Goal: Task Accomplishment & Management: Manage account settings

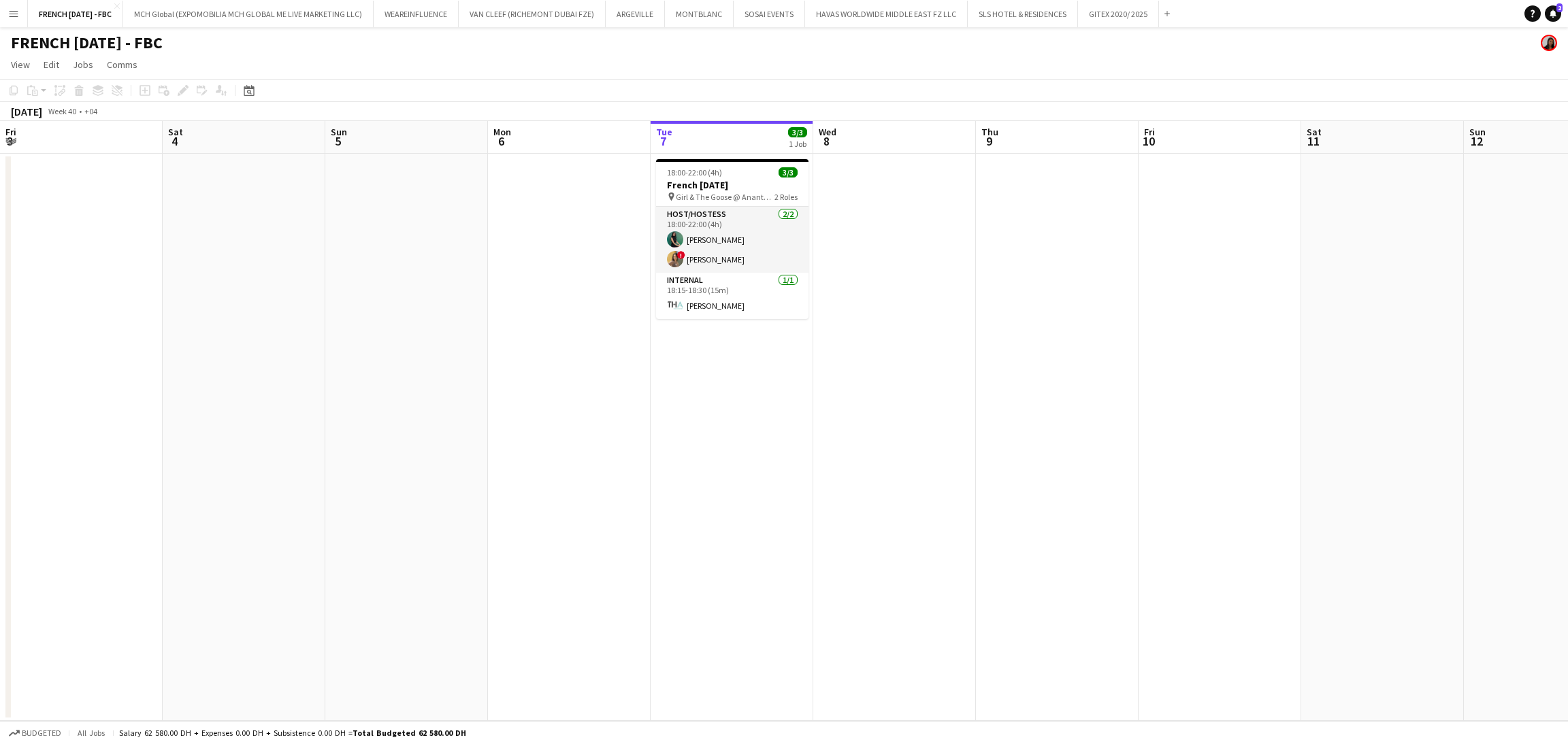
scroll to position [0, 325]
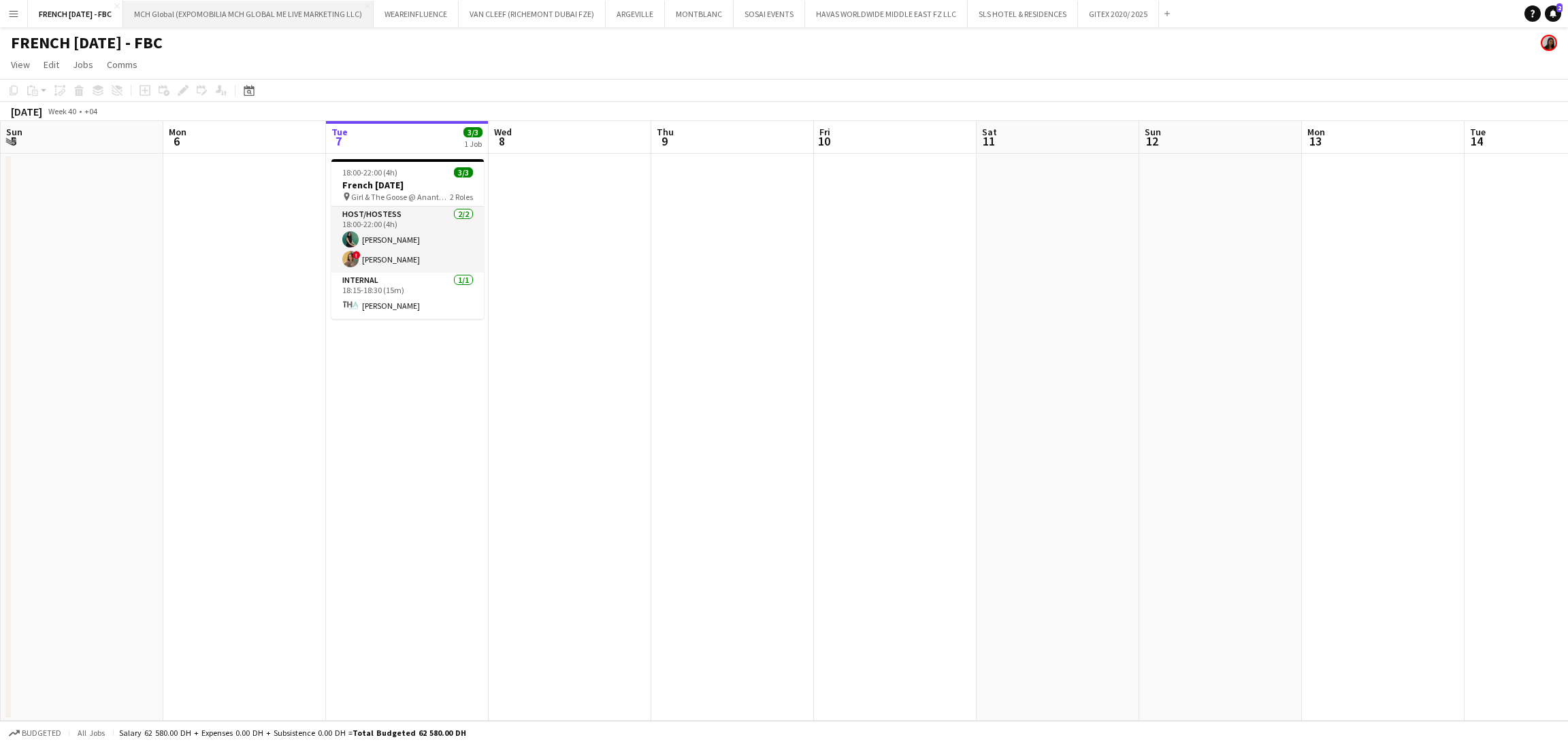
click at [190, 19] on button "MCH Global (EXPOMOBILIA MCH GLOBAL ME LIVE MARKETING LLC) Close" at bounding box center [248, 14] width 250 height 26
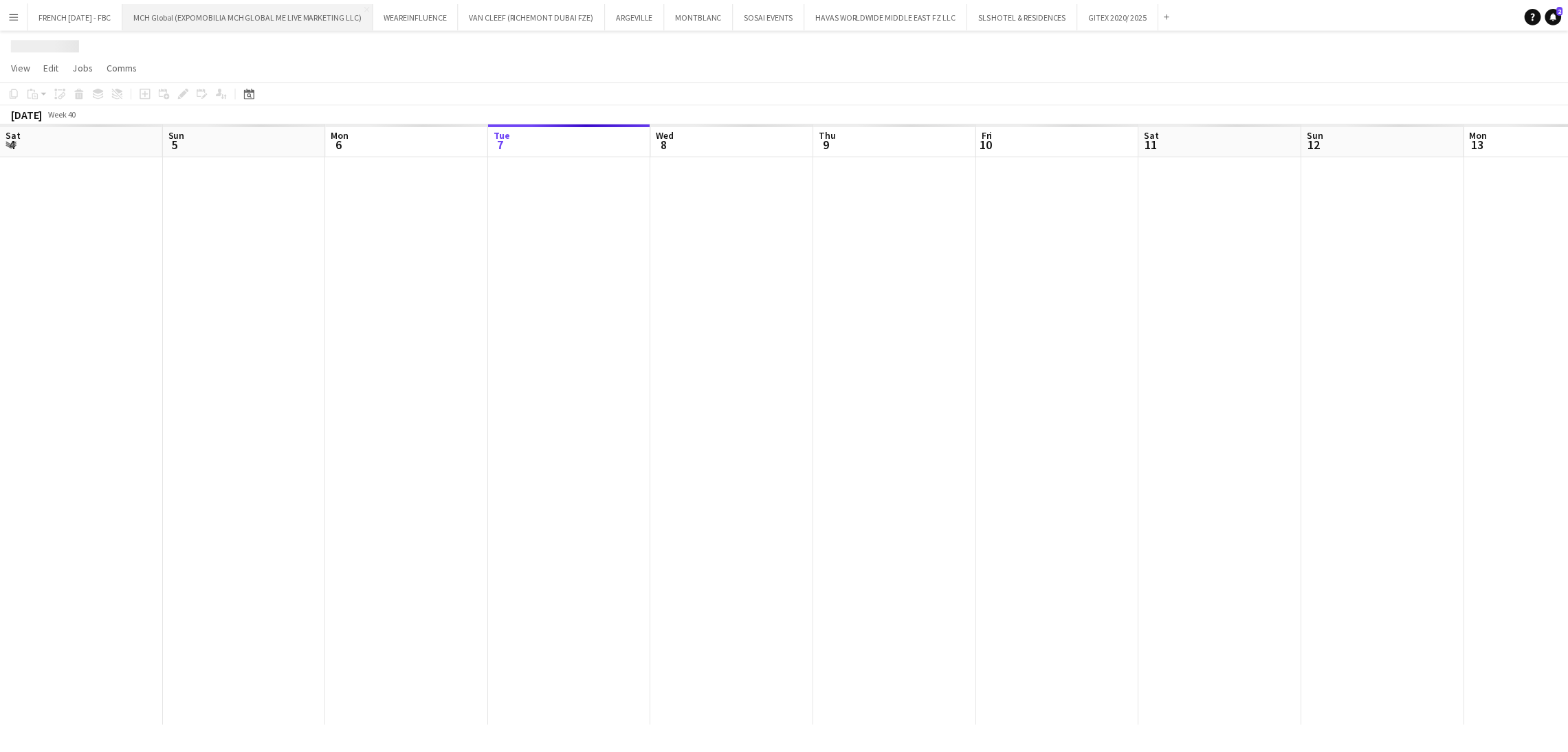
scroll to position [0, 328]
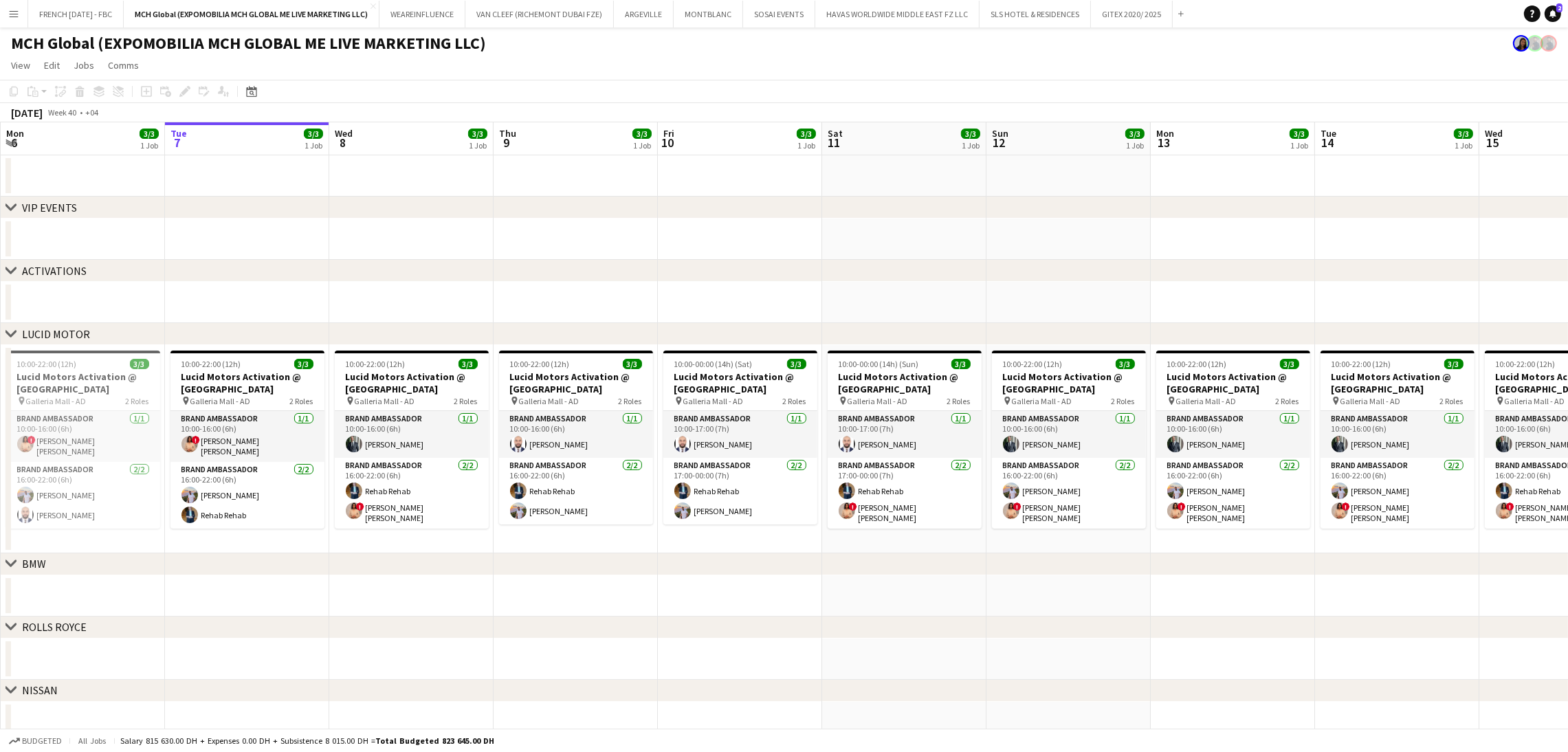
drag, startPoint x: 1049, startPoint y: 280, endPoint x: 819, endPoint y: 280, distance: 230.0
click at [818, 278] on div "chevron-right ACTIVATIONS" at bounding box center [784, 271] width 1568 height 22
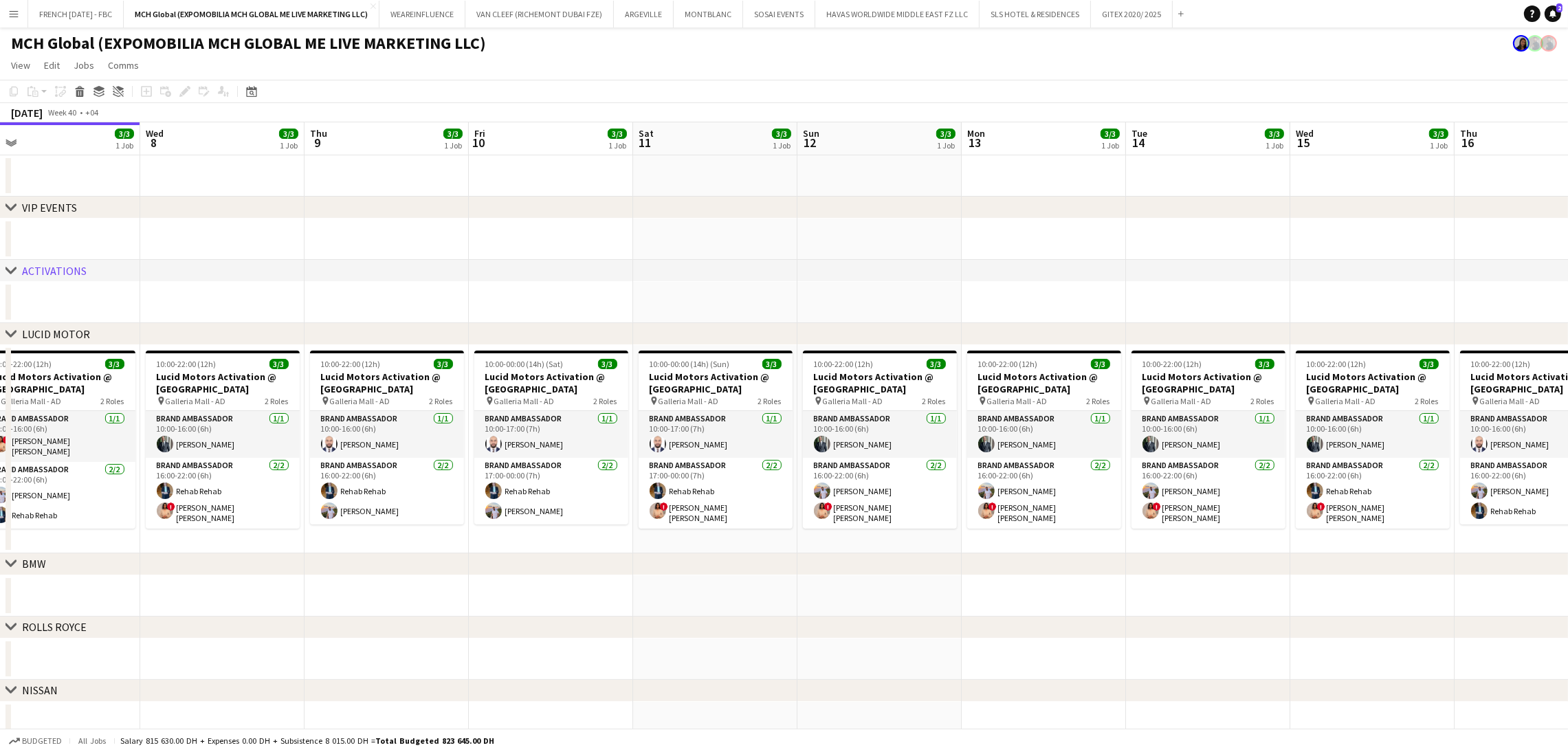
scroll to position [0, 560]
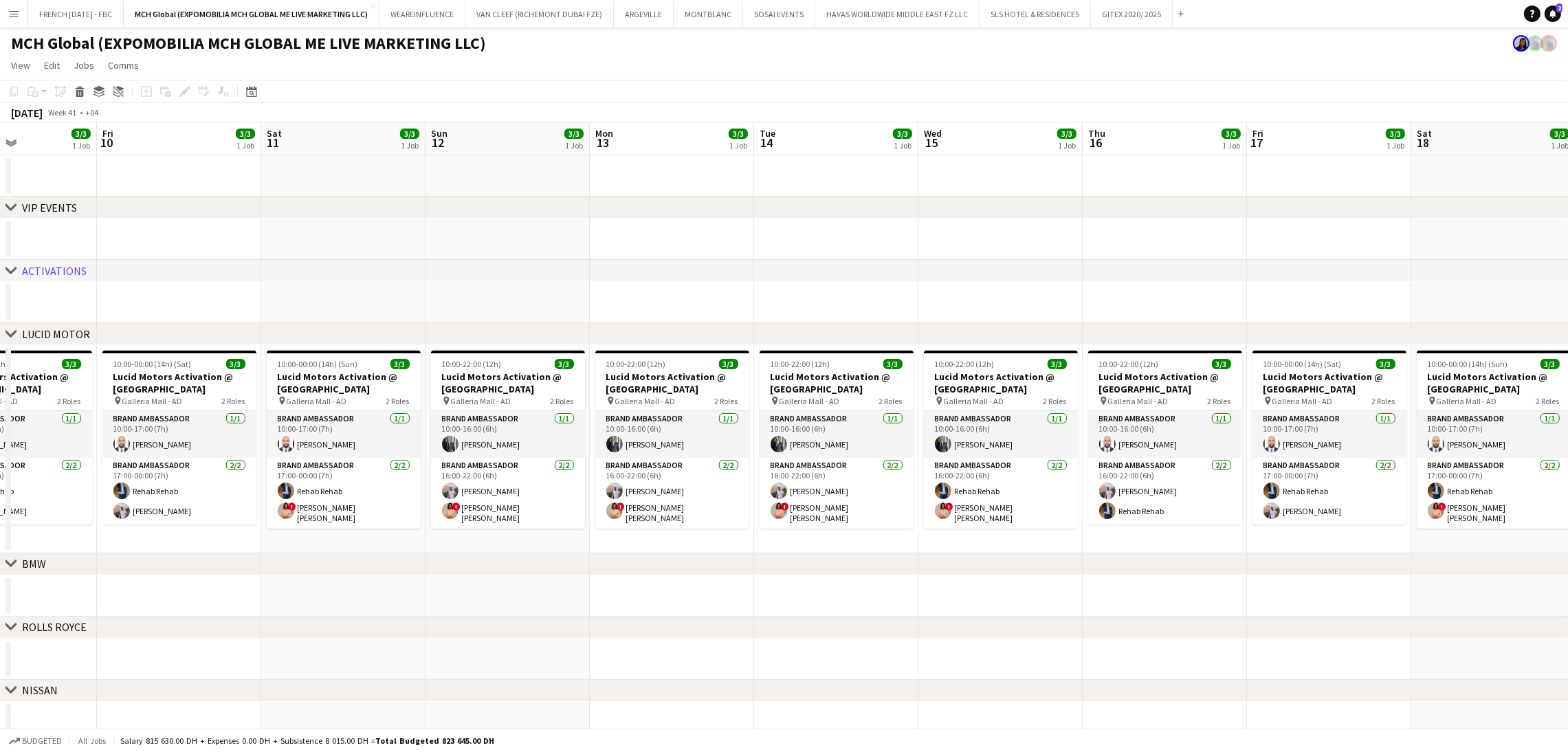
drag, startPoint x: 925, startPoint y: 319, endPoint x: 543, endPoint y: 324, distance: 382.0
click at [543, 324] on div "chevron-right VIP EVENTS chevron-right ACTIVATIONS chevron-right LUCID MOTOR ch…" at bounding box center [784, 464] width 1568 height 684
click at [500, 500] on app-card-role "Brand Ambassador [DATE] 16:00-22:00 (6h) [PERSON_NAME] ! [PERSON_NAME] [PERSON_…" at bounding box center [508, 494] width 154 height 71
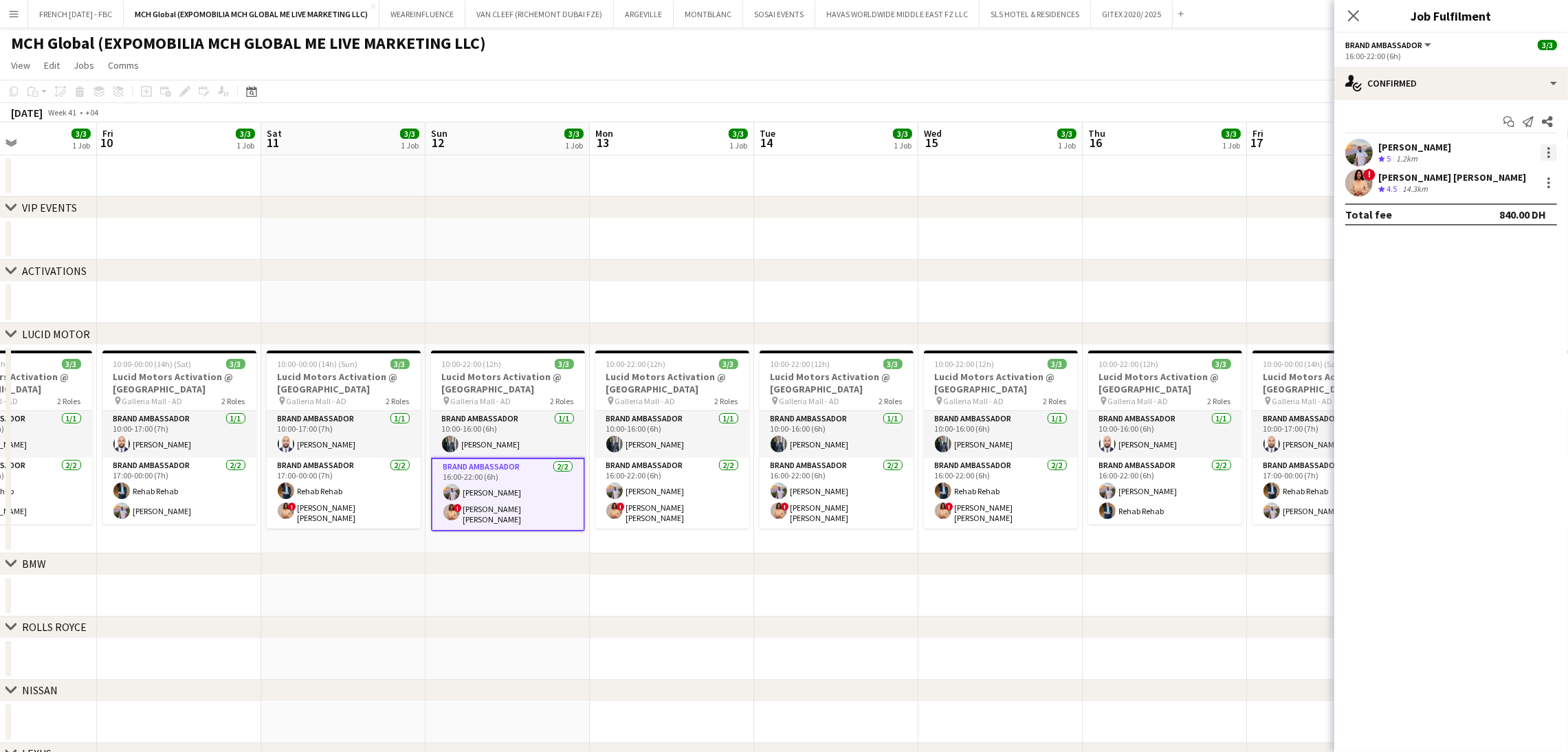
click at [1553, 148] on div at bounding box center [1548, 152] width 17 height 17
click at [1511, 215] on span "Switch crew" at bounding box center [1490, 210] width 58 height 12
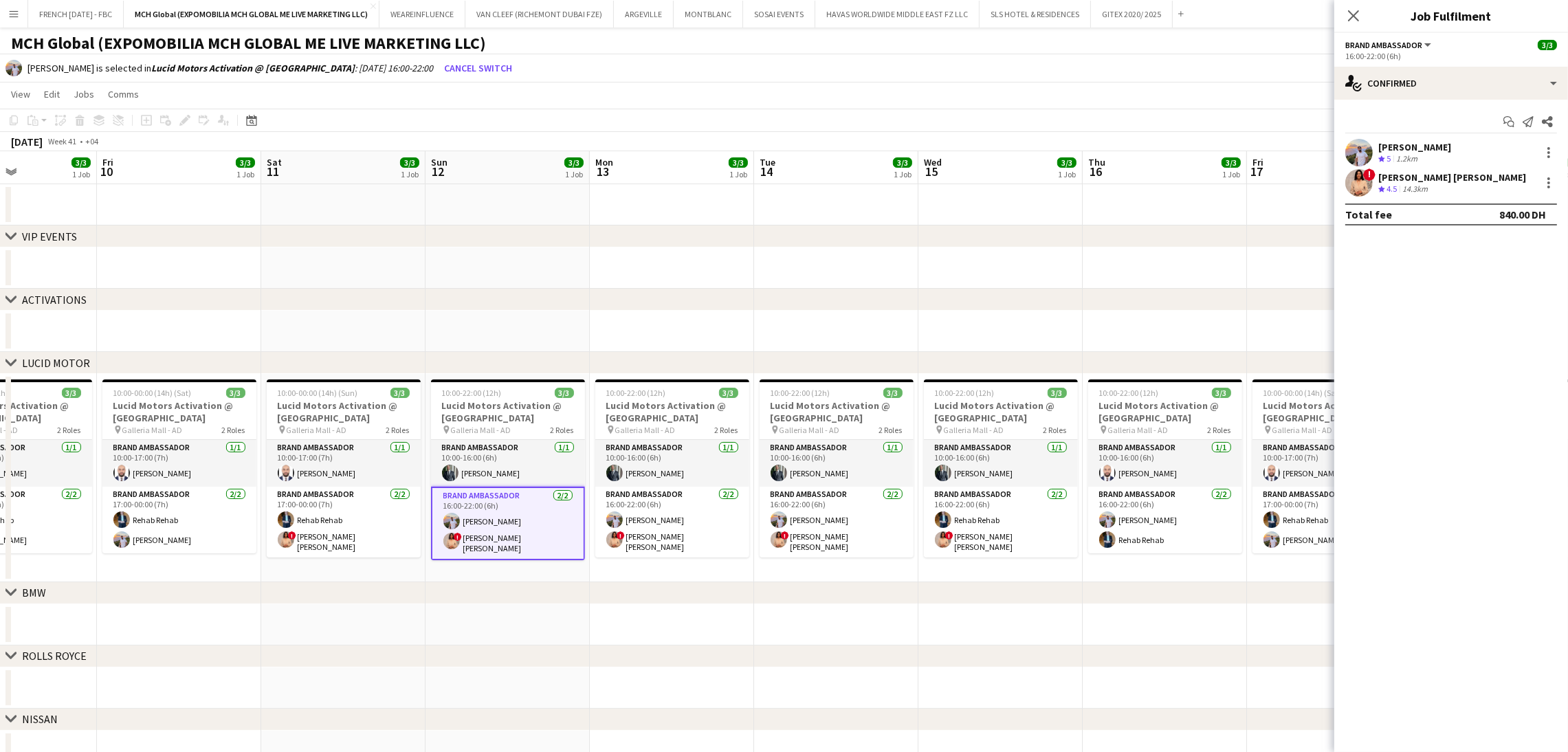
click at [556, 526] on app-card-role "Brand Ambassador [DATE] 16:00-22:00 (6h) [PERSON_NAME] ! [PERSON_NAME] [PERSON_…" at bounding box center [508, 523] width 154 height 73
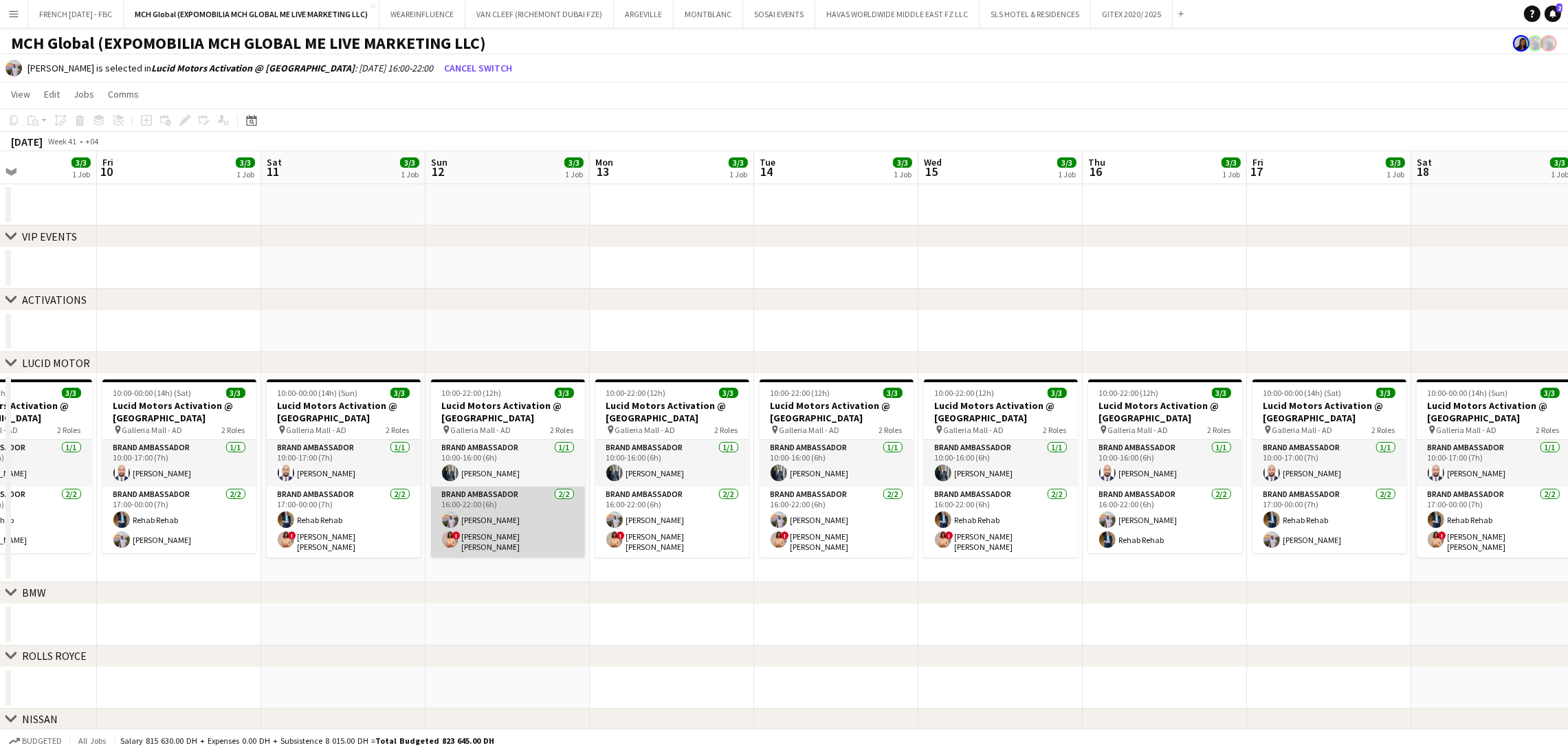
click at [551, 526] on app-card-role "Brand Ambassador [DATE] 16:00-22:00 (6h) [PERSON_NAME] ! [PERSON_NAME] [PERSON_…" at bounding box center [508, 522] width 154 height 71
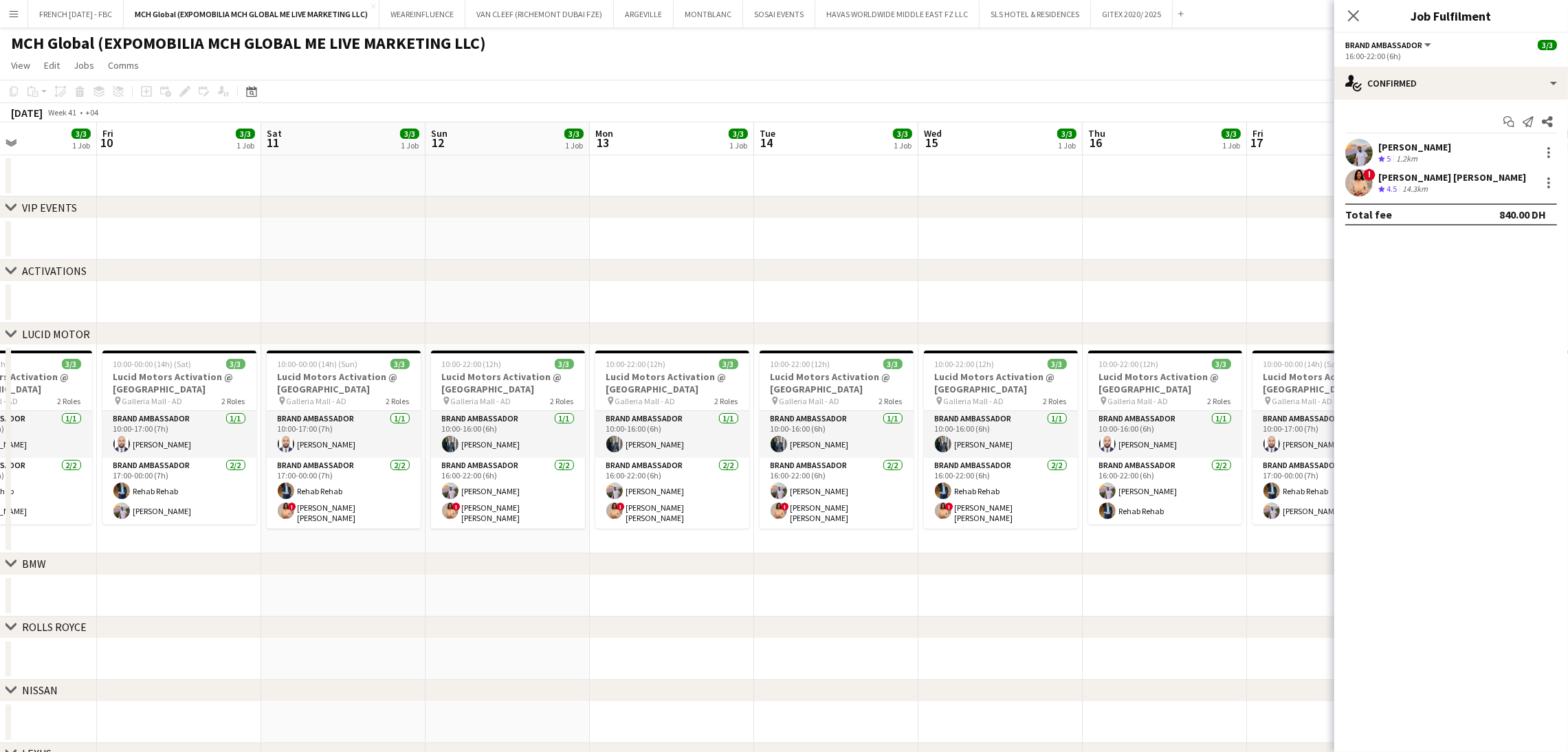
click at [1182, 269] on div "chevron-right ACTIVATIONS" at bounding box center [784, 271] width 1568 height 22
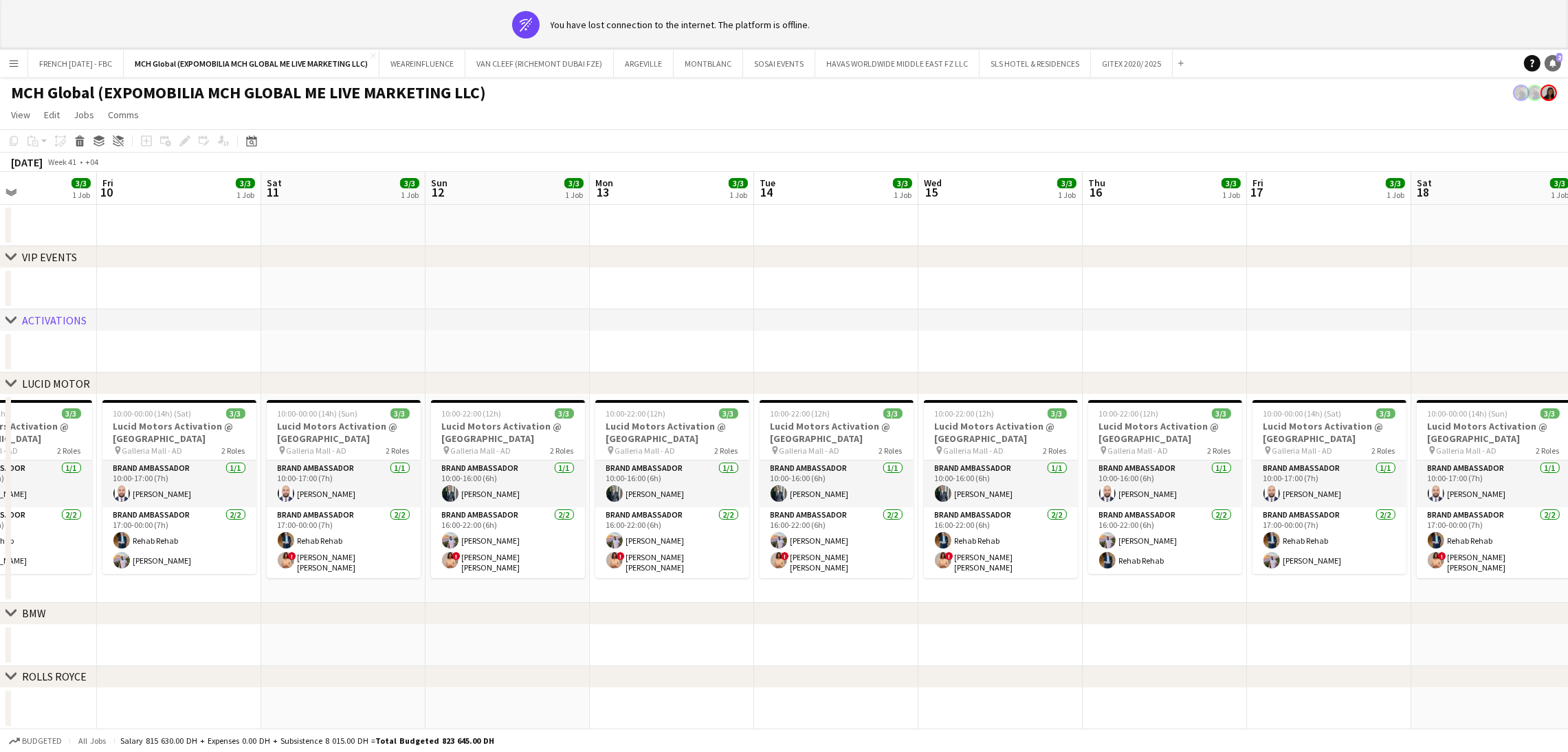
click at [1548, 59] on icon "Notifications" at bounding box center [1552, 63] width 8 height 8
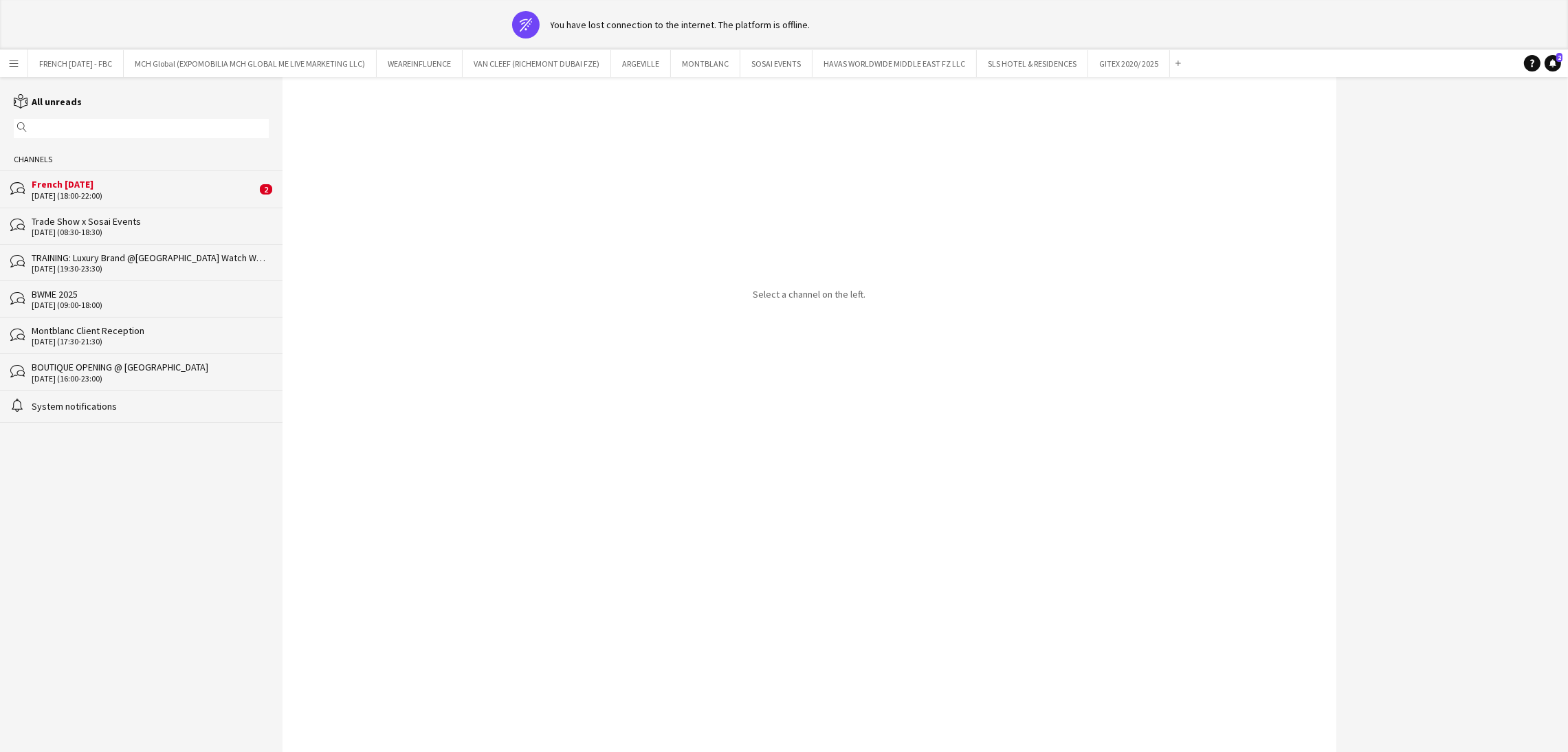
click at [164, 202] on div "bubbles French [DATE] (18:00-22:00) 2" at bounding box center [141, 189] width 283 height 36
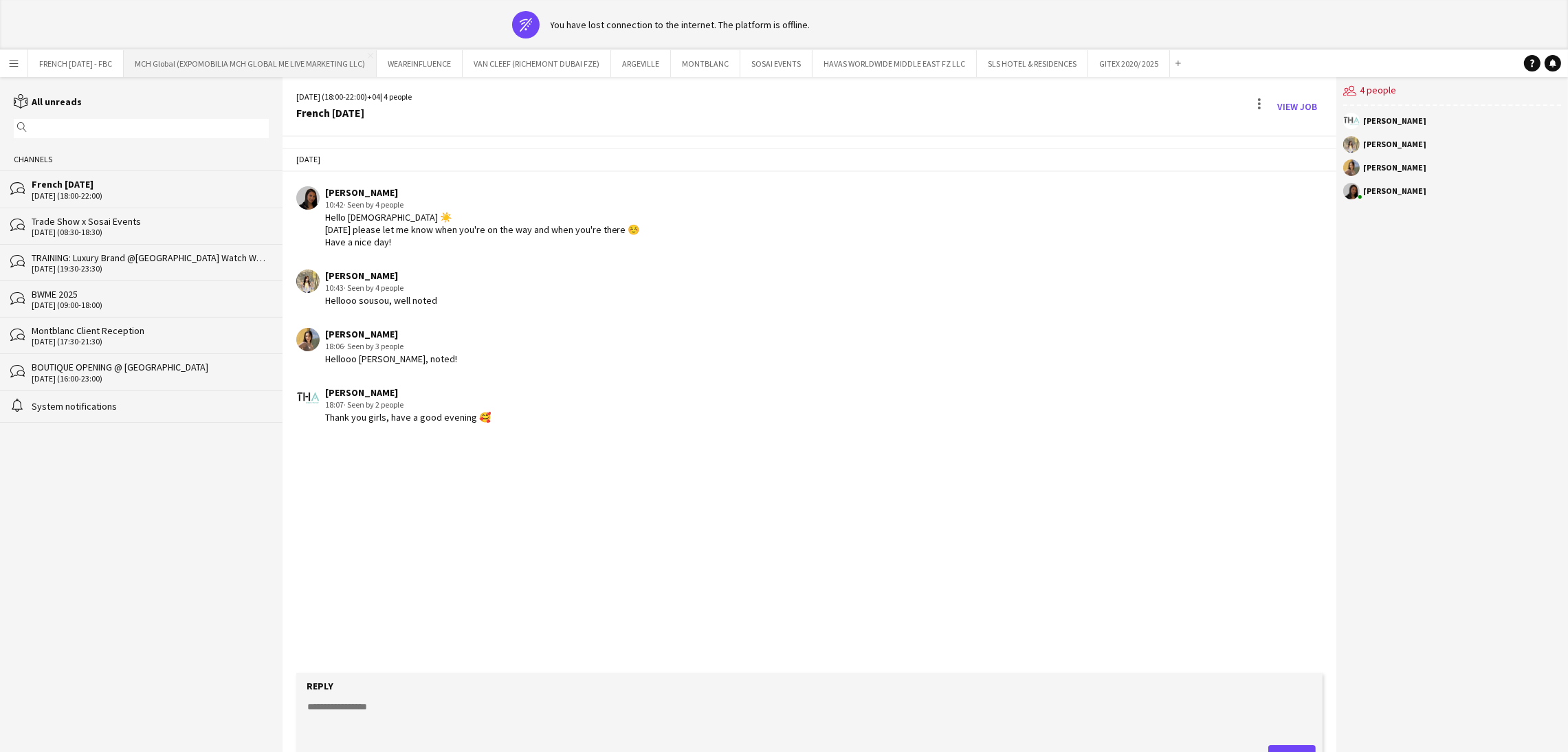
click at [175, 60] on button "MCH Global (EXPOMOBILIA MCH GLOBAL ME LIVE MARKETING LLC) Close" at bounding box center [250, 64] width 253 height 27
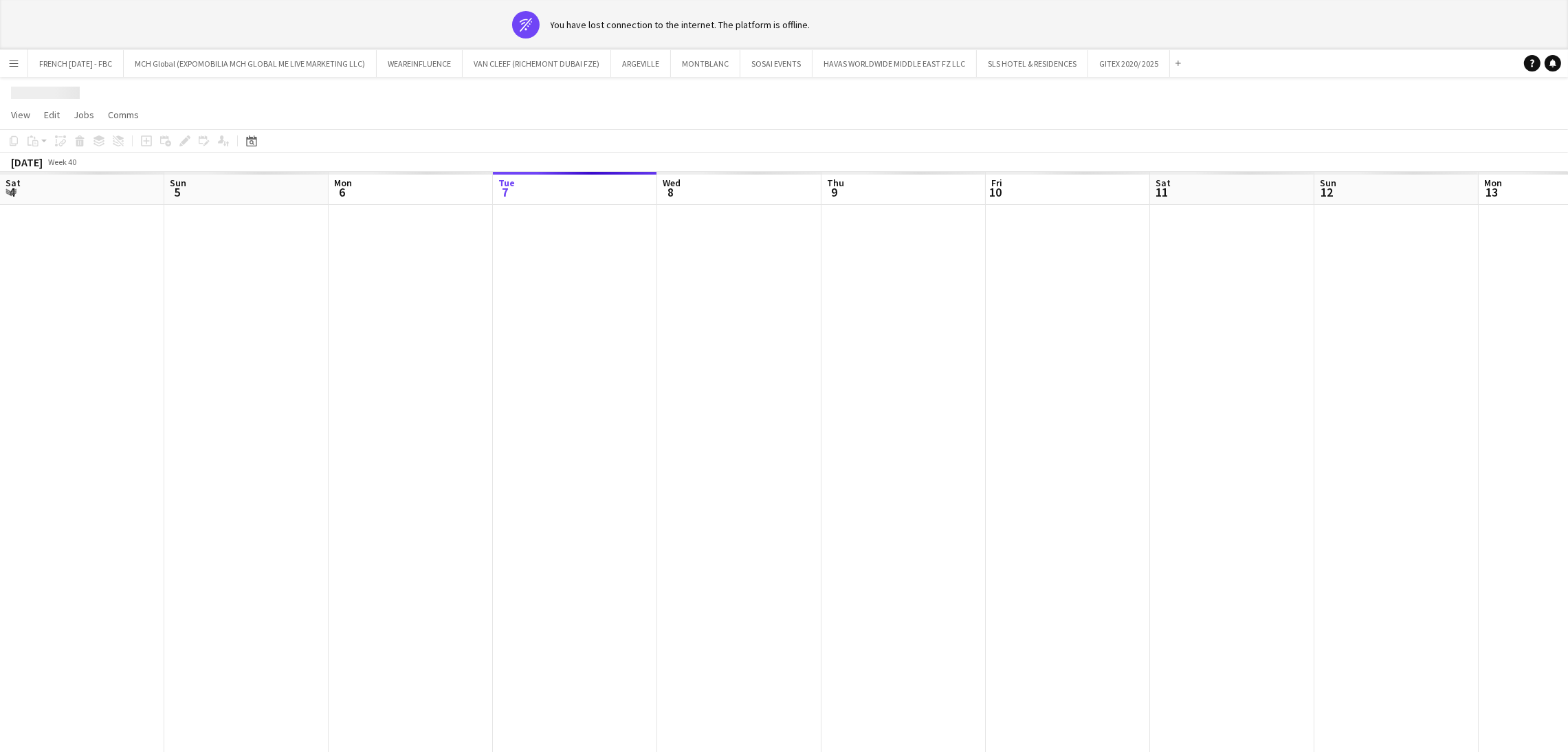
scroll to position [0, 328]
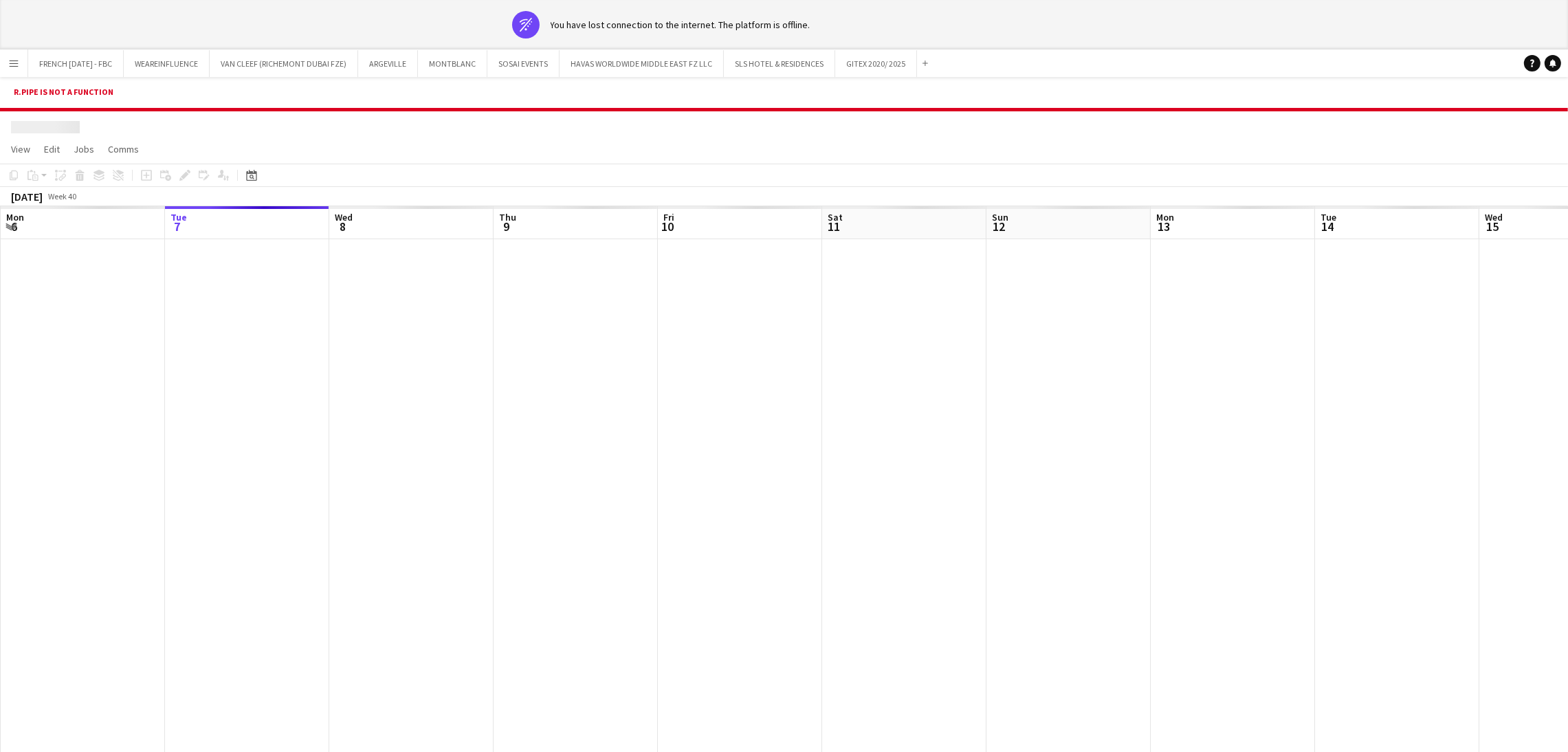
click at [1030, 446] on div at bounding box center [904, 526] width 2464 height 573
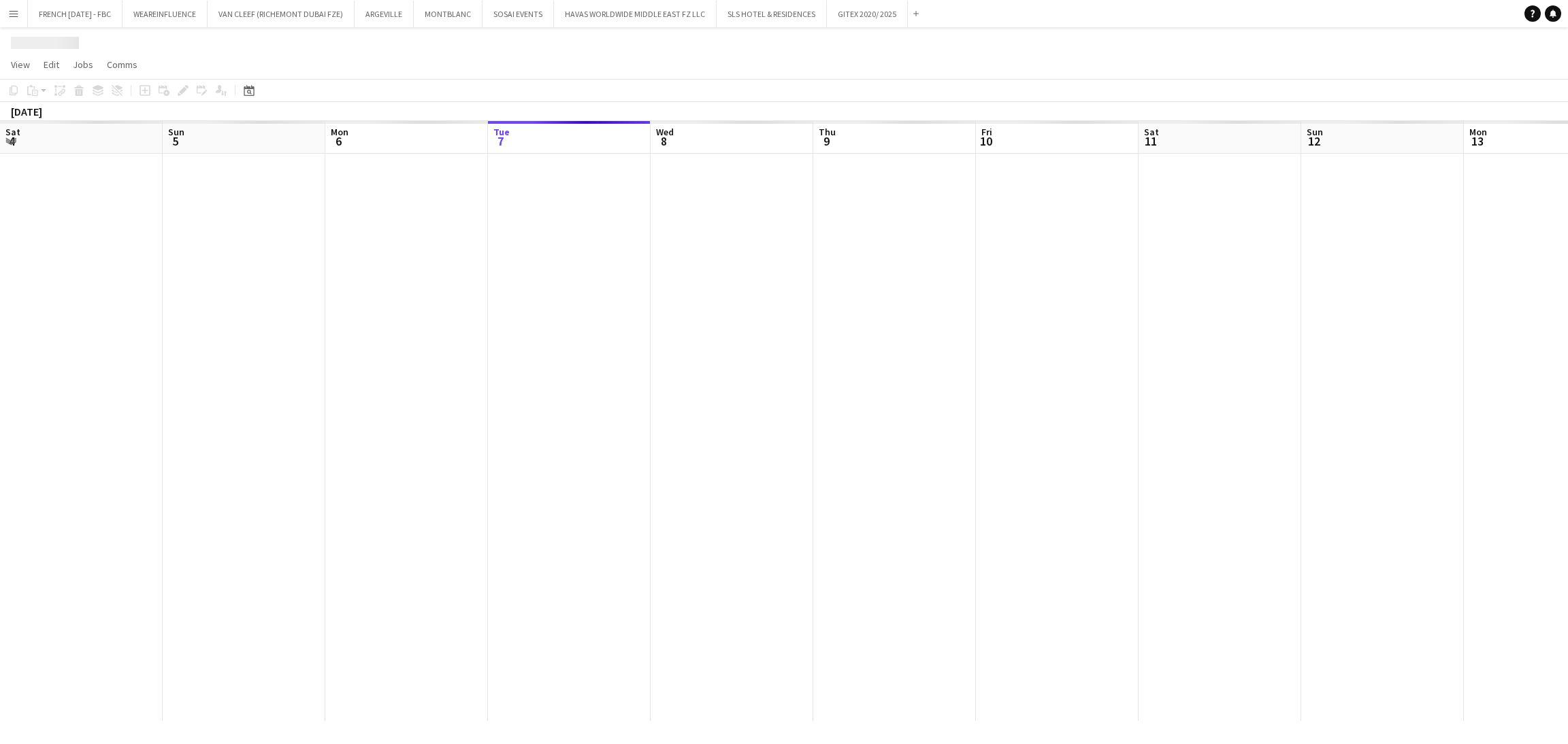
scroll to position [0, 325]
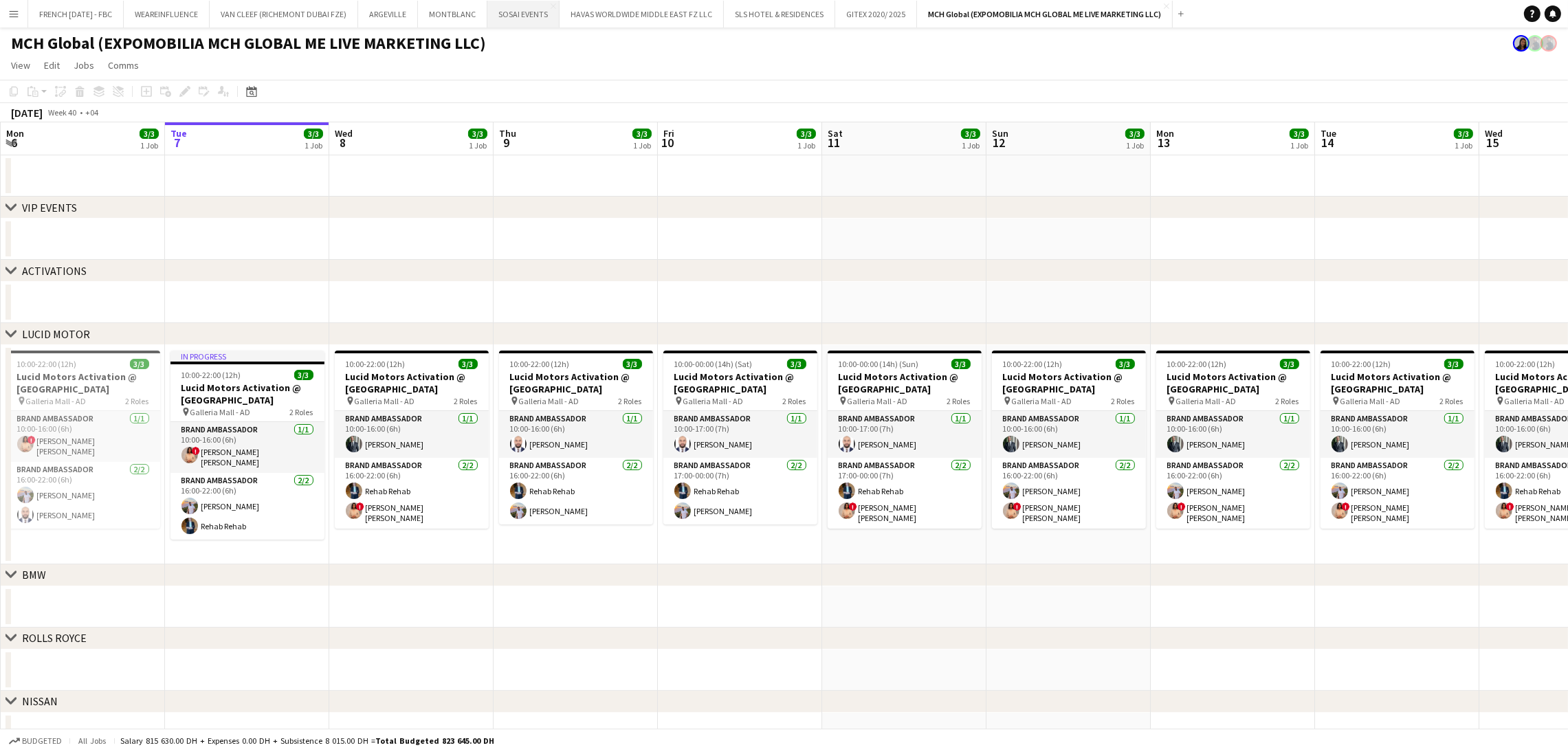
click at [542, 20] on button "SOSAI EVENTS Close" at bounding box center [523, 14] width 72 height 27
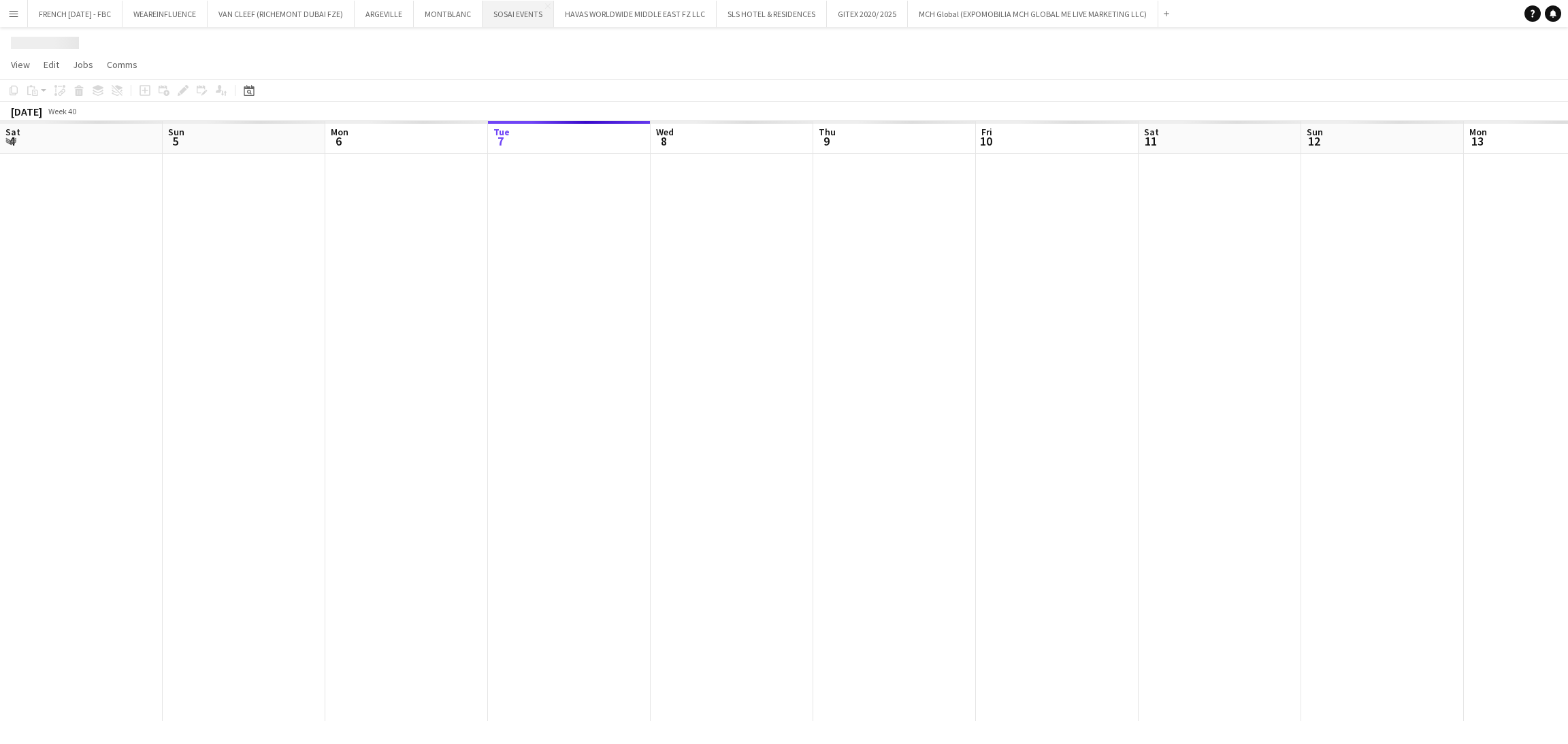
scroll to position [0, 325]
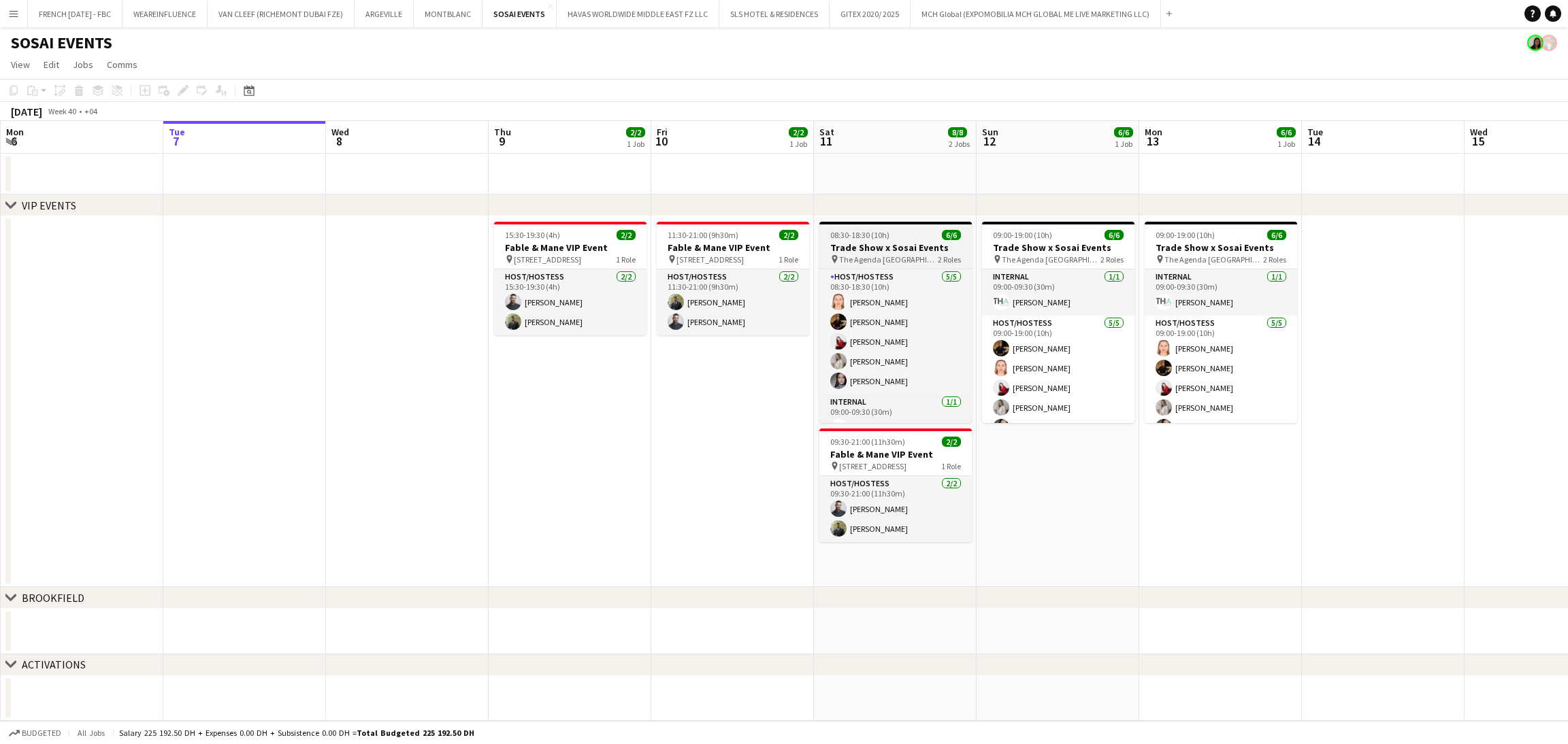
click at [893, 249] on h3 "Trade Show x Sosai Events" at bounding box center [895, 248] width 153 height 12
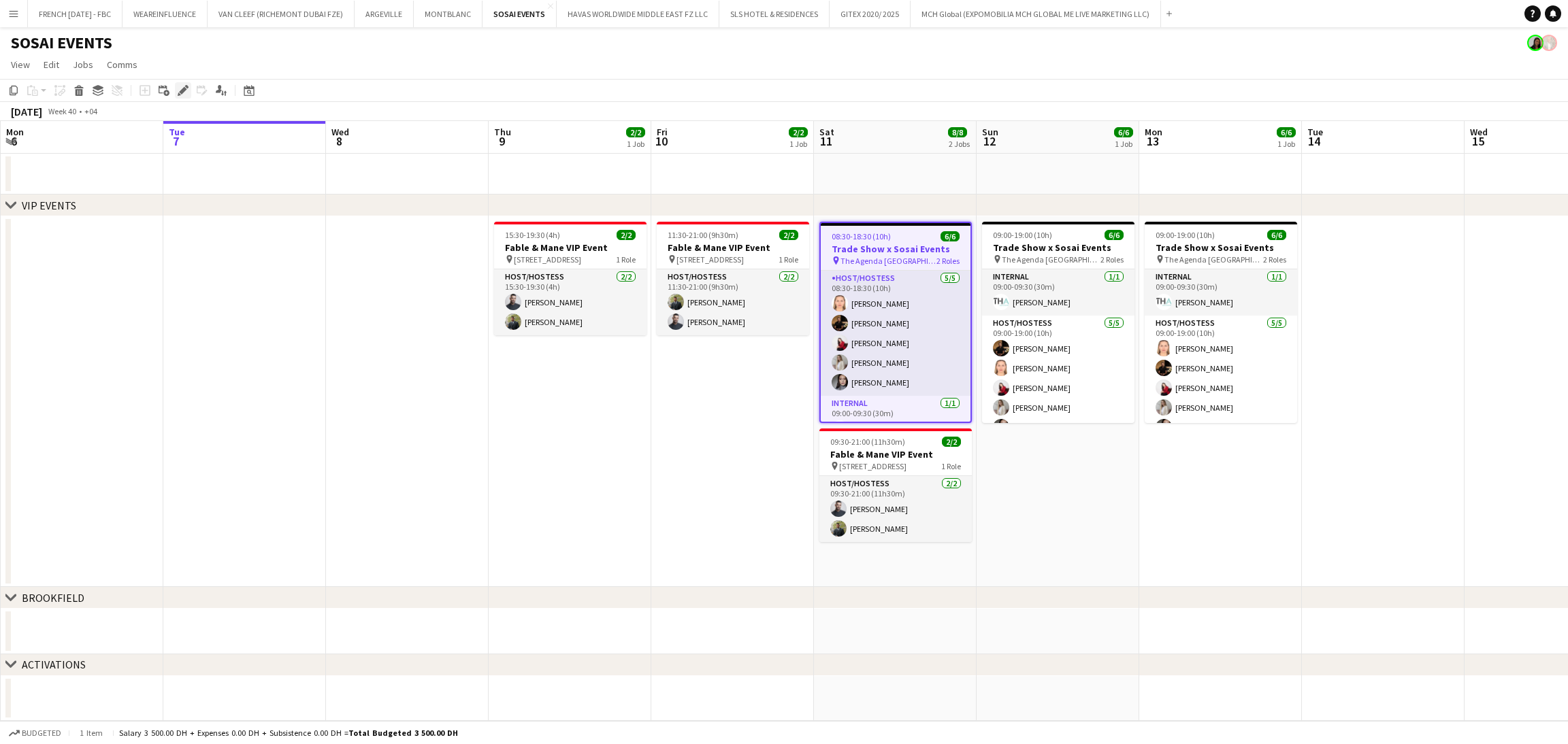
click at [185, 89] on icon "Edit" at bounding box center [183, 90] width 11 height 11
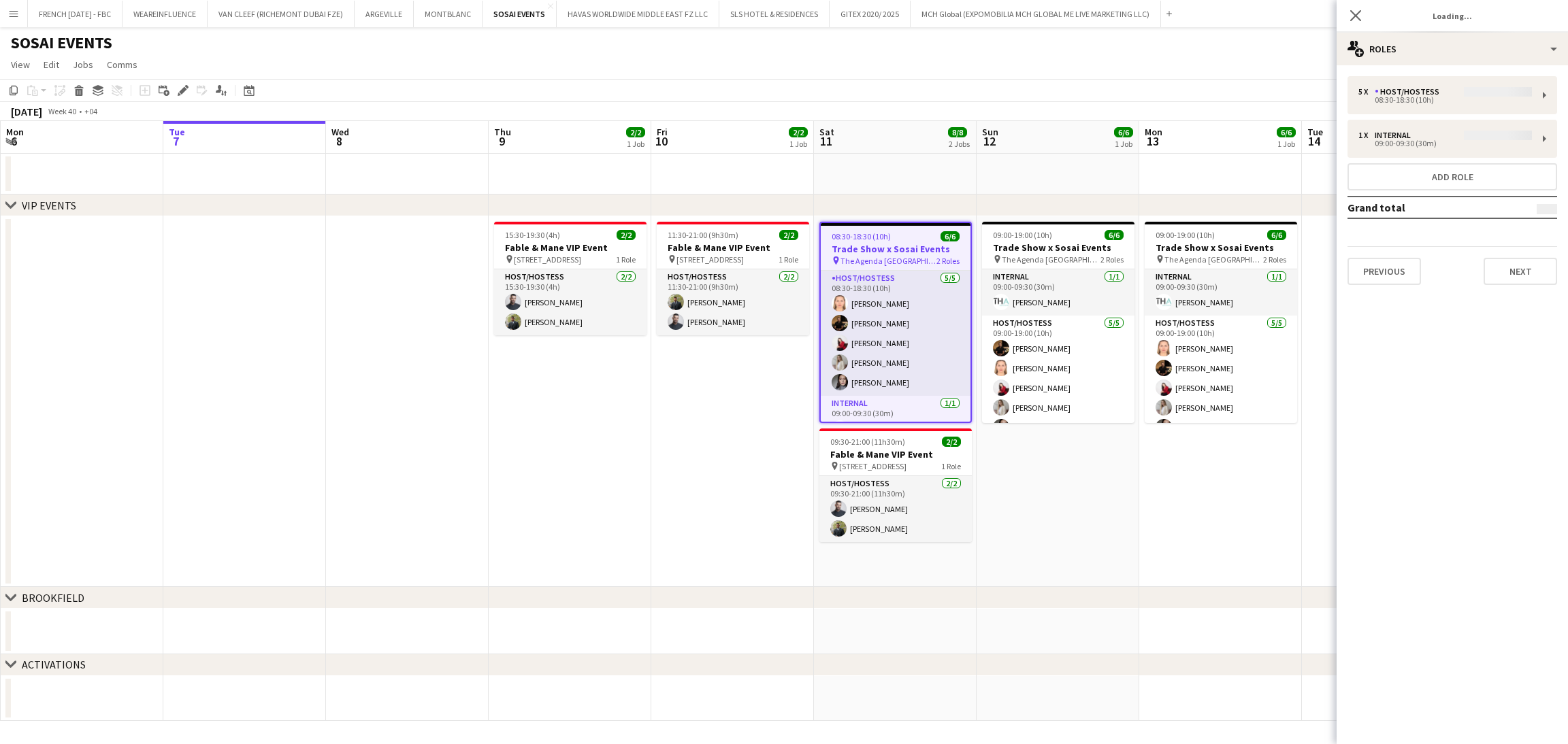
type input "**********"
click at [1489, 276] on button "Next" at bounding box center [1520, 271] width 73 height 27
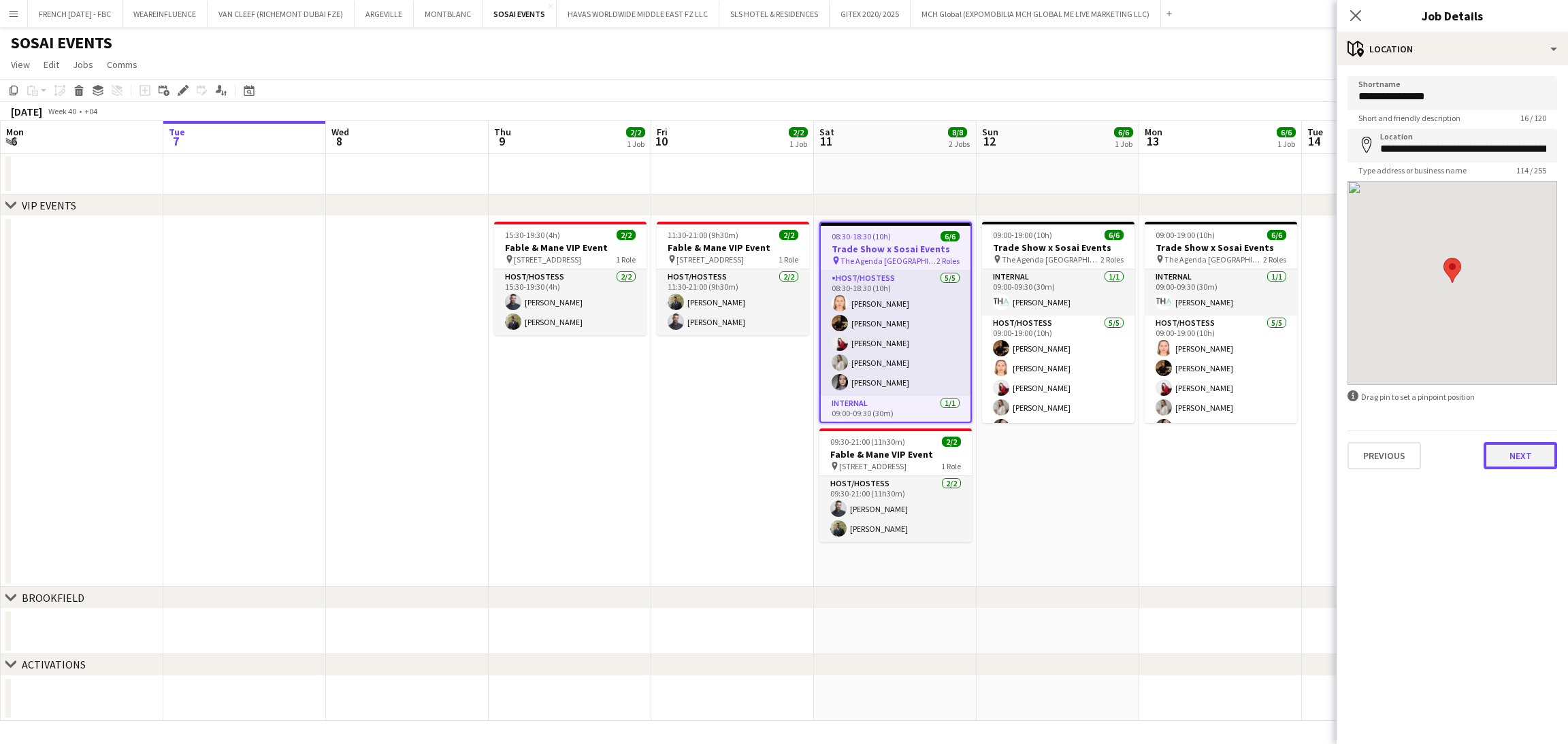
click at [1517, 463] on button "Next" at bounding box center [1520, 456] width 73 height 27
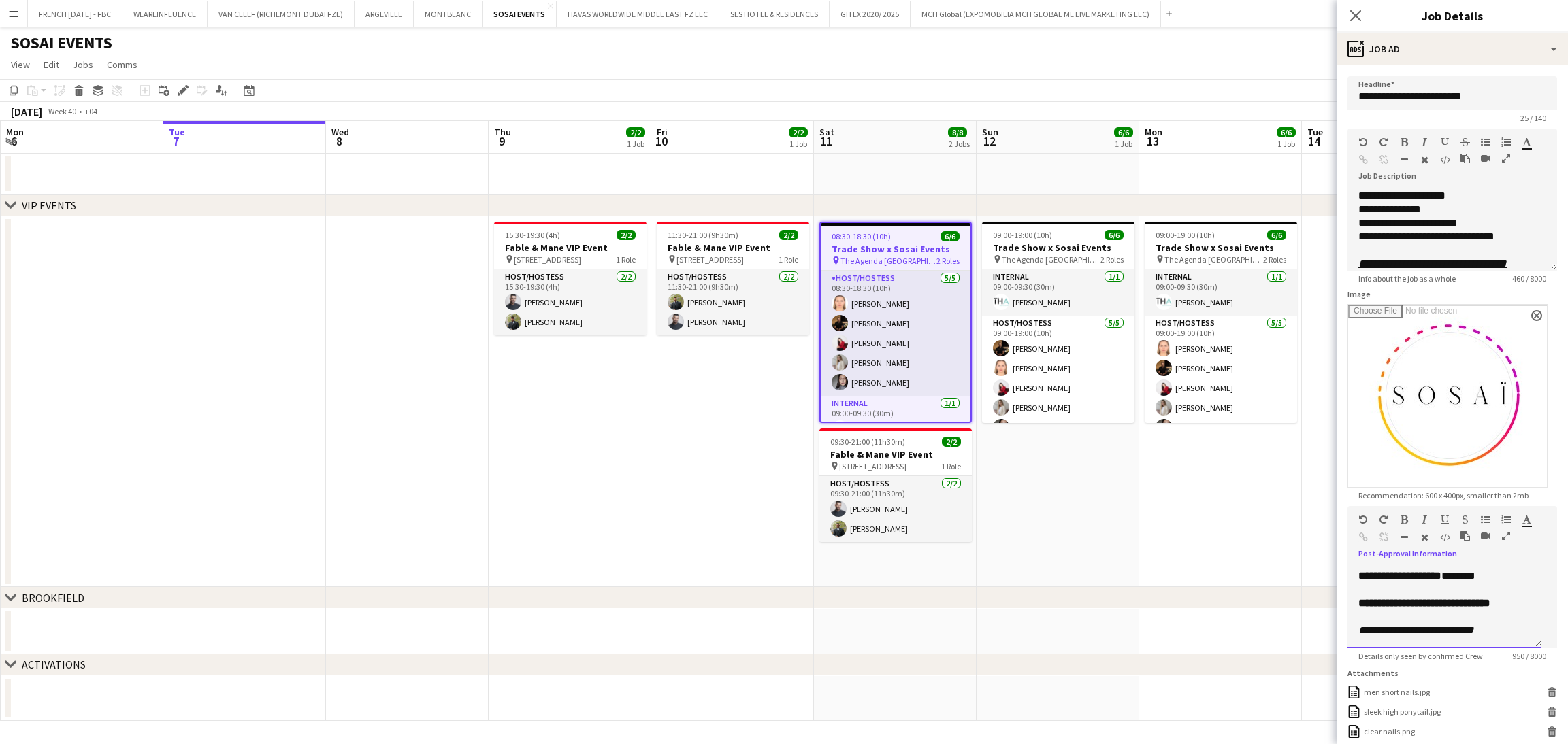
scroll to position [582, 0]
click at [727, 477] on app-date-cell "11:30-21:00 (9h30m) 2/2 Fable & Mane VIP Event pin Alserkal Avenue, Warehouse 4…" at bounding box center [733, 402] width 163 height 371
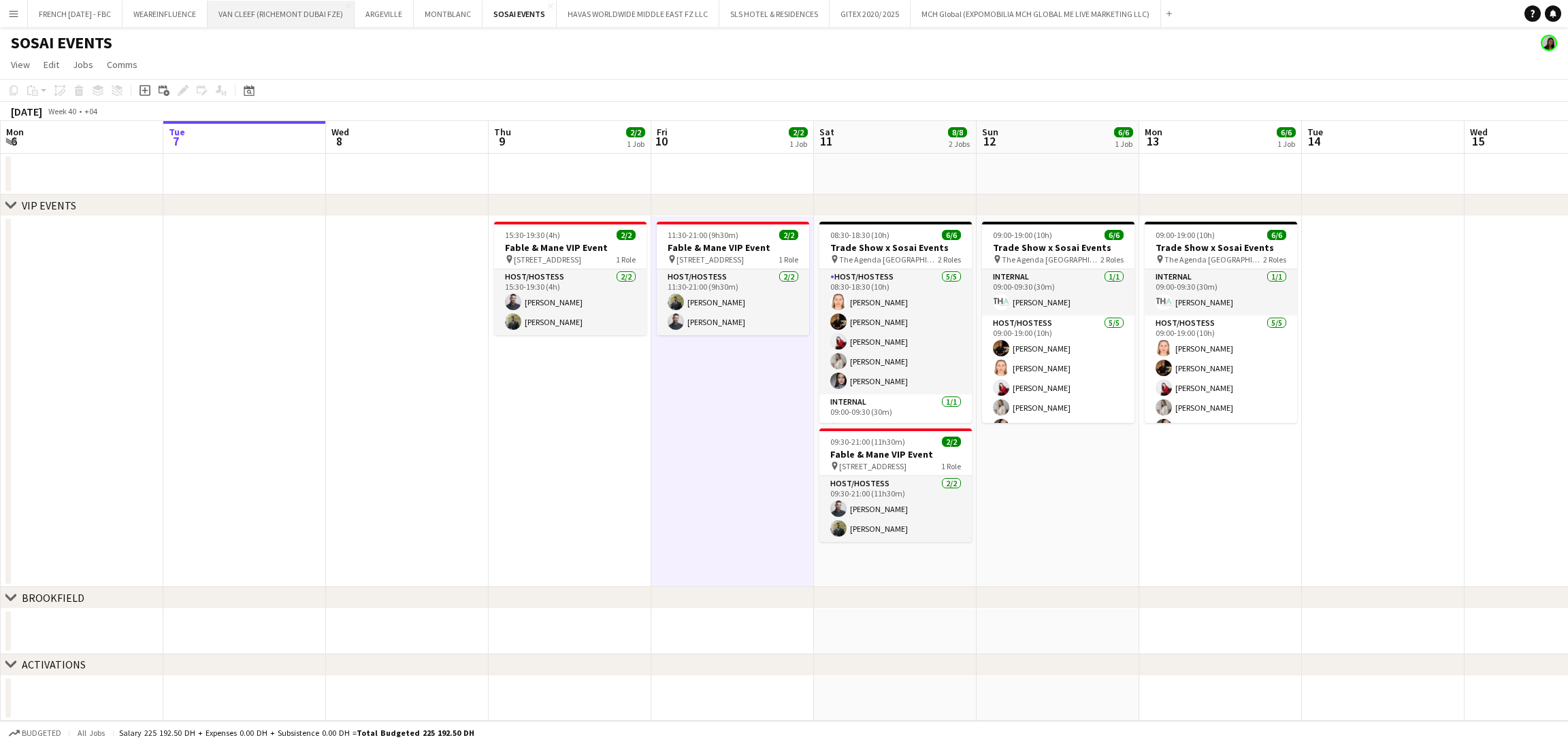
click at [245, 17] on button "VAN CLEEF (RICHEMONT DUBAI FZE) Close" at bounding box center [281, 14] width 147 height 26
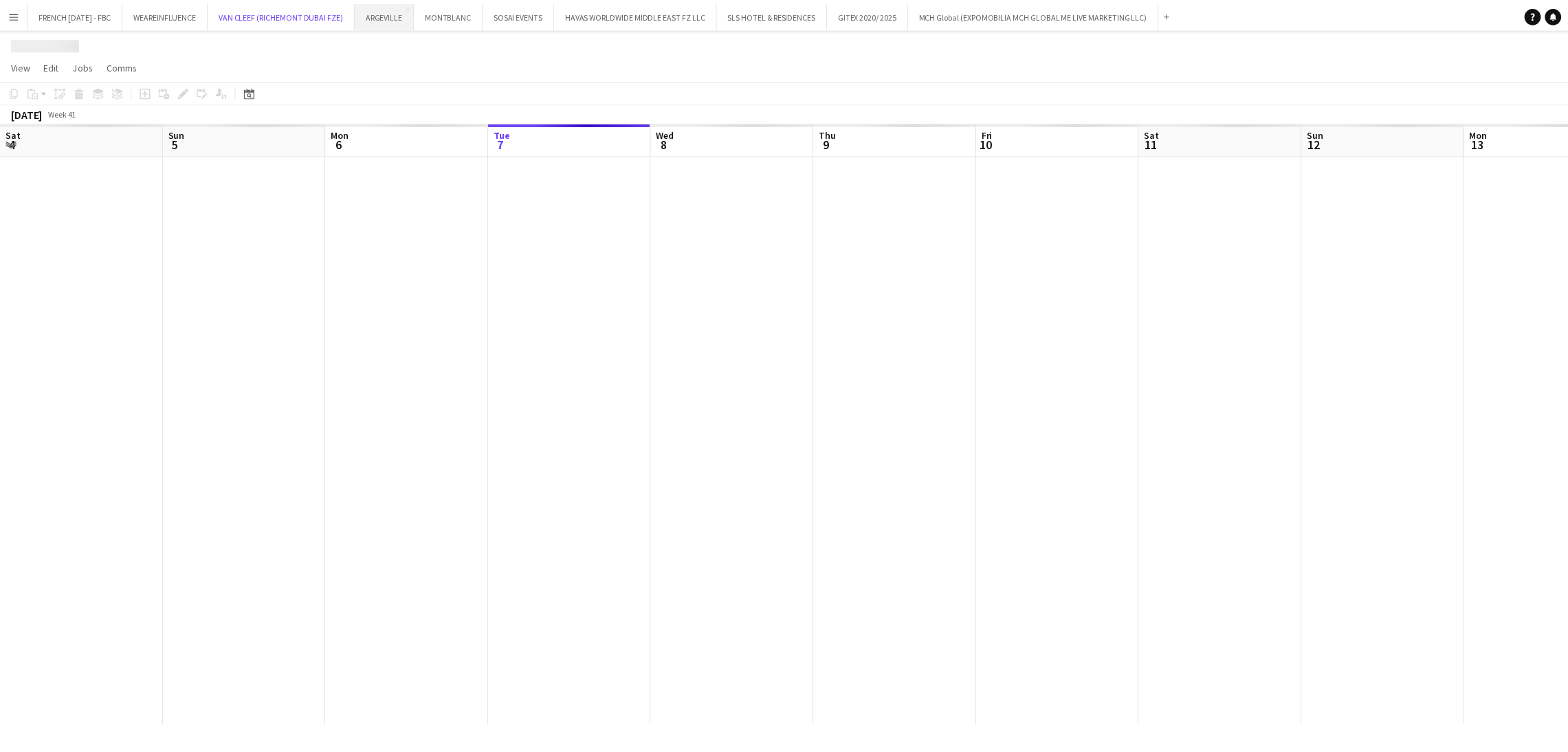
scroll to position [0, 328]
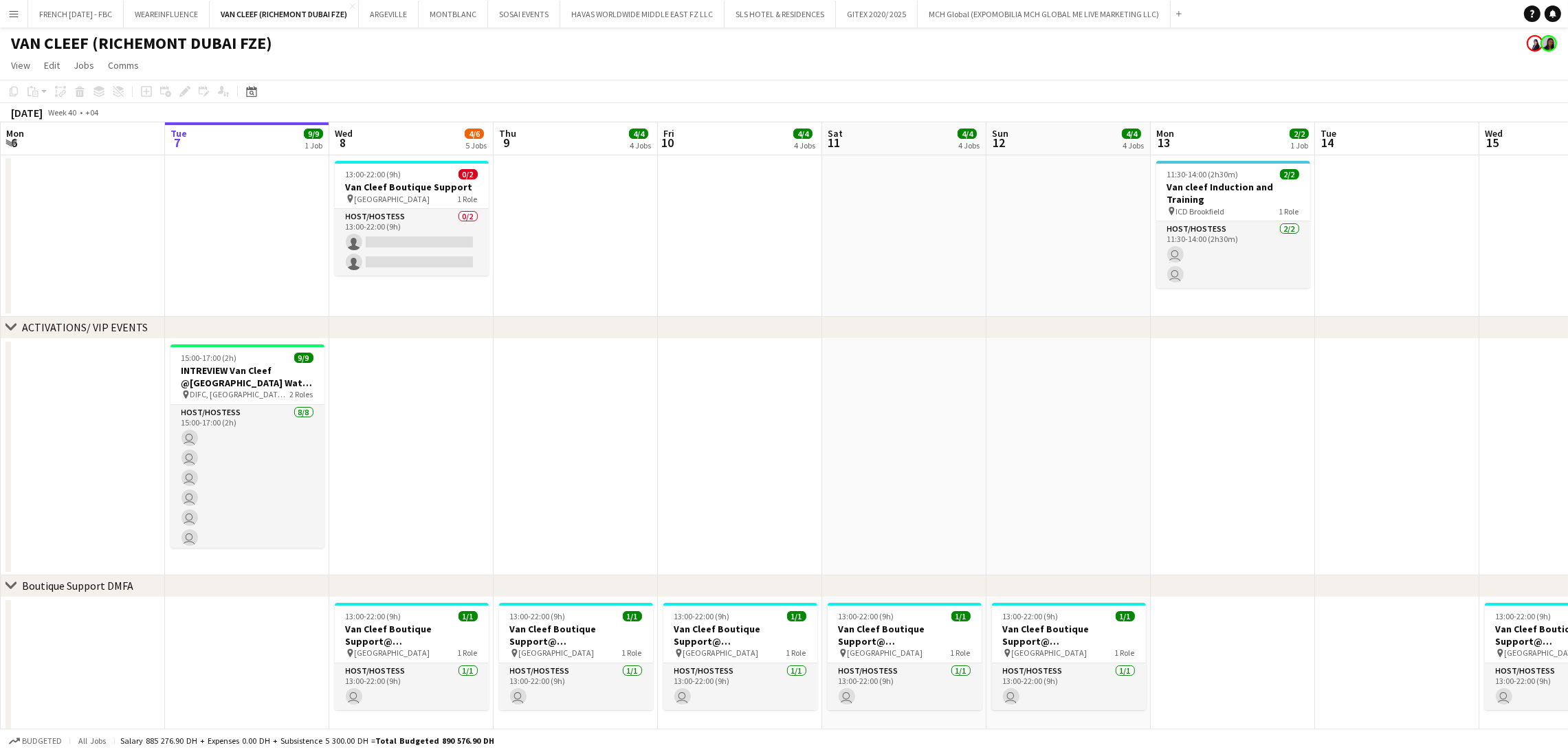
drag, startPoint x: 1111, startPoint y: 344, endPoint x: 878, endPoint y: 346, distance: 233.0
click at [446, 343] on div "chevron-right ACTIVATIONS/ VIP EVENTS chevron-right Boutique Support DMFA chevr…" at bounding box center [784, 706] width 1568 height 1169
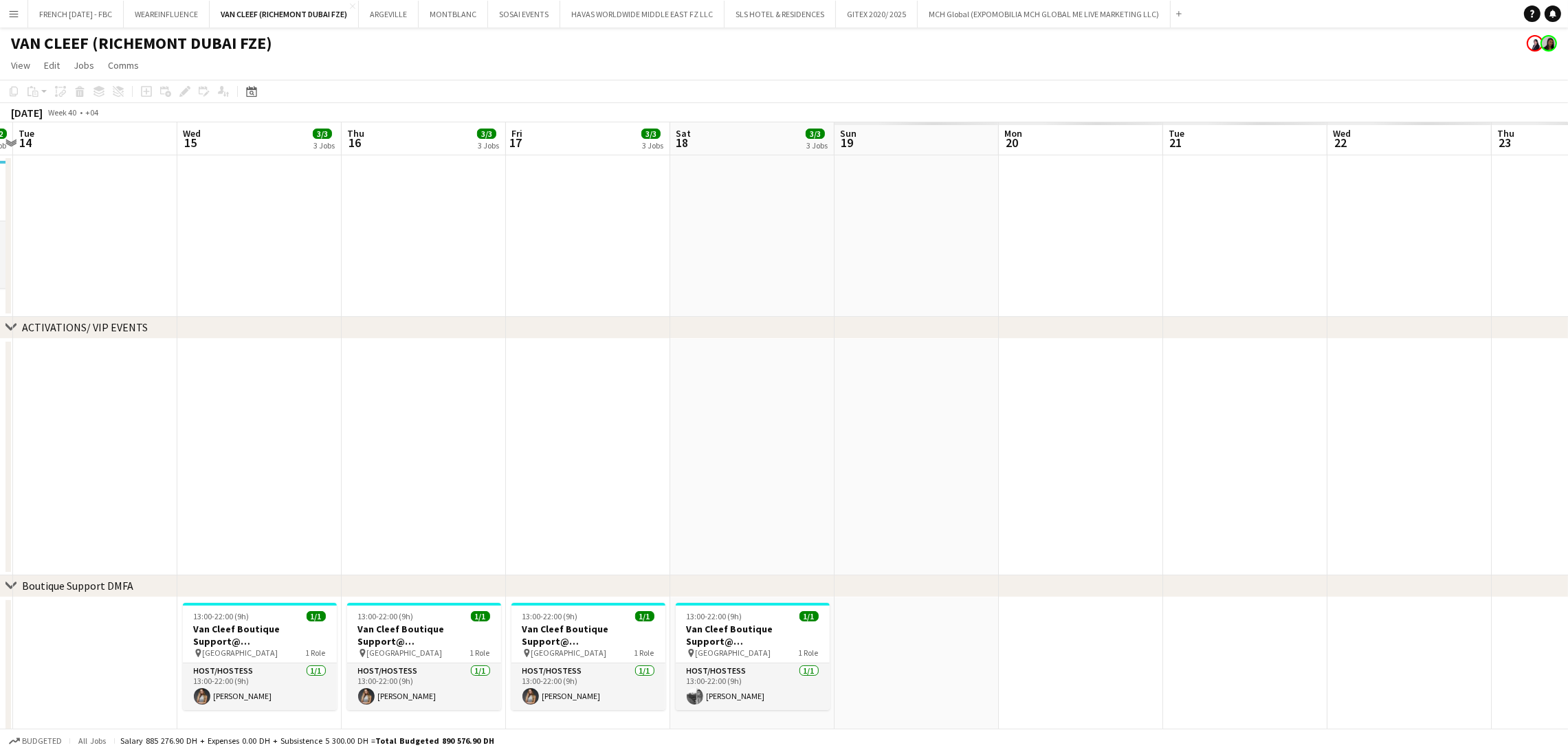
drag, startPoint x: 1437, startPoint y: 388, endPoint x: 724, endPoint y: 405, distance: 713.2
click at [283, 409] on app-calendar-viewport "Fri 10 4/4 4 Jobs Sat 11 4/4 4 Jobs Sun 12 4/4 4 Jobs Mon 13 2/2 1 Job Tue 14 W…" at bounding box center [784, 706] width 1568 height 1169
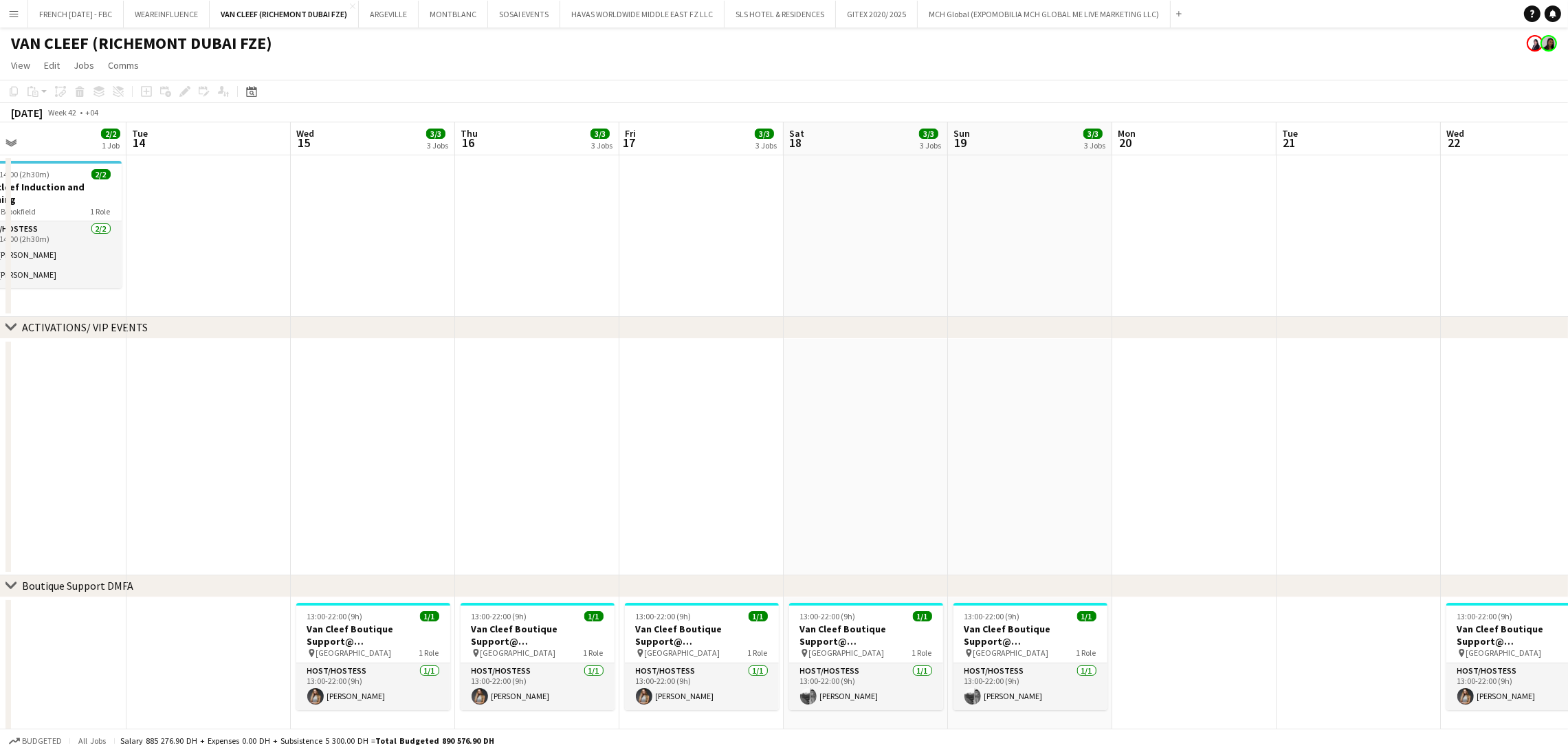
drag, startPoint x: 727, startPoint y: 383, endPoint x: 79, endPoint y: 376, distance: 648.0
click at [3, 376] on app-calendar-viewport "Fri 10 4/4 4 Jobs Sat 11 4/4 4 Jobs Sun 12 4/4 4 Jobs Mon 13 2/2 1 Job Tue 14 W…" at bounding box center [784, 706] width 1568 height 1169
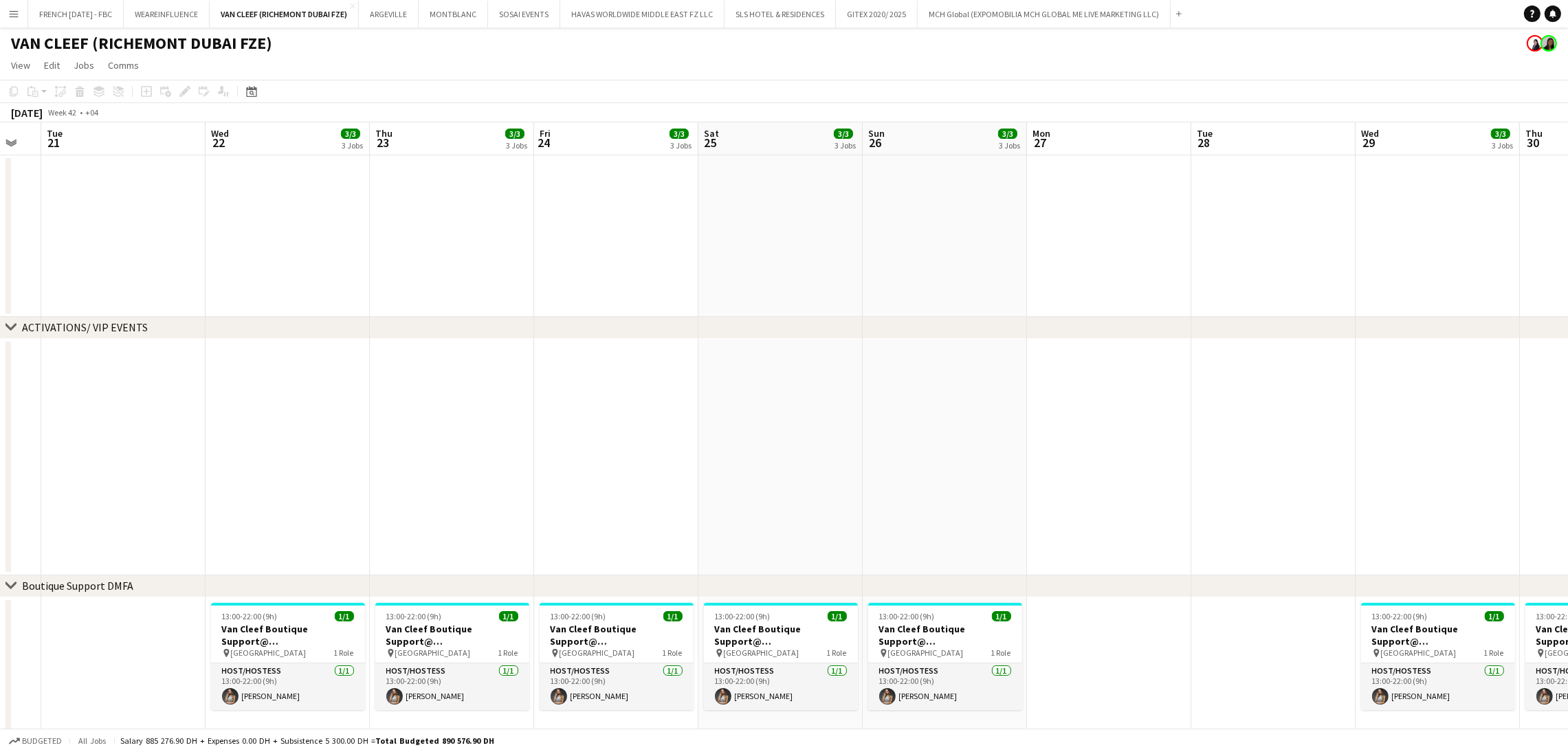
drag, startPoint x: 650, startPoint y: 375, endPoint x: 497, endPoint y: 373, distance: 153.0
click at [1, 375] on app-calendar-viewport "Sat 18 3/3 3 Jobs Sun 19 3/3 3 Jobs Mon 20 Tue 21 Wed 22 3/3 3 Jobs Thu 23 3/3 …" at bounding box center [784, 706] width 1568 height 1169
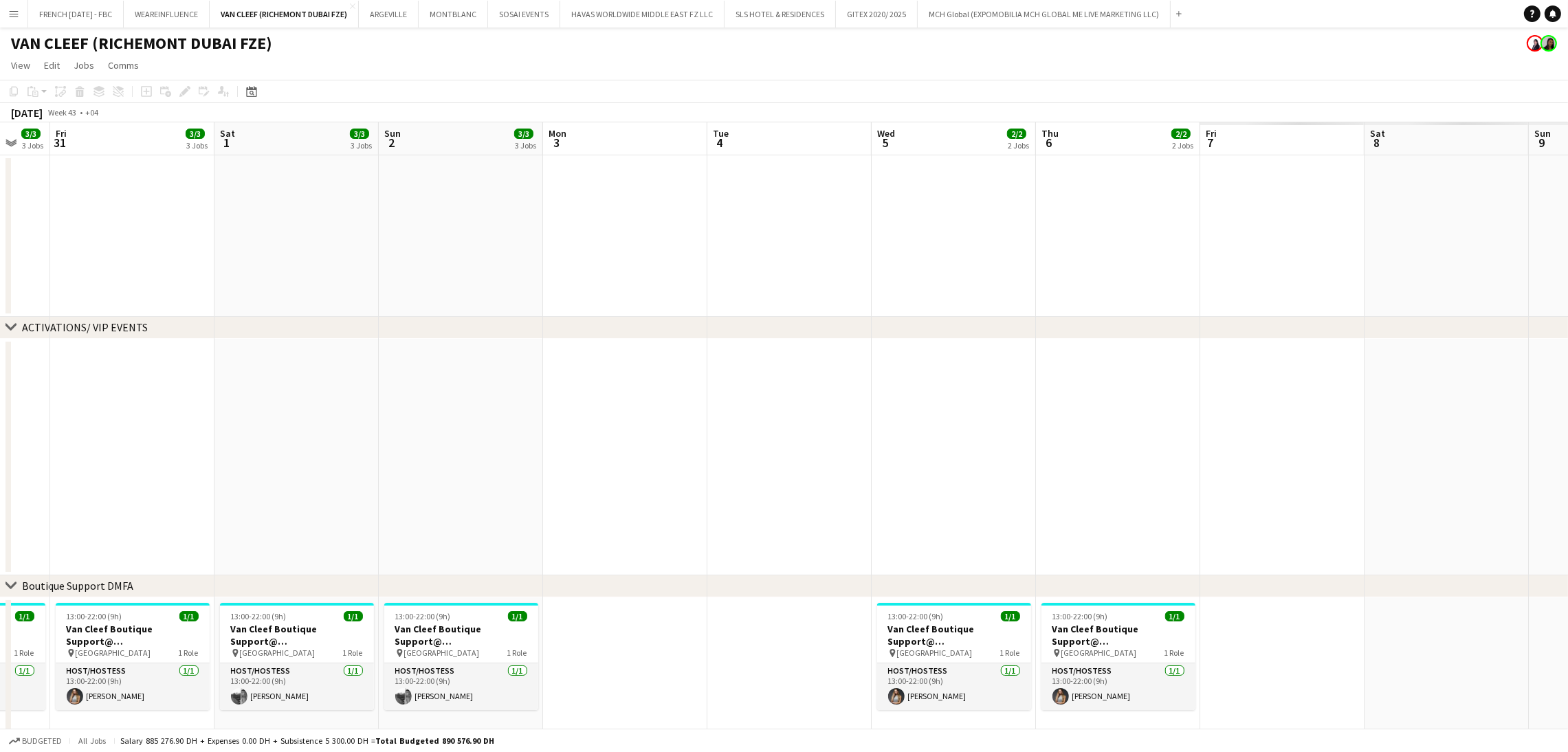
drag, startPoint x: 913, startPoint y: 376, endPoint x: 232, endPoint y: 372, distance: 681.0
click at [221, 372] on app-calendar-viewport "Mon 27 Tue 28 Wed 29 3/3 3 Jobs Thu 30 3/3 3 Jobs Fri 31 3/3 3 Jobs Sat 1 3/3 3…" at bounding box center [784, 706] width 1568 height 1169
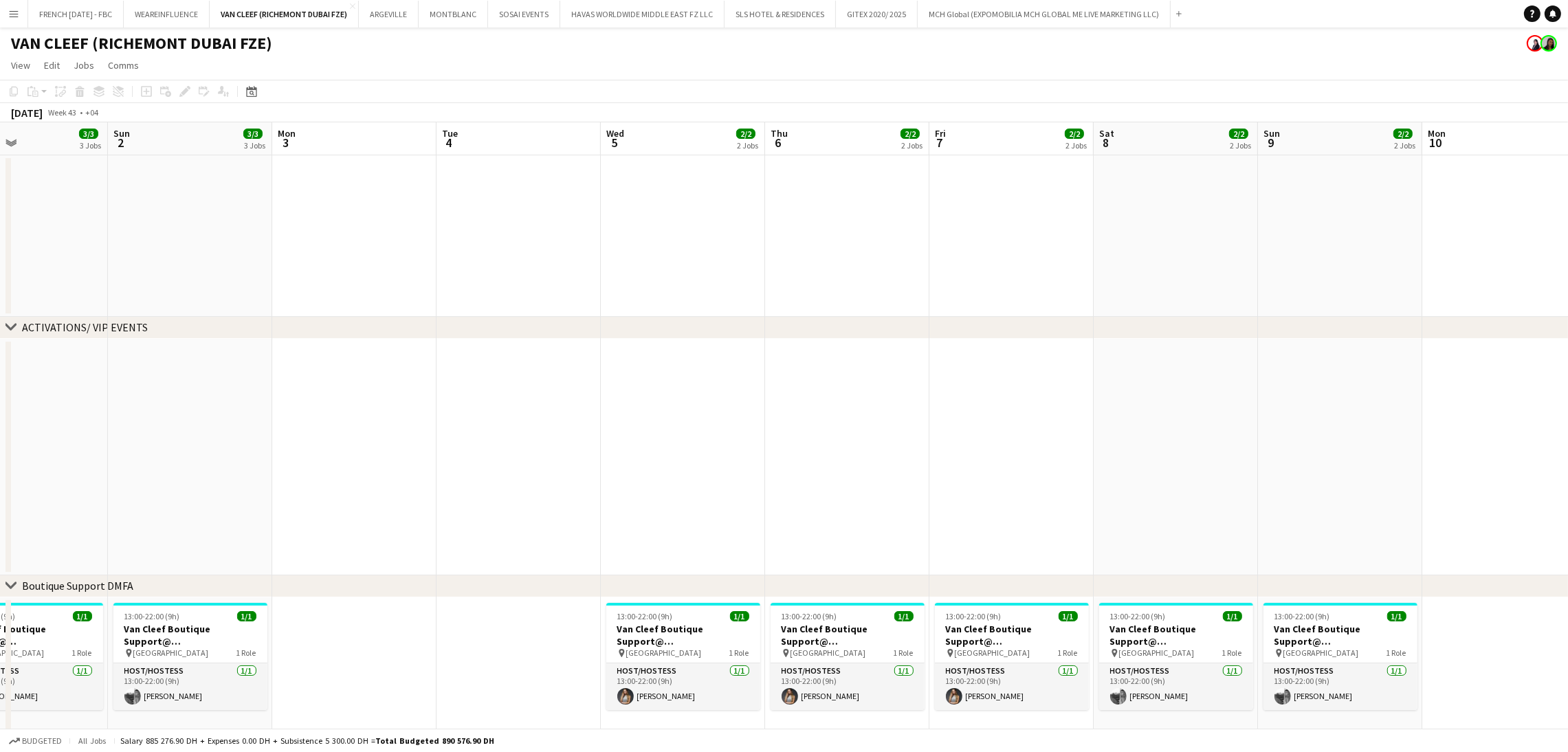
drag, startPoint x: 40, startPoint y: 350, endPoint x: 18, endPoint y: 346, distance: 22.4
click at [18, 346] on app-calendar-viewport "Wed 29 3/3 3 Jobs Thu 30 3/3 3 Jobs Fri 31 3/3 3 Jobs Sat 1 3/3 3 Jobs Sun 2 3/…" at bounding box center [784, 706] width 1568 height 1169
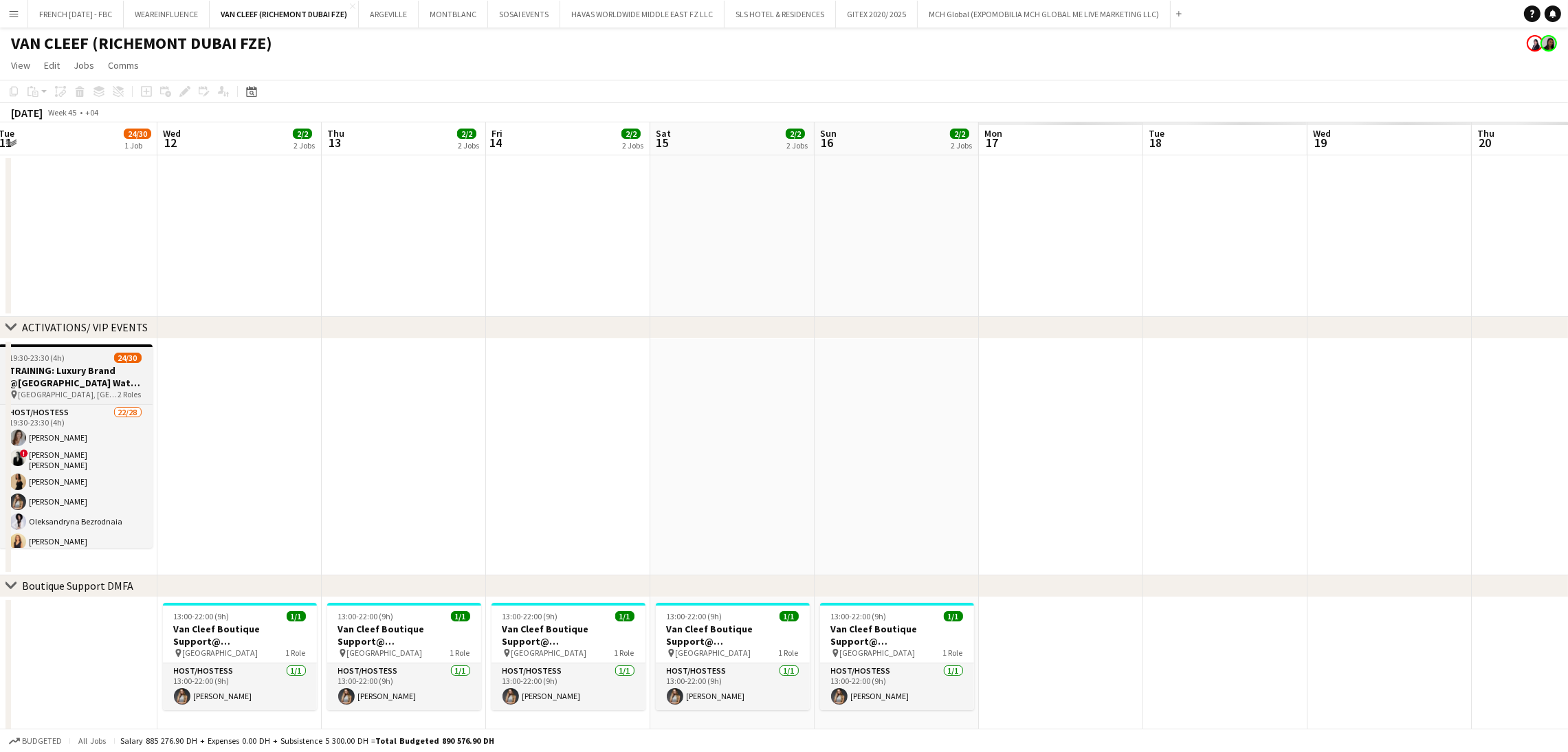
drag, startPoint x: 935, startPoint y: 357, endPoint x: 12, endPoint y: 349, distance: 923.0
click at [0, 349] on app-calendar-viewport "Sat 8 2/2 2 Jobs Sun 9 2/2 2 Jobs Mon 10 Tue 11 24/30 1 Job Wed 12 2/2 2 Jobs T…" at bounding box center [784, 706] width 1568 height 1169
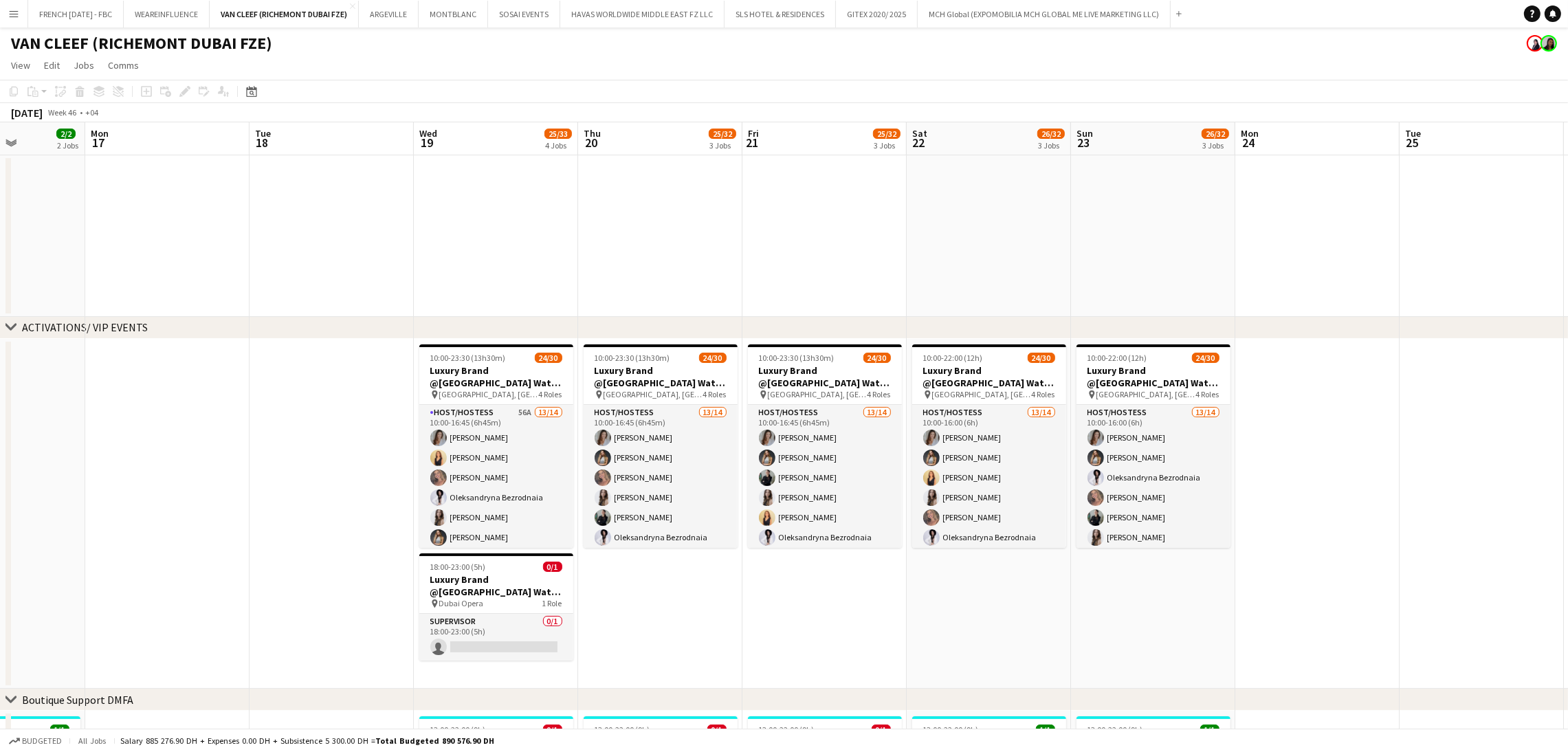
drag, startPoint x: 716, startPoint y: 389, endPoint x: 105, endPoint y: 388, distance: 611.0
click at [105, 388] on app-calendar-viewport "Thu 13 2/2 2 Jobs Fri 14 2/2 2 Jobs Sat 15 2/2 2 Jobs Sun 16 2/2 2 Jobs Mon 17 …" at bounding box center [784, 763] width 1568 height 1283
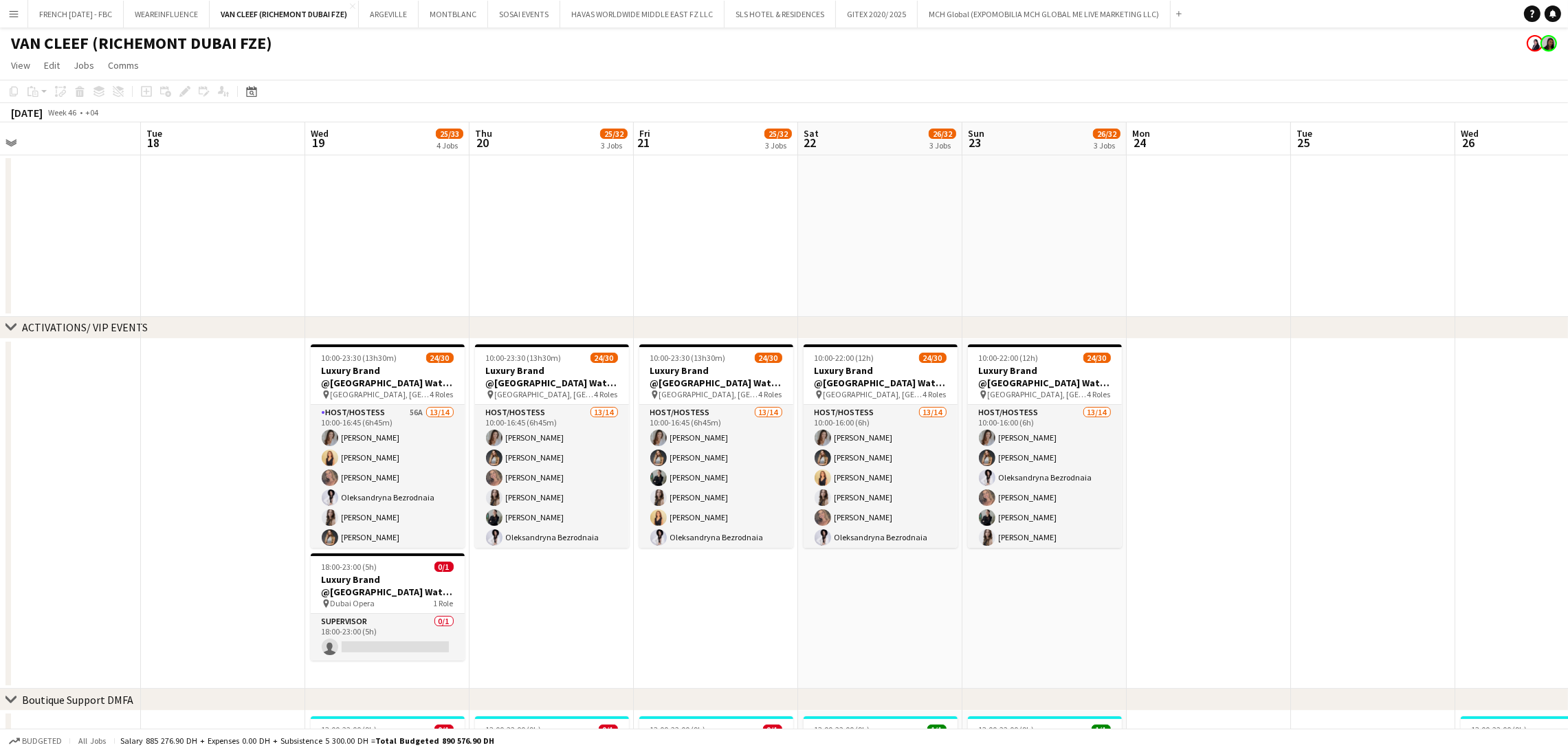
drag, startPoint x: 35, startPoint y: 447, endPoint x: 19, endPoint y: 447, distance: 16.0
click at [19, 447] on app-calendar-viewport "Fri 14 2/2 2 Jobs Sat 15 2/2 2 Jobs Sun 16 2/2 2 Jobs Mon 17 Tue 18 Wed 19 25/3…" at bounding box center [784, 763] width 1568 height 1283
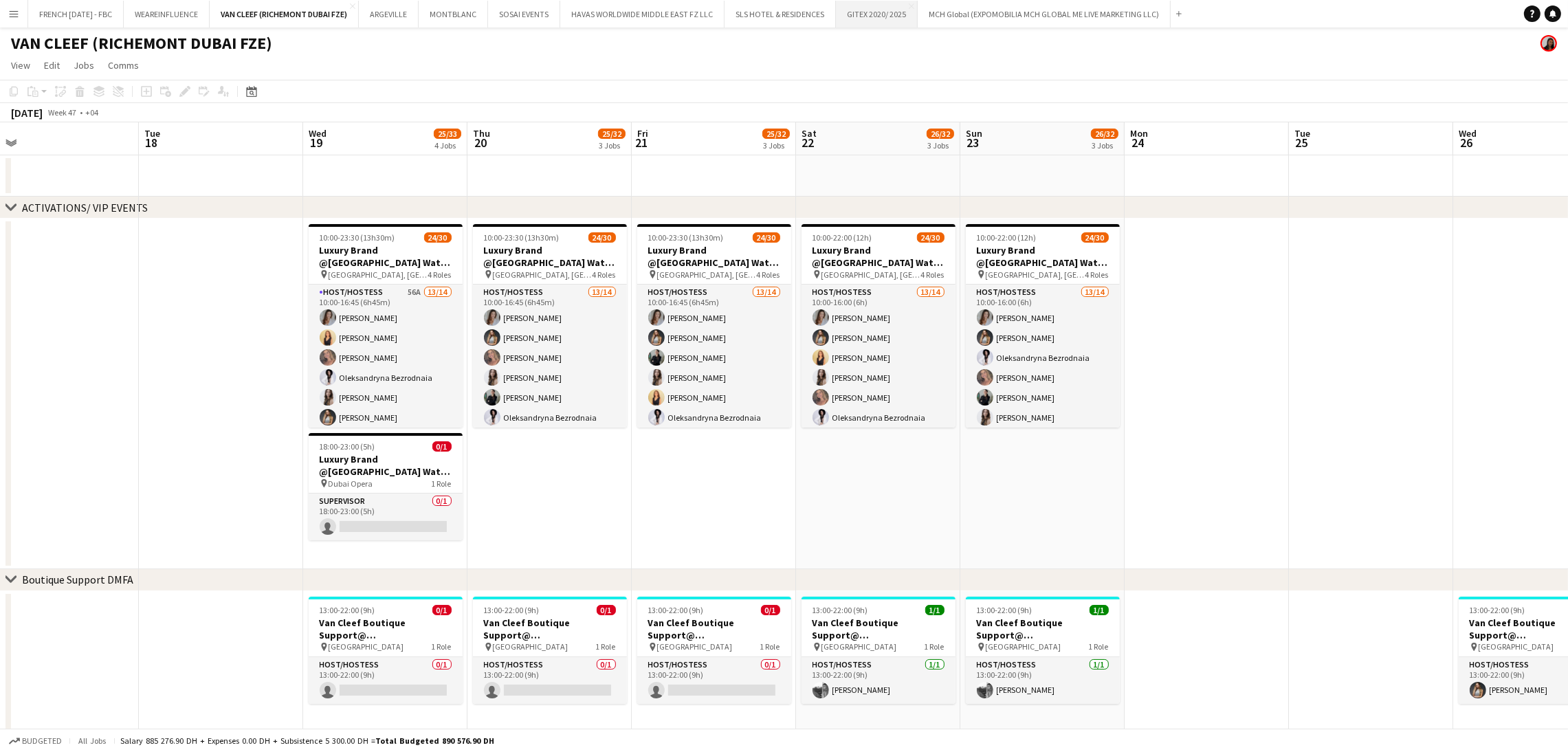
click at [881, 21] on button "GITEX 2020/ 2025 Close" at bounding box center [877, 14] width 82 height 27
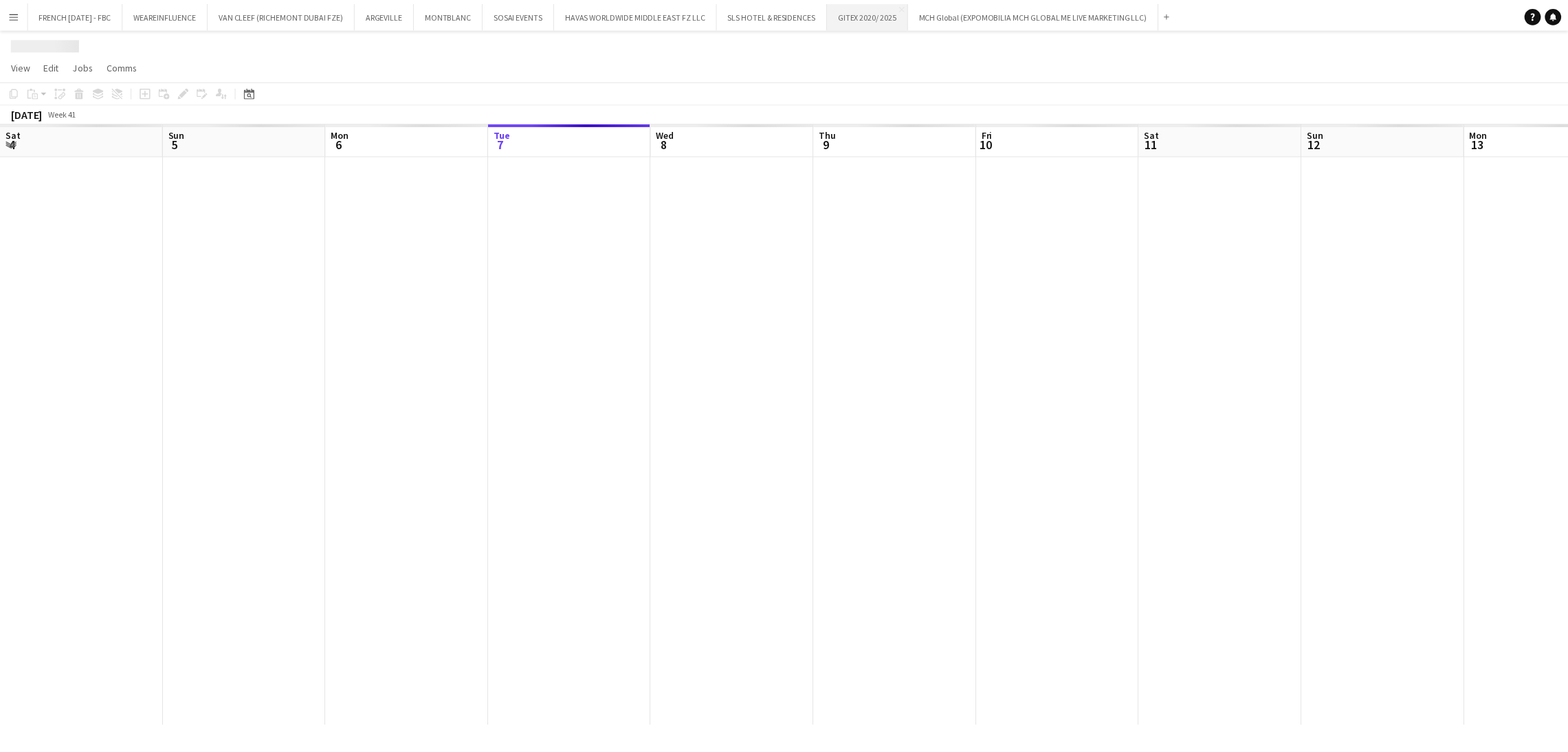
scroll to position [0, 328]
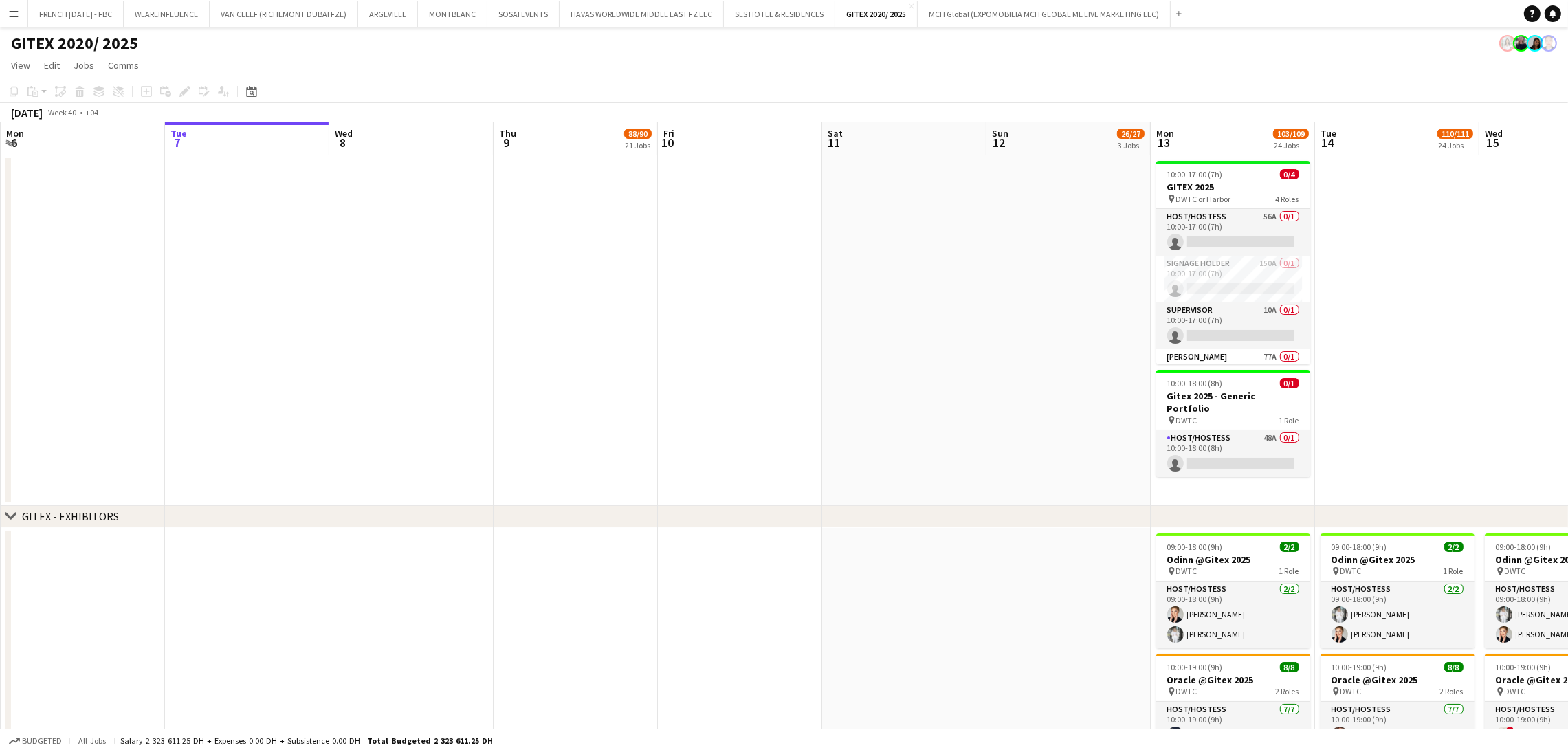
drag, startPoint x: 1146, startPoint y: 435, endPoint x: 691, endPoint y: 437, distance: 455.0
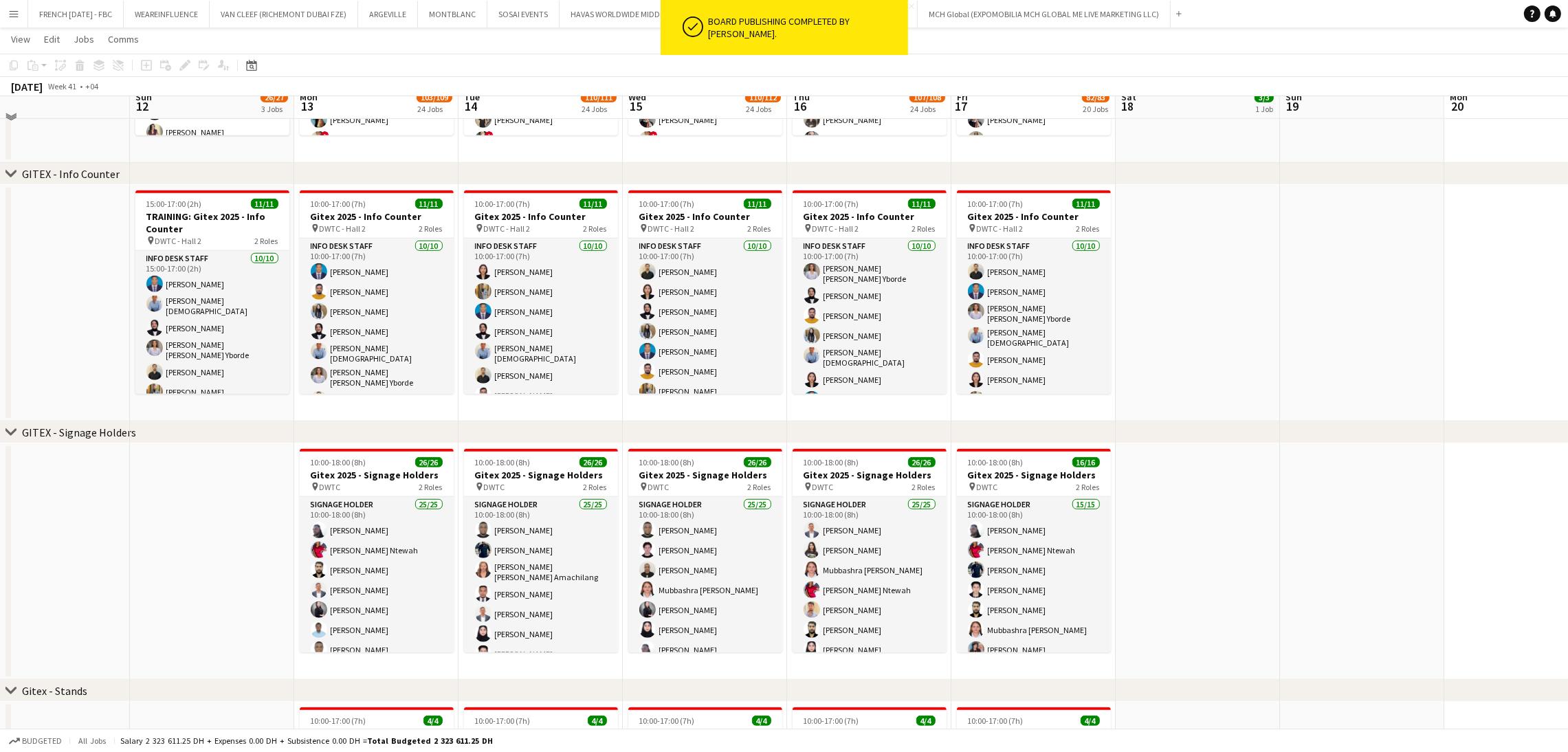
scroll to position [1347, 0]
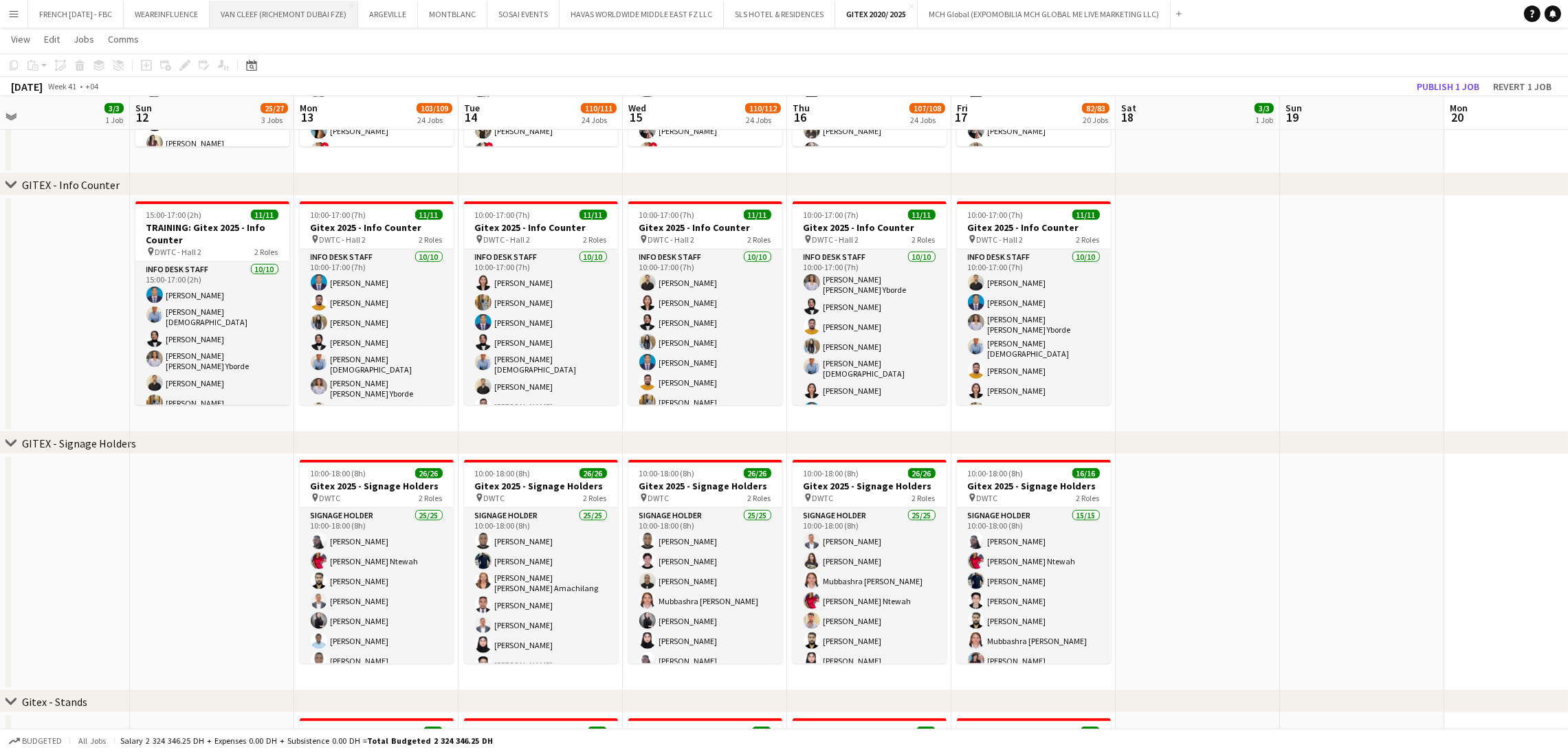
click at [301, 20] on button "VAN CLEEF (RICHEMONT DUBAI FZE) Close" at bounding box center [283, 14] width 149 height 27
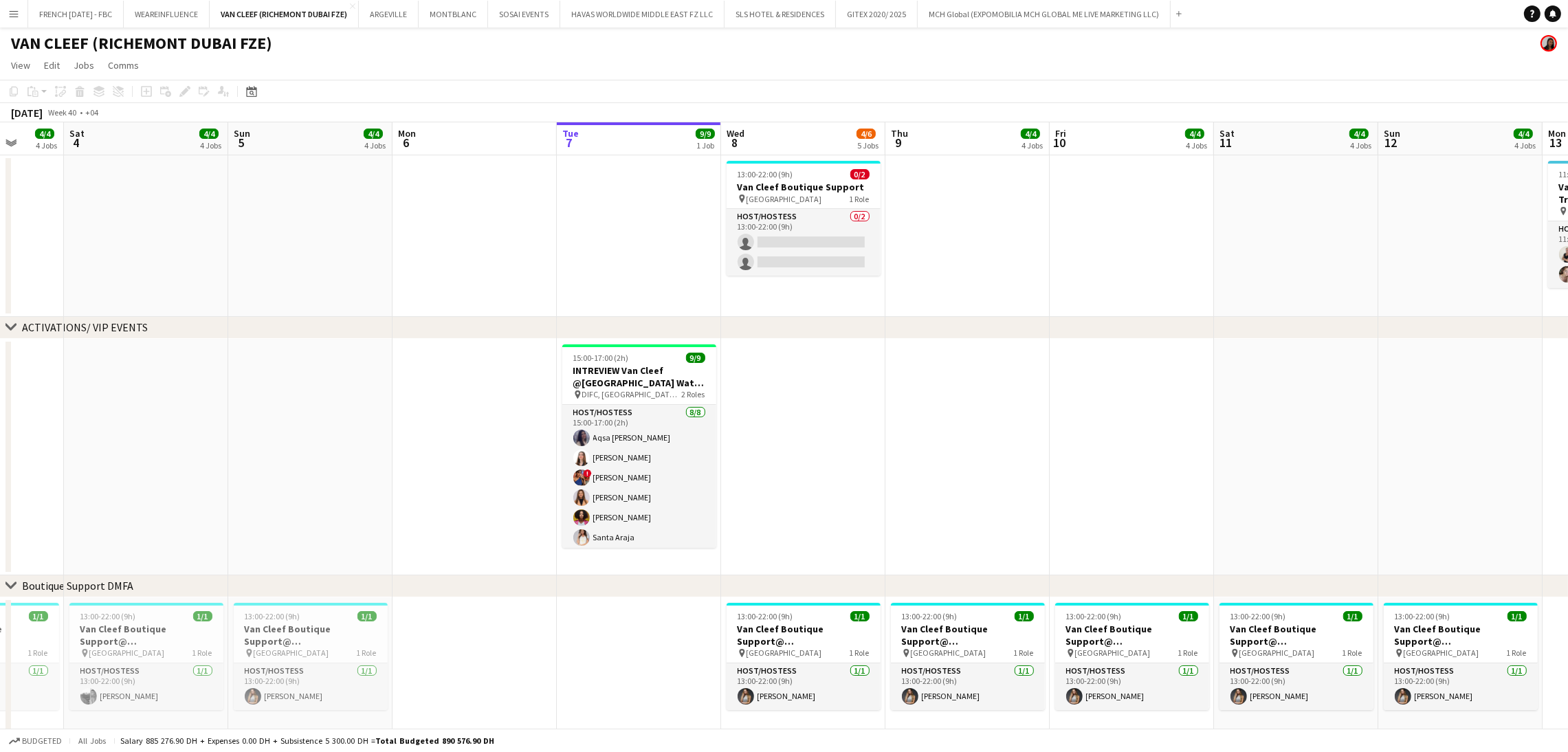
drag, startPoint x: 1096, startPoint y: 491, endPoint x: 918, endPoint y: 472, distance: 179.0
click at [918, 472] on app-calendar-viewport "Tue 30 Wed 1 4/4 4 Jobs Thu 2 4/4 4 Jobs Fri 3 4/4 4 Jobs Sat 4 4/4 4 Jobs Sun …" at bounding box center [784, 706] width 1568 height 1169
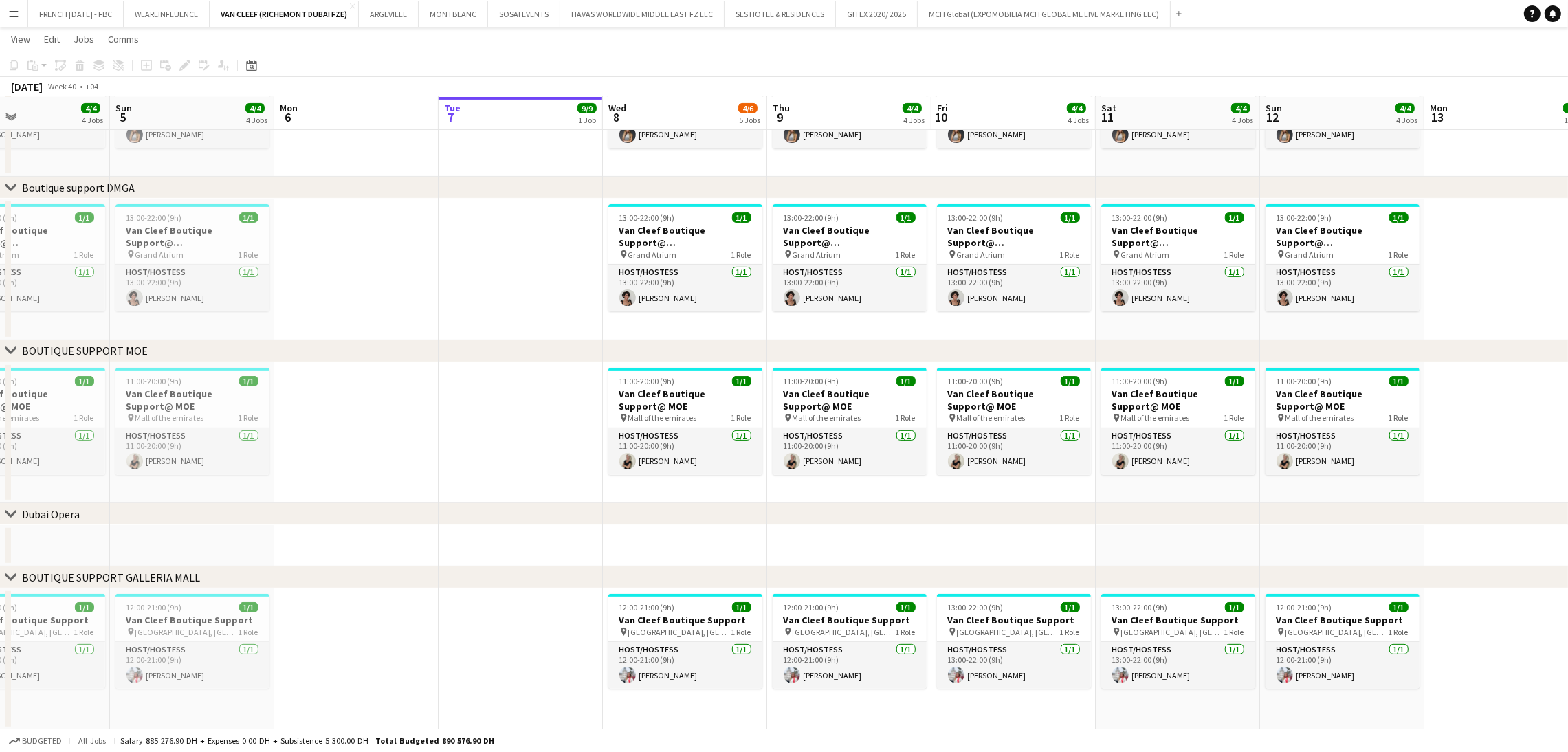
scroll to position [0, 560]
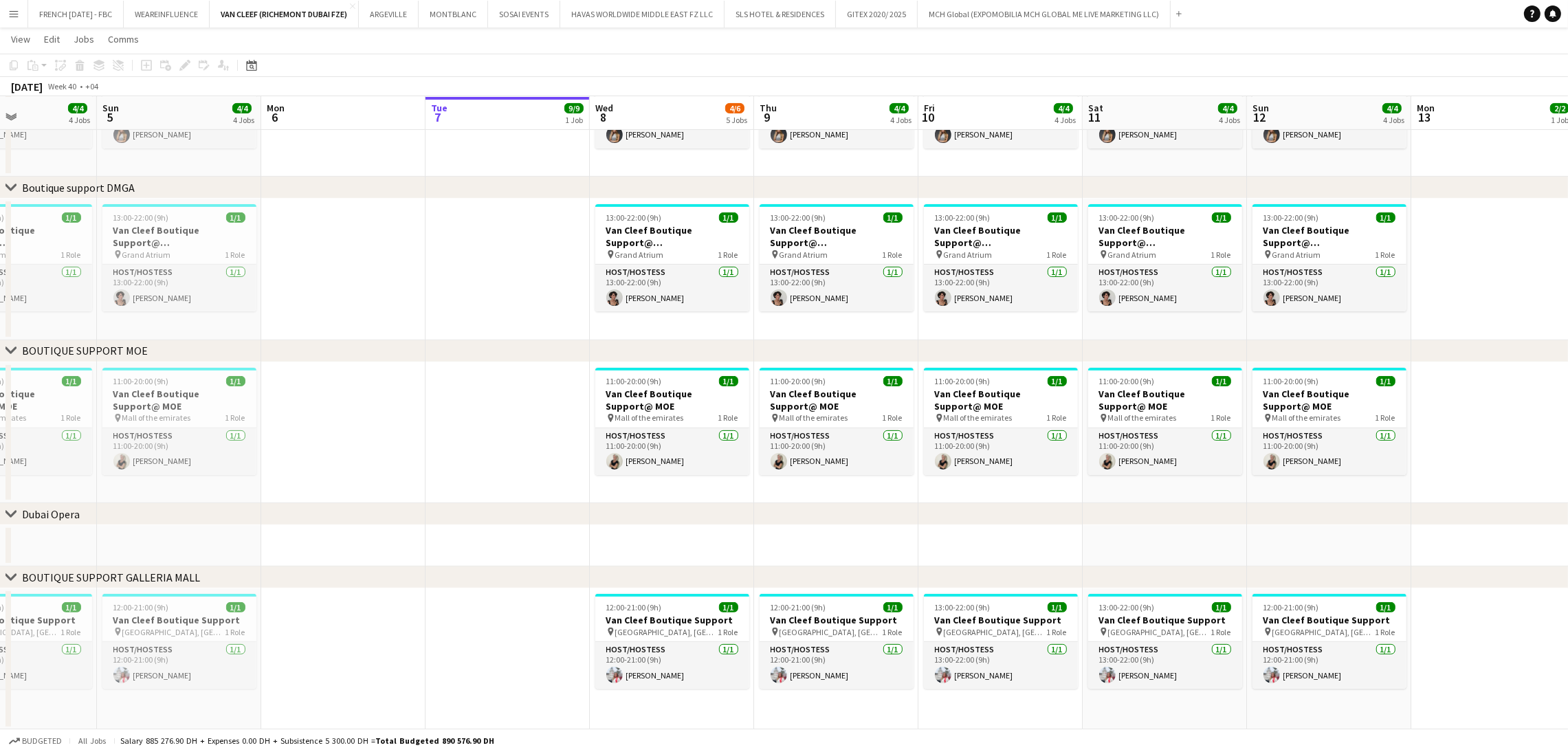
drag, startPoint x: 1202, startPoint y: 561, endPoint x: 1075, endPoint y: 561, distance: 127.0
click at [1075, 561] on app-calendar-viewport "Wed 1 4/4 4 Jobs Thu 2 4/4 4 Jobs Fri 3 4/4 4 Jobs Sat 4 4/4 4 Jobs Sun 5 4/4 4…" at bounding box center [784, 111] width 1568 height 1237
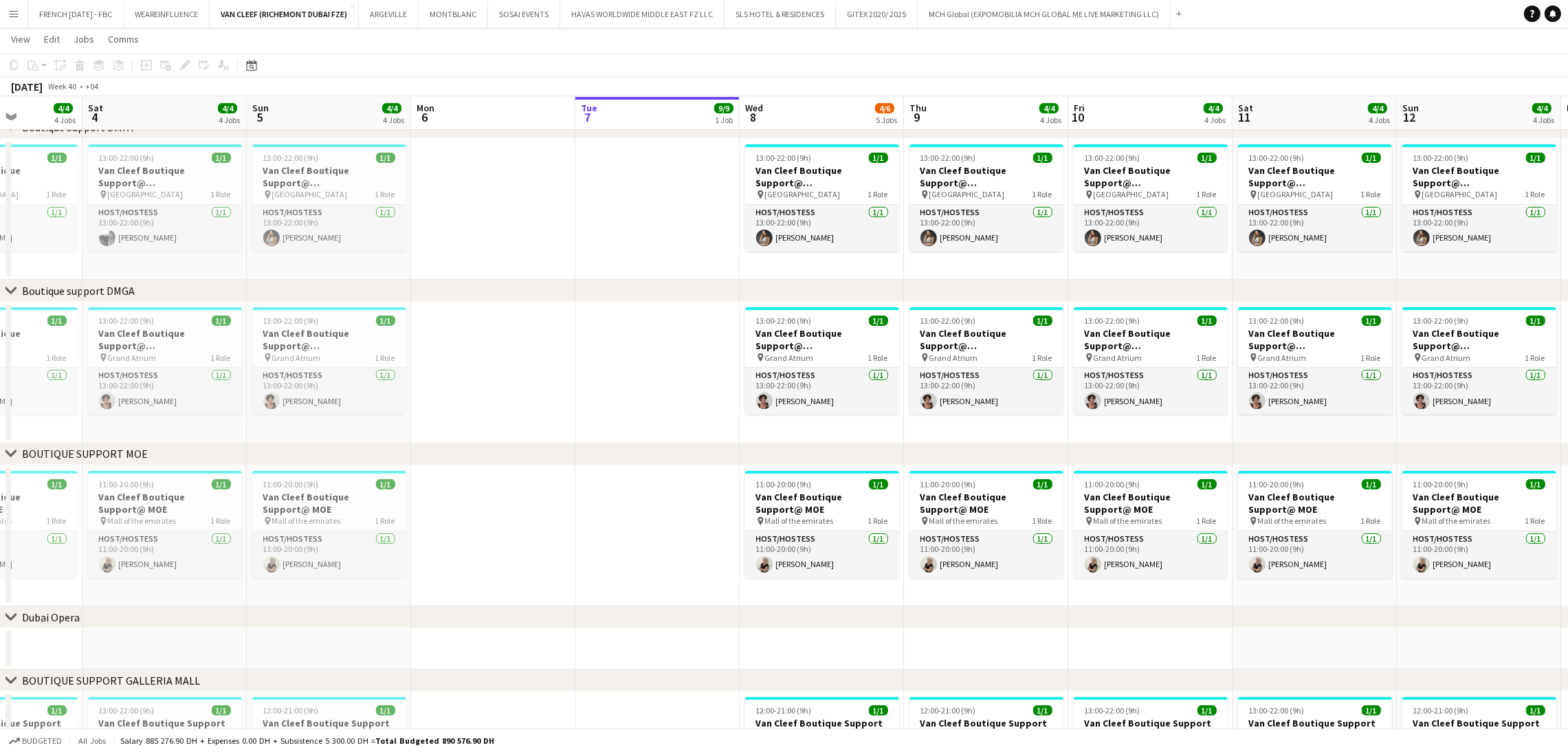
scroll to position [0, 401]
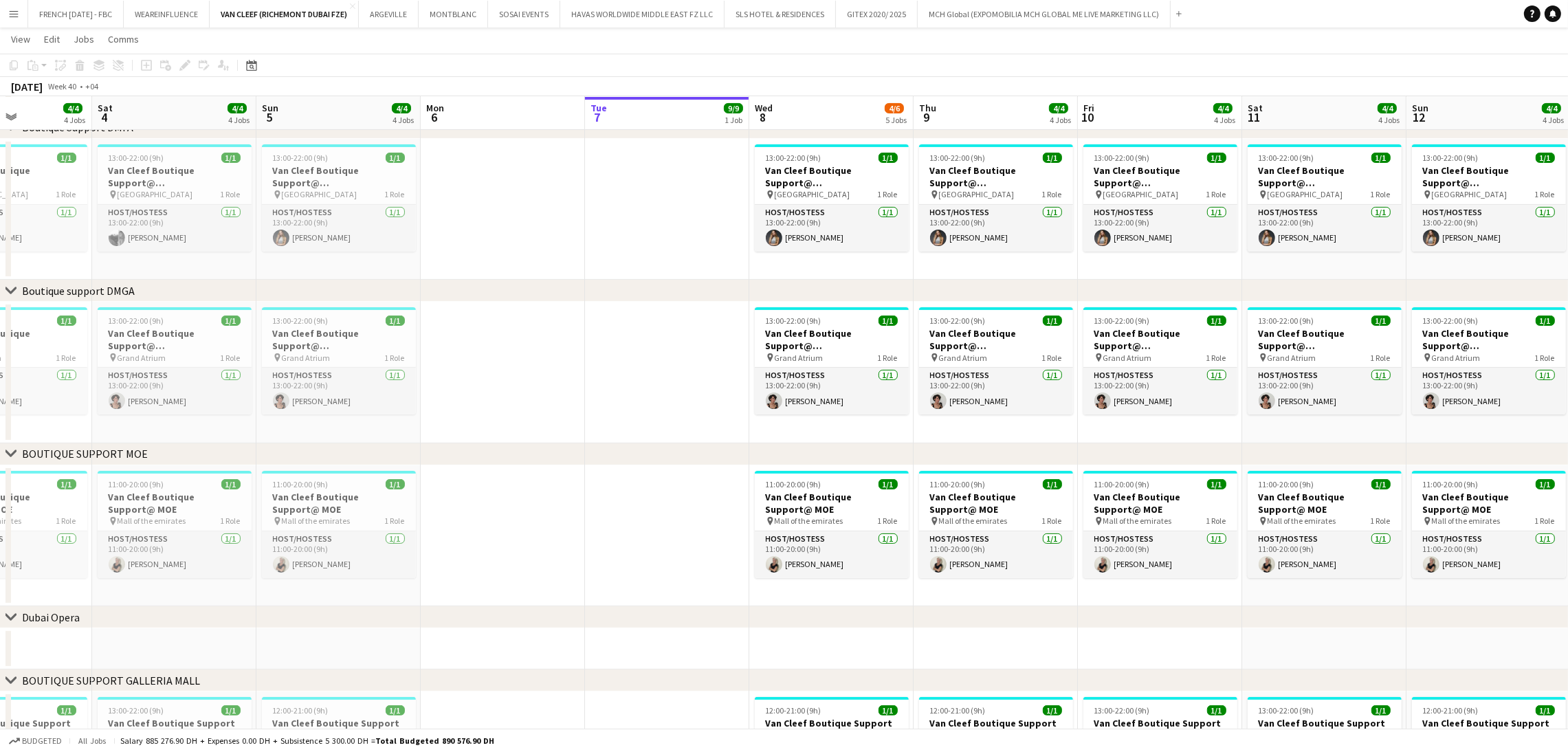
drag, startPoint x: 617, startPoint y: 418, endPoint x: 632, endPoint y: 421, distance: 15.3
click at [632, 421] on app-calendar-viewport "Wed 1 4/4 4 Jobs Thu 2 4/4 4 Jobs Fri 3 4/4 4 Jobs Sat 4 4/4 4 Jobs Sun 5 4/4 4…" at bounding box center [784, 214] width 1568 height 1237
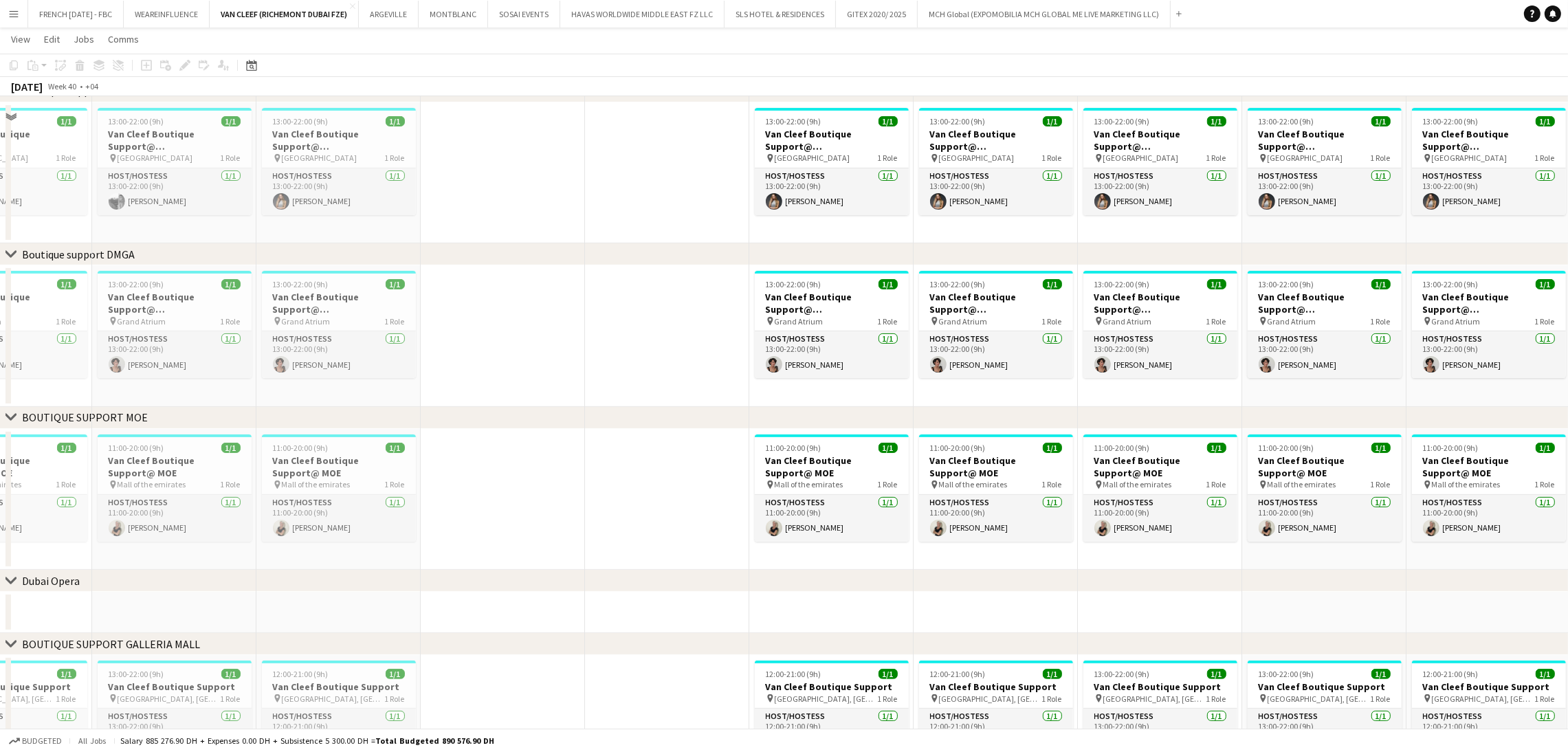
scroll to position [457, 0]
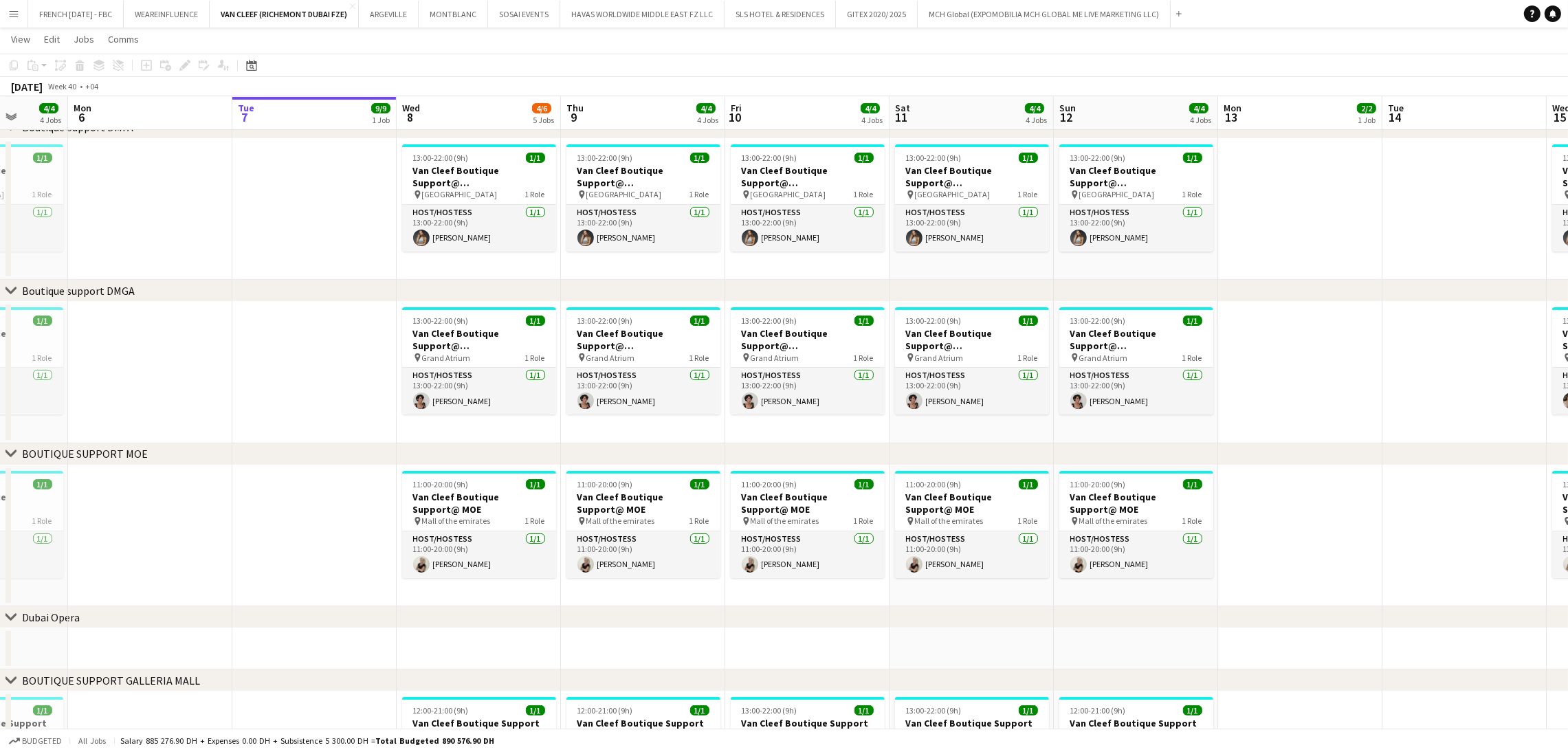
drag, startPoint x: 427, startPoint y: 557, endPoint x: 361, endPoint y: 561, distance: 66.1
click at [361, 561] on app-calendar-viewport "Fri 3 4/4 4 Jobs Sat 4 4/4 4 Jobs Sun 5 4/4 4 Jobs Mon 6 Tue 7 9/9 1 Job Wed 8 …" at bounding box center [784, 214] width 1568 height 1237
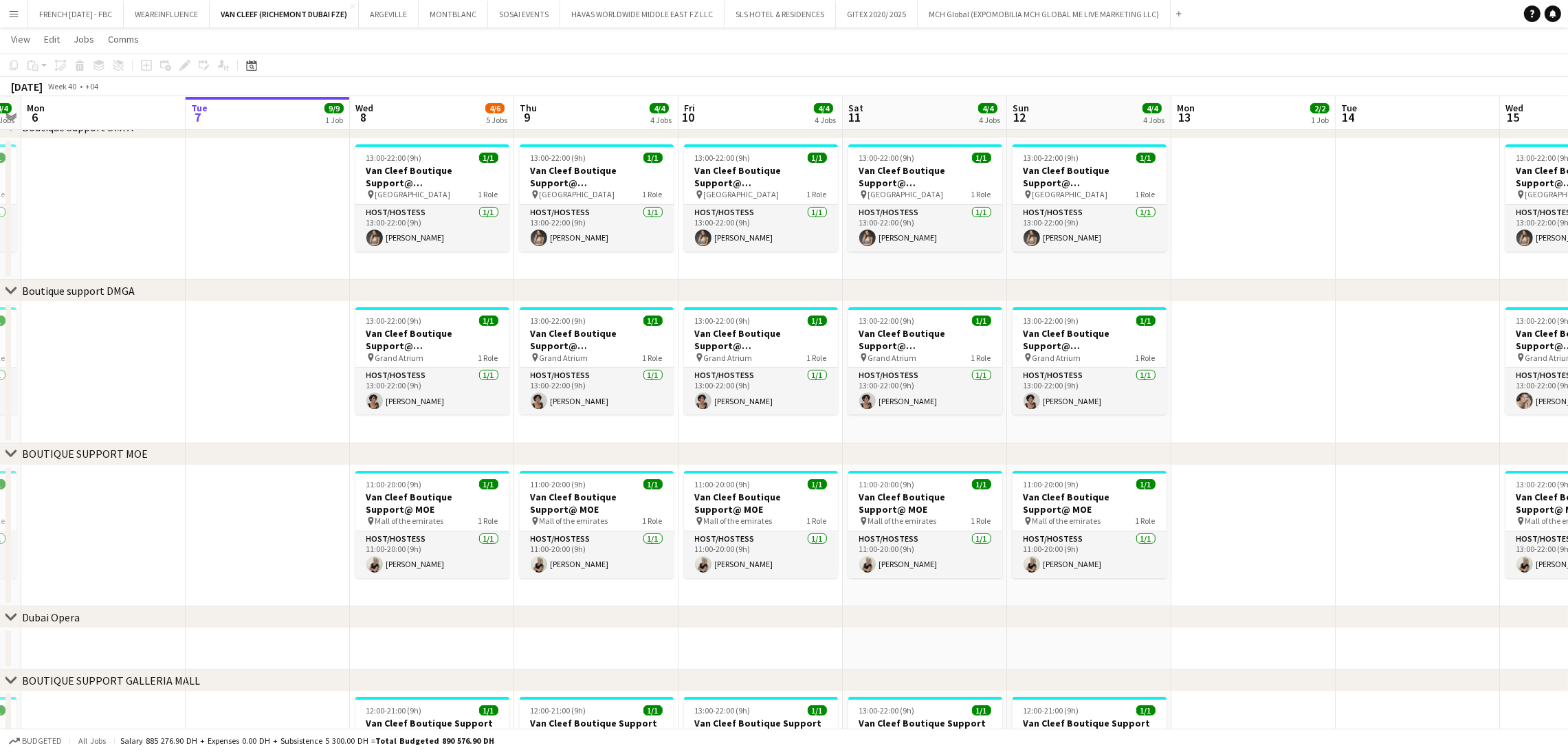
drag, startPoint x: 1287, startPoint y: 569, endPoint x: 1256, endPoint y: 574, distance: 31.4
click at [1259, 572] on app-calendar-viewport "Fri 3 4/4 4 Jobs Sat 4 4/4 4 Jobs Sun 5 4/4 4 Jobs Mon 6 Tue 7 9/9 1 Job Wed 8 …" at bounding box center [784, 214] width 1568 height 1237
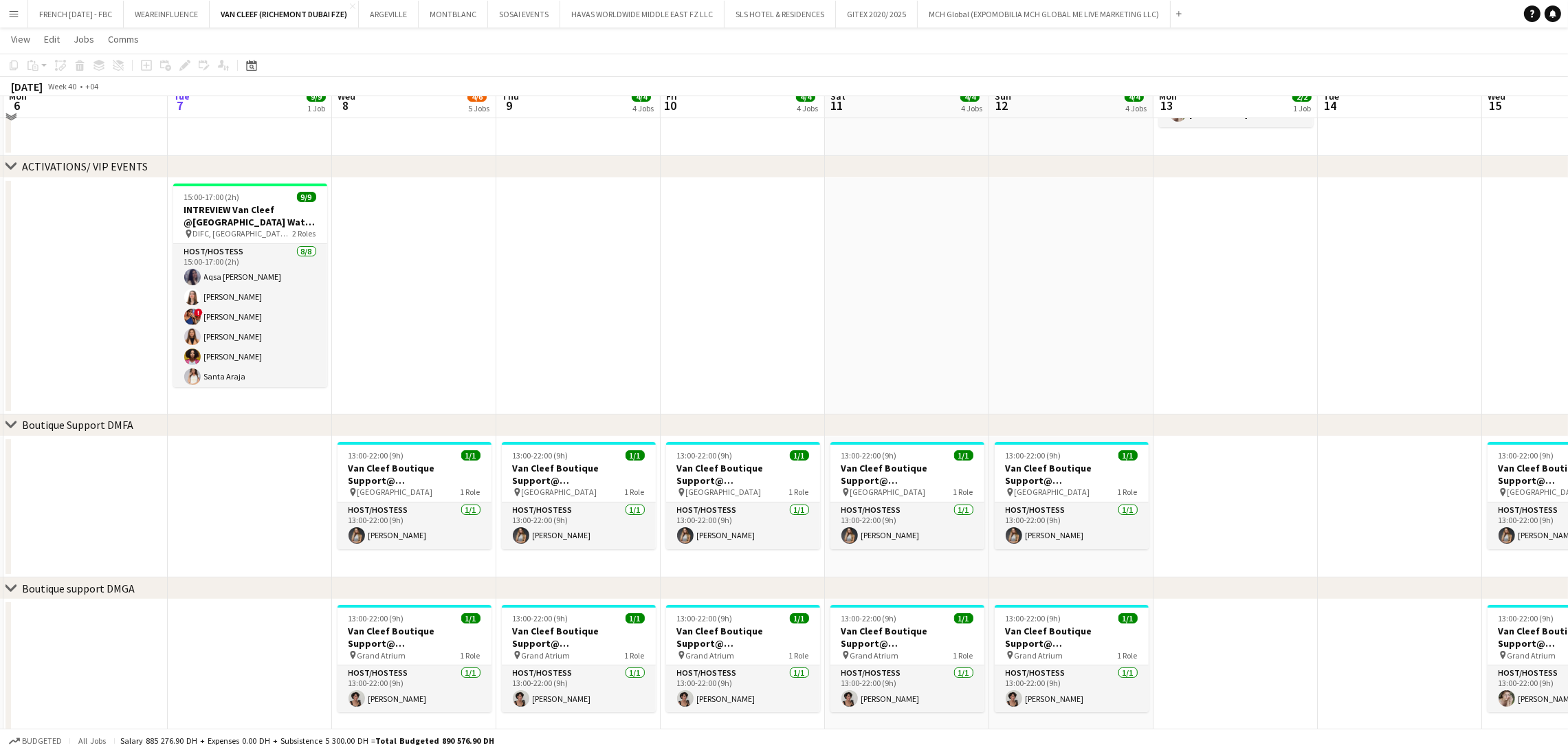
scroll to position [148, 0]
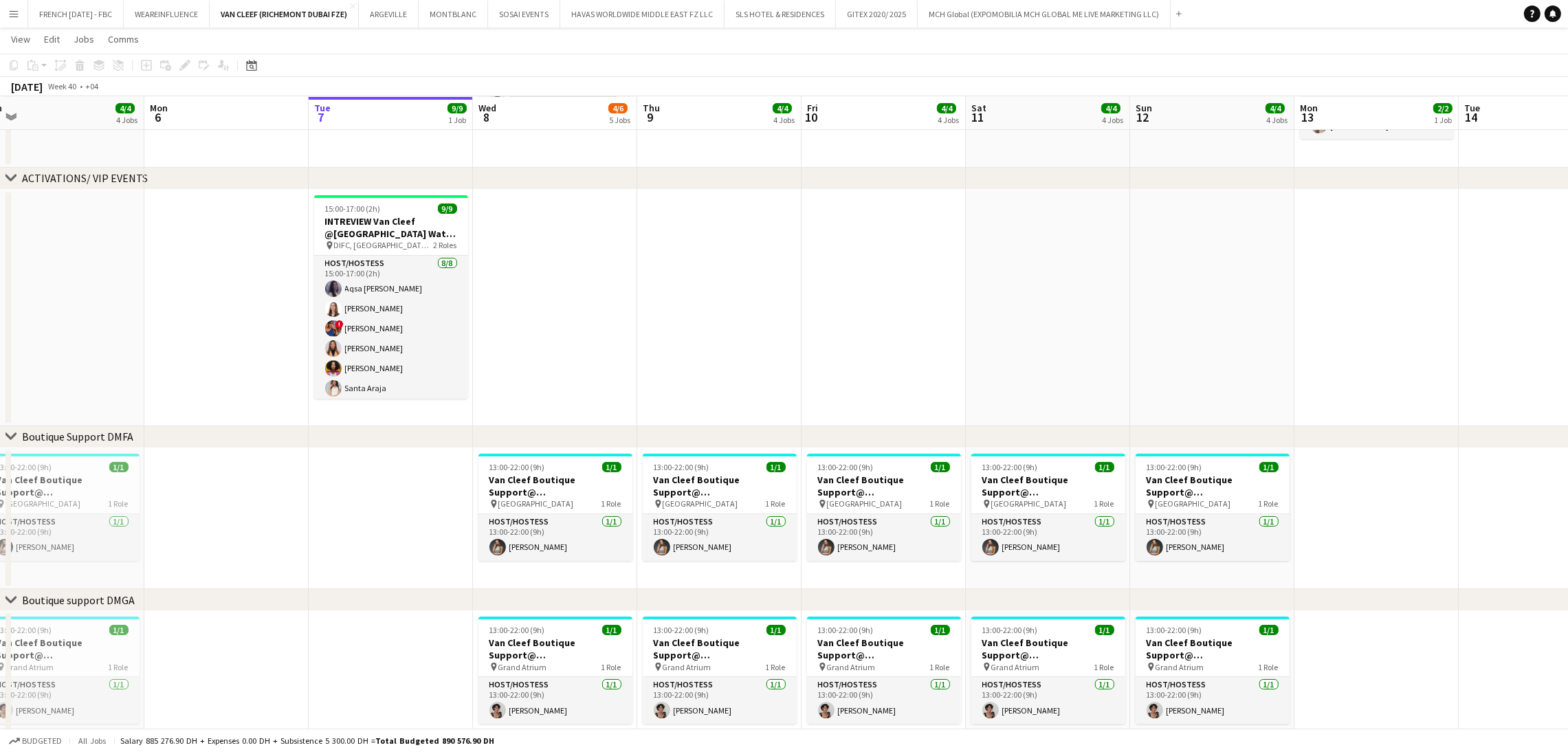
drag, startPoint x: 501, startPoint y: 269, endPoint x: 647, endPoint y: 266, distance: 146.0
click at [647, 266] on app-calendar-viewport "Fri 3 4/4 4 Jobs Sat 4 4/4 4 Jobs Sun 5 4/4 4 Jobs Mon 6 Tue 7 9/9 1 Job Wed 8 …" at bounding box center [784, 524] width 1568 height 1237
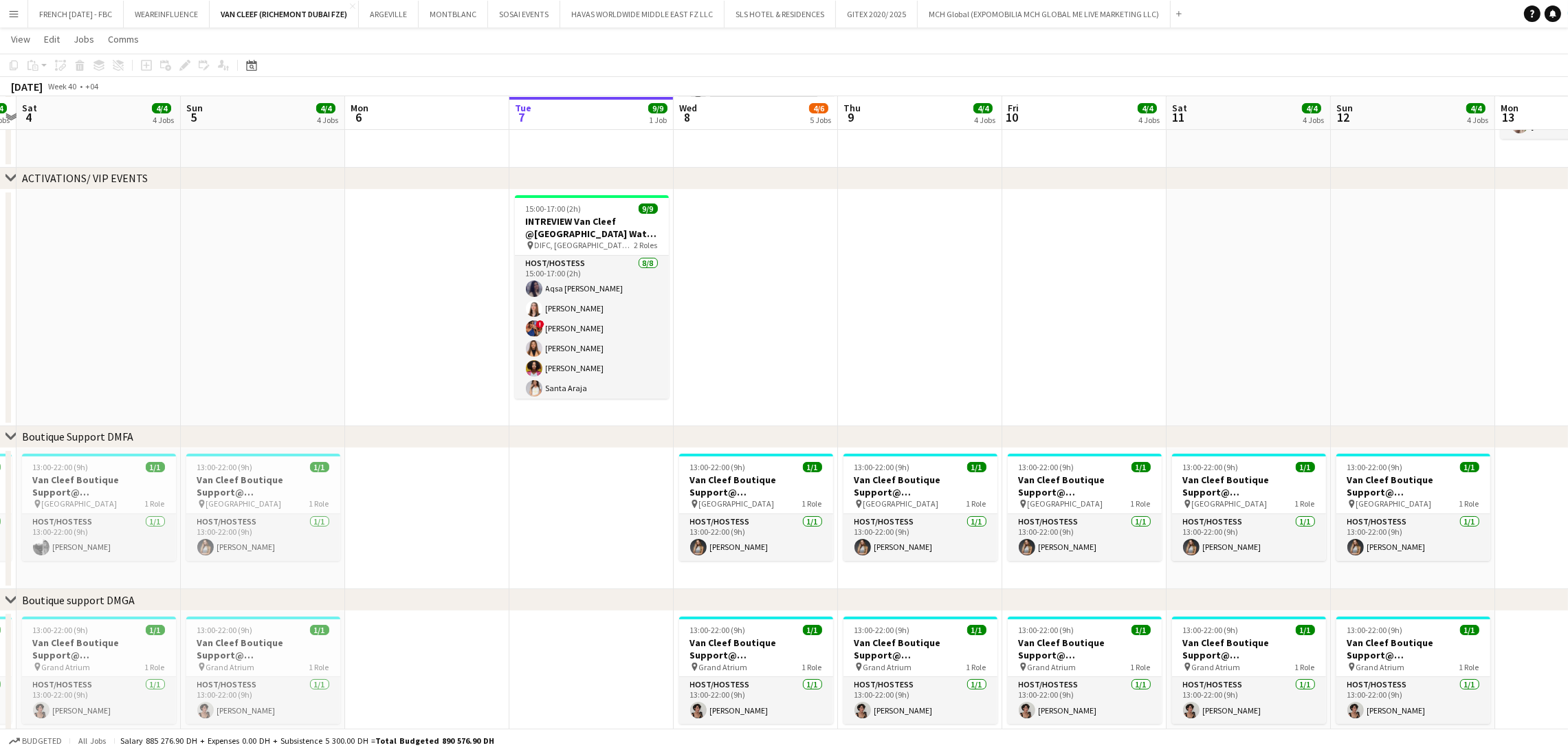
drag, startPoint x: 626, startPoint y: 277, endPoint x: 789, endPoint y: 277, distance: 163.0
click at [819, 278] on app-calendar-viewport "Thu 2 4/4 4 Jobs Fri 3 4/4 4 Jobs Sat 4 4/4 4 Jobs Sun 5 4/4 4 Jobs Mon 6 Tue 7…" at bounding box center [784, 524] width 1568 height 1237
click at [628, 236] on h3 "INTREVIEW Van Cleef @Dubai Watch Week 2025" at bounding box center [590, 227] width 154 height 24
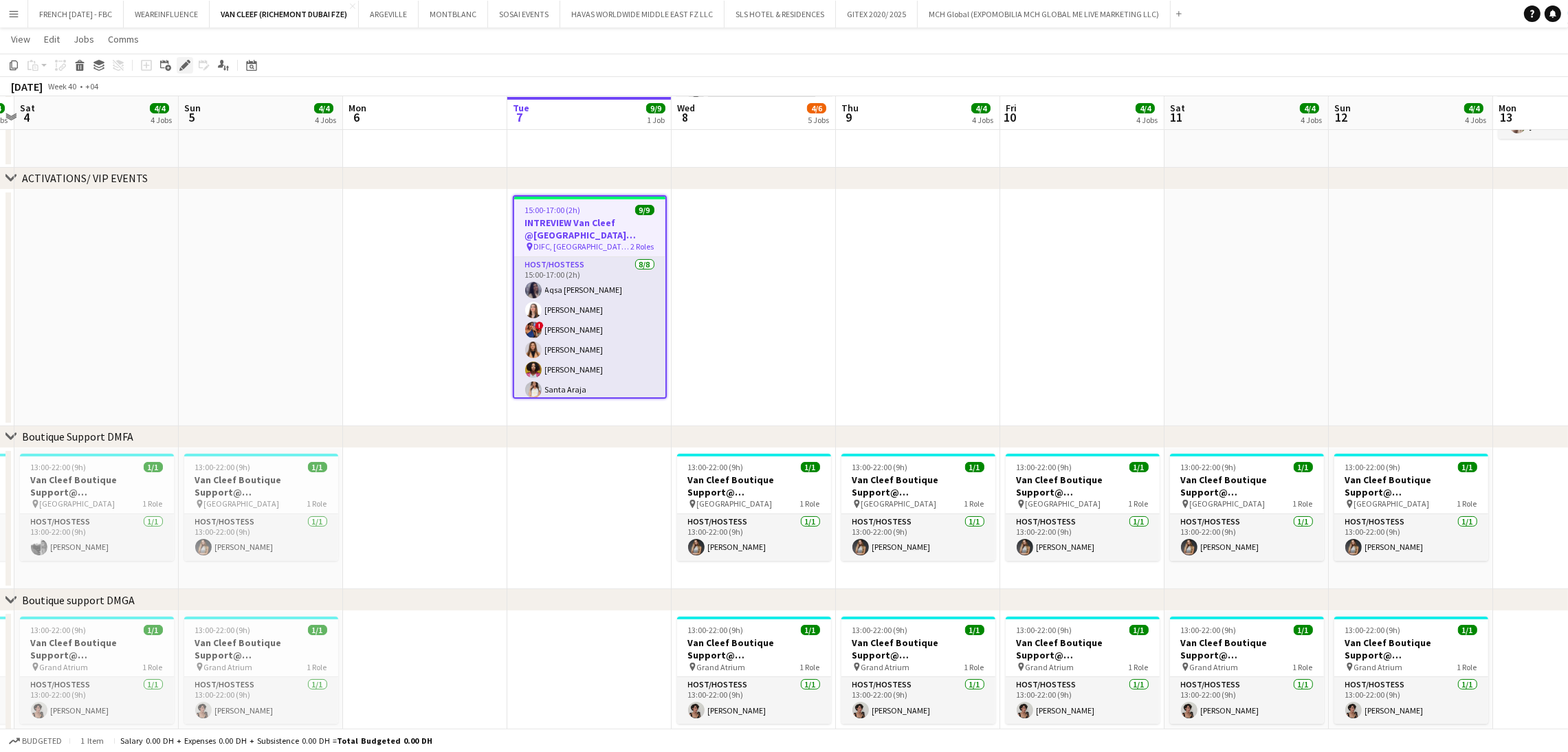
click at [189, 66] on icon "Edit" at bounding box center [185, 65] width 11 height 11
type input "**********"
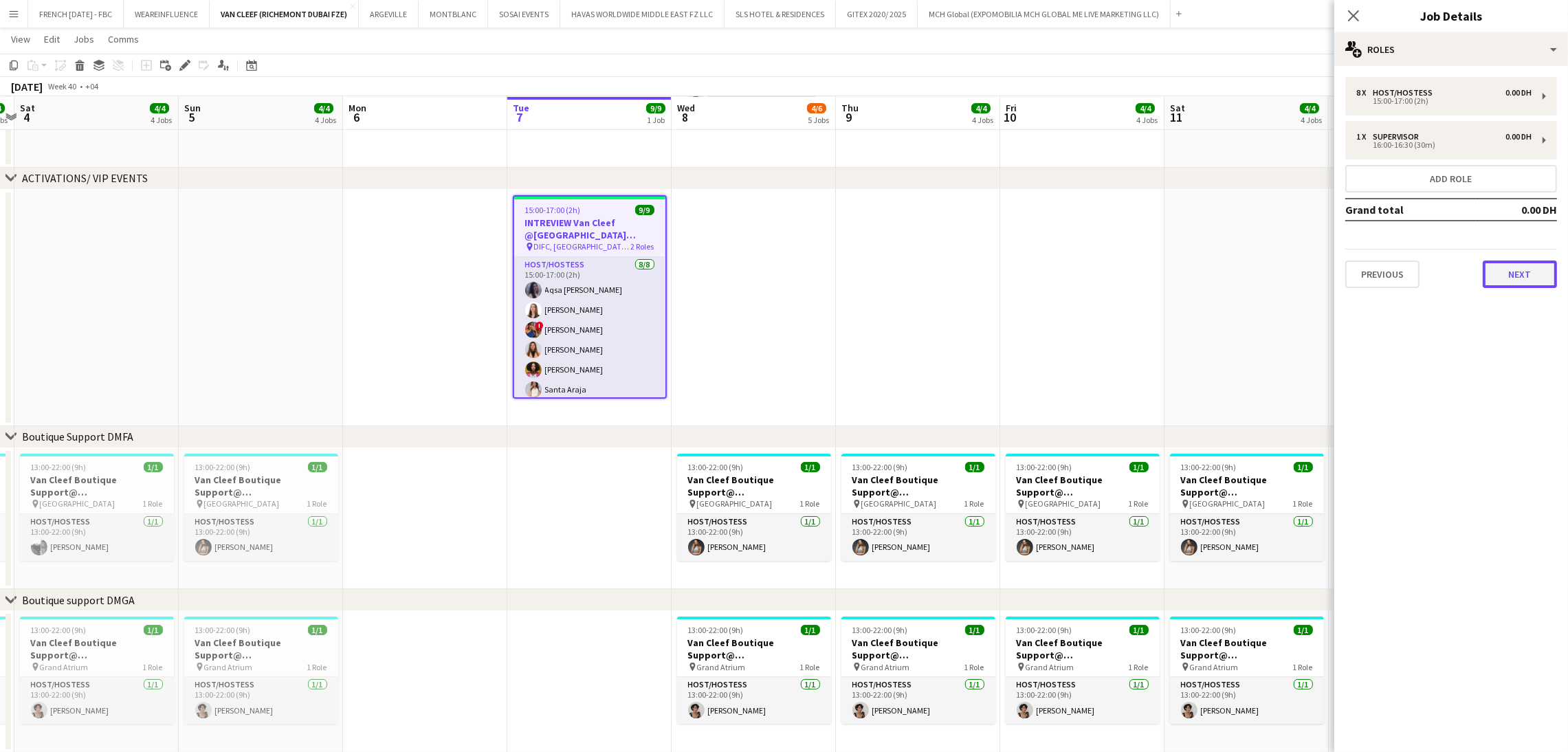
click at [1523, 266] on button "Next" at bounding box center [1519, 274] width 74 height 28
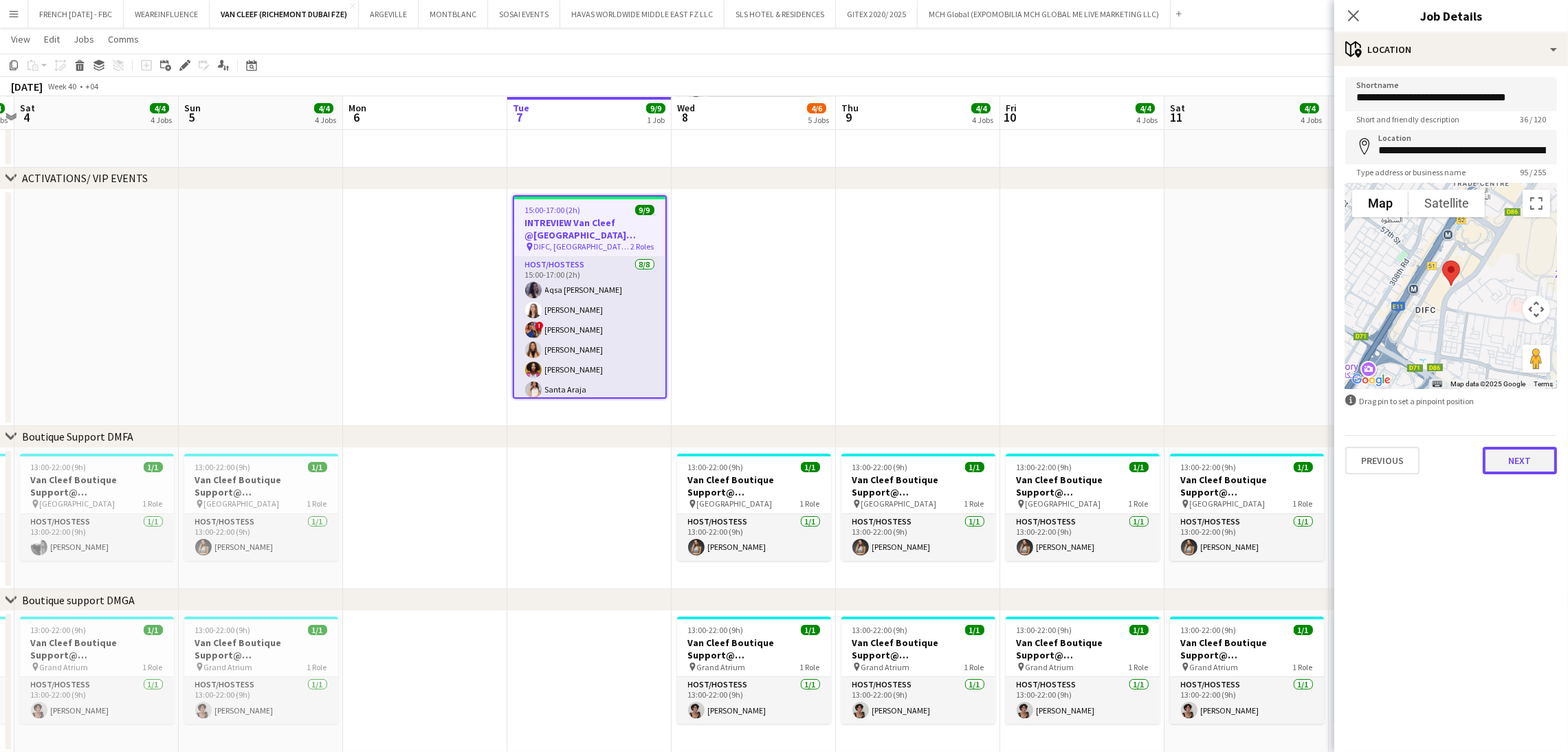
click at [1526, 461] on button "Next" at bounding box center [1519, 461] width 74 height 28
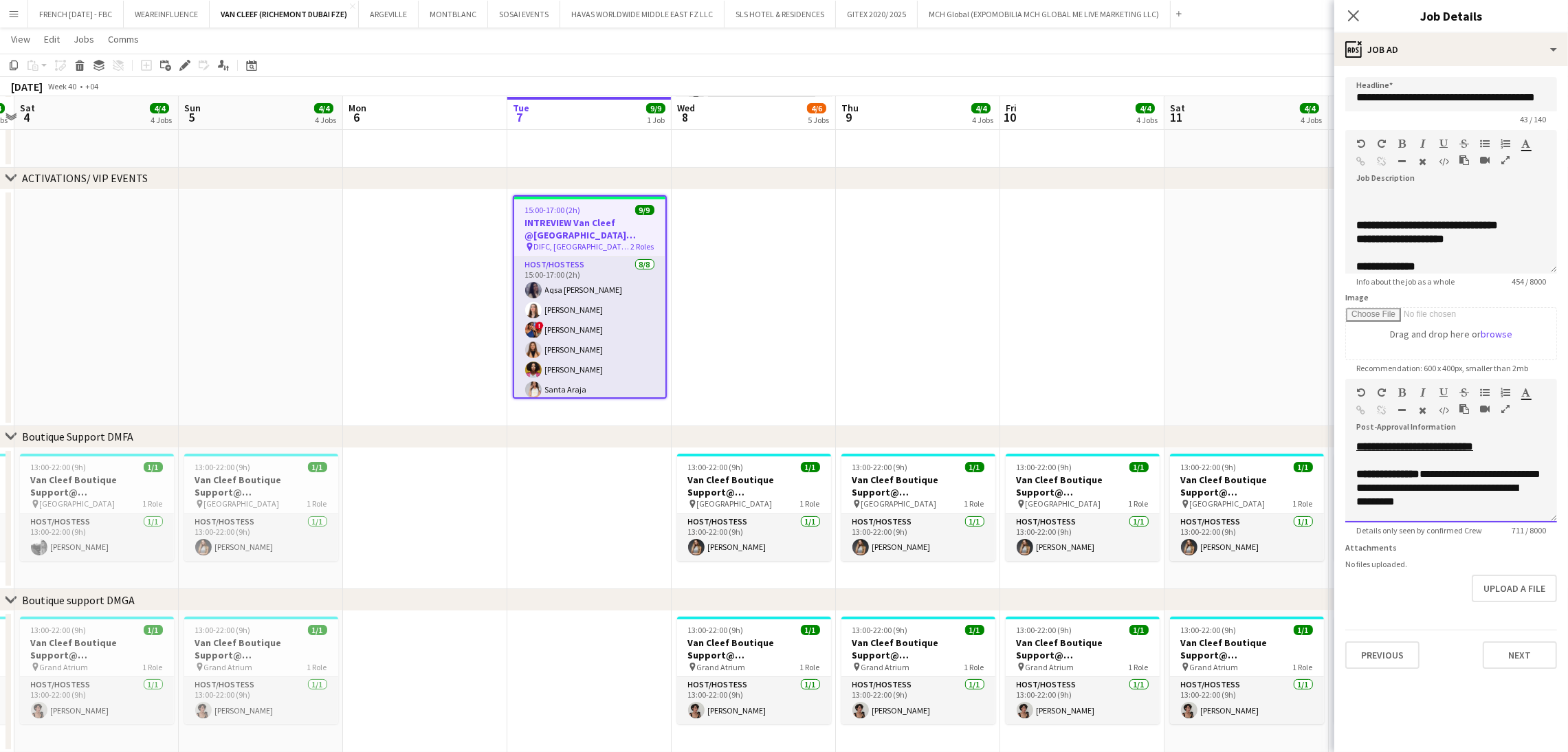
click at [1515, 481] on p "**********" at bounding box center [1451, 474] width 190 height 13
click at [1540, 499] on div "**********" at bounding box center [1451, 481] width 212 height 83
click at [1527, 512] on div at bounding box center [1451, 504] width 190 height 13
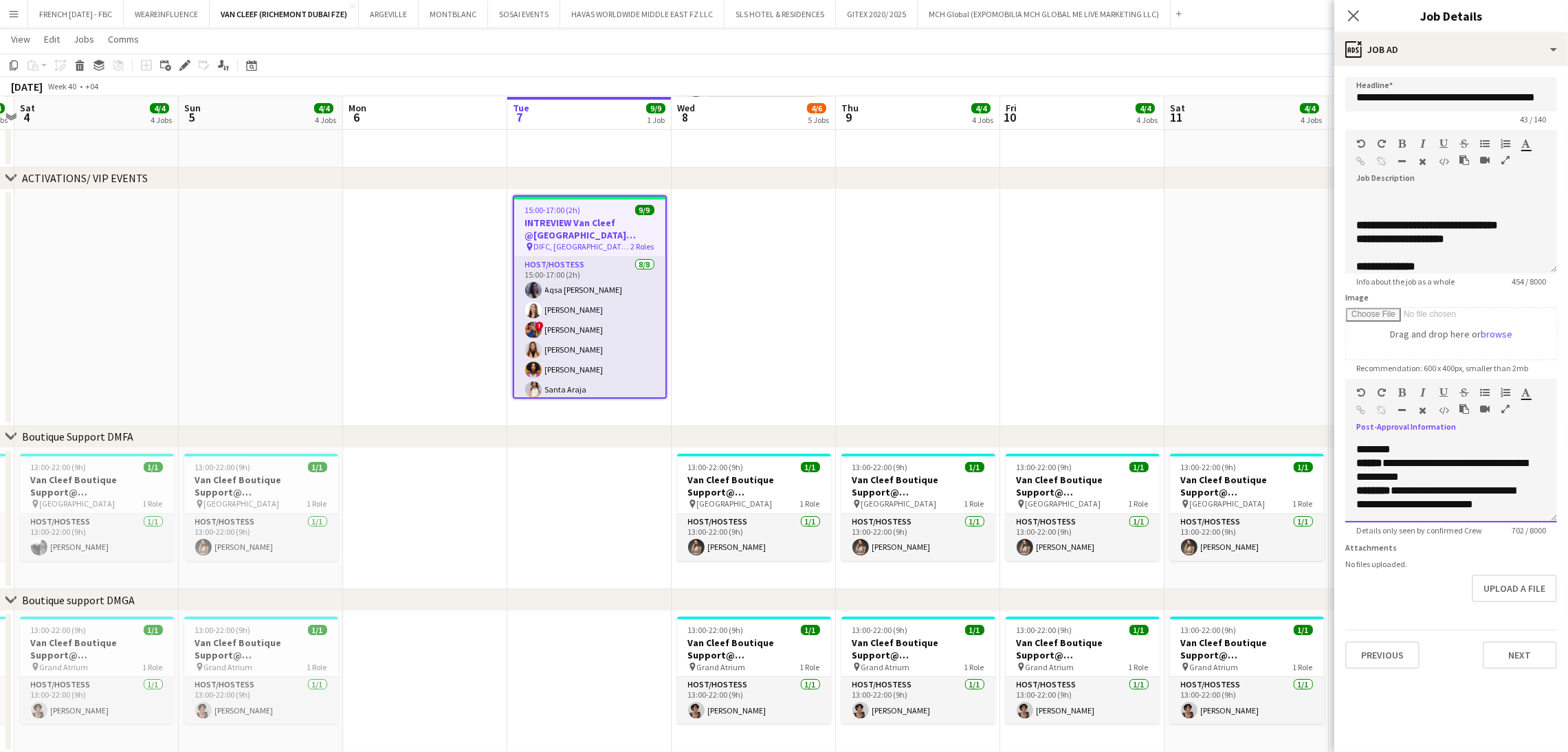
scroll to position [382, 0]
click at [1182, 192] on app-date-cell at bounding box center [1246, 308] width 165 height 236
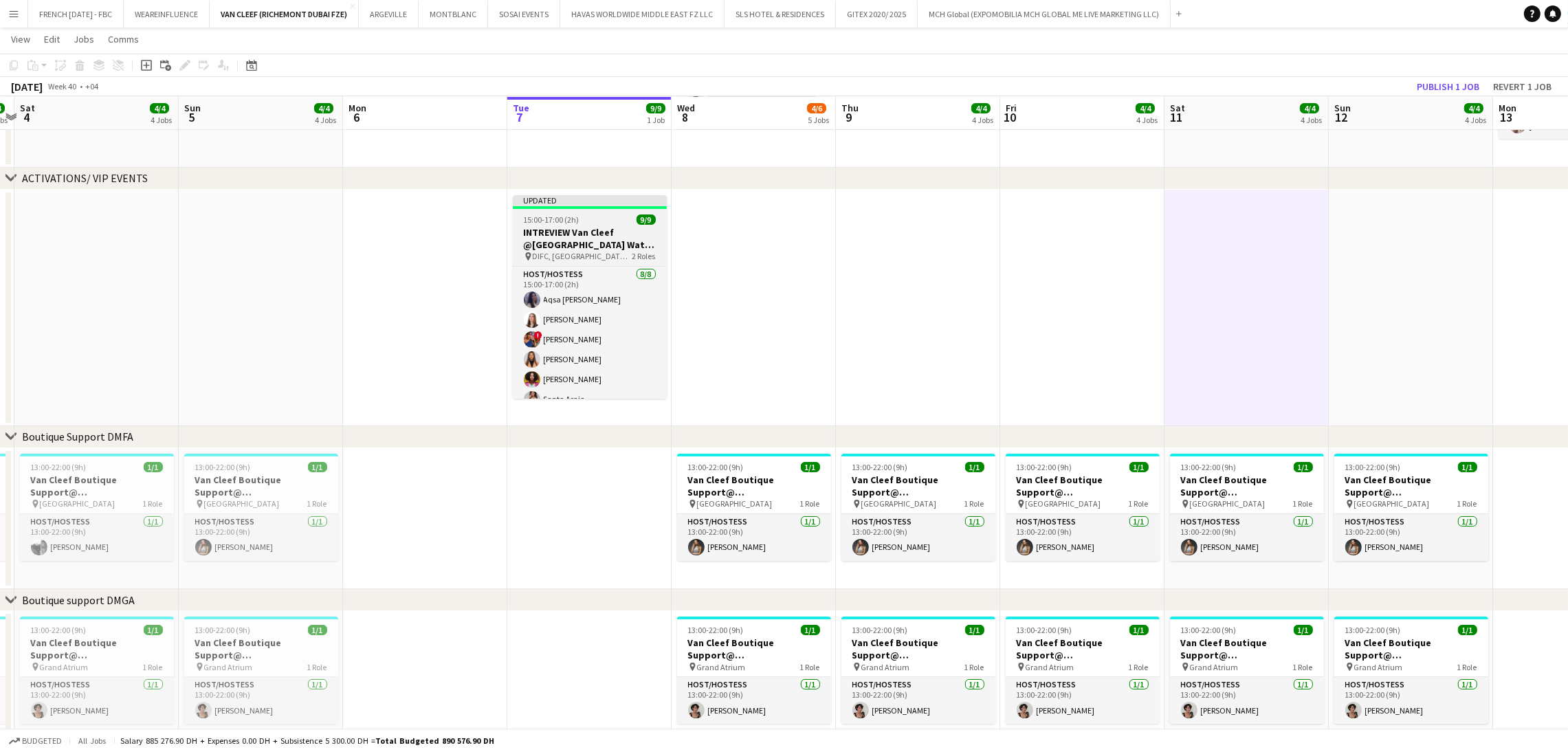
click at [568, 241] on h3 "INTREVIEW Van Cleef @Dubai Watch Week 2025" at bounding box center [590, 238] width 154 height 24
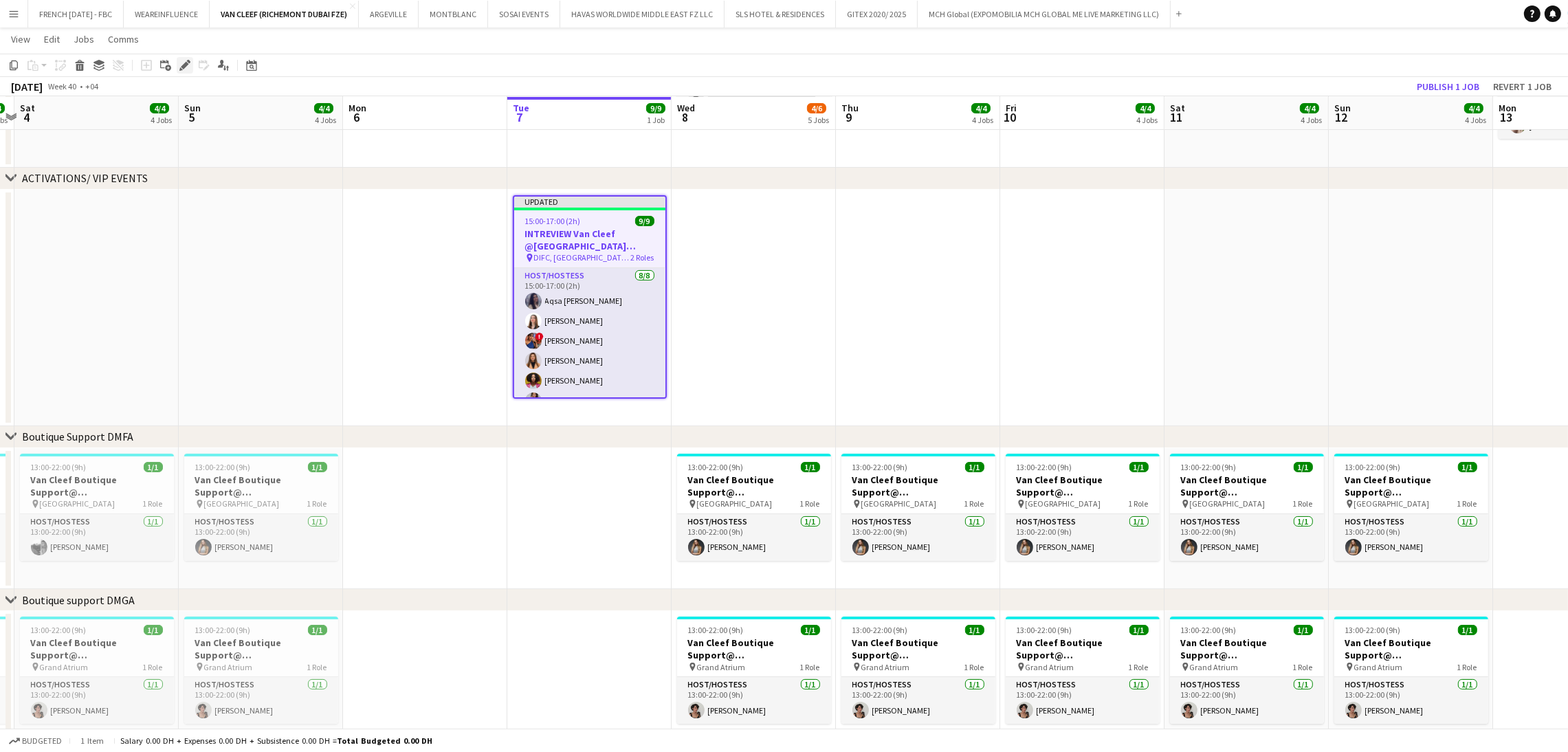
click at [187, 62] on icon at bounding box center [189, 61] width 3 height 3
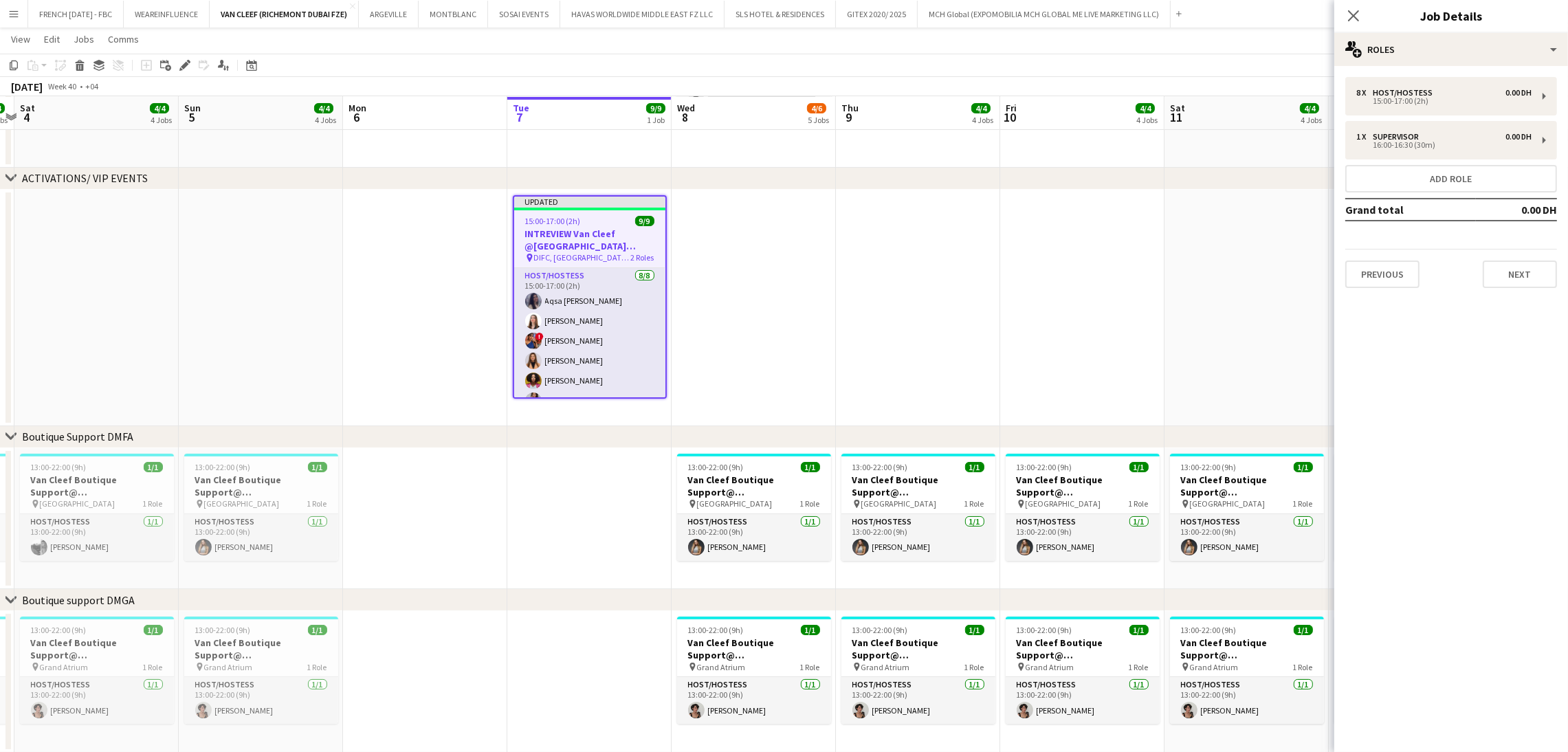
click at [1023, 339] on app-date-cell at bounding box center [1082, 308] width 165 height 236
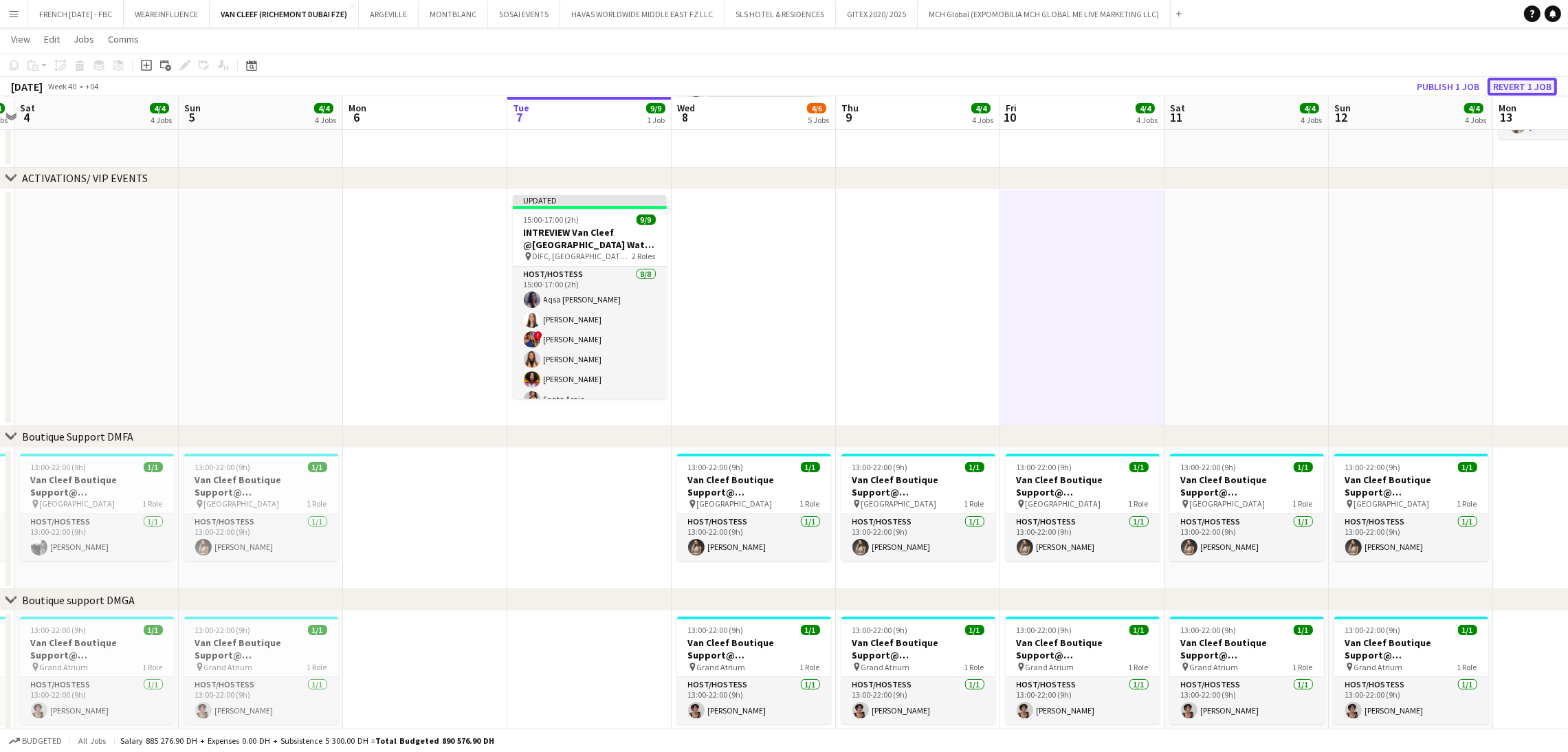
click at [1536, 83] on button "Revert 1 job" at bounding box center [1522, 87] width 69 height 18
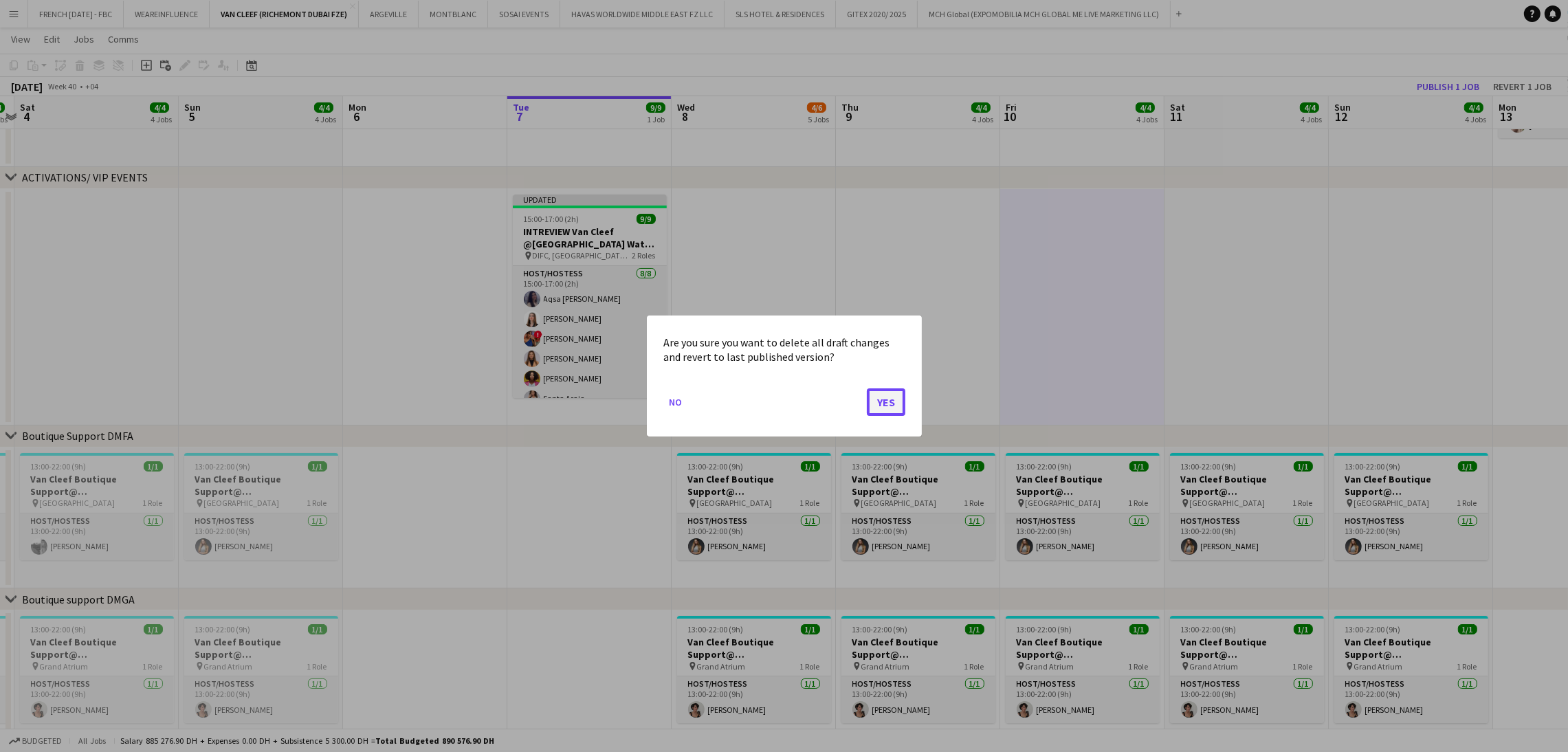
click at [893, 404] on button "Yes" at bounding box center [886, 402] width 39 height 28
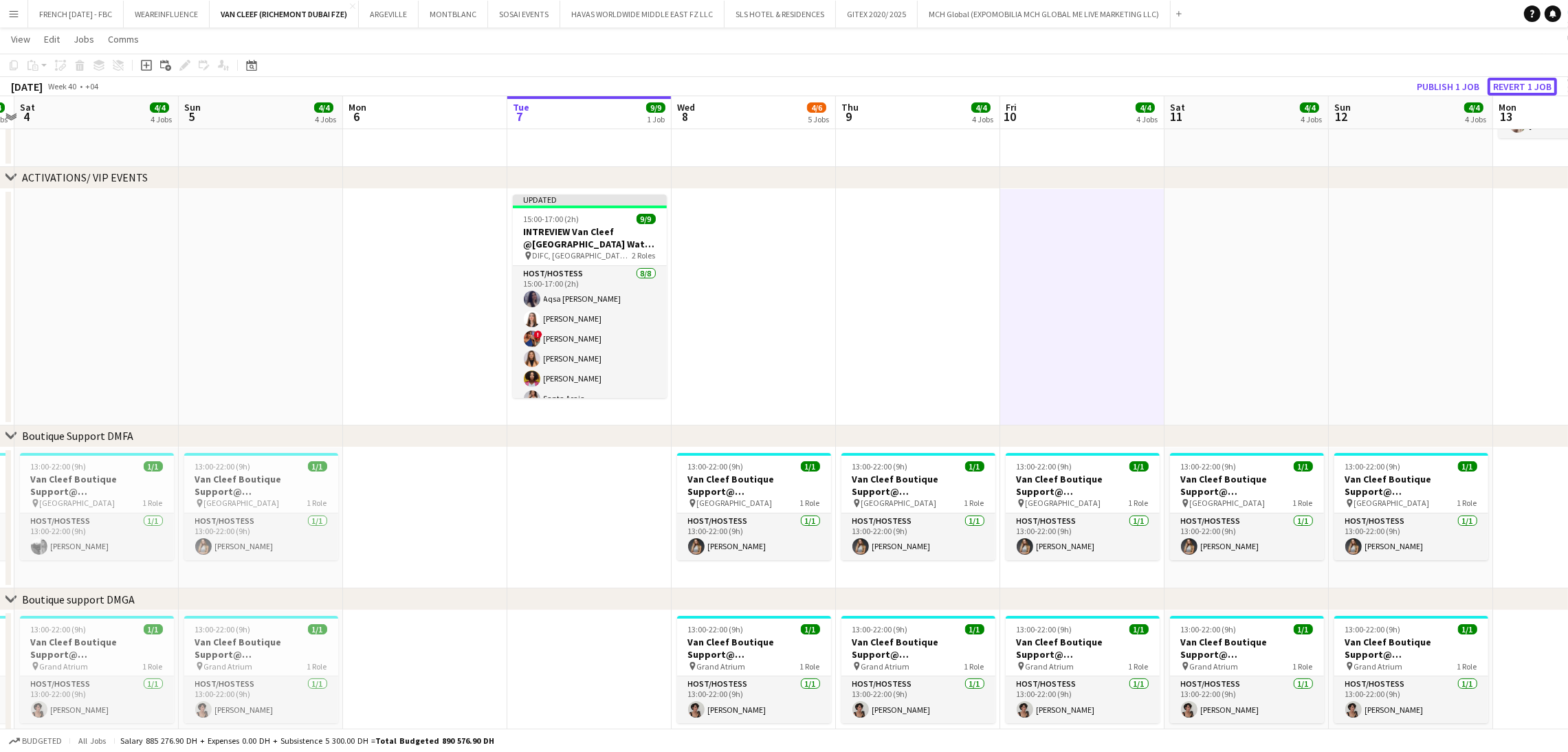
scroll to position [148, 0]
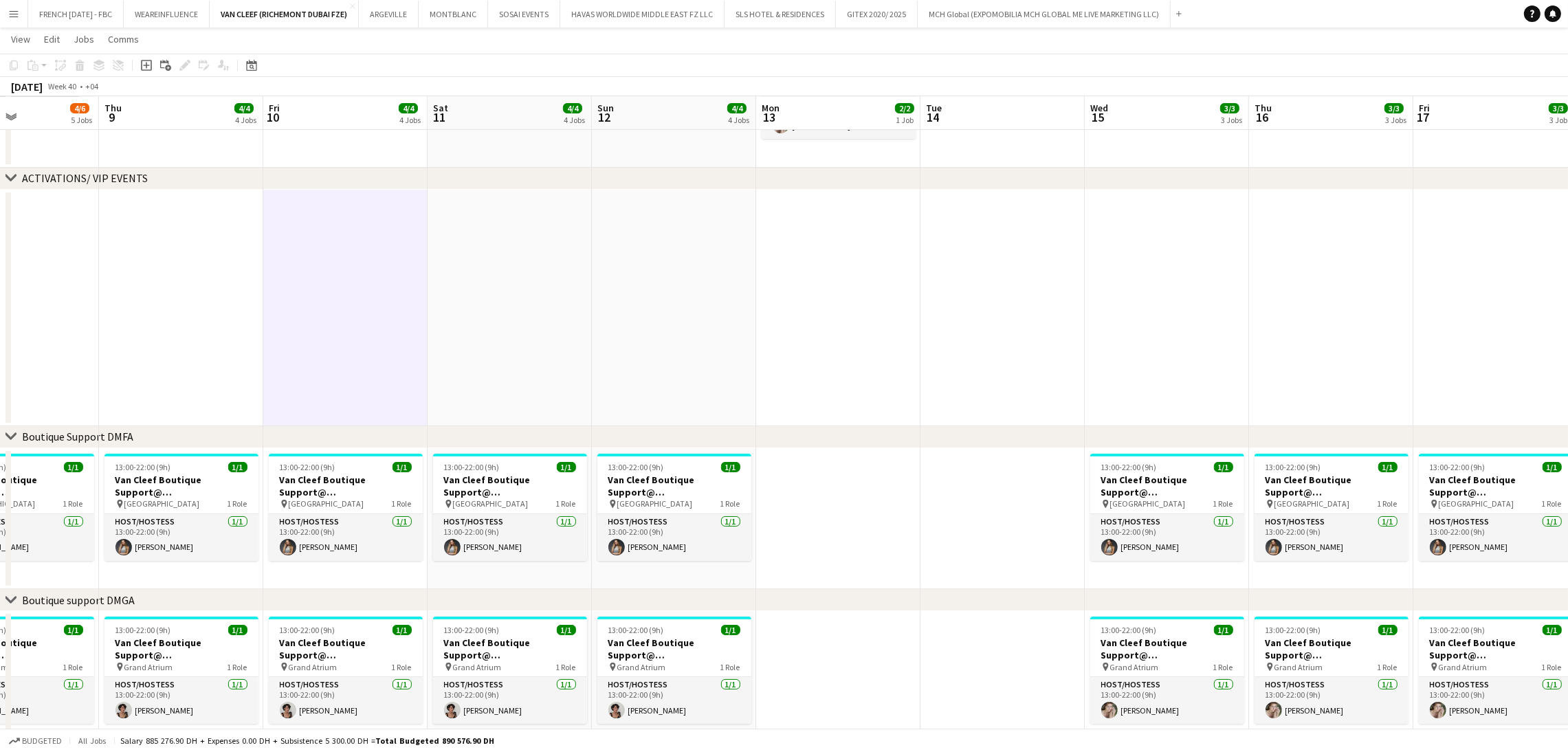
drag, startPoint x: 1388, startPoint y: 355, endPoint x: 750, endPoint y: 363, distance: 638.1
click at [750, 363] on app-calendar-viewport "Sun 5 4/4 4 Jobs Mon 6 Tue 7 9/9 1 Job Wed 8 4/6 5 Jobs Thu 9 4/4 4 Jobs Fri 10…" at bounding box center [784, 524] width 1568 height 1237
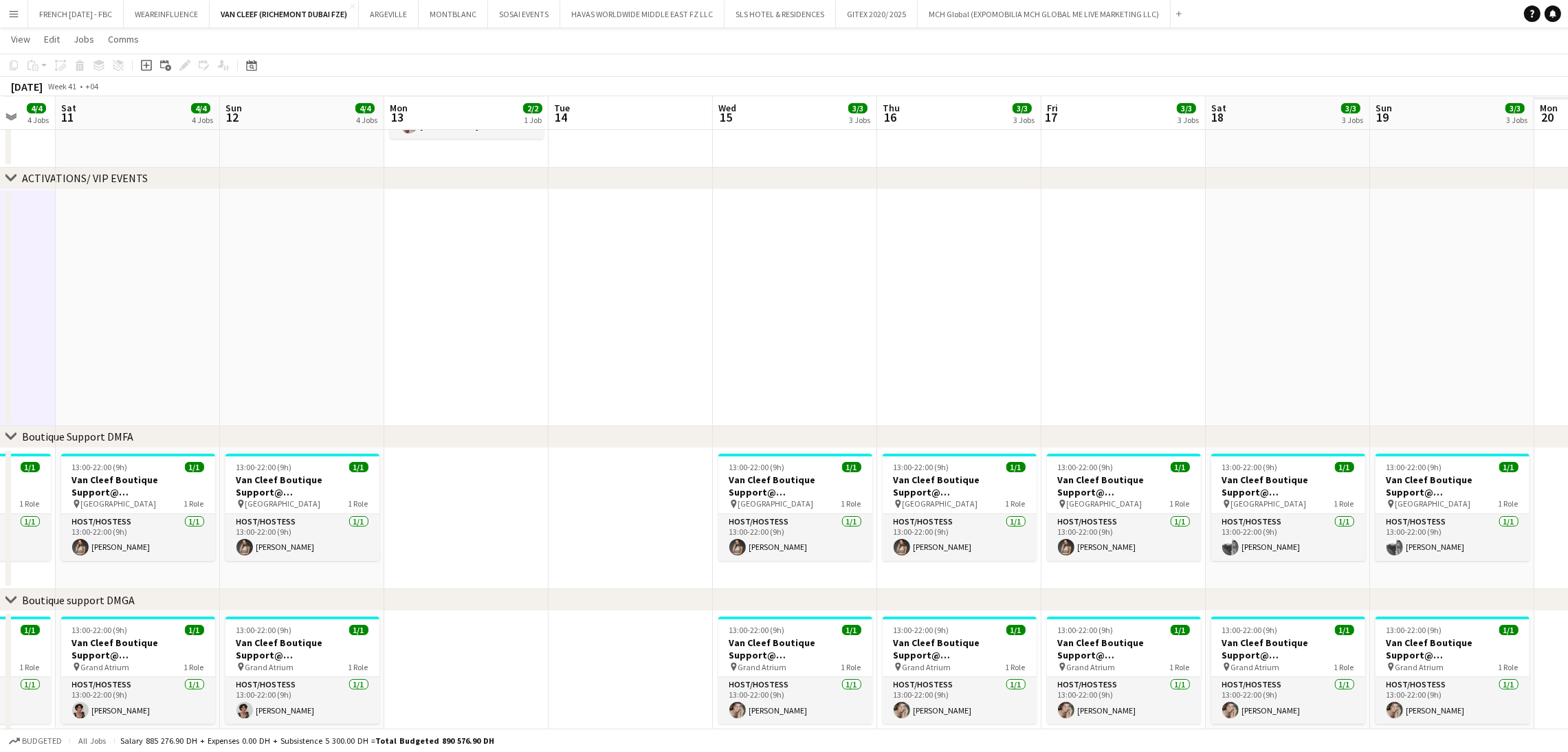
drag, startPoint x: 870, startPoint y: 332, endPoint x: 577, endPoint y: 312, distance: 293.7
click at [577, 312] on app-calendar-viewport "Tue 7 9/9 1 Job Wed 8 4/6 5 Jobs Thu 9 4/4 4 Jobs Fri 10 4/4 4 Jobs Sat 11 4/4 …" at bounding box center [784, 524] width 1568 height 1237
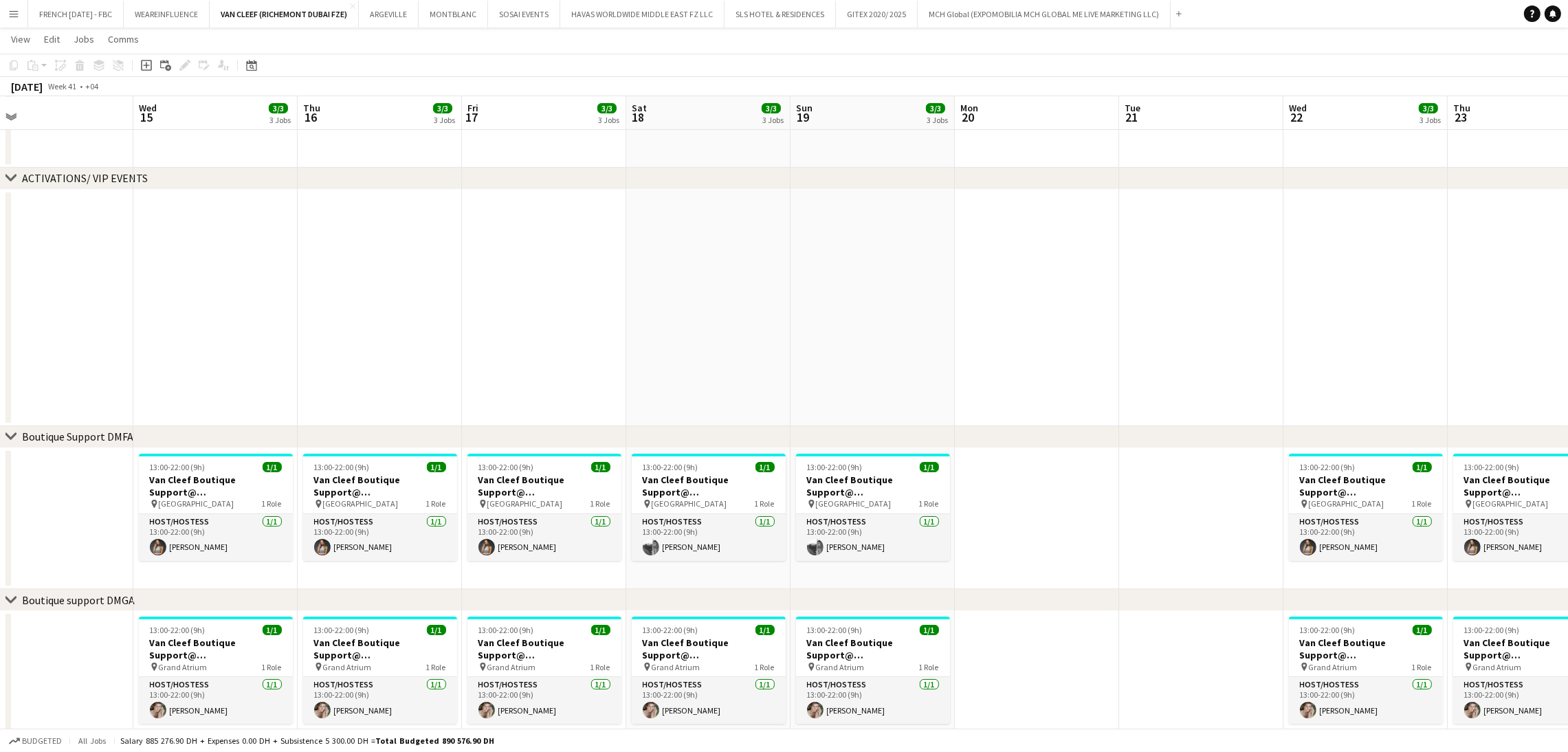
drag, startPoint x: 946, startPoint y: 302, endPoint x: 830, endPoint y: 302, distance: 116.0
click at [827, 302] on app-calendar-viewport "Sat 11 4/4 4 Jobs Sun 12 4/4 4 Jobs Mon 13 2/2 1 Job Tue 14 Wed 15 3/3 3 Jobs T…" at bounding box center [784, 524] width 1568 height 1237
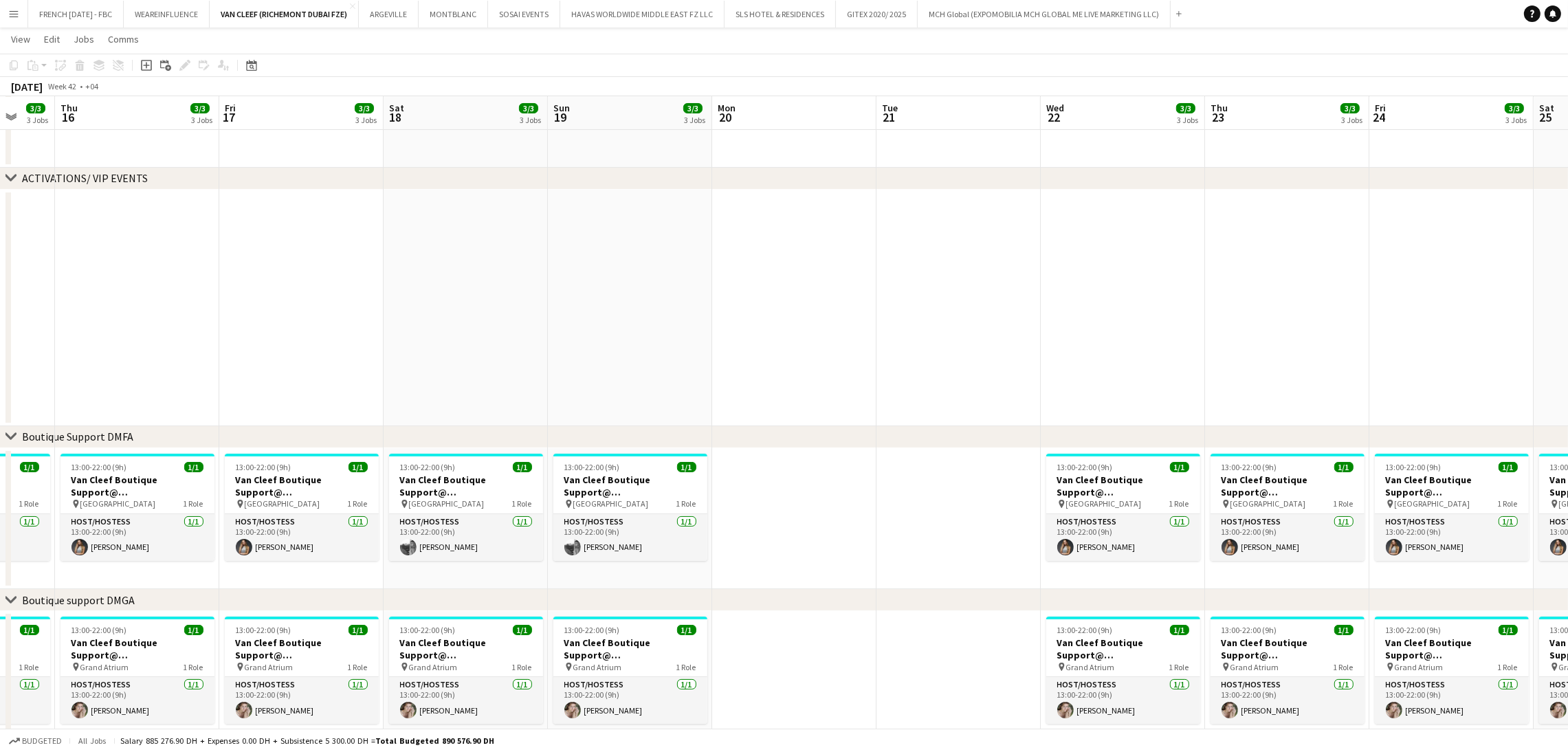
drag, startPoint x: 1374, startPoint y: 333, endPoint x: 1244, endPoint y: 328, distance: 130.1
click at [1244, 328] on app-calendar-viewport "Mon 13 2/2 1 Job Tue 14 Wed 15 3/3 3 Jobs Thu 16 3/3 3 Jobs Fri 17 3/3 3 Jobs S…" at bounding box center [784, 524] width 1568 height 1237
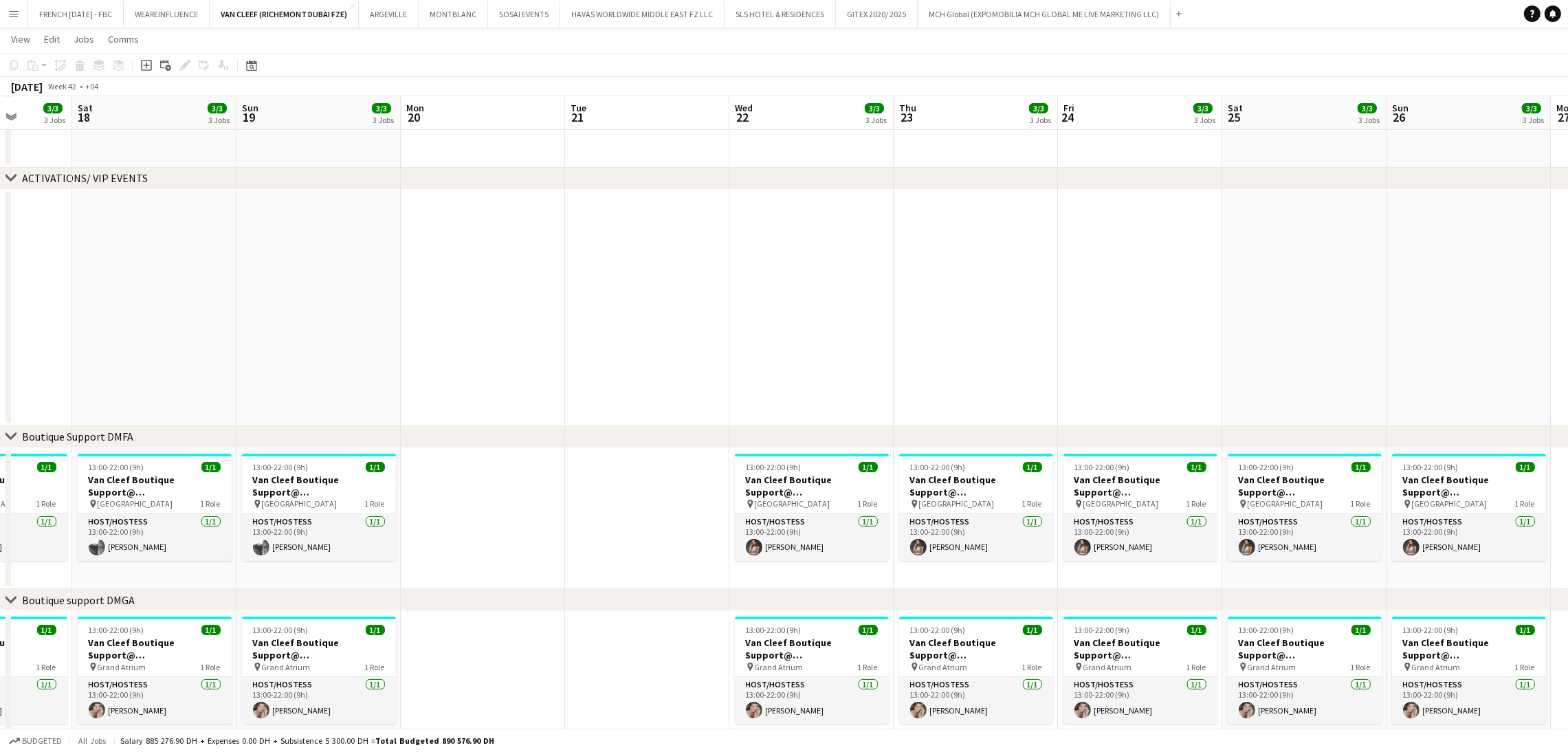
drag, startPoint x: 1360, startPoint y: 323, endPoint x: 1060, endPoint y: 321, distance: 300.0
click at [1060, 321] on app-calendar-viewport "Wed 15 3/3 3 Jobs Thu 16 3/3 3 Jobs Fri 17 3/3 3 Jobs Sat 18 3/3 3 Jobs Sun 19 …" at bounding box center [784, 524] width 1568 height 1237
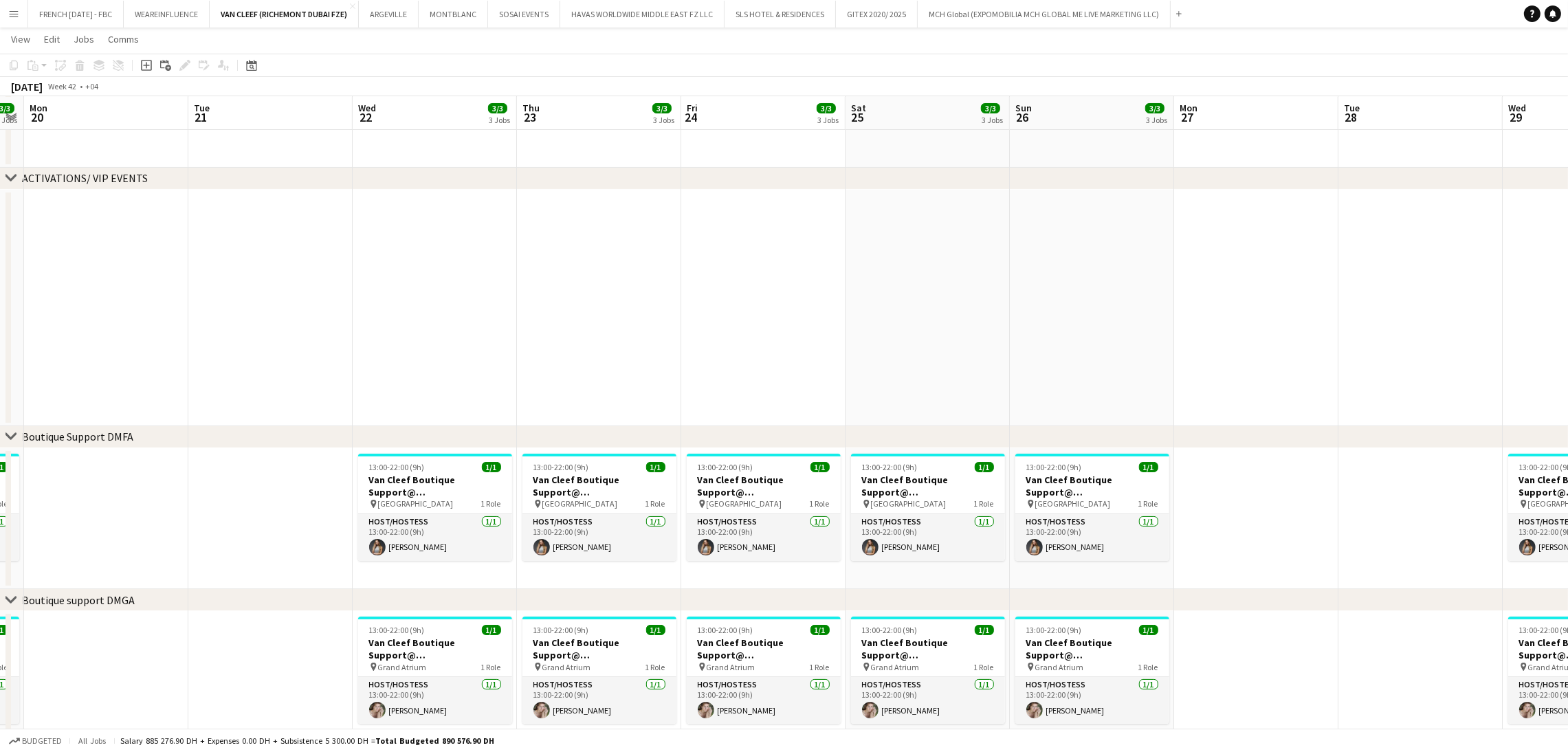
drag, startPoint x: 1222, startPoint y: 316, endPoint x: 982, endPoint y: 309, distance: 240.1
click at [982, 309] on app-calendar-viewport "Thu 16 3/3 3 Jobs Fri 17 3/3 3 Jobs Sat 18 3/3 3 Jobs Sun 19 3/3 3 Jobs Mon 20 …" at bounding box center [784, 524] width 1568 height 1237
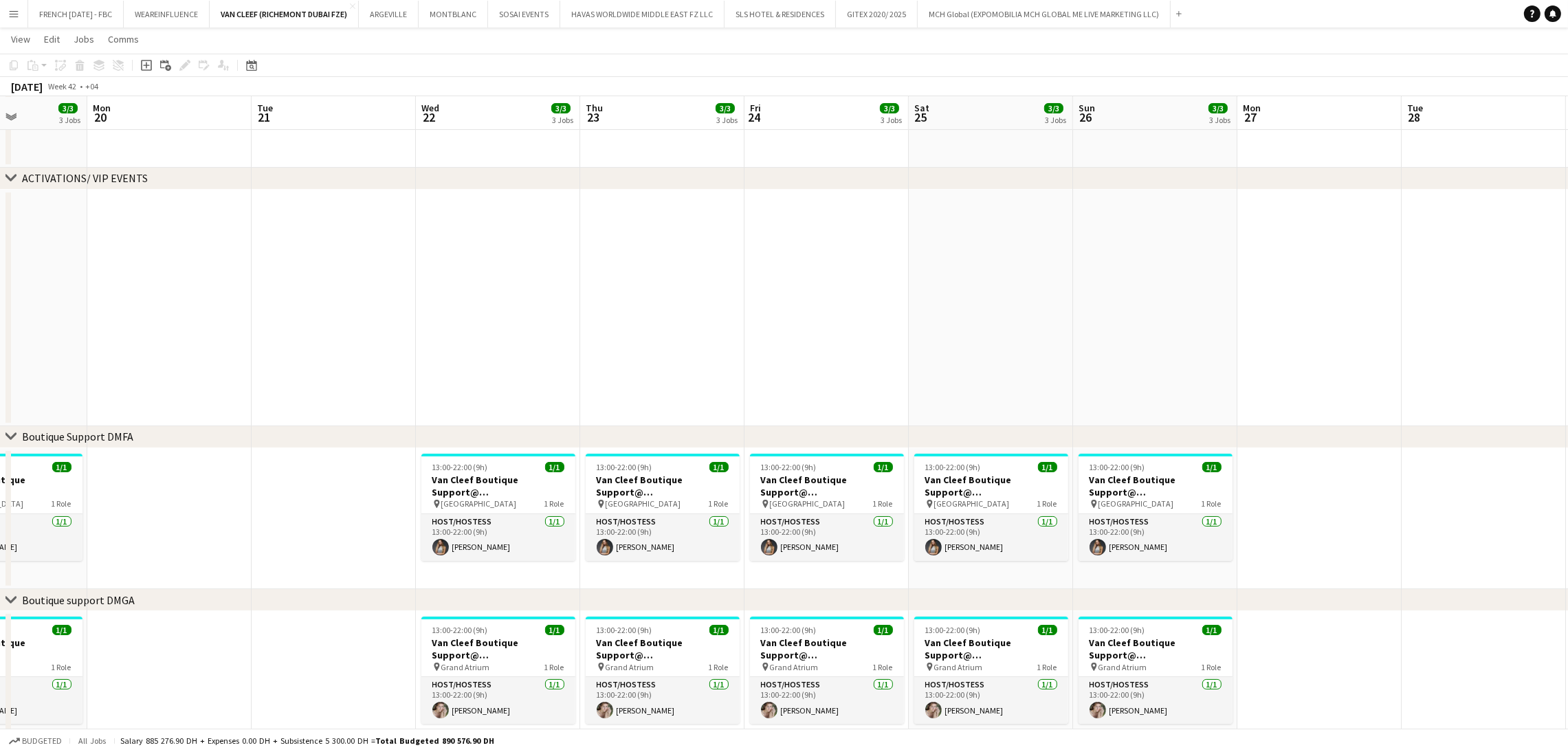
drag, startPoint x: 822, startPoint y: 287, endPoint x: 794, endPoint y: 285, distance: 28.1
click at [794, 285] on app-calendar-viewport "Fri 17 3/3 3 Jobs Sat 18 3/3 3 Jobs Sun 19 3/3 3 Jobs Mon 20 Tue 21 Wed 22 3/3 …" at bounding box center [784, 524] width 1568 height 1237
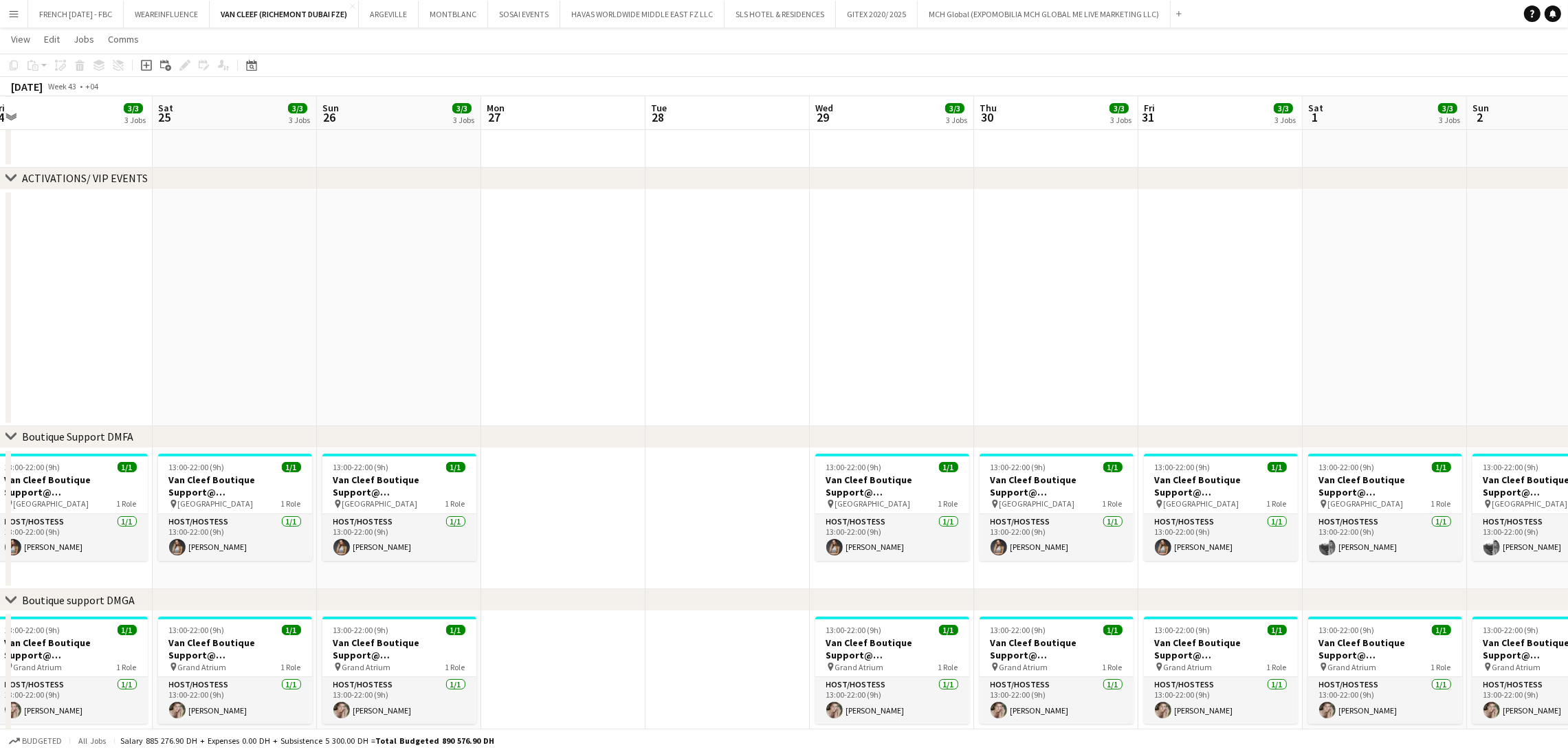
drag, startPoint x: 1182, startPoint y: 276, endPoint x: 911, endPoint y: 261, distance: 271.4
click at [911, 261] on app-calendar-viewport "Tue 21 Wed 22 3/3 3 Jobs Thu 23 3/3 3 Jobs Fri 24 3/3 3 Jobs Sat 25 3/3 3 Jobs …" at bounding box center [784, 524] width 1568 height 1237
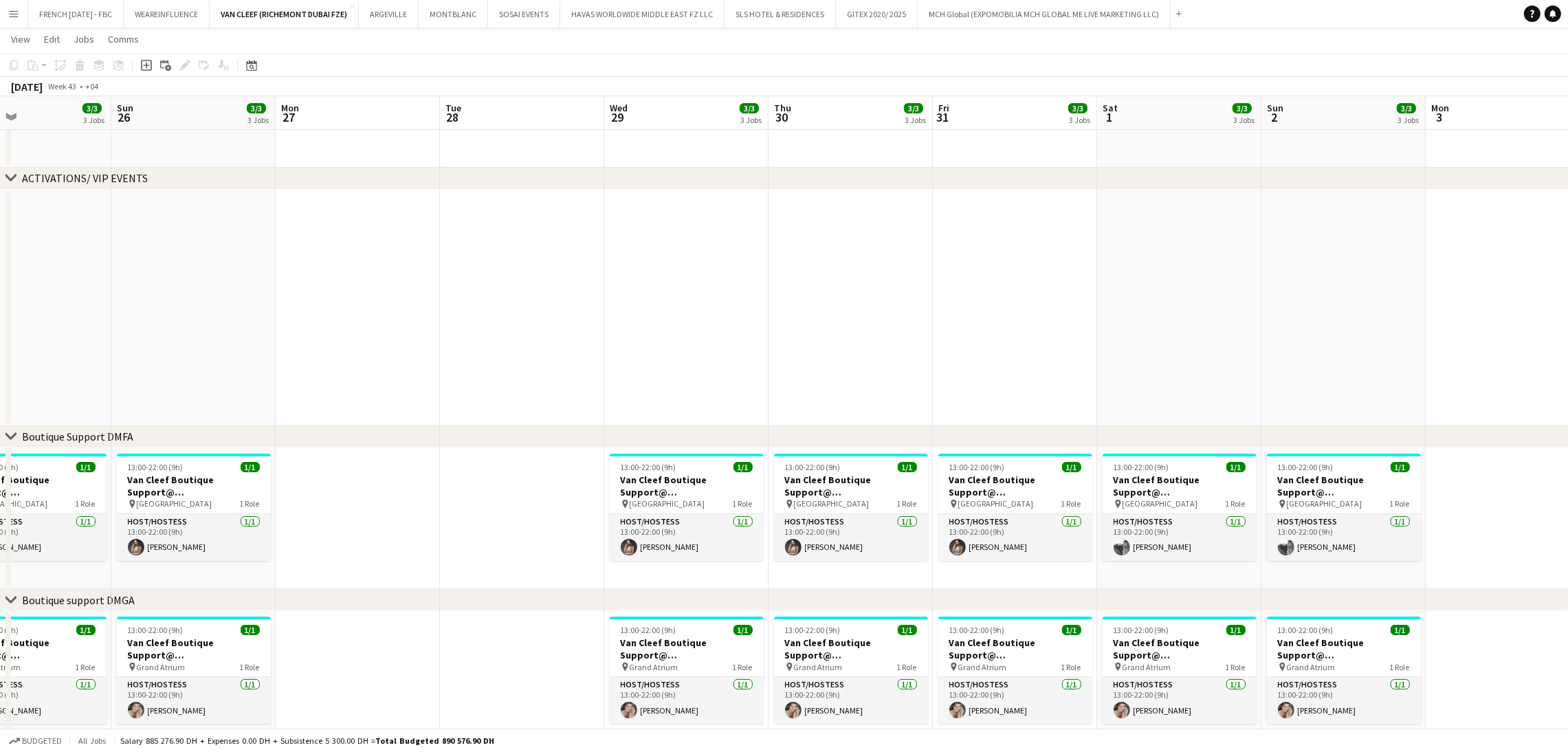
drag, startPoint x: 1046, startPoint y: 261, endPoint x: 638, endPoint y: 259, distance: 408.0
click at [566, 247] on app-calendar-viewport "Wed 22 3/3 3 Jobs Thu 23 3/3 3 Jobs Fri 24 3/3 3 Jobs Sat 25 3/3 3 Jobs Sun 26 …" at bounding box center [784, 524] width 1568 height 1237
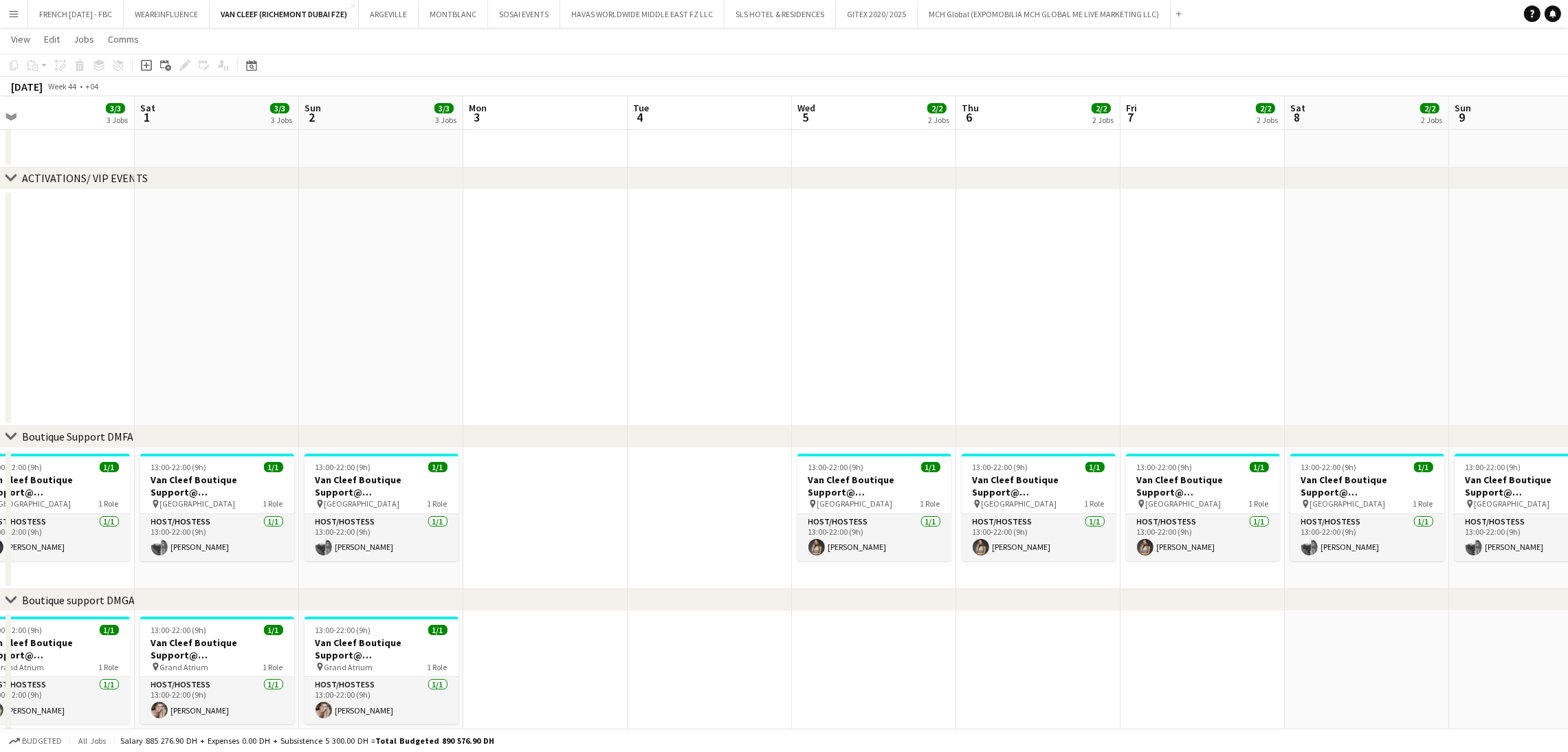
drag, startPoint x: 1056, startPoint y: 295, endPoint x: 398, endPoint y: 307, distance: 658.1
click at [398, 307] on app-calendar-viewport "Tue 28 Wed 29 3/3 3 Jobs Thu 30 3/3 3 Jobs Fri 31 3/3 3 Jobs Sat 1 3/3 3 Jobs S…" at bounding box center [784, 524] width 1568 height 1237
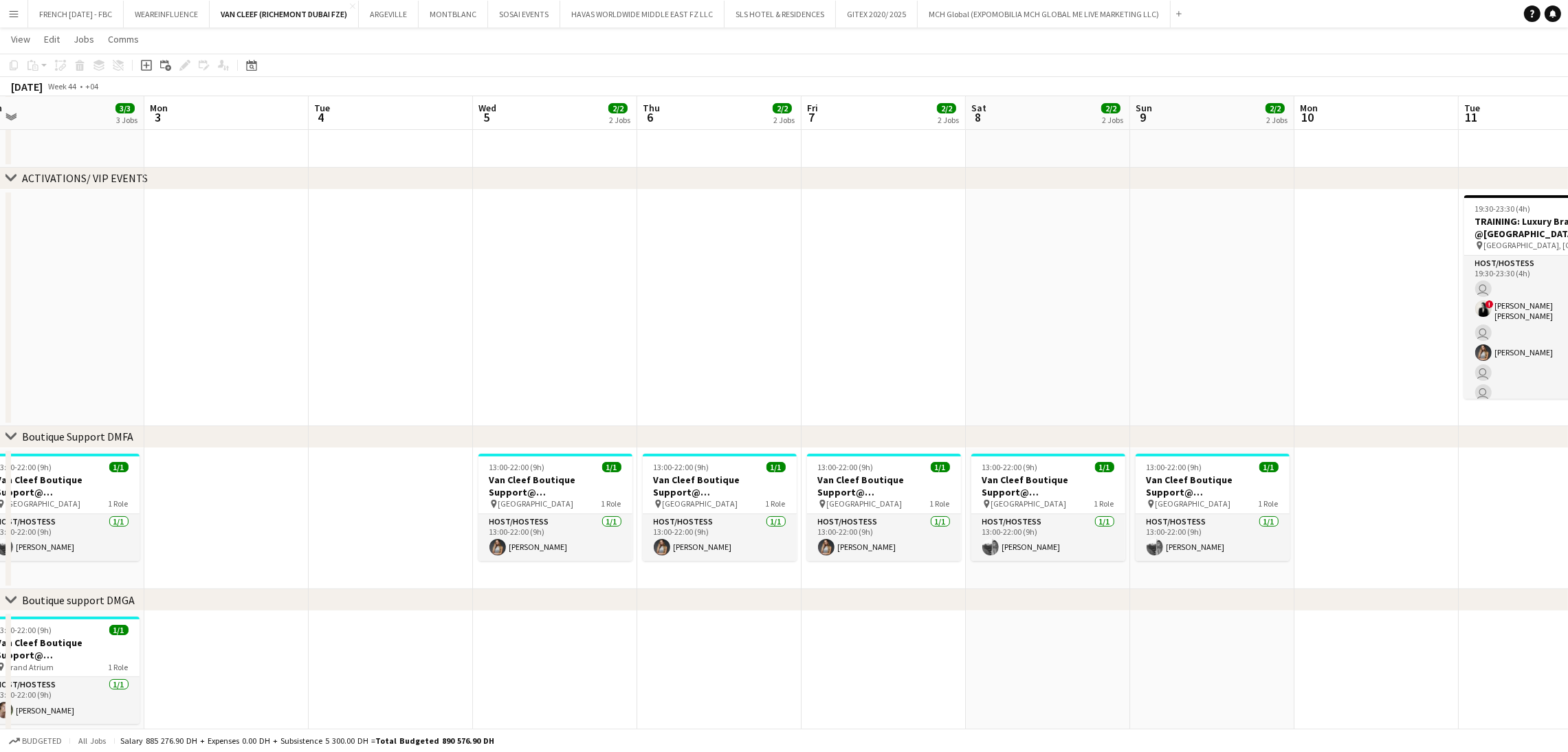
drag, startPoint x: 484, startPoint y: 324, endPoint x: 378, endPoint y: 321, distance: 106.0
click at [378, 322] on app-calendar-viewport "Thu 30 3/3 3 Jobs Fri 31 3/3 3 Jobs Sat 1 3/3 3 Jobs Sun 2 3/3 3 Jobs Mon 3 Tue…" at bounding box center [784, 524] width 1568 height 1237
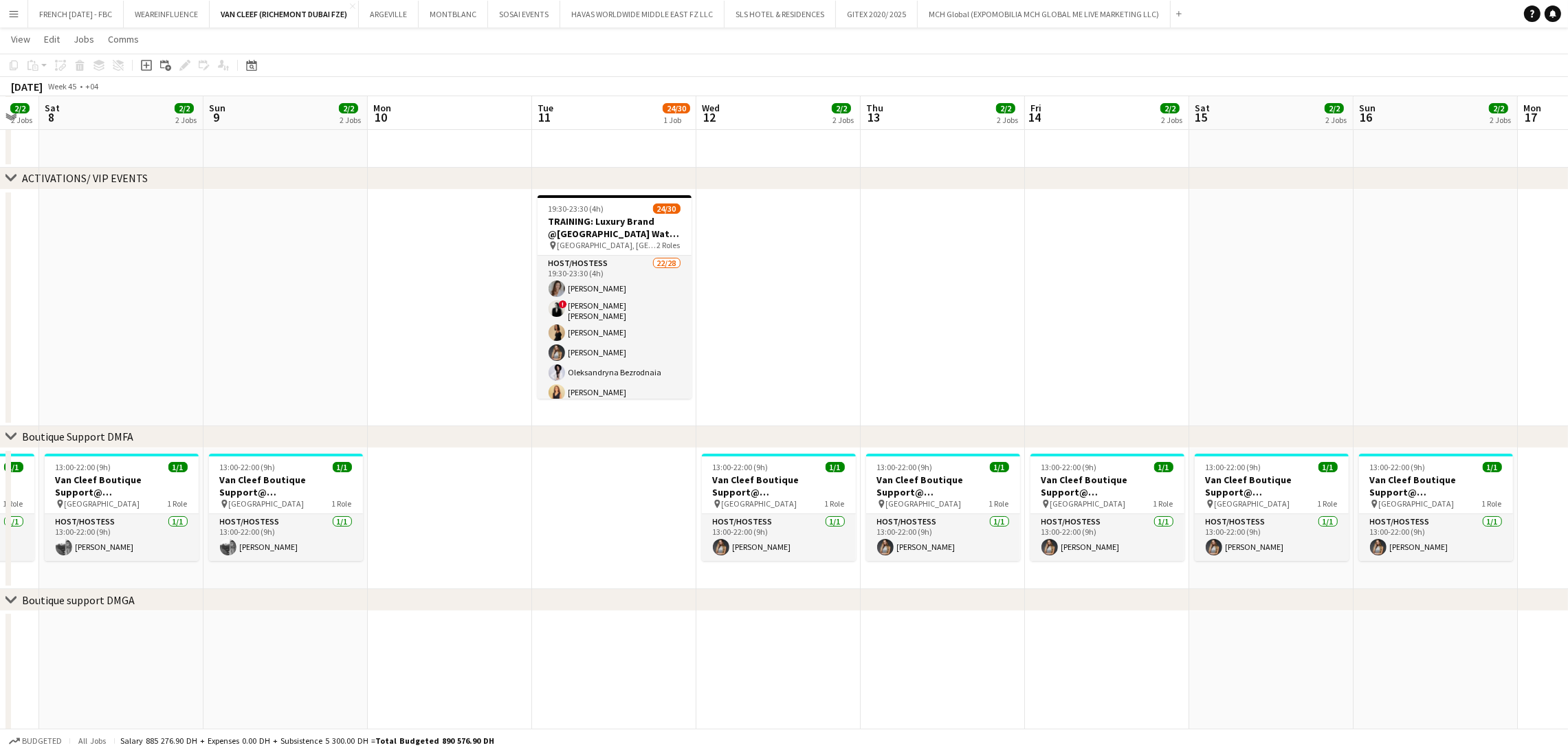
scroll to position [0, 568]
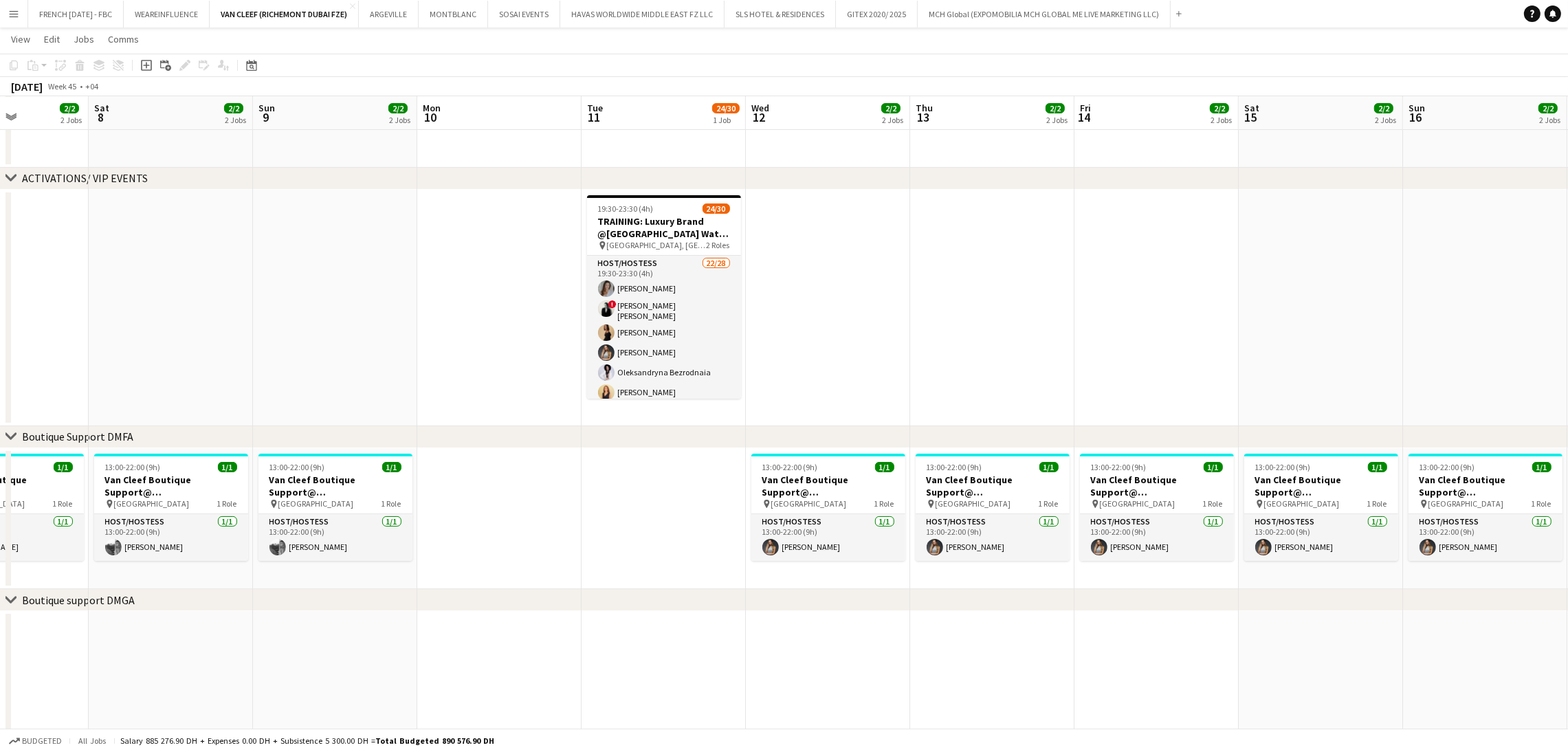
drag, startPoint x: 500, startPoint y: 316, endPoint x: 473, endPoint y: 313, distance: 27.2
click at [468, 317] on app-calendar-viewport "Tue 4 Wed 5 2/2 2 Jobs Thu 6 2/2 2 Jobs Fri 7 2/2 2 Jobs Sat 8 2/2 2 Jobs Sun 9…" at bounding box center [784, 524] width 1568 height 1237
click at [632, 220] on h3 "TRAINING: Luxury Brand @[GEOGRAPHIC_DATA] Watch Week 2025" at bounding box center [664, 227] width 154 height 24
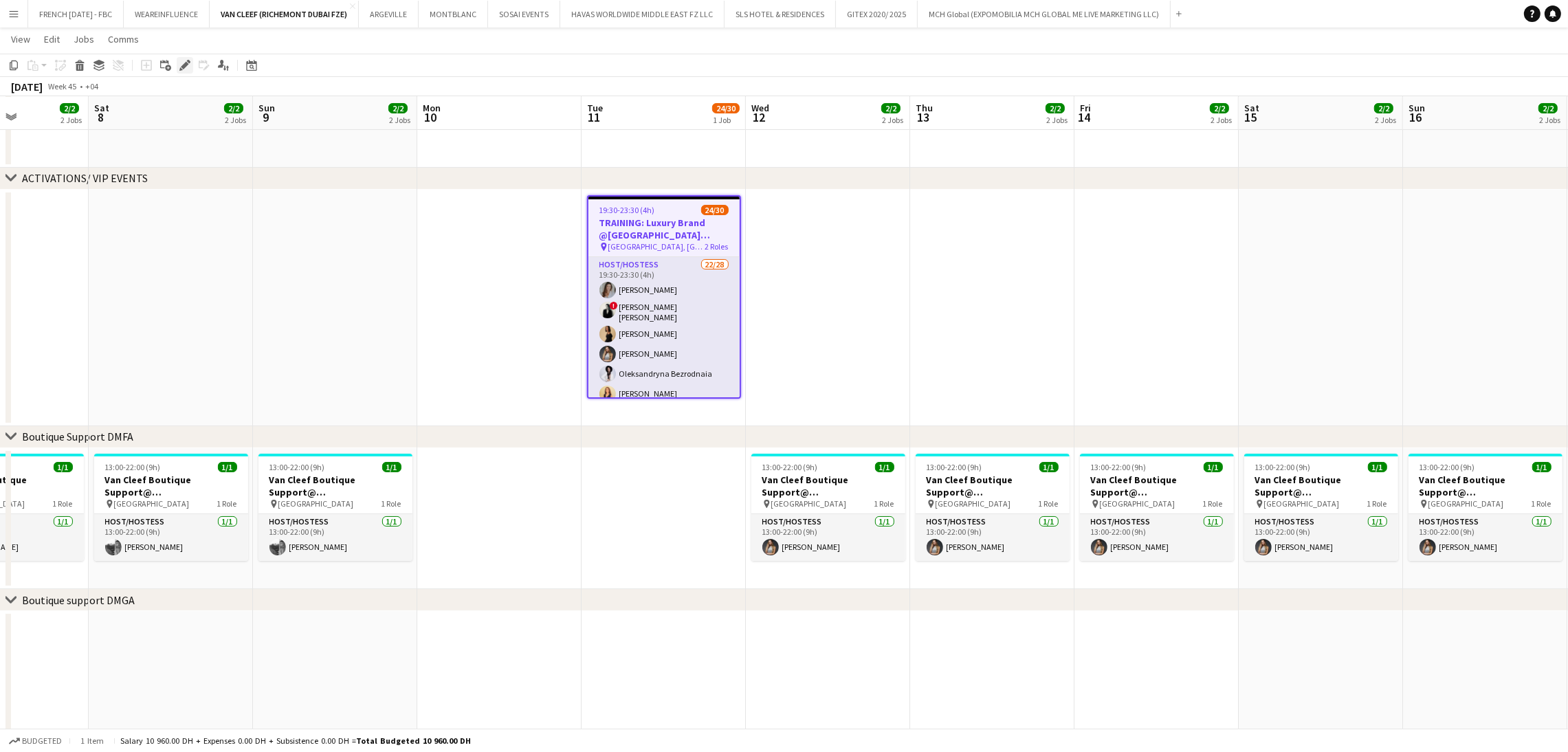
click at [183, 67] on icon at bounding box center [185, 66] width 8 height 8
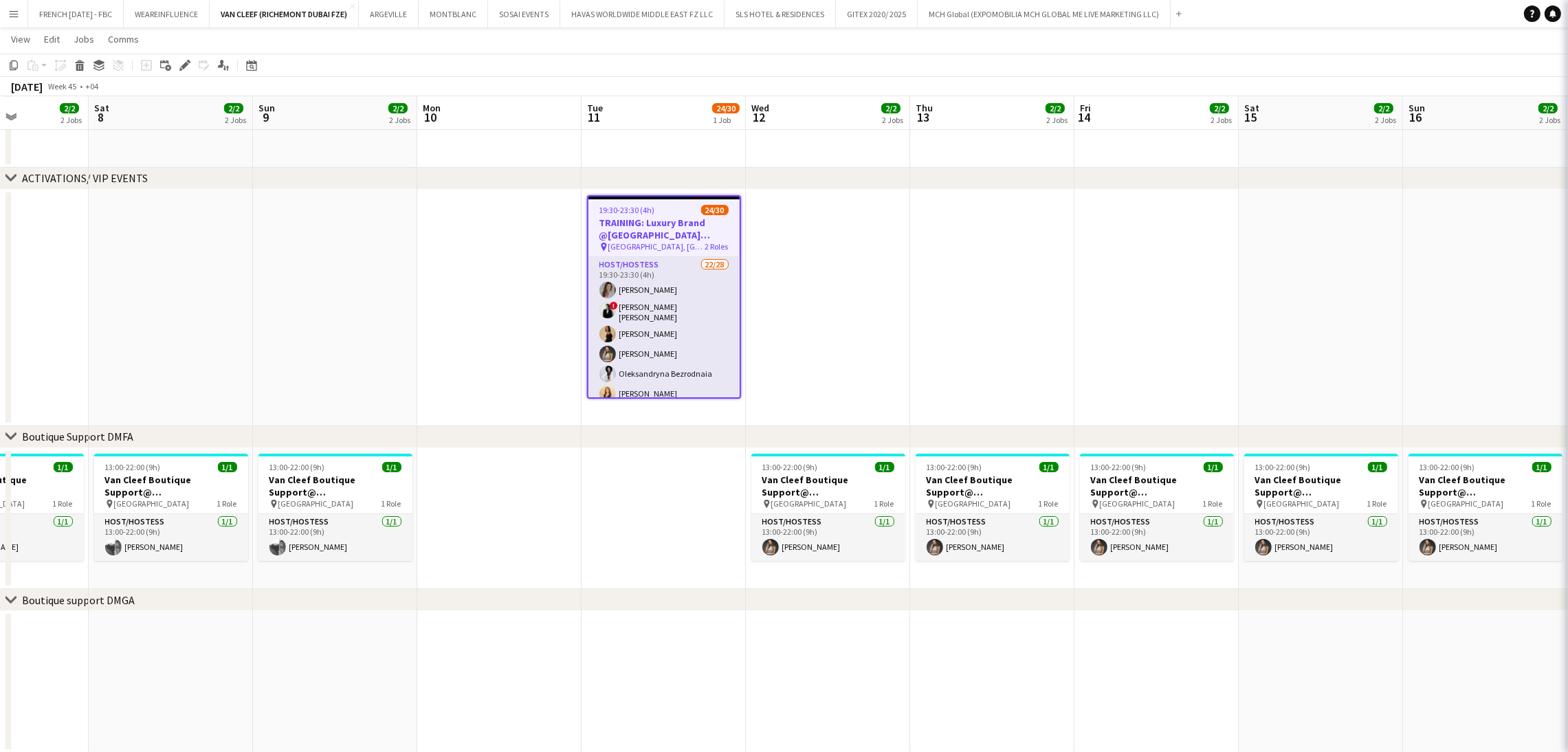
type input "**********"
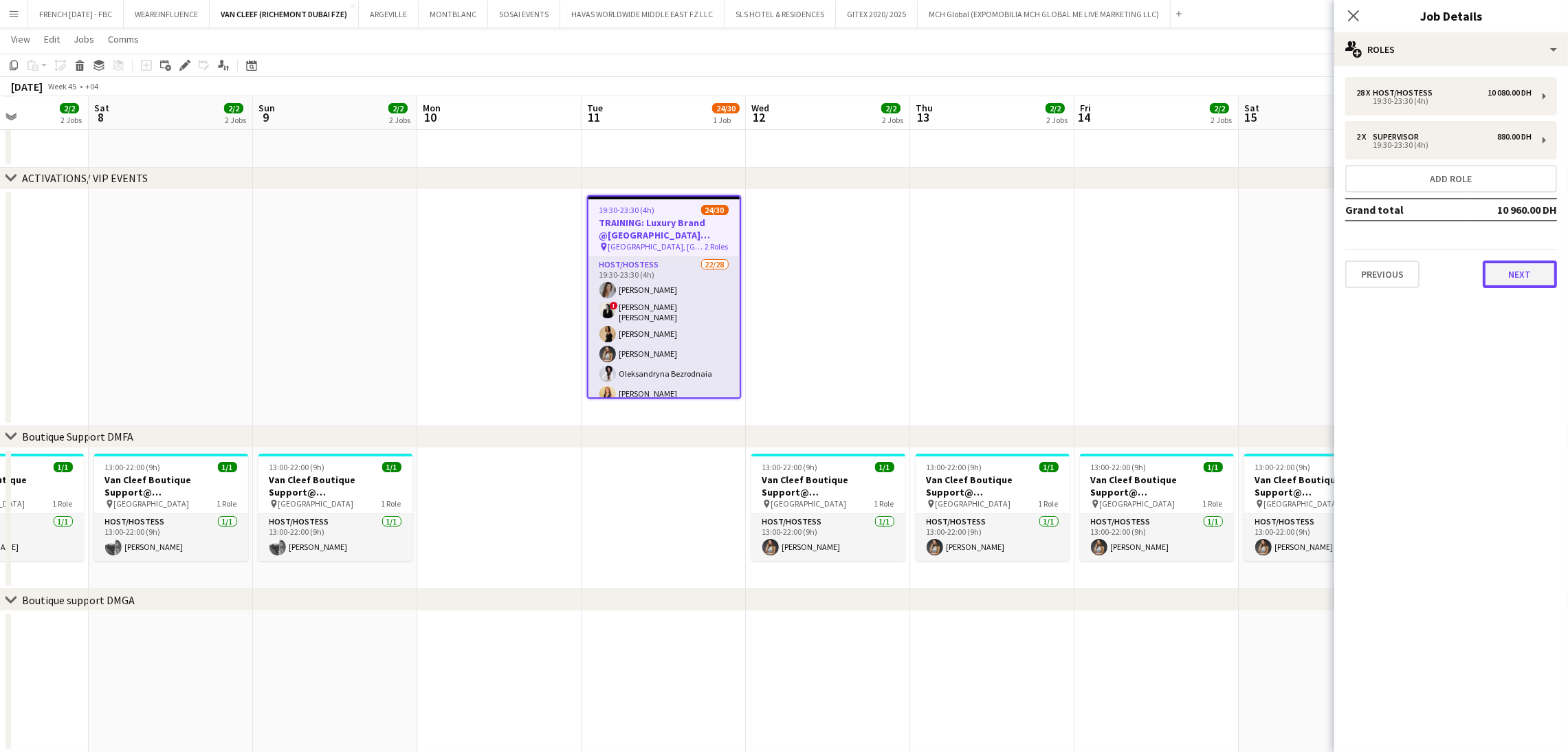
click at [1525, 284] on button "Next" at bounding box center [1519, 274] width 74 height 28
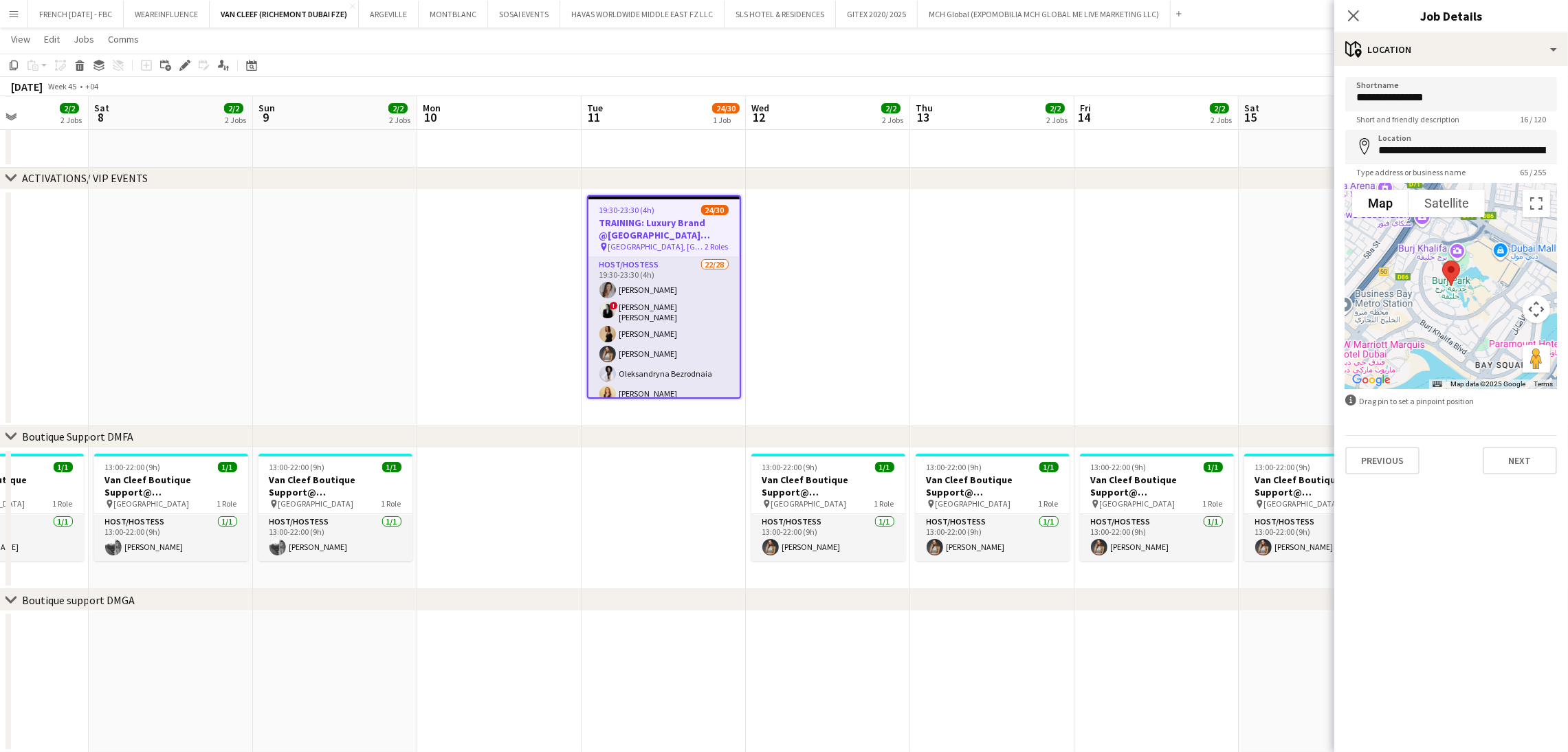
click at [1537, 483] on div "**********" at bounding box center [1451, 276] width 234 height 420
click at [1537, 471] on button "Next" at bounding box center [1519, 461] width 74 height 28
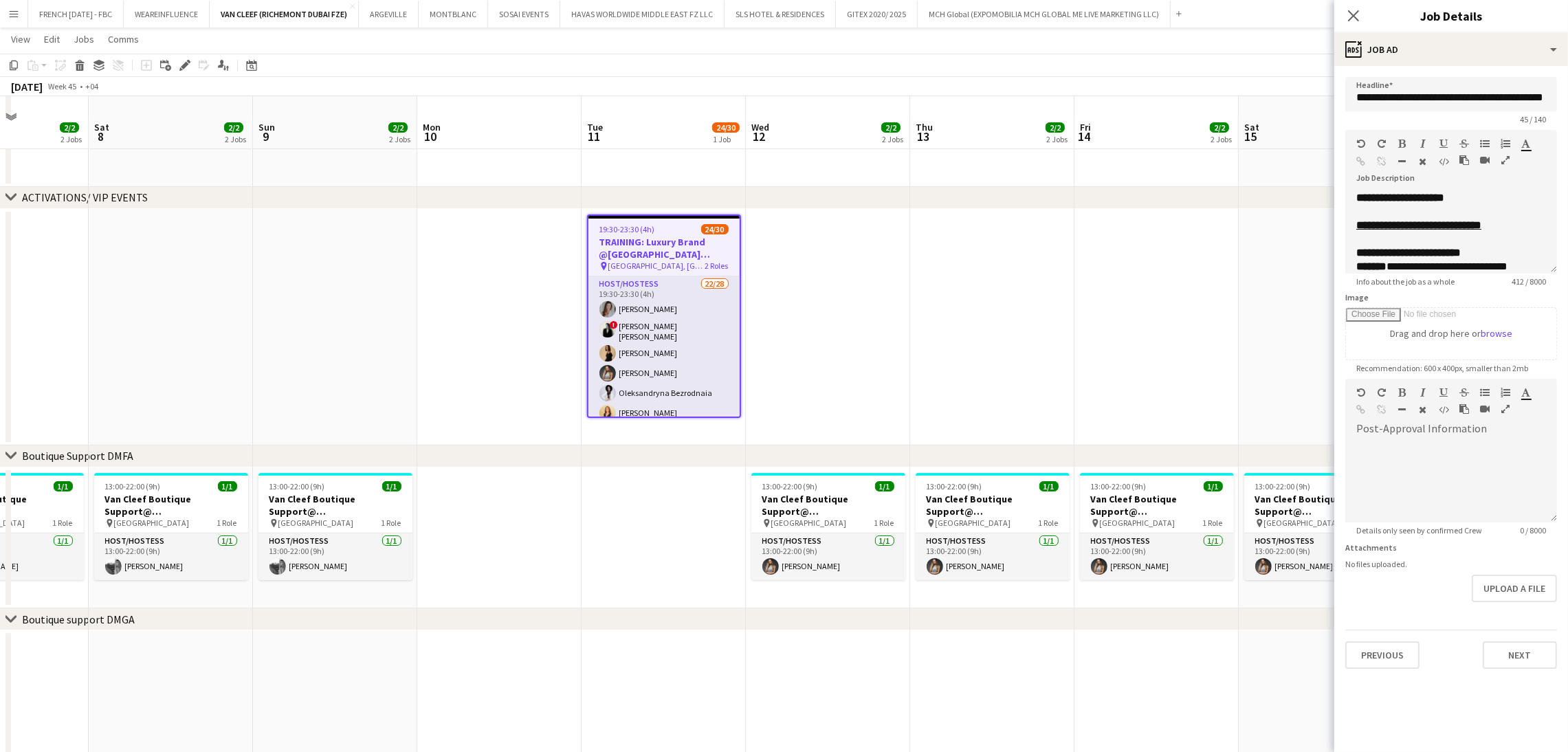
scroll to position [148, 0]
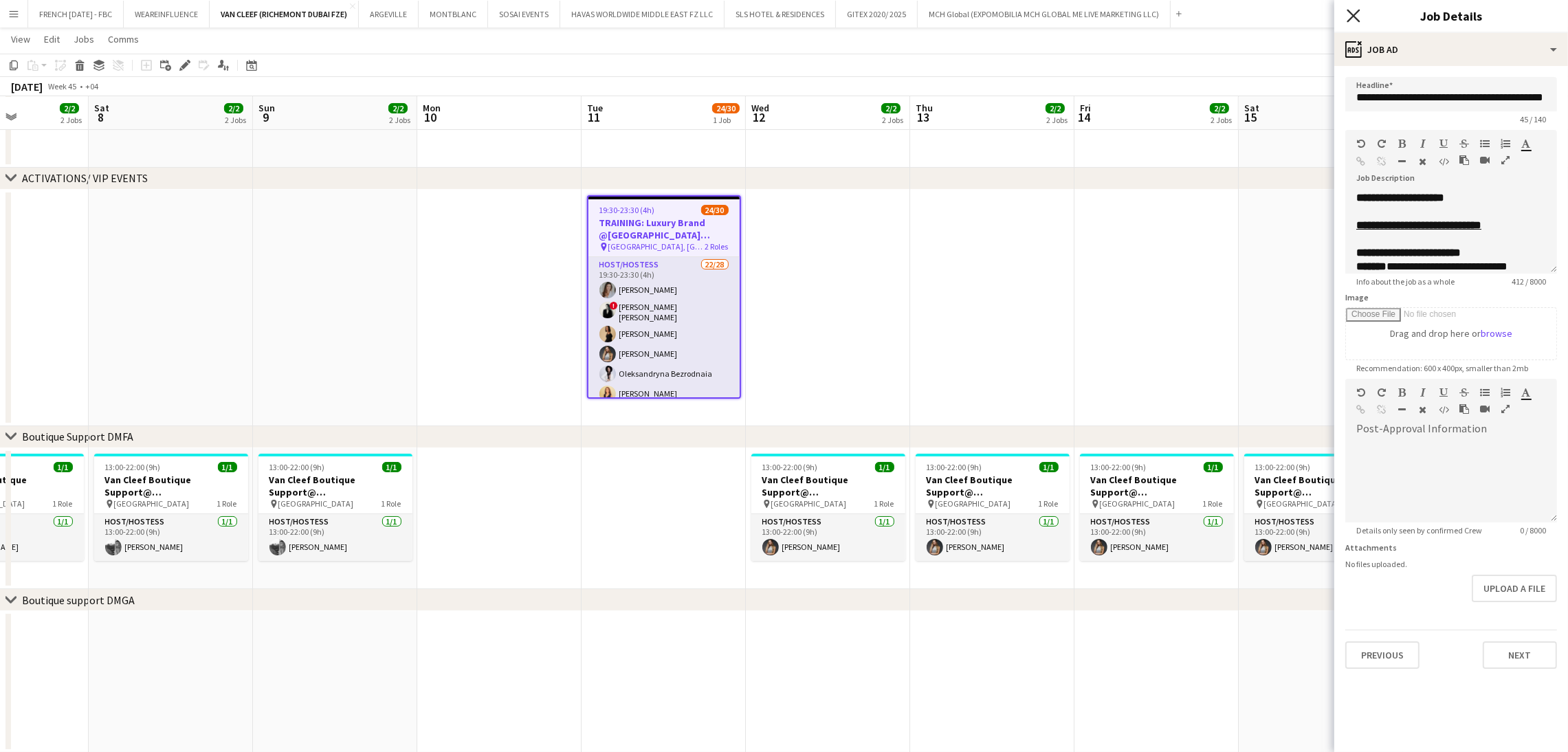
click at [1351, 19] on icon at bounding box center [1353, 15] width 13 height 13
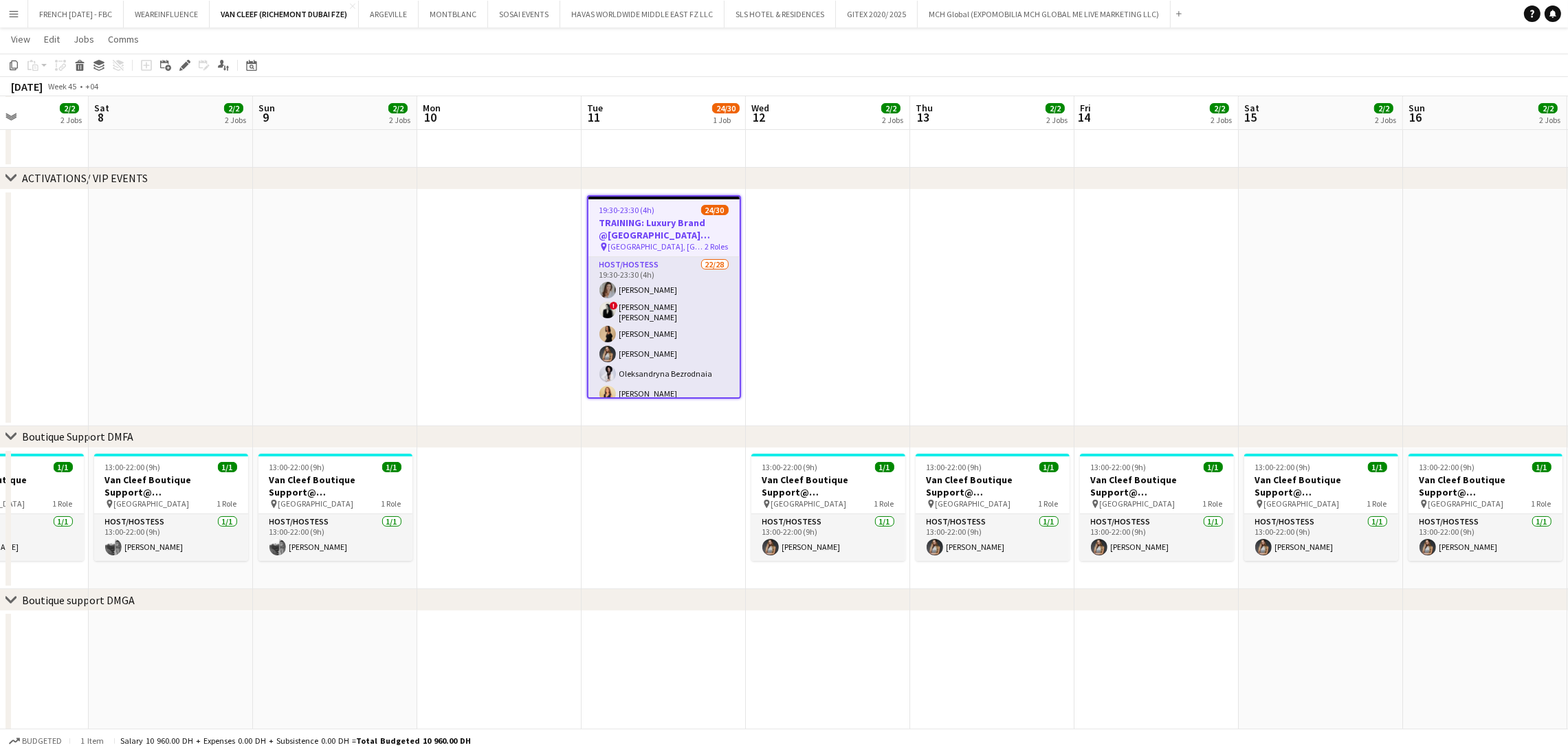
click at [849, 231] on app-date-cell at bounding box center [827, 308] width 165 height 236
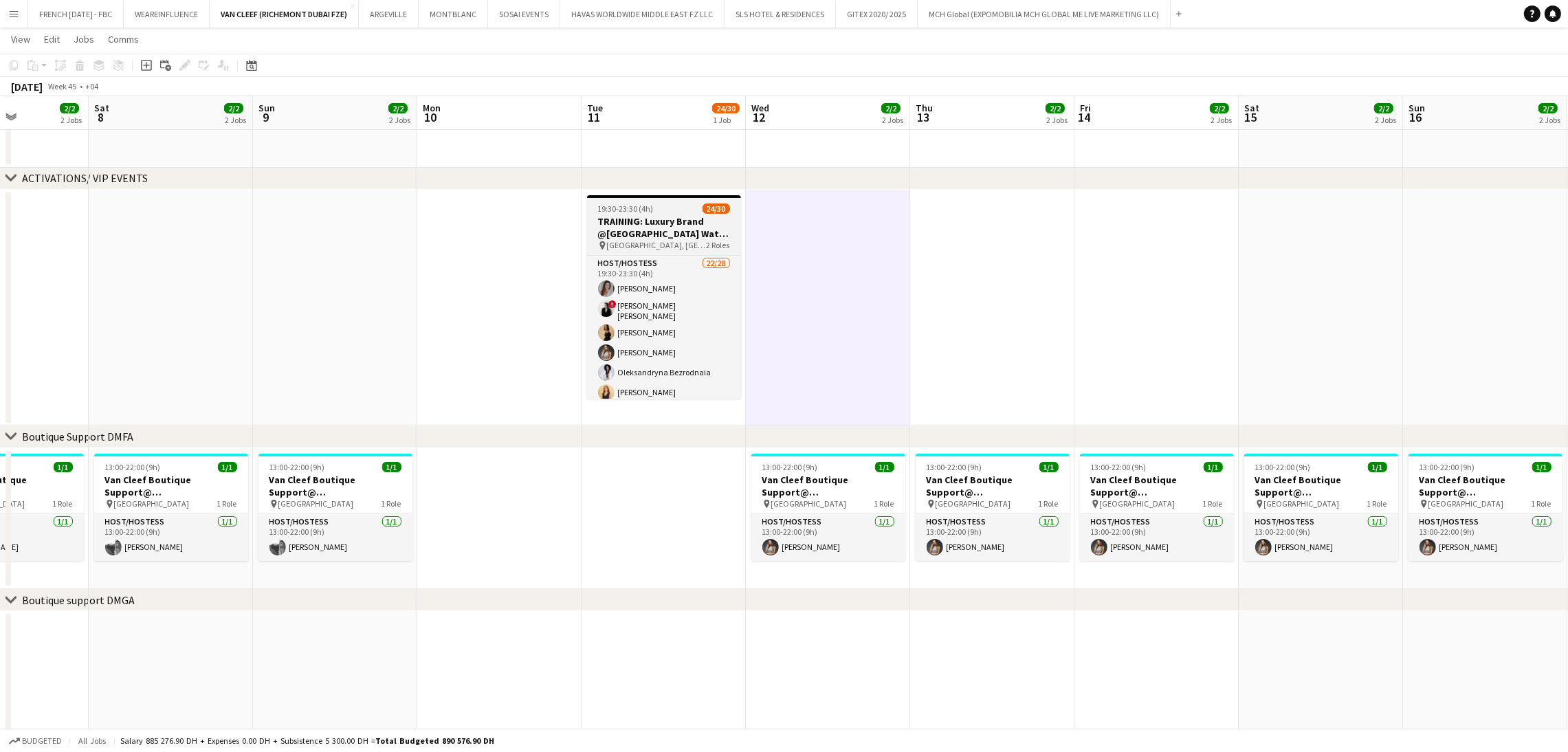
click at [651, 224] on h3 "TRAINING: Luxury Brand @[GEOGRAPHIC_DATA] Watch Week 2025" at bounding box center [664, 227] width 154 height 24
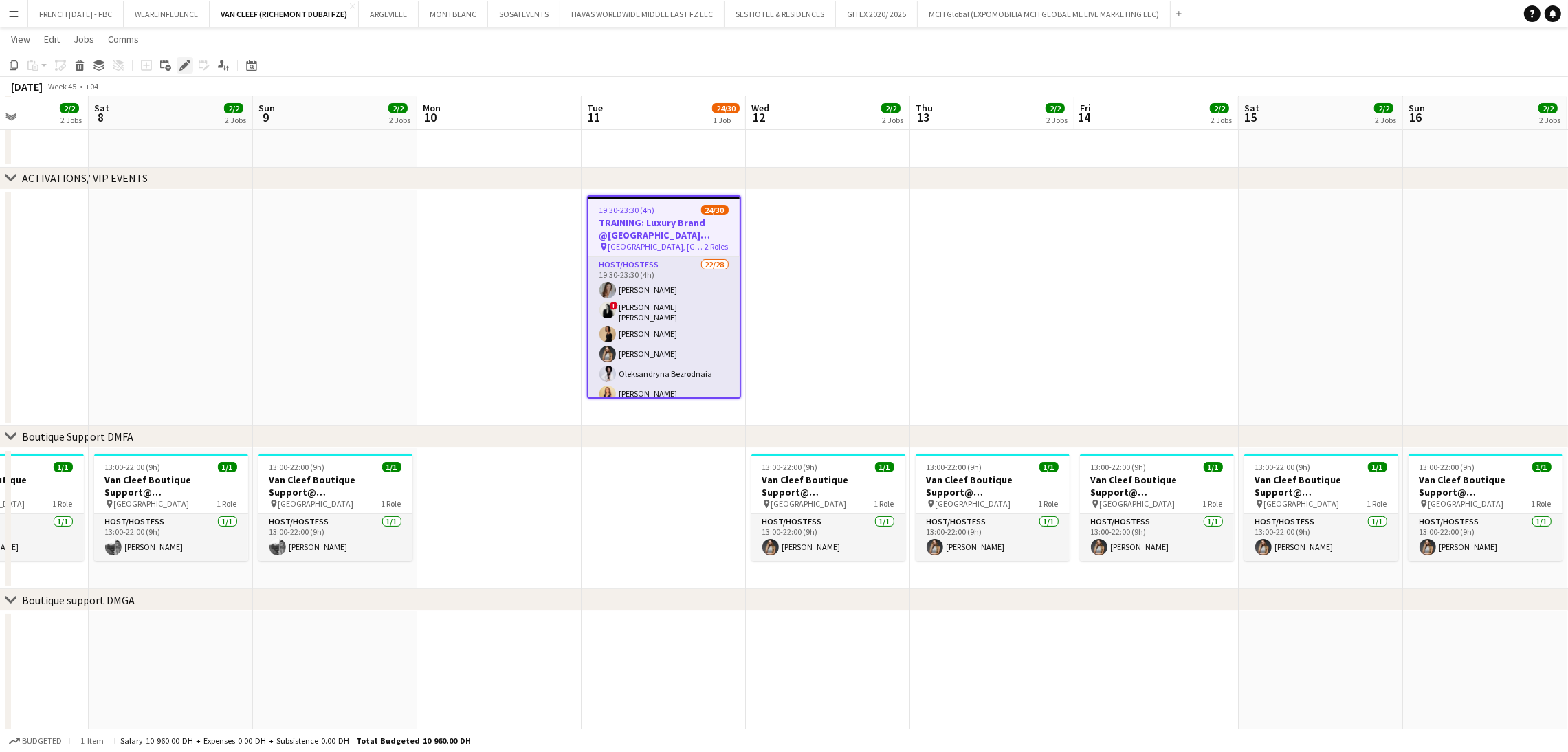
click at [189, 68] on icon "Edit" at bounding box center [185, 65] width 11 height 11
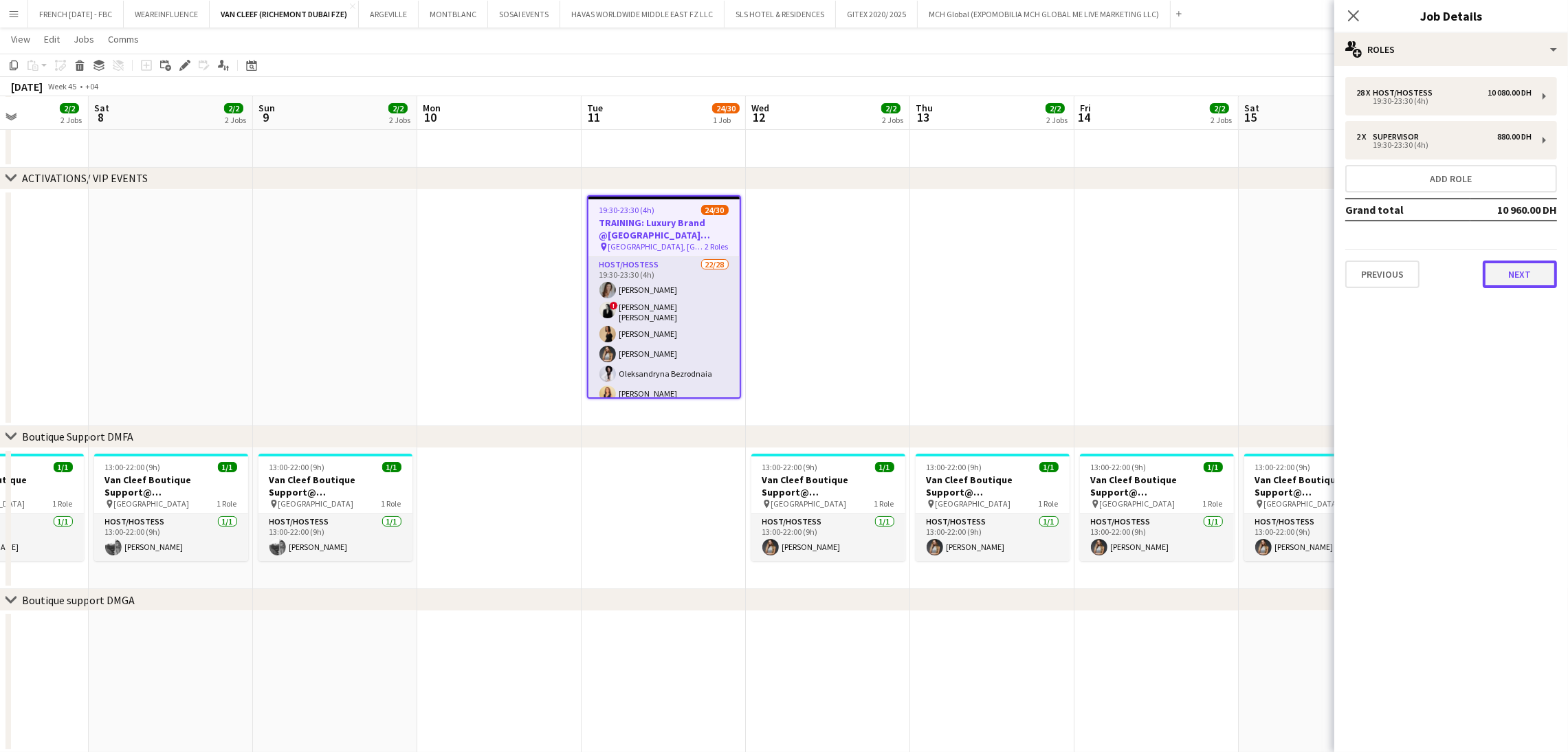
click at [1549, 268] on button "Next" at bounding box center [1519, 274] width 74 height 28
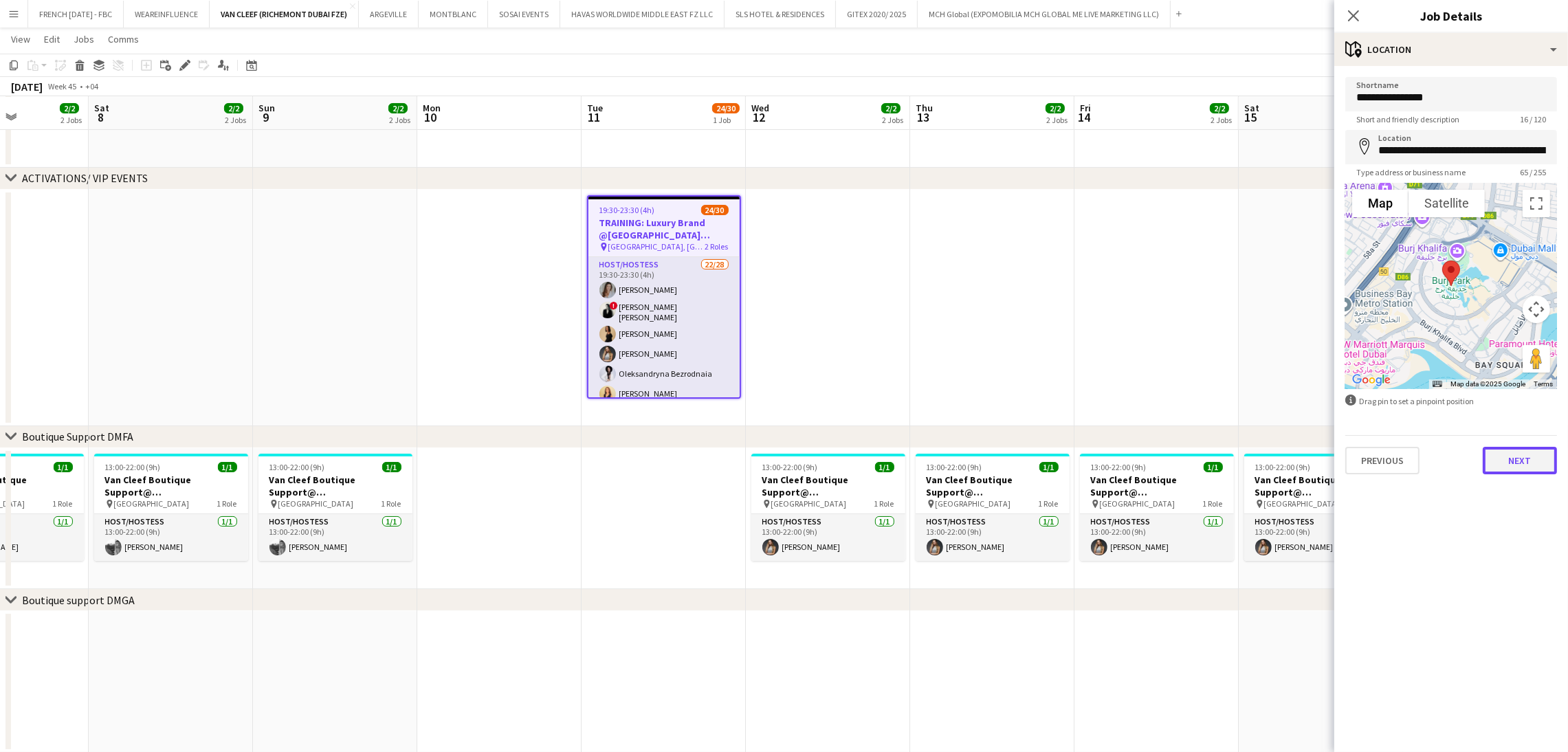
click at [1531, 468] on button "Next" at bounding box center [1519, 461] width 74 height 28
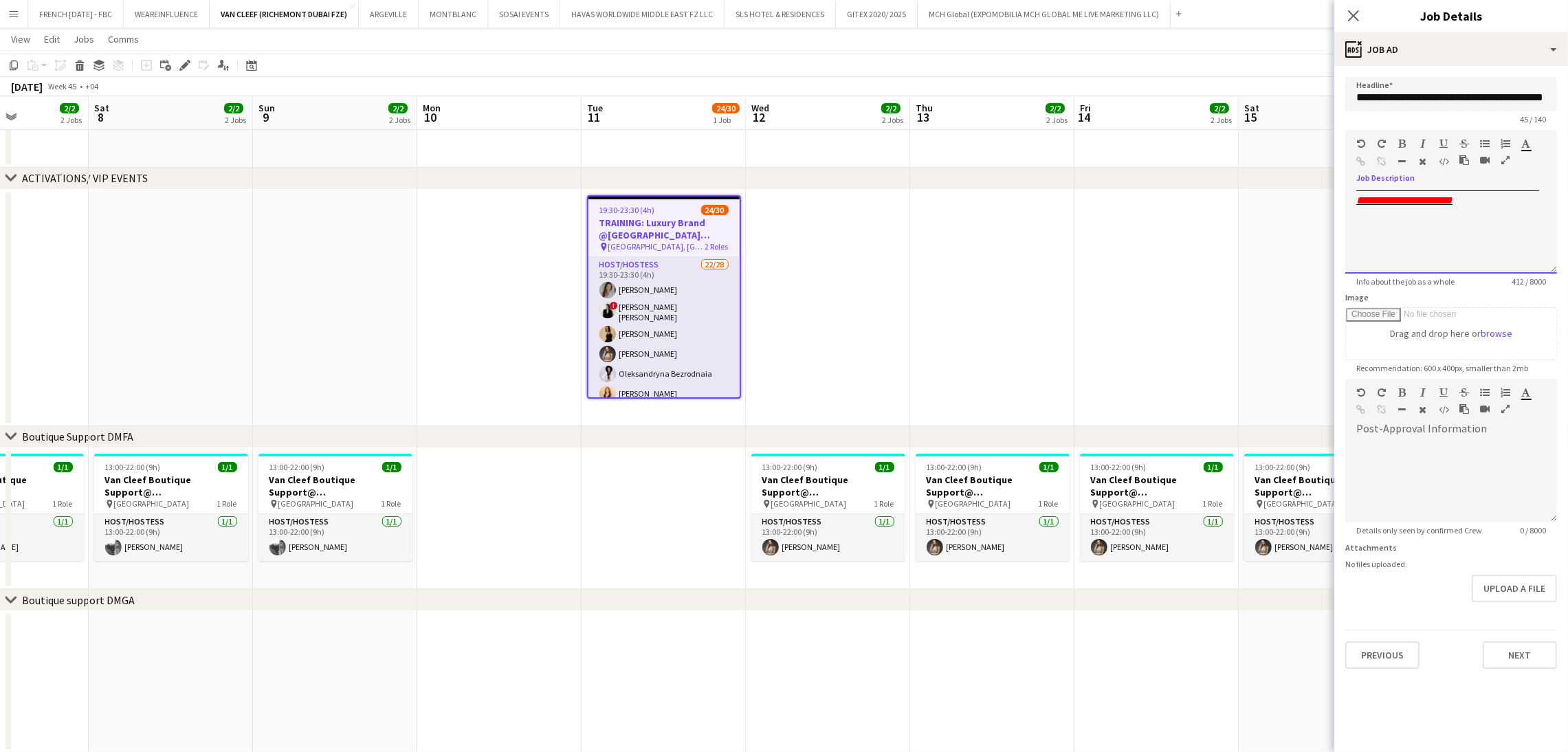
scroll to position [230, 0]
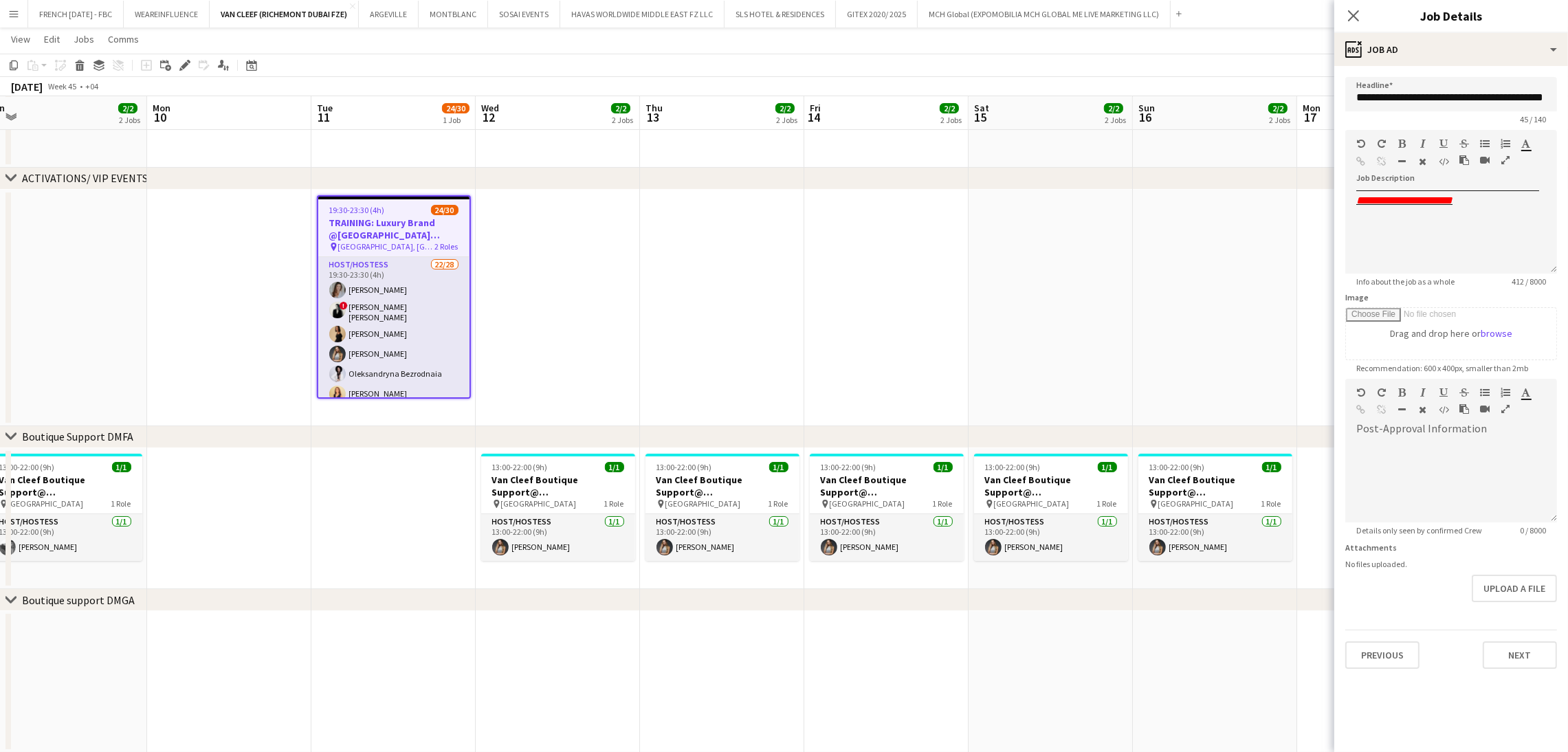
drag, startPoint x: 1196, startPoint y: 302, endPoint x: 954, endPoint y: 301, distance: 242.0
click at [954, 301] on app-calendar-viewport "Thu 6 2/2 2 Jobs Fri 7 2/2 2 Jobs Sat 8 2/2 2 Jobs Sun 9 2/2 2 Jobs Mon 10 Tue …" at bounding box center [784, 524] width 1568 height 1237
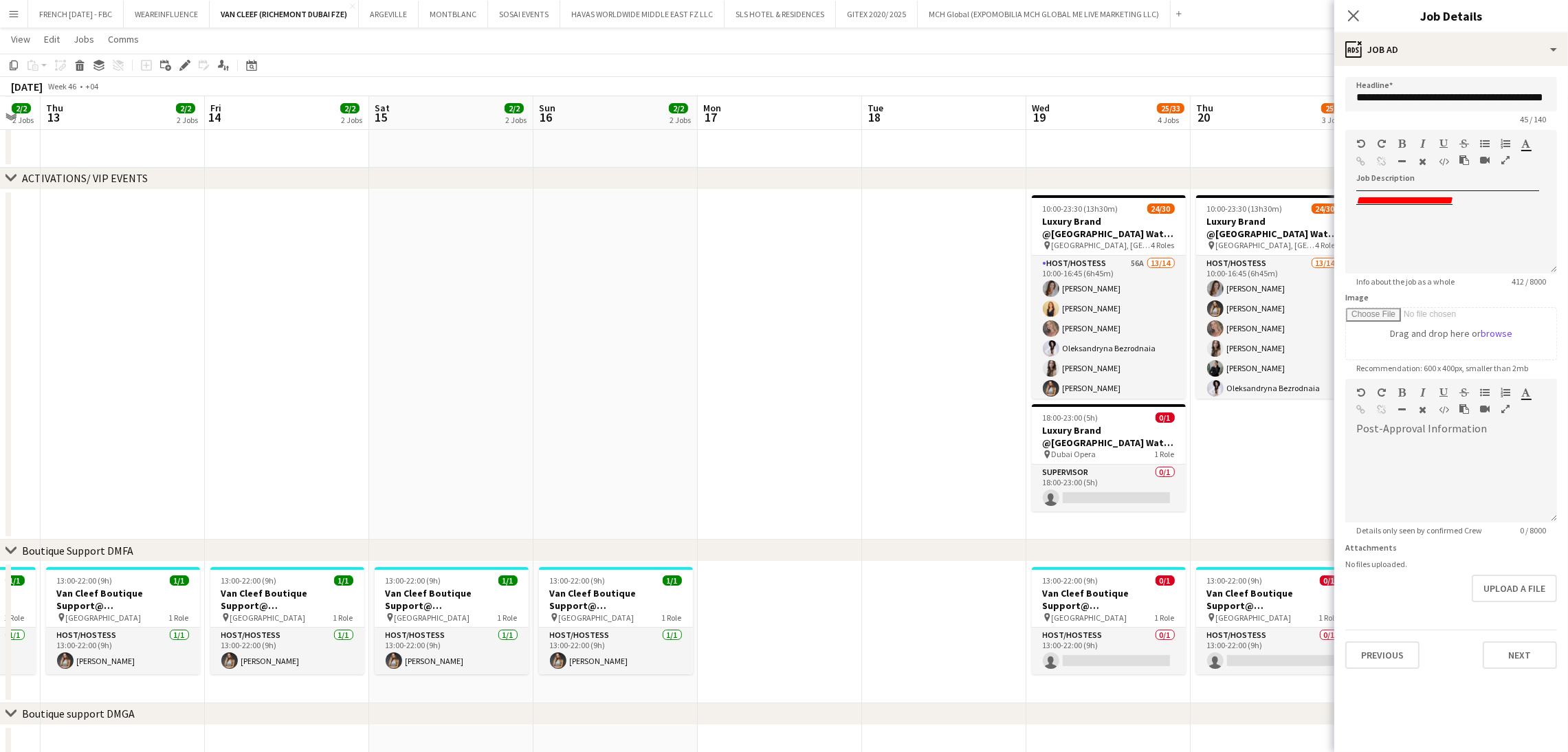
drag, startPoint x: 1126, startPoint y: 295, endPoint x: 527, endPoint y: 269, distance: 599.6
click at [527, 269] on app-calendar-viewport "Sun 9 2/2 2 Jobs Mon 10 Tue 11 24/30 1 Job Wed 12 2/2 2 Jobs Thu 13 2/2 2 Jobs …" at bounding box center [784, 580] width 1568 height 1350
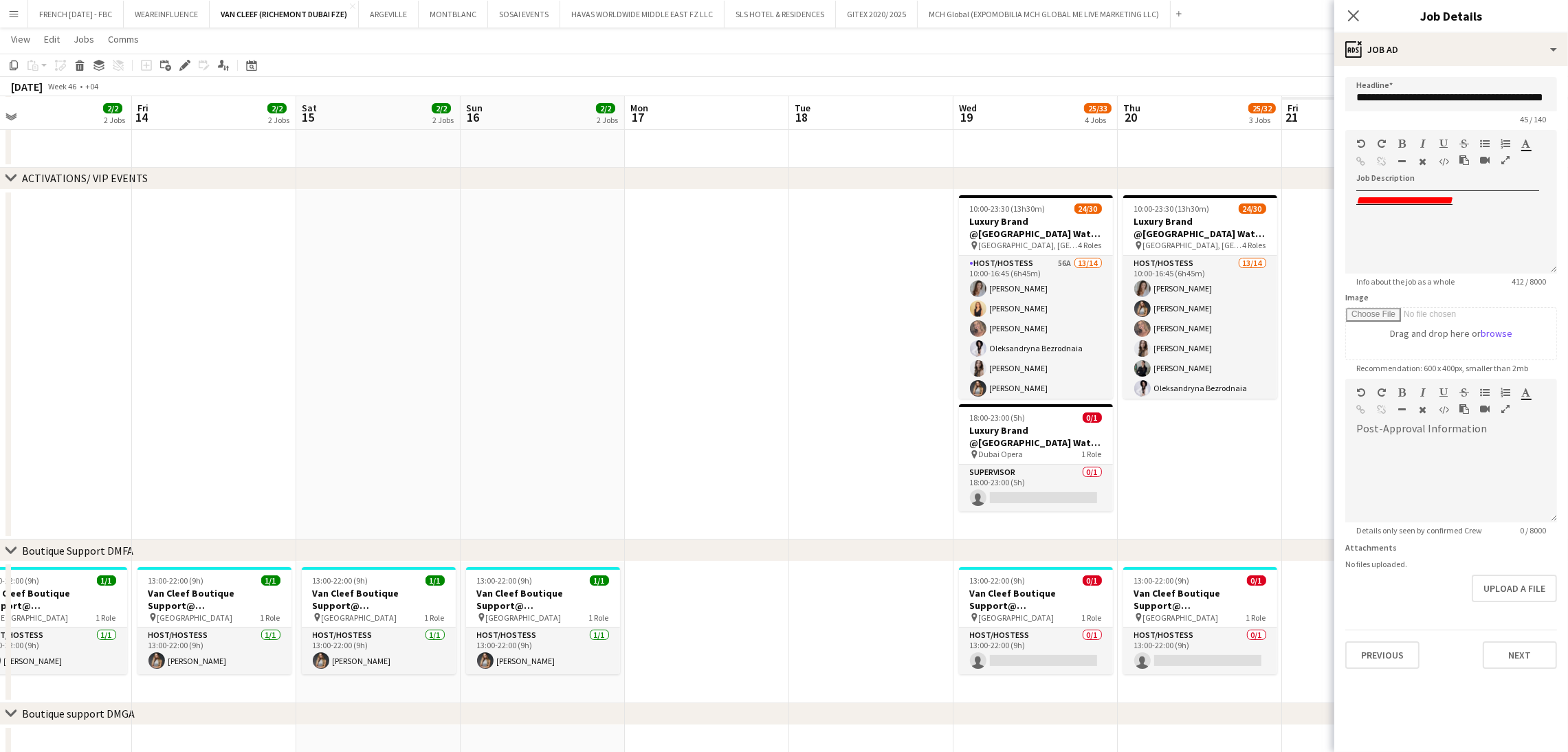
drag, startPoint x: 711, startPoint y: 284, endPoint x: 851, endPoint y: 263, distance: 141.6
click at [988, 268] on app-calendar-viewport "Tue 11 24/30 1 Job Wed 12 2/2 2 Jobs Thu 13 2/2 2 Jobs Fri 14 2/2 2 Jobs Sat 15…" at bounding box center [784, 580] width 1568 height 1350
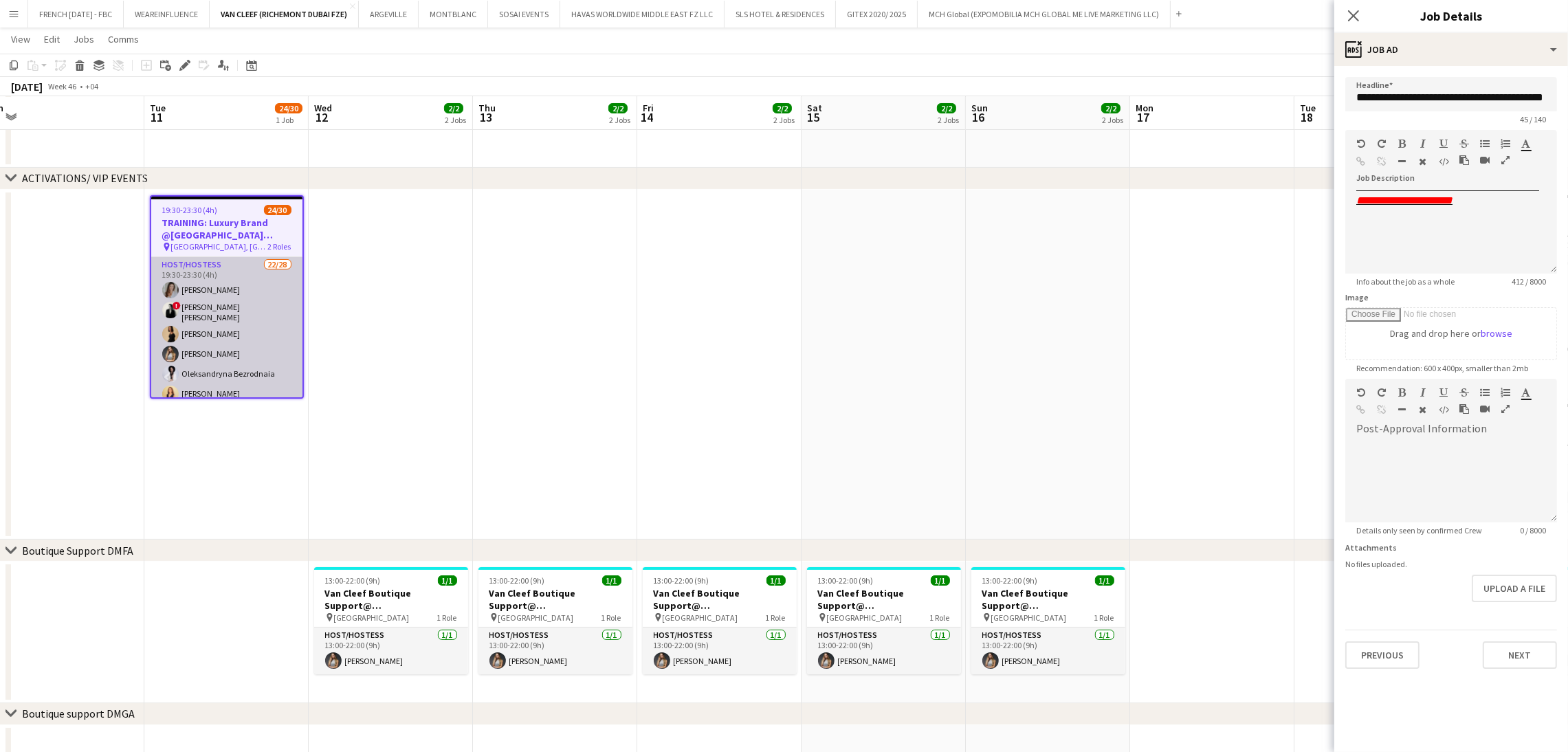
drag, startPoint x: 496, startPoint y: 272, endPoint x: 246, endPoint y: 270, distance: 250.0
click at [640, 272] on app-calendar-viewport "Sat 8 2/2 2 Jobs Sun 9 2/2 2 Jobs Mon 10 Tue 11 24/30 1 Job Wed 12 2/2 2 Jobs T…" at bounding box center [784, 580] width 1568 height 1350
click at [181, 289] on app-card-role "Host/Hostess 22/28 19:30-23:30 (4h) Camila Rossato ! Ana Marija Dekovic Daria S…" at bounding box center [230, 552] width 151 height 589
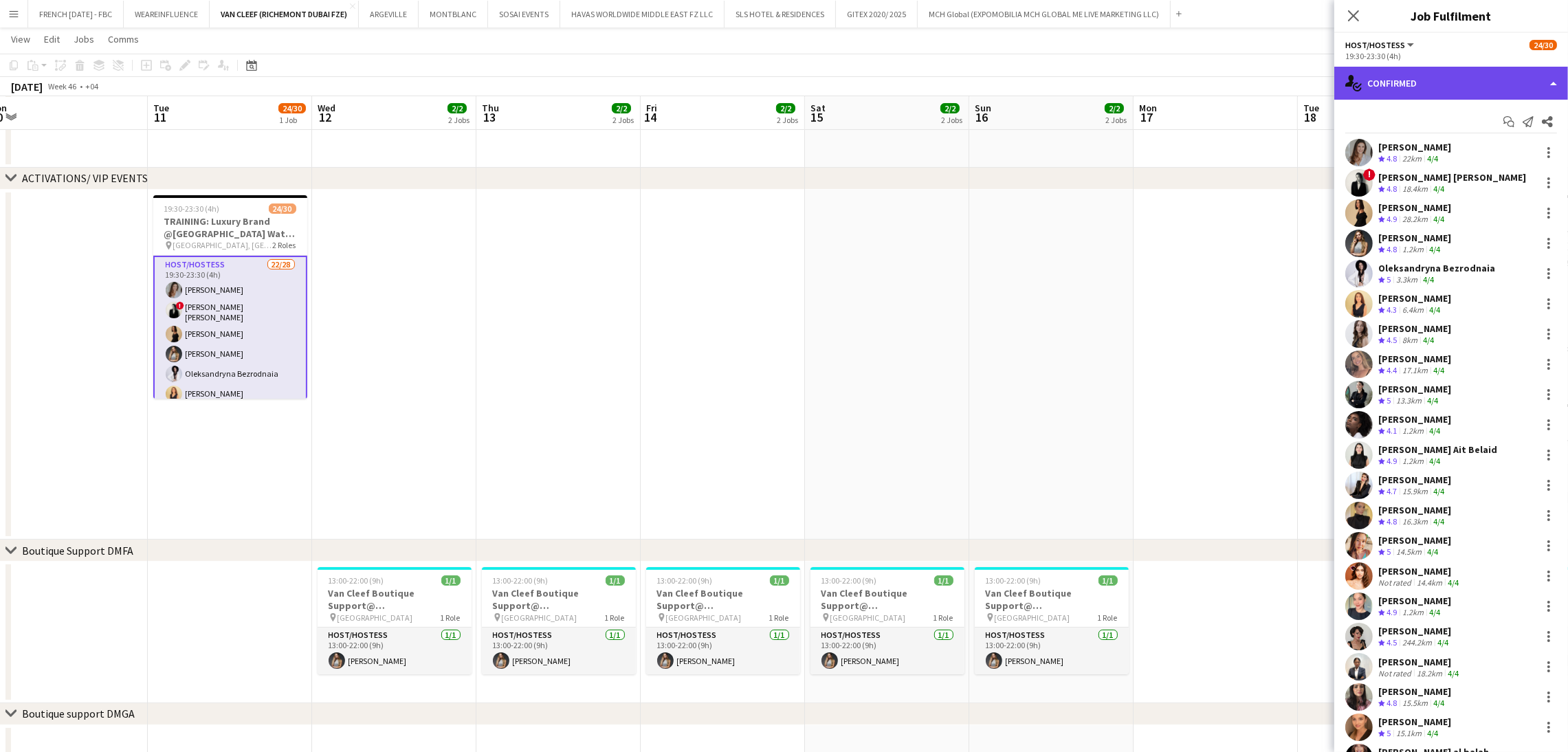
click at [1433, 92] on div "single-neutral-actions-check-2 Confirmed" at bounding box center [1451, 83] width 234 height 33
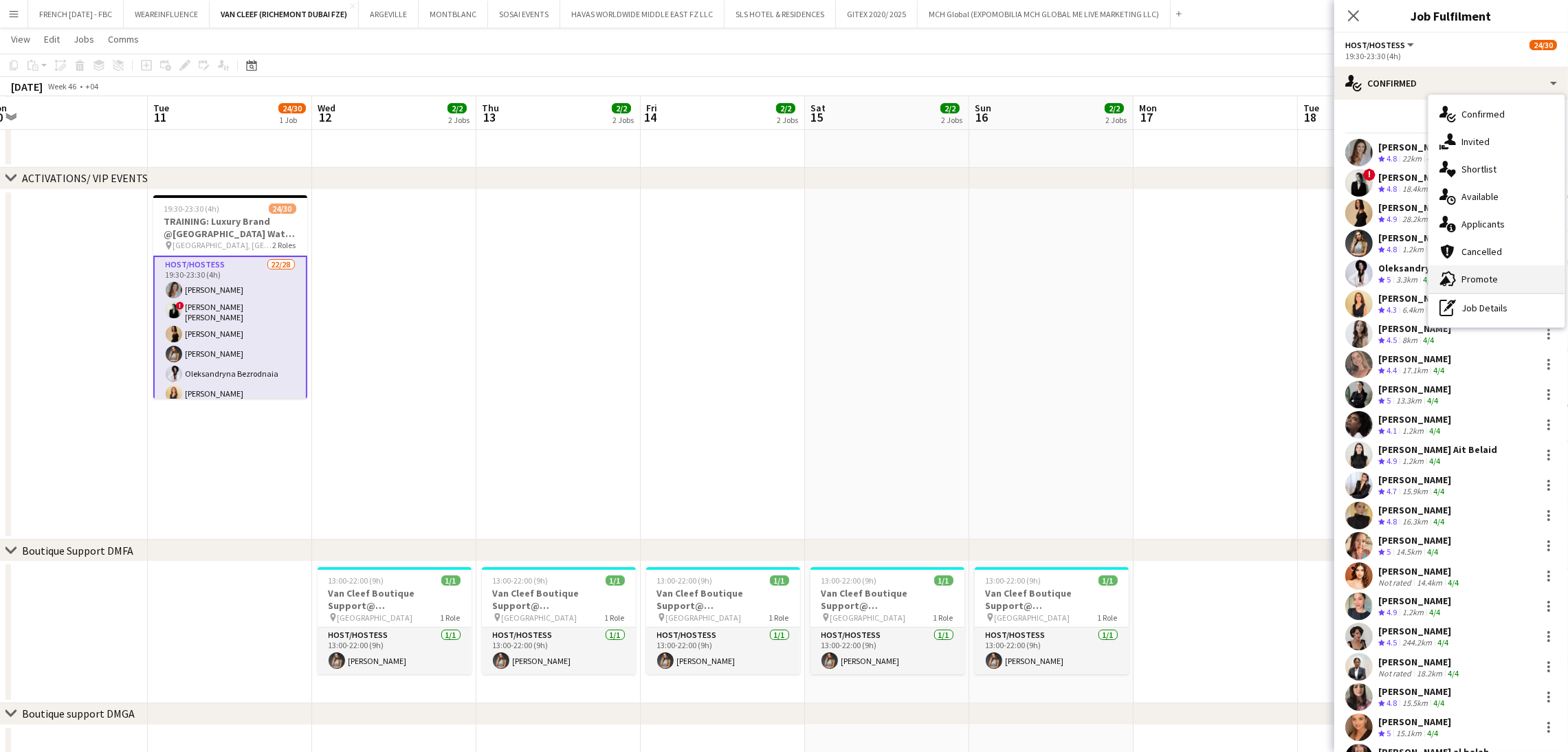
click at [1437, 284] on div "advertising-megaphone Promote" at bounding box center [1496, 279] width 136 height 28
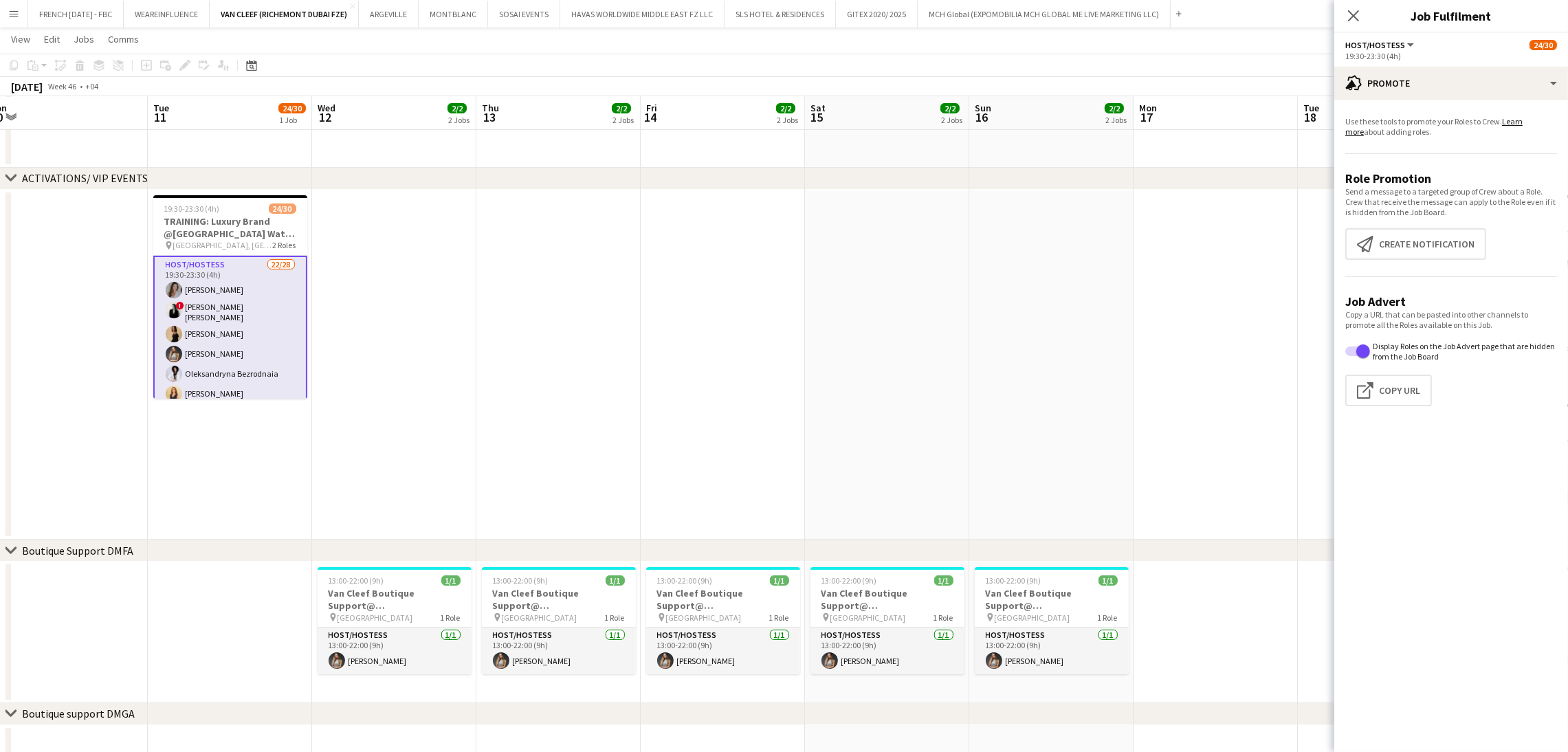
drag, startPoint x: 1218, startPoint y: 274, endPoint x: 1200, endPoint y: 264, distance: 20.6
click at [1215, 273] on app-date-cell at bounding box center [1215, 365] width 165 height 350
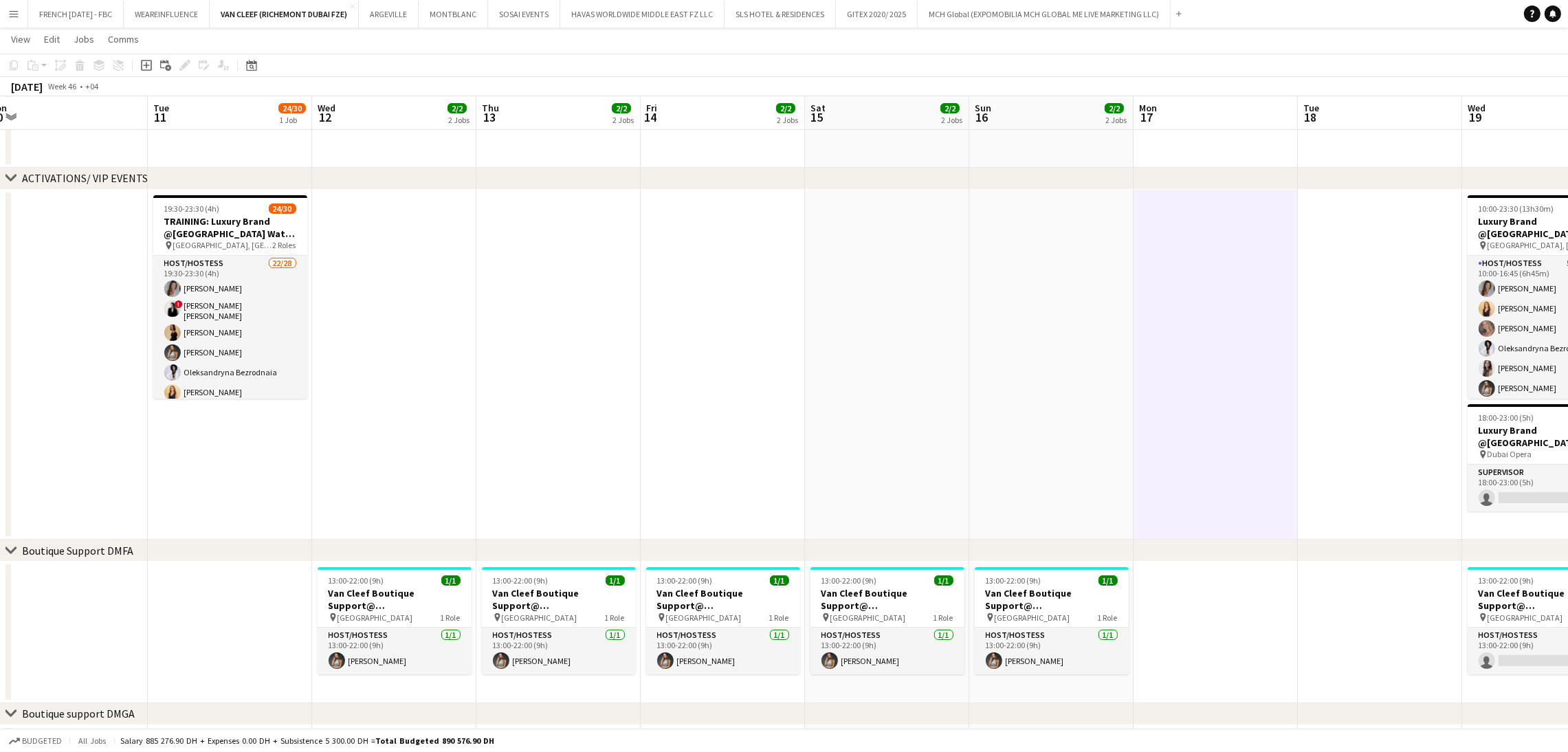
scroll to position [0, 349]
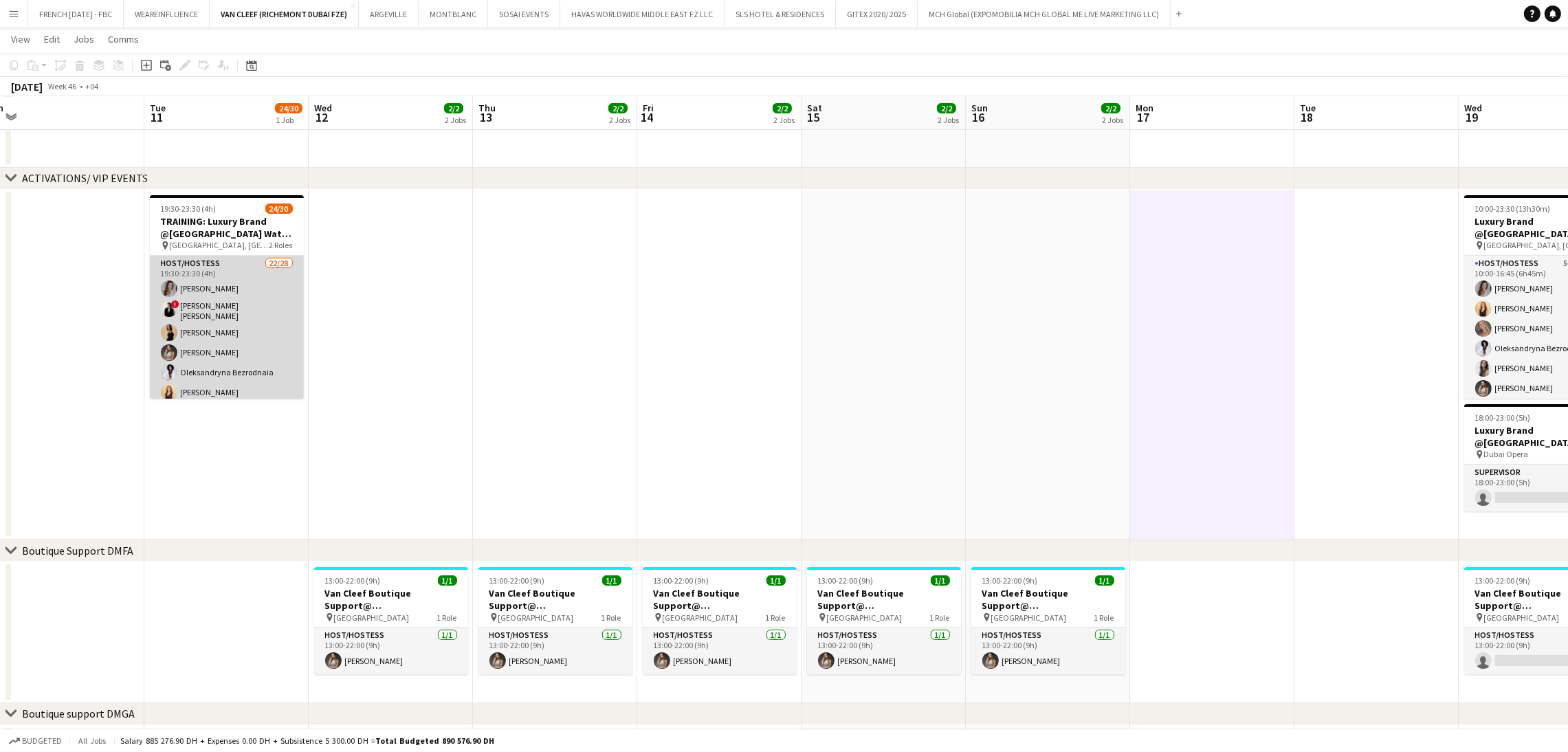
click at [231, 330] on app-card-role "Host/Hostess 22/28 19:30-23:30 (4h) Camila Rossato ! Ana Marija Dekovic Daria S…" at bounding box center [227, 550] width 154 height 589
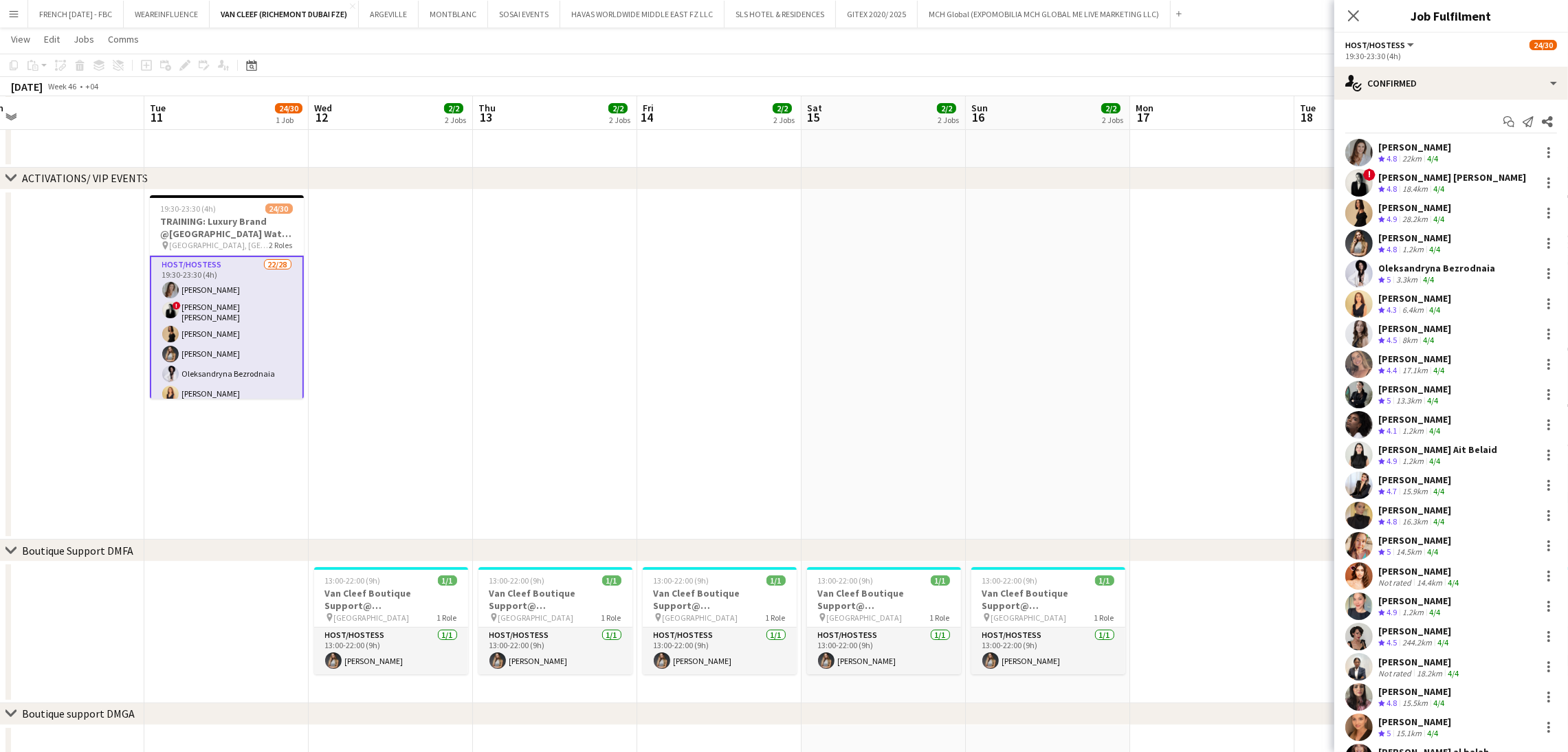
click at [1452, 156] on div "Camila Rossato Crew rating 4.8 22km 4/4" at bounding box center [1451, 152] width 234 height 28
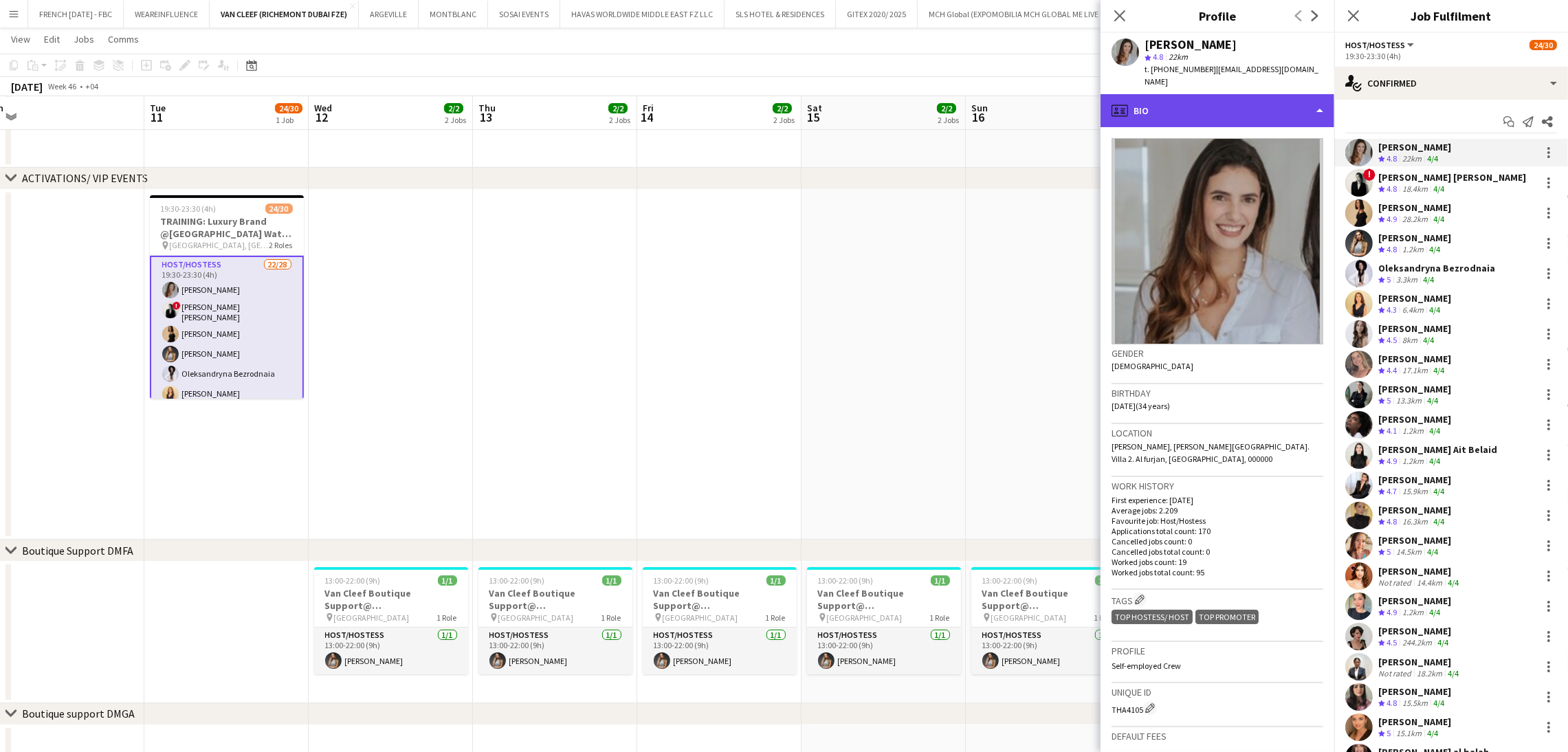
click at [1237, 94] on div "profile Bio" at bounding box center [1217, 111] width 234 height 33
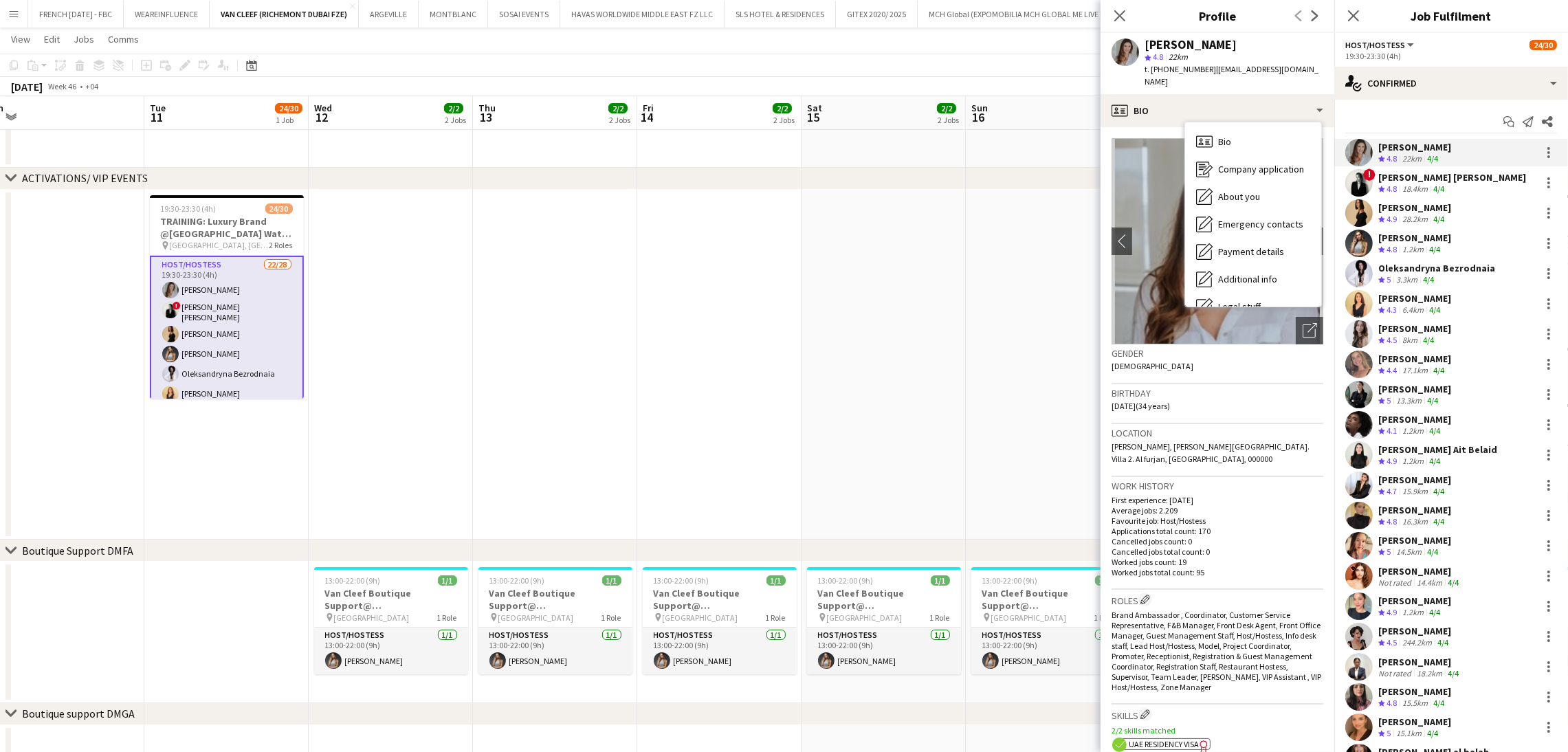
click at [1001, 218] on app-date-cell at bounding box center [1048, 365] width 165 height 350
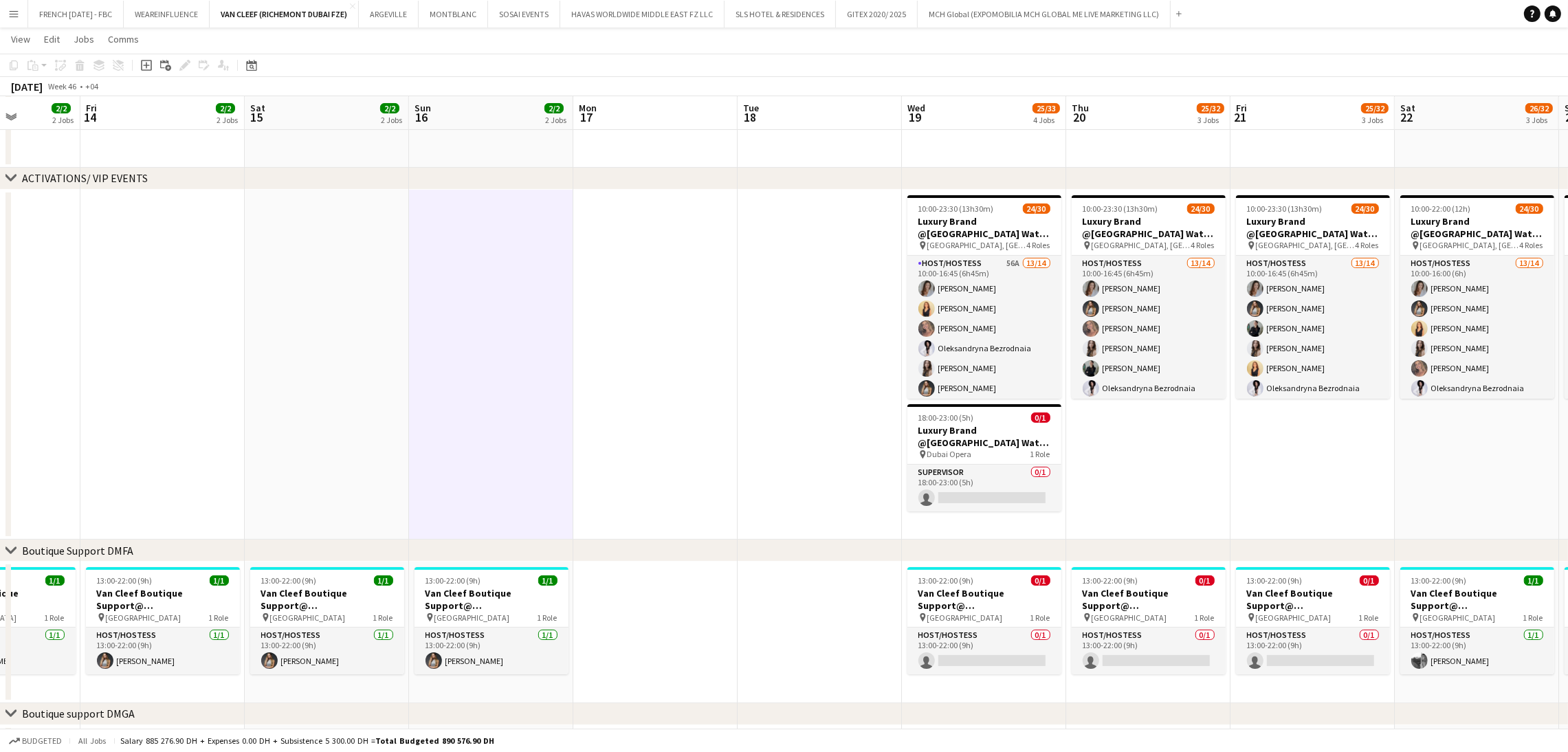
scroll to position [0, 477]
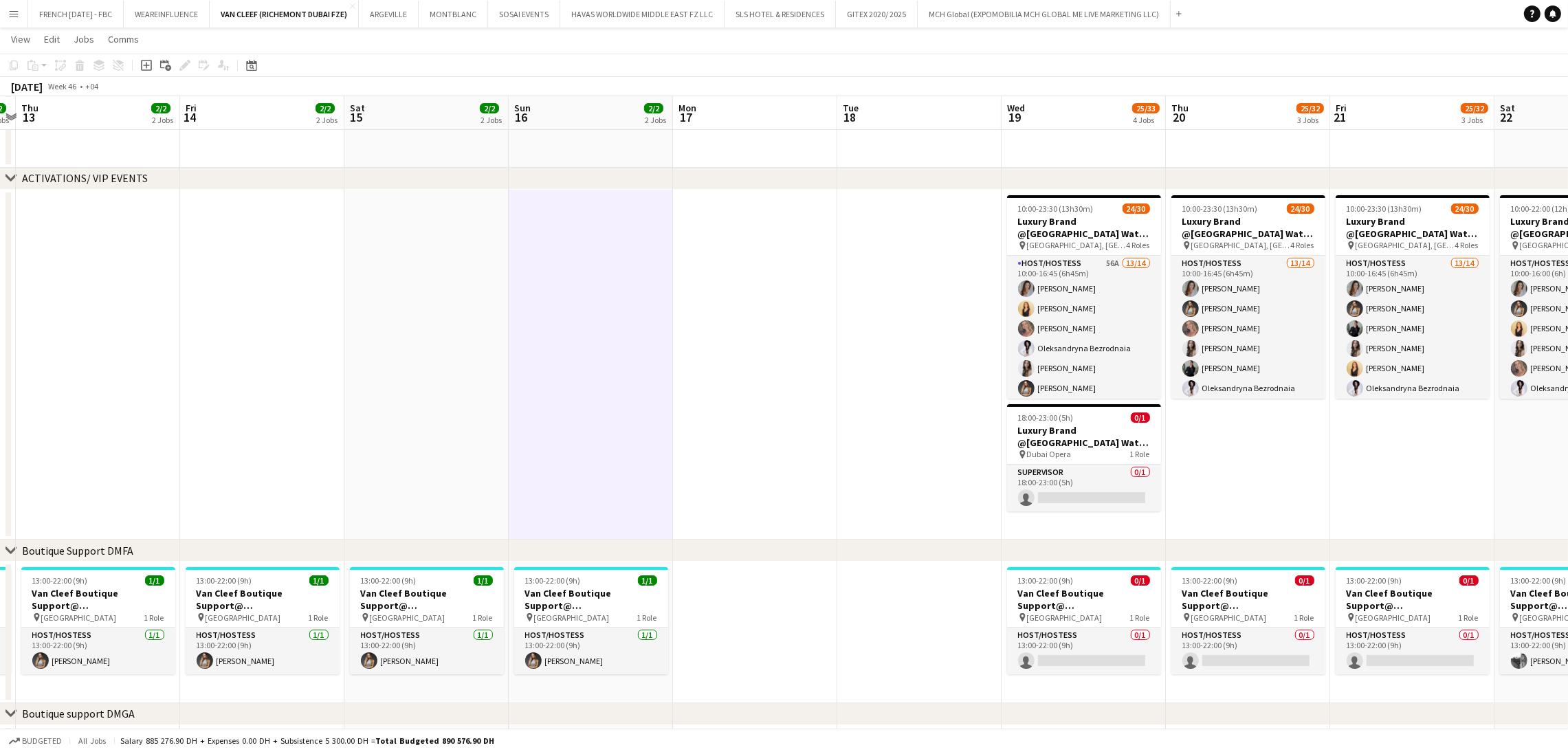
drag, startPoint x: 1182, startPoint y: 247, endPoint x: 562, endPoint y: 287, distance: 621.3
click at [561, 287] on app-calendar-viewport "Mon 10 Tue 11 24/30 1 Job Wed 12 2/2 2 Jobs Thu 13 2/2 2 Jobs Fri 14 2/2 2 Jobs…" at bounding box center [784, 580] width 1568 height 1350
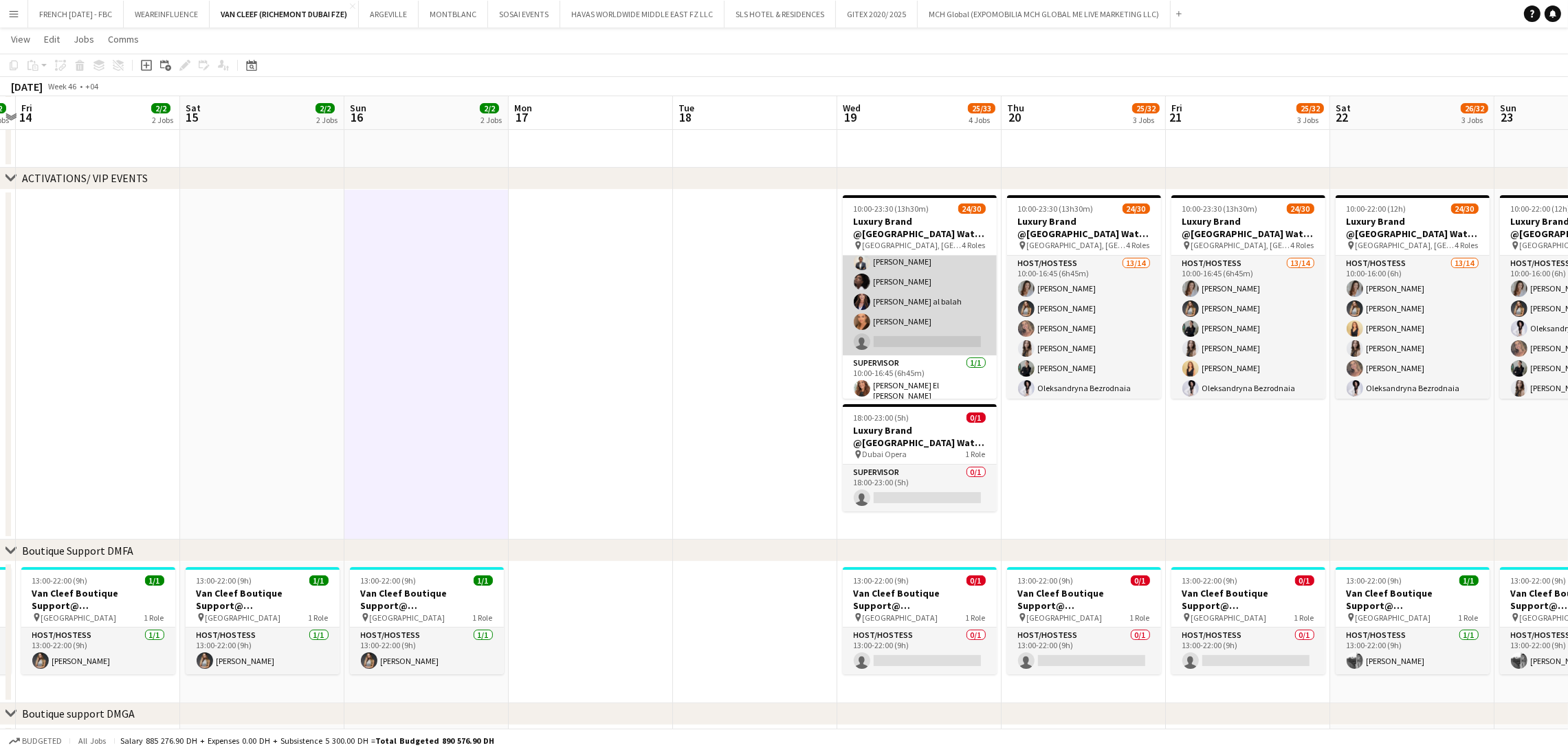
click at [926, 290] on app-card-role "Host/Hostess 56A 13/14 10:00-16:45 (6h45m) Camila Rossato Dorsa Ahmadi Pishkouh…" at bounding box center [920, 202] width 154 height 306
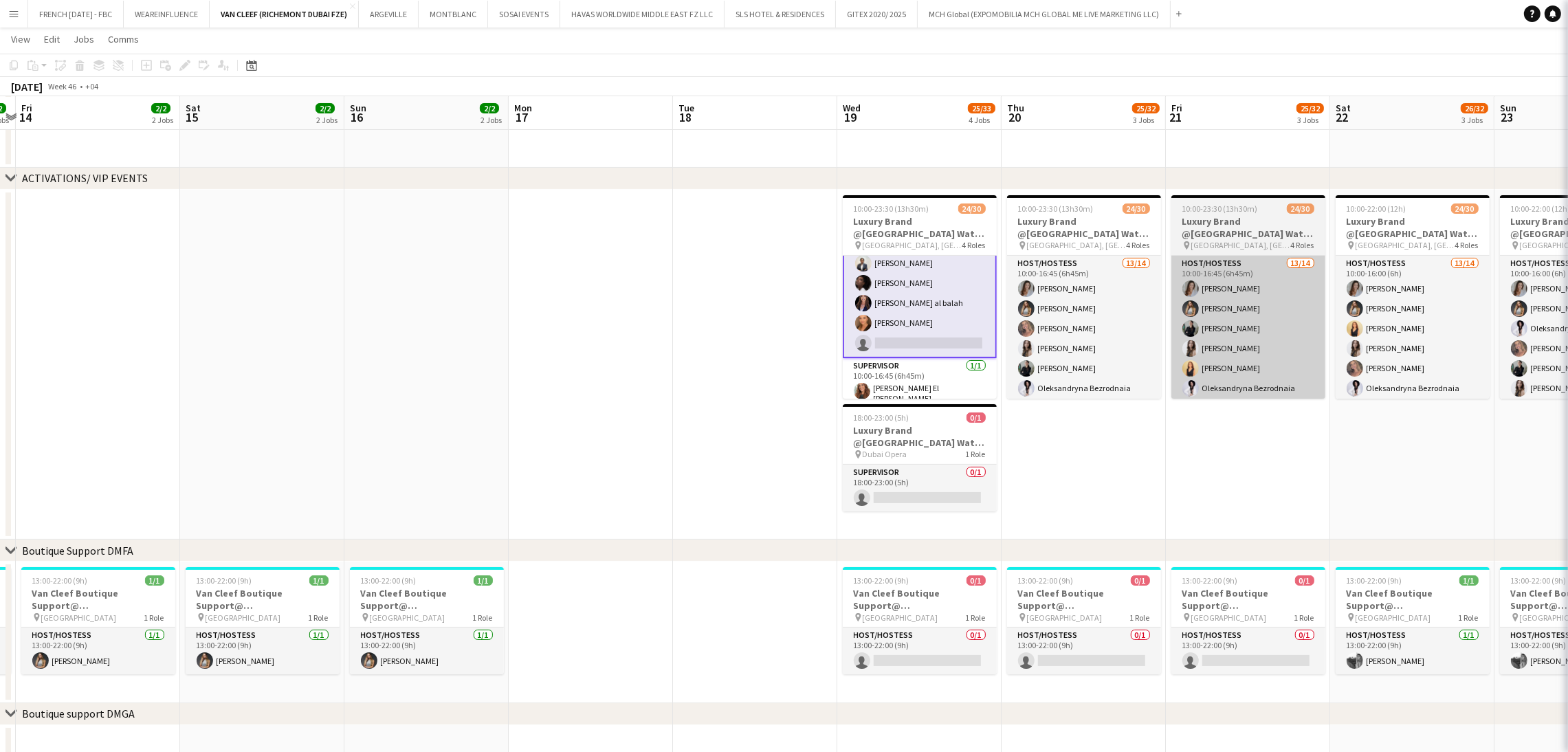
scroll to position [207, 0]
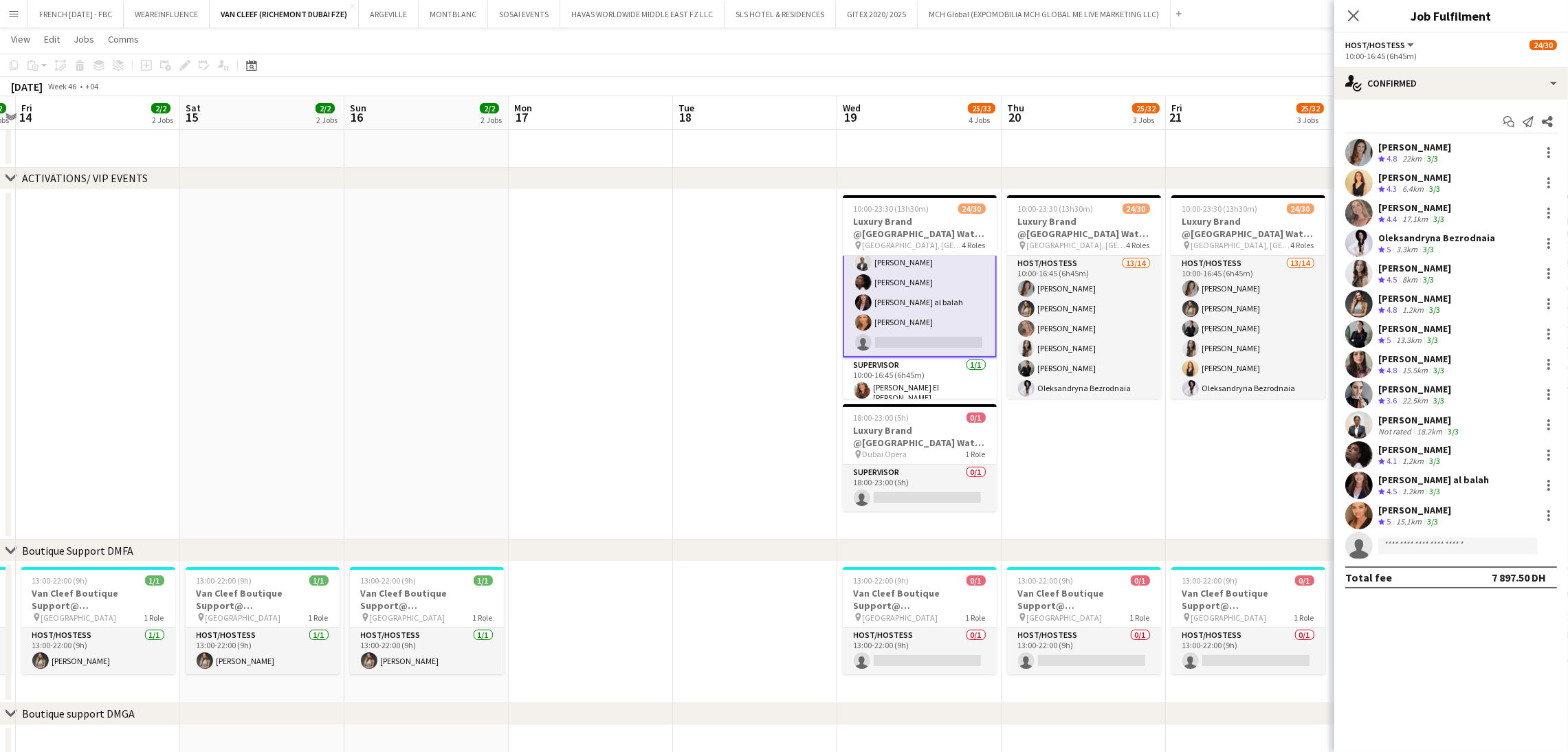
click at [1463, 206] on div "Roberta Lobato Crew rating 4.4 17.1km 3/3" at bounding box center [1451, 213] width 234 height 28
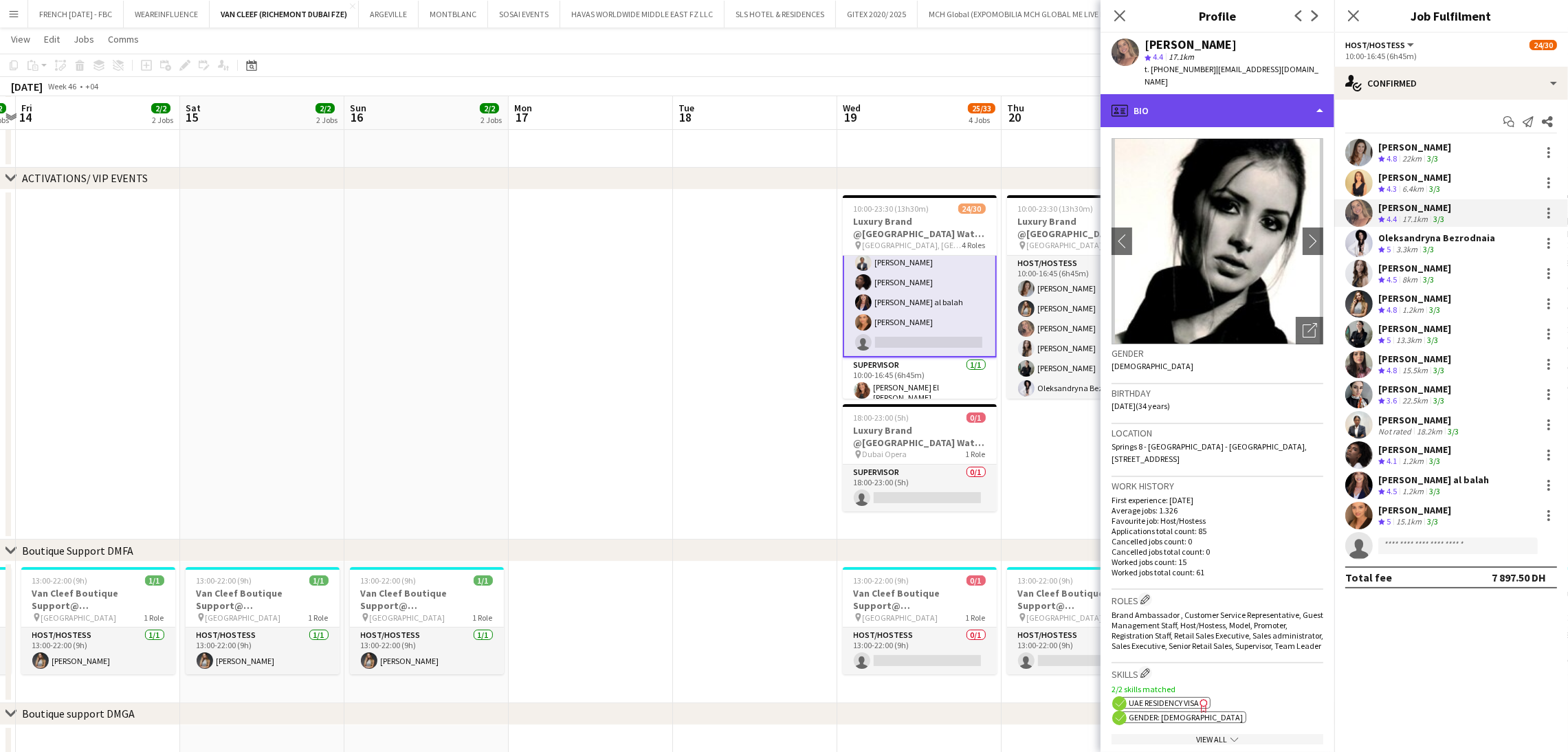
click at [1243, 94] on div "profile Bio" at bounding box center [1217, 111] width 234 height 33
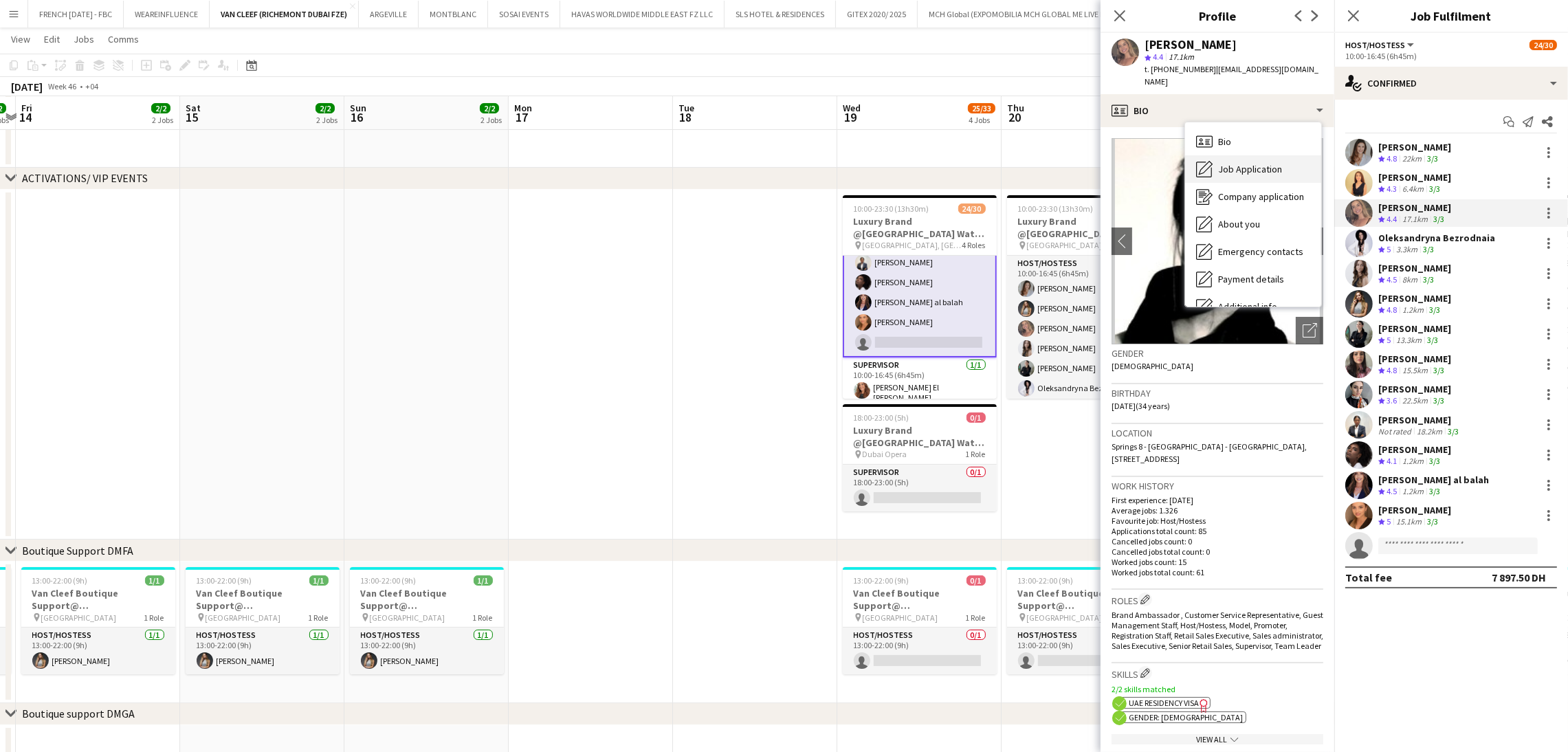
click at [1271, 155] on div "Job Application Job Application" at bounding box center [1252, 169] width 136 height 28
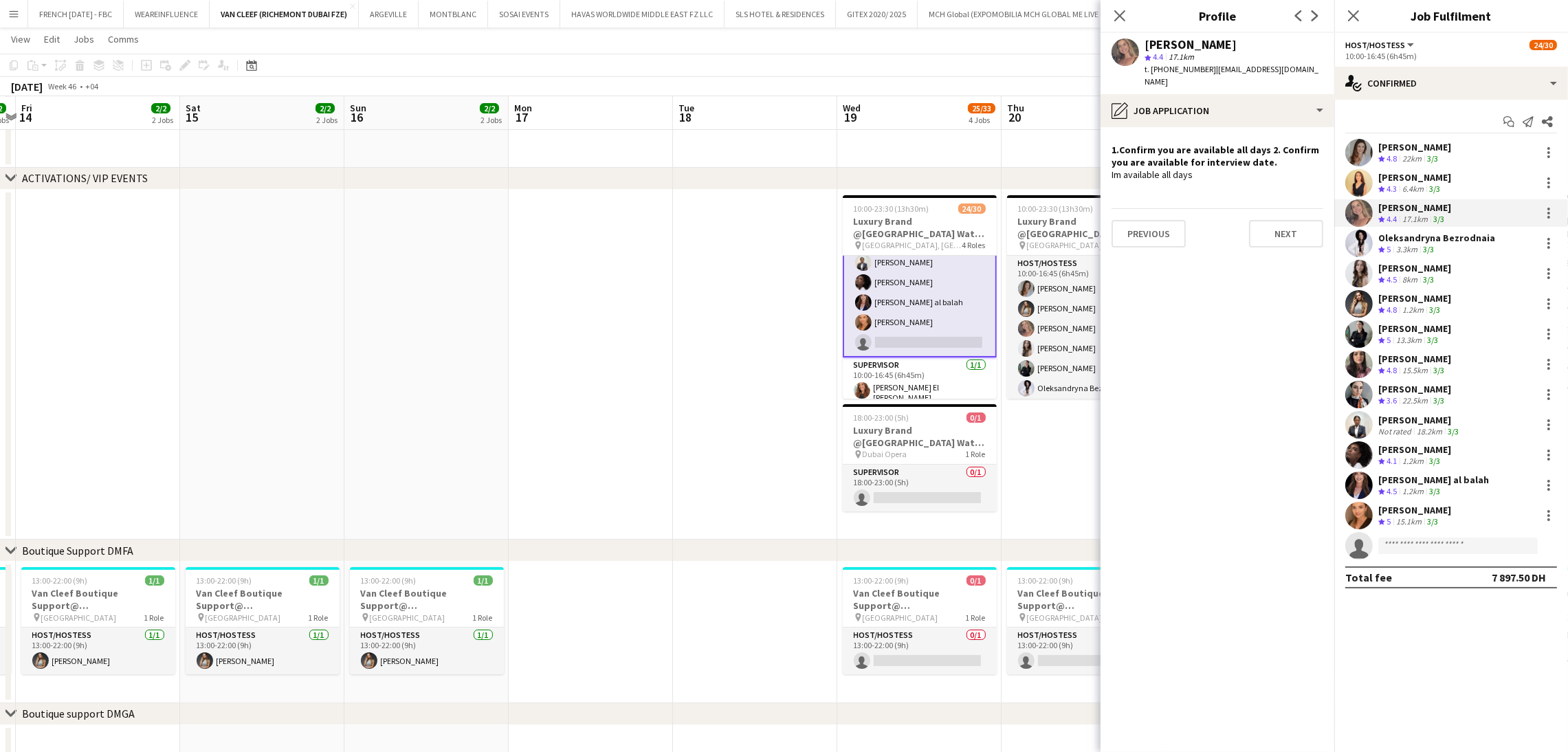
scroll to position [0, 376]
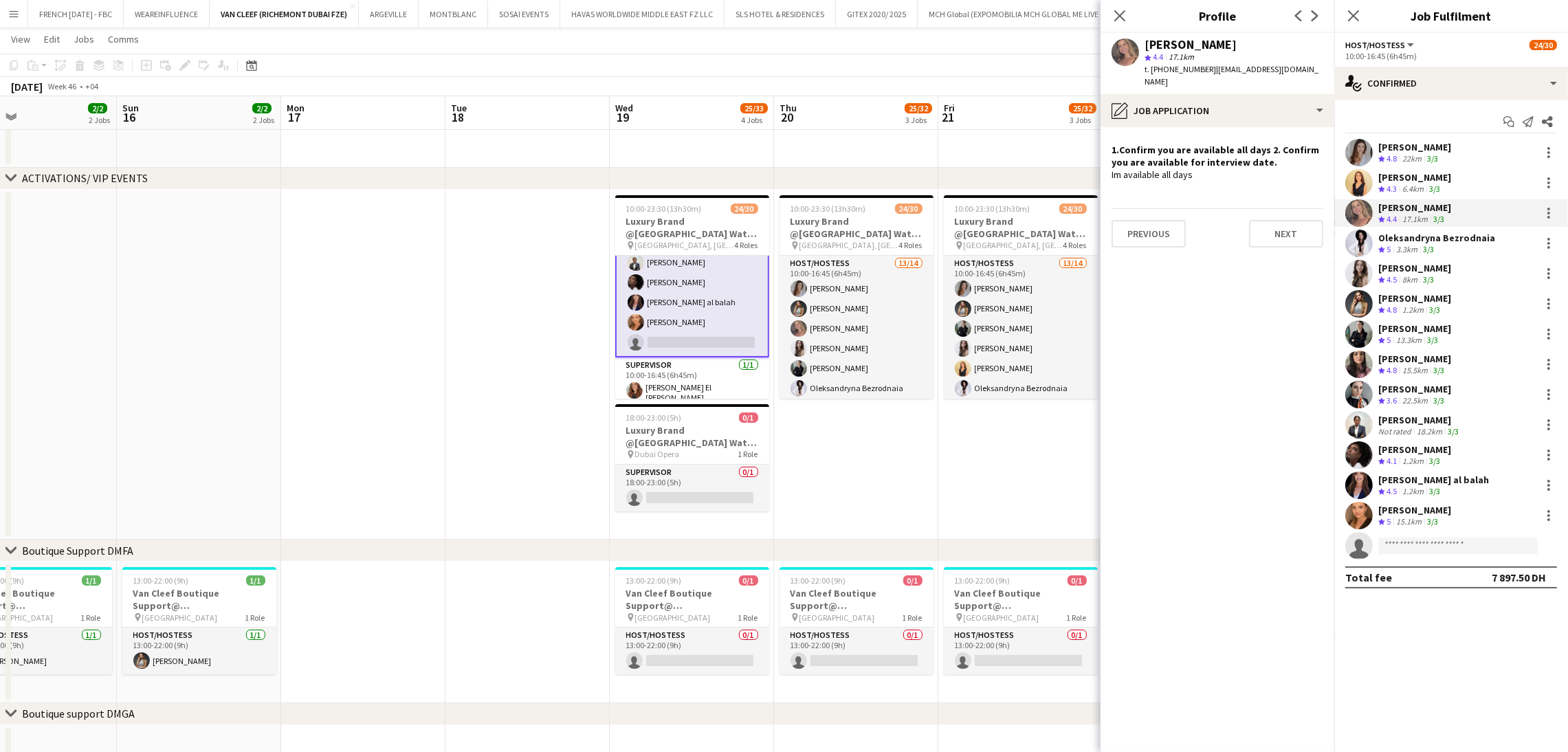
drag, startPoint x: 673, startPoint y: 330, endPoint x: 496, endPoint y: 289, distance: 181.7
click at [496, 289] on app-calendar-viewport "Thu 13 2/2 2 Jobs Fri 14 2/2 2 Jobs Sat 15 2/2 2 Jobs Sun 16 2/2 2 Jobs Mon 17 …" at bounding box center [784, 580] width 1568 height 1350
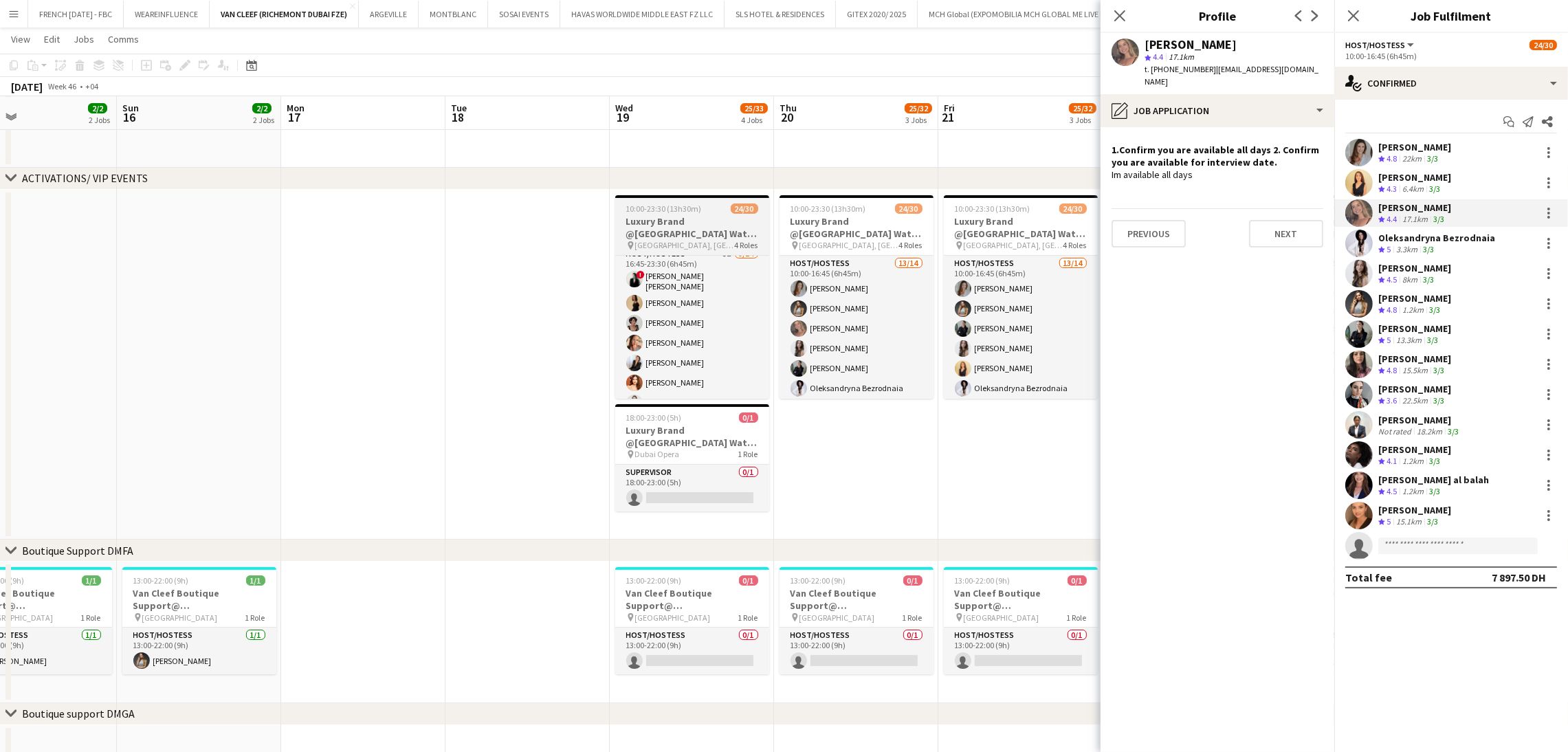
scroll to position [357, 0]
click at [1436, 517] on app-skills-label "3/3" at bounding box center [1433, 521] width 11 height 10
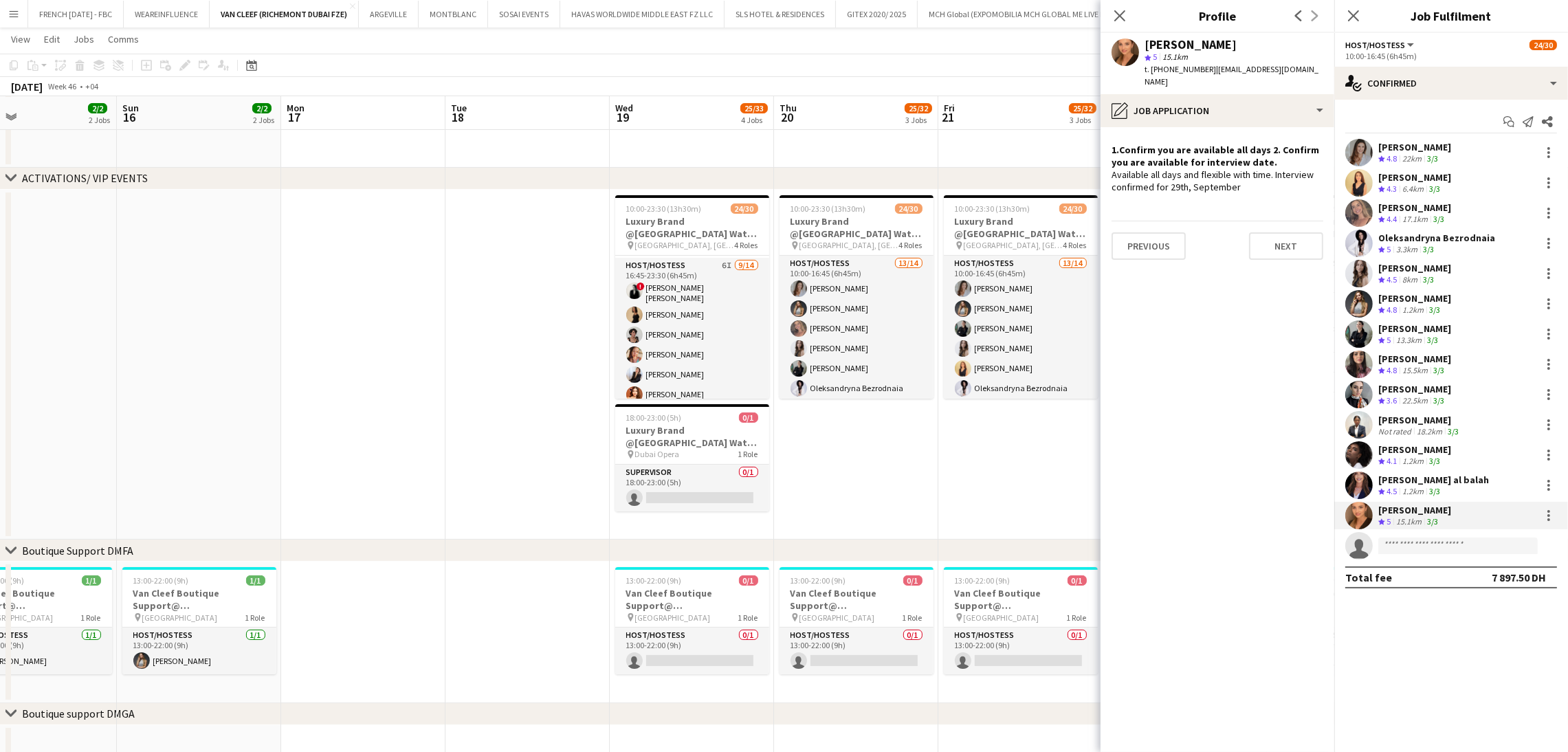
click at [1442, 484] on div "Maha Rawda al balah" at bounding box center [1433, 480] width 111 height 13
click at [1429, 456] on app-skills-label "3/3" at bounding box center [1434, 461] width 11 height 10
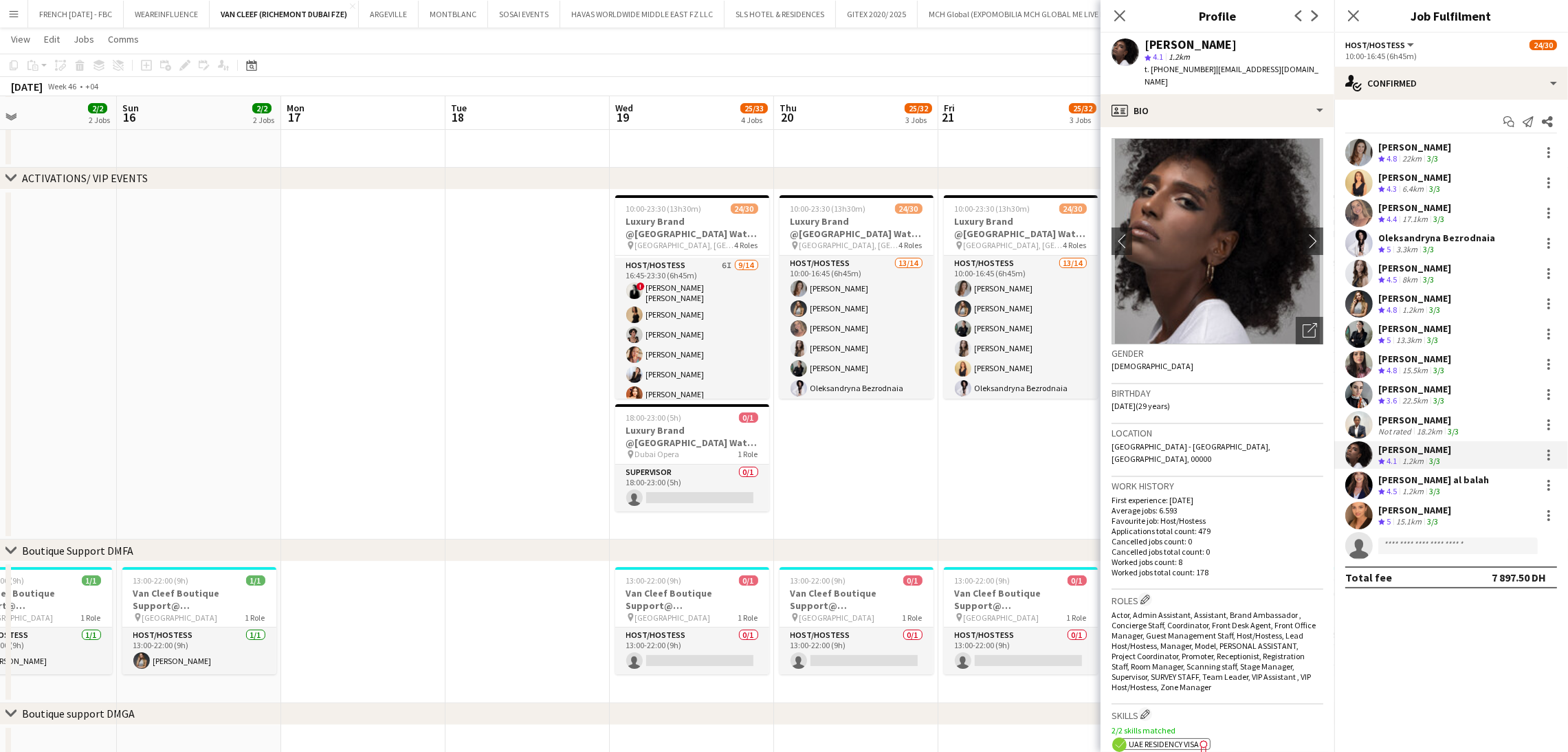
click at [1271, 76] on div "Nour Yahya star 4.1 1.2km t. +971501931235 | nour_yahya@outlook.com" at bounding box center [1217, 64] width 234 height 61
click at [1279, 94] on div "profile Bio" at bounding box center [1217, 111] width 234 height 33
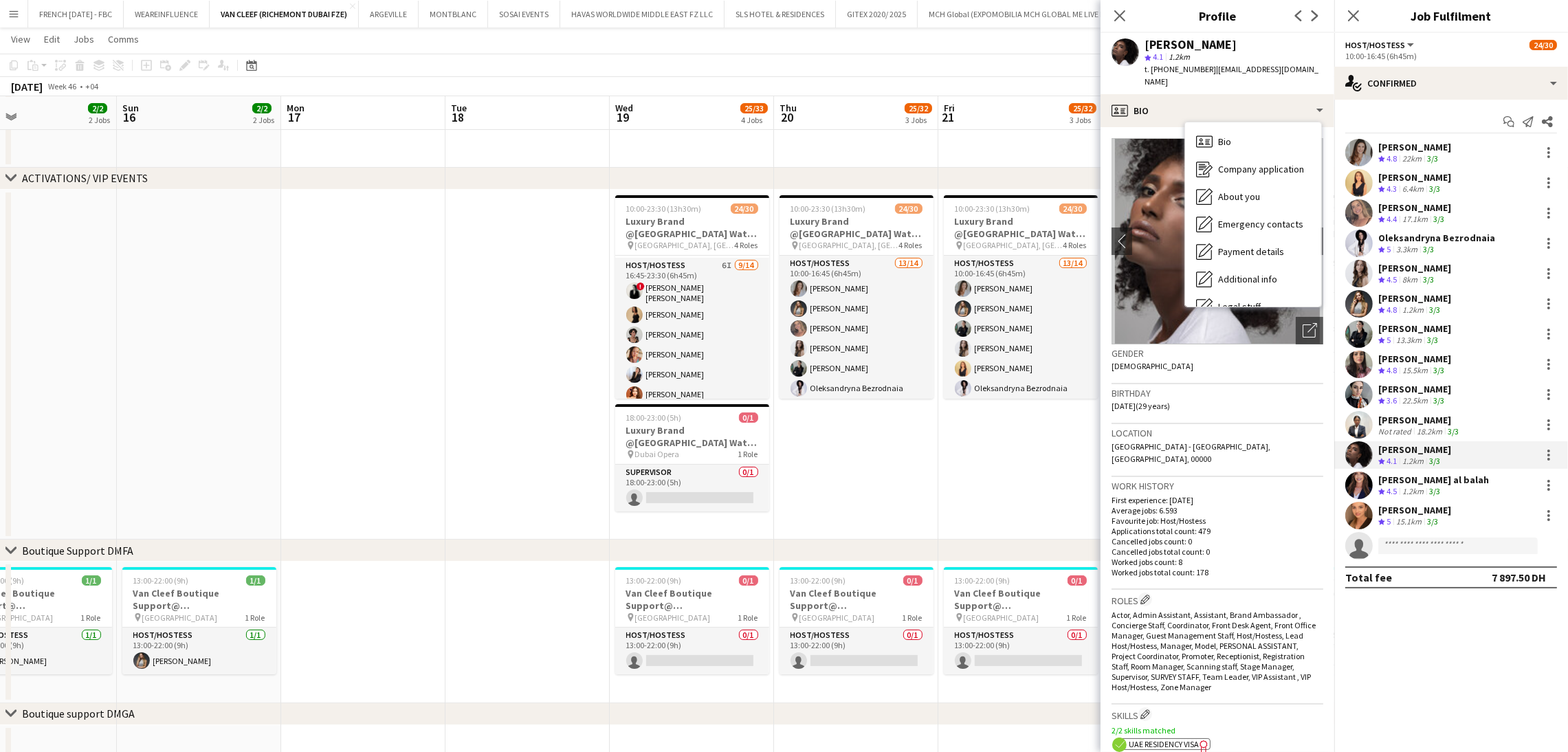
click at [1423, 409] on div "Camila Rossato Crew rating 4.8 22km 3/3 Dorsa Ahmadi Pishkouhi Crew rating 4.3 …" at bounding box center [1451, 349] width 234 height 420
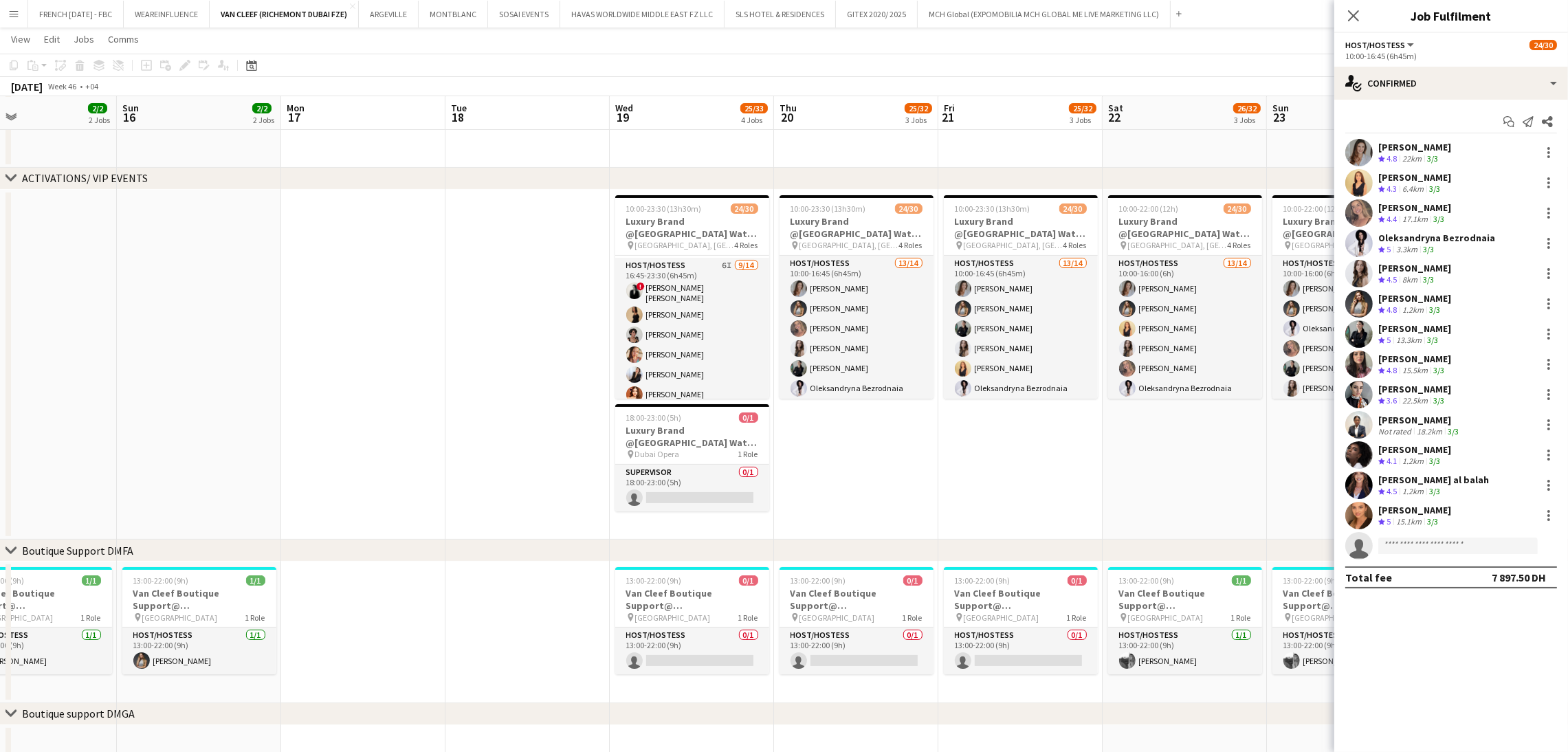
click at [1426, 414] on div "Viliane Watie" at bounding box center [1420, 420] width 83 height 13
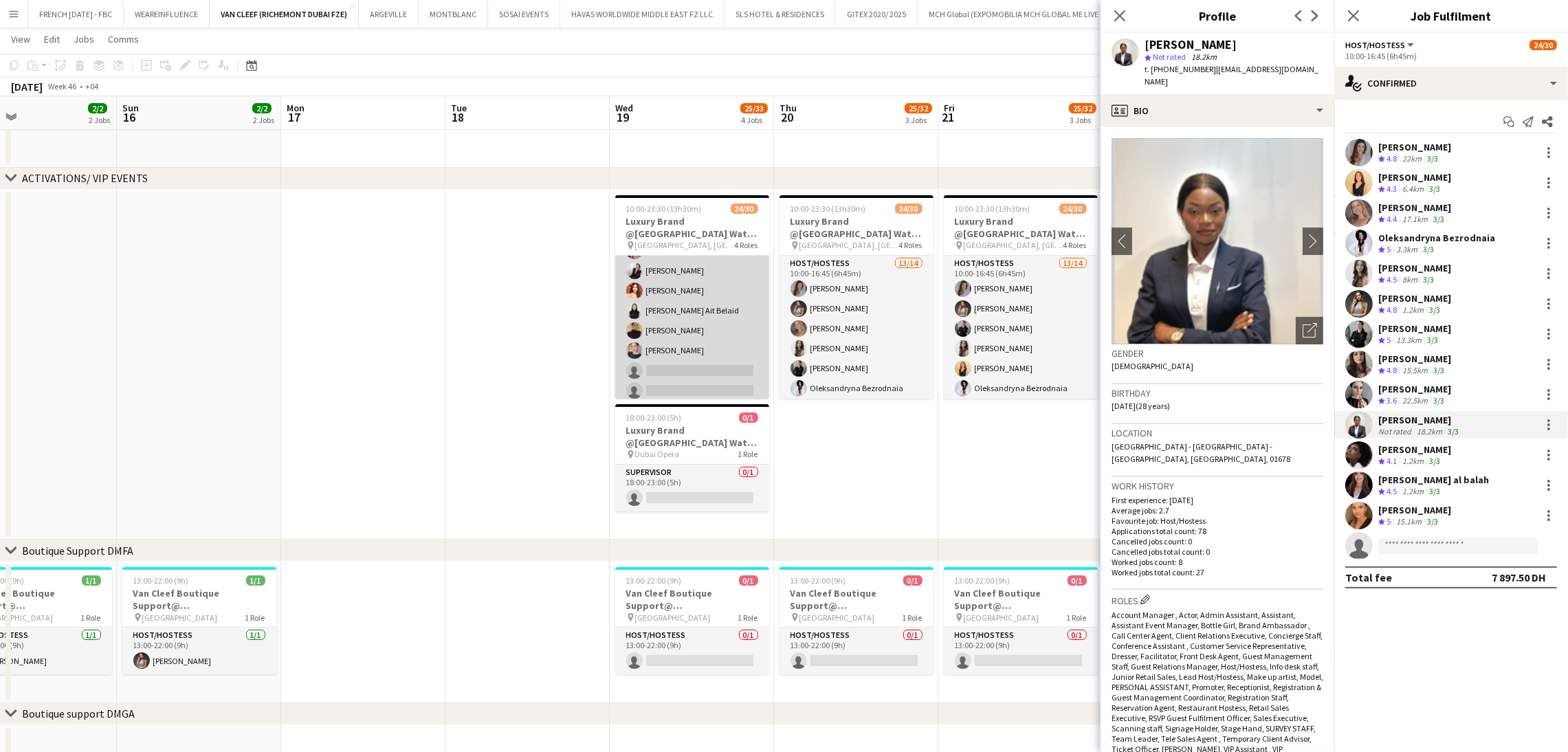
scroll to position [0, 375]
click at [708, 368] on app-card-role "Host/Hostess 6I 9/14 16:45-23:30 (6h45m) ! Ana Marija Dekovic Daria Savenkova R…" at bounding box center [693, 309] width 154 height 310
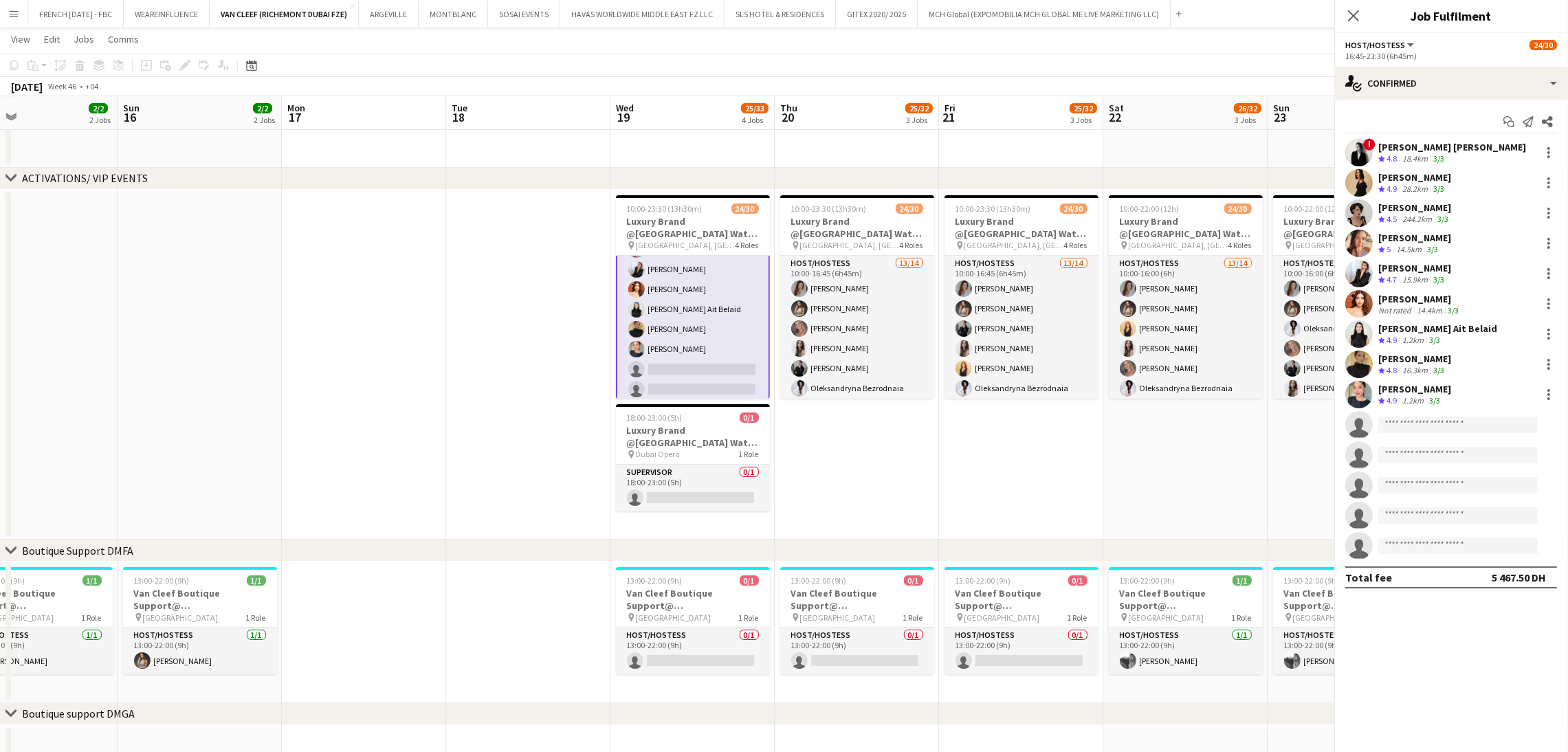
scroll to position [461, 0]
click at [1461, 159] on div "! Ana Marija Dekovic Crew rating 4.8 18.4km 3/3" at bounding box center [1451, 152] width 234 height 28
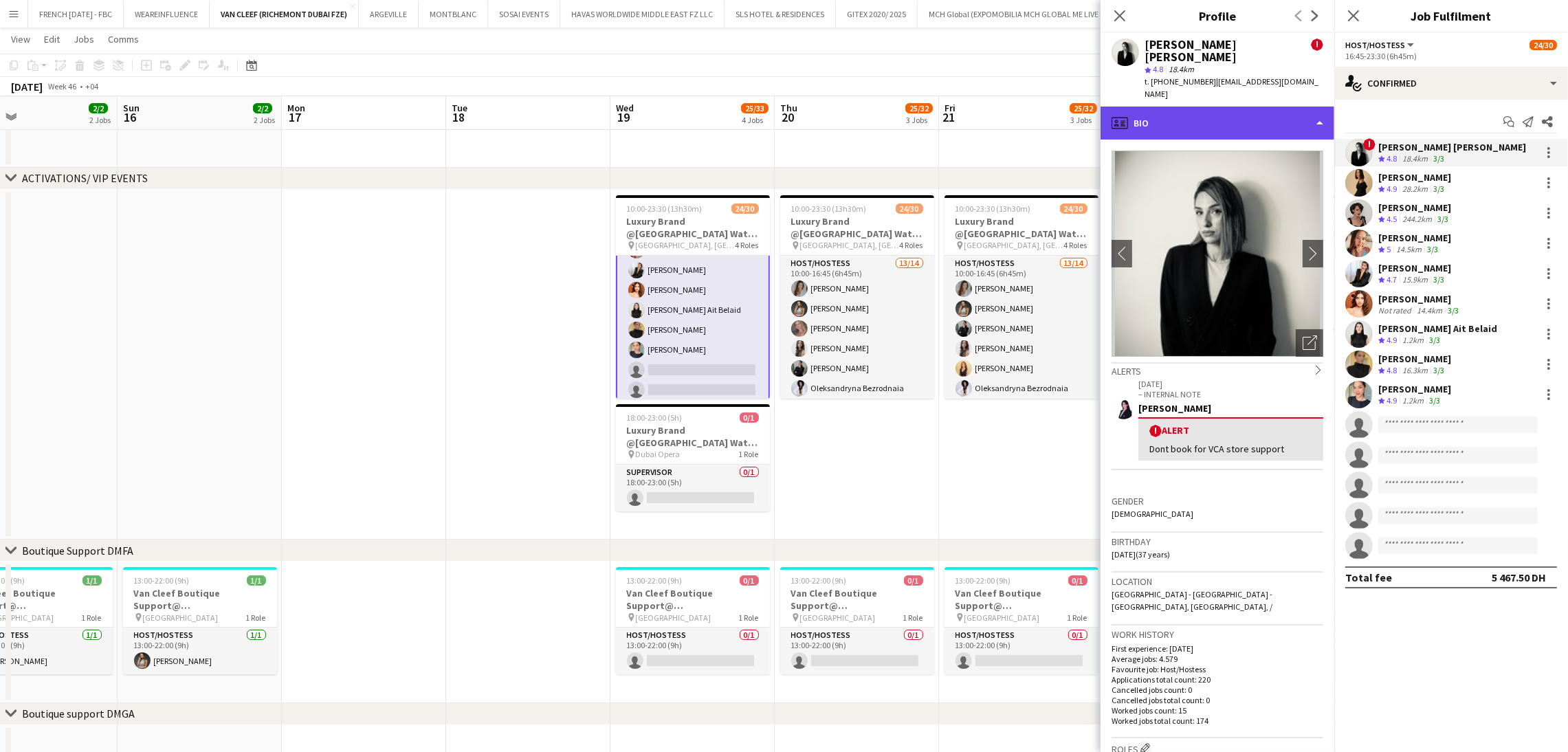
click at [1257, 106] on div "profile Bio" at bounding box center [1217, 123] width 234 height 33
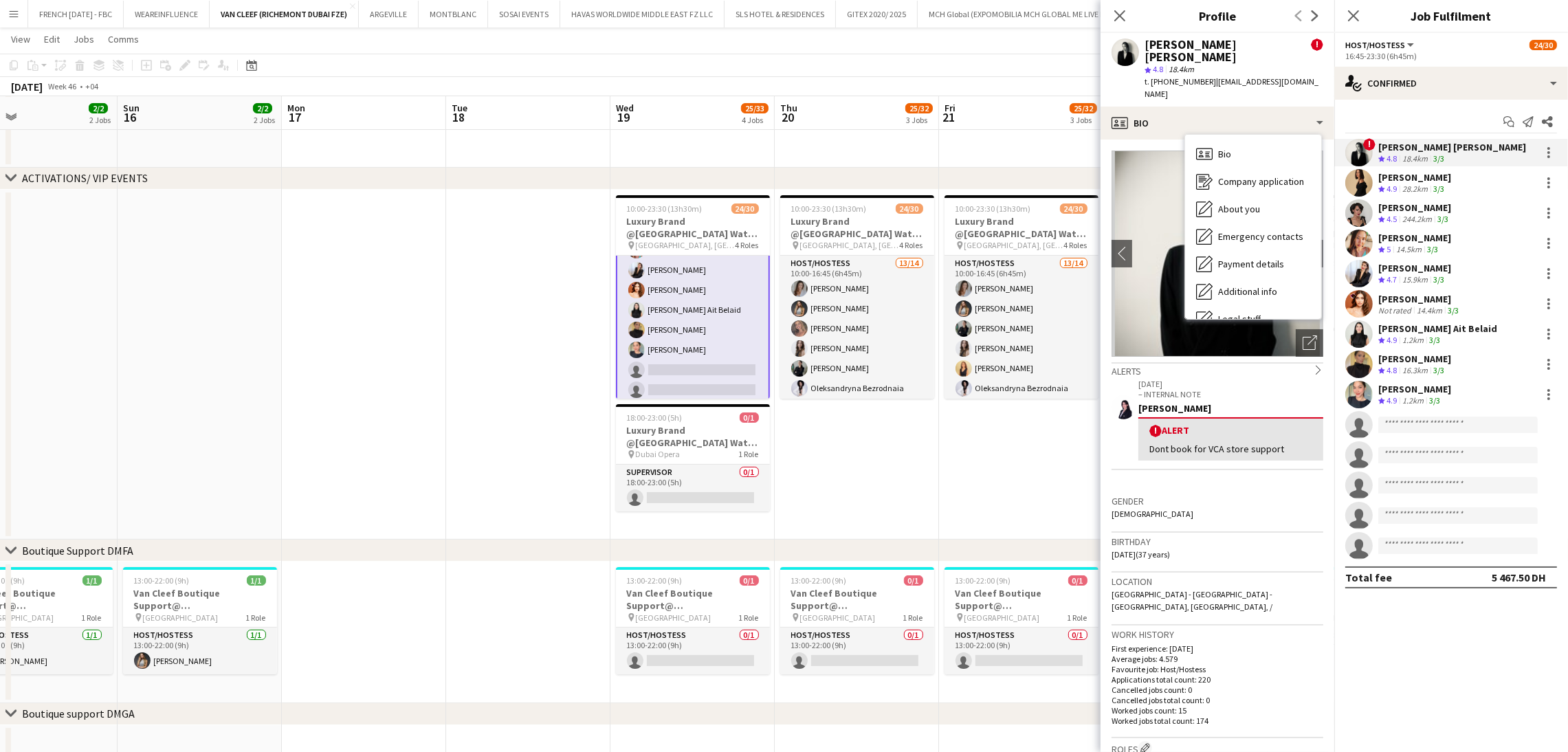
click at [1392, 186] on span "4.9" at bounding box center [1391, 188] width 10 height 10
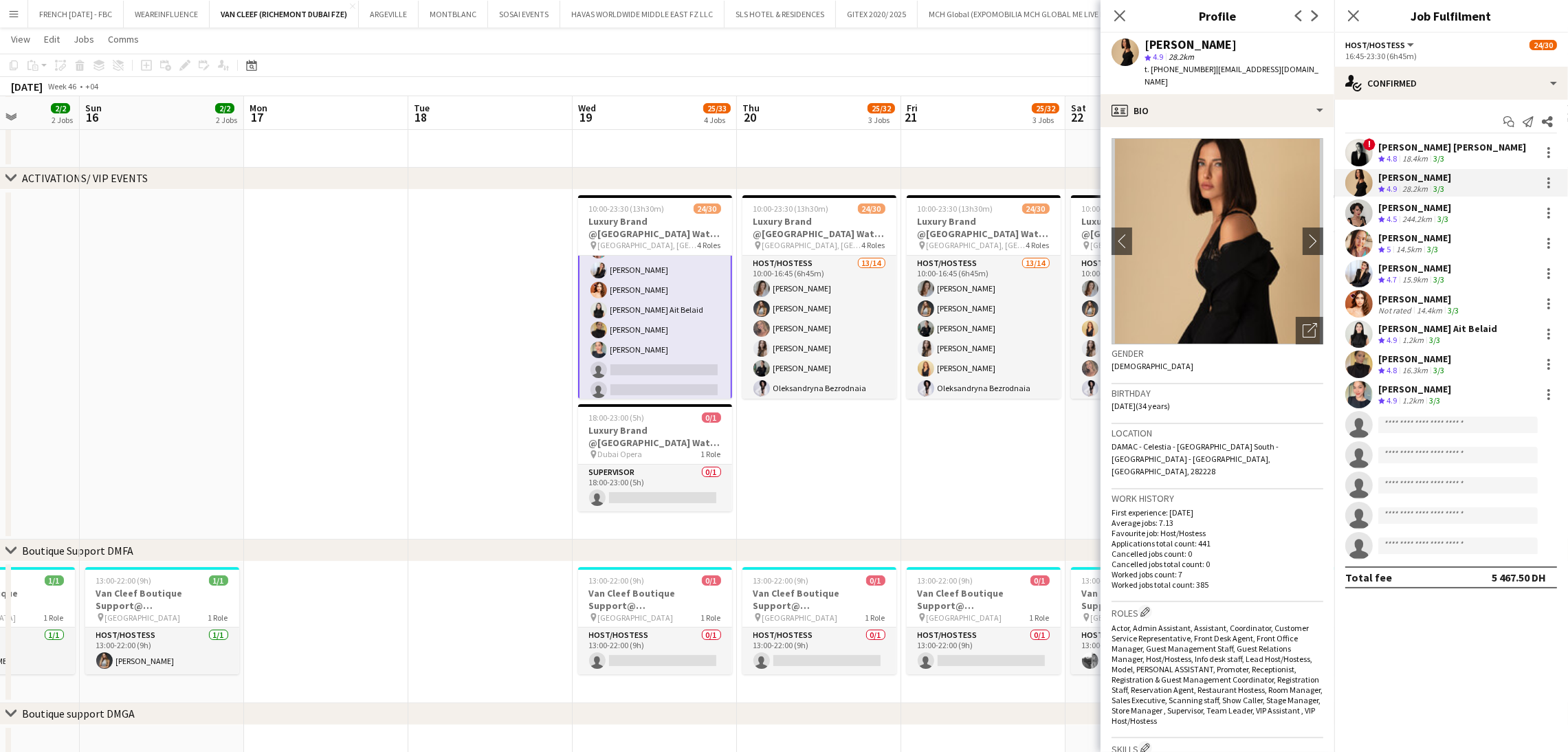
scroll to position [0, 415]
drag, startPoint x: 856, startPoint y: 509, endPoint x: 815, endPoint y: 513, distance: 41.2
click at [815, 513] on app-calendar-viewport "Thu 13 2/2 2 Jobs Fri 14 2/2 2 Jobs Sat 15 2/2 2 Jobs Sun 16 2/2 2 Jobs Mon 17 …" at bounding box center [784, 580] width 1568 height 1350
click at [1469, 87] on div "single-neutral-actions-check-2 Confirmed" at bounding box center [1451, 83] width 234 height 33
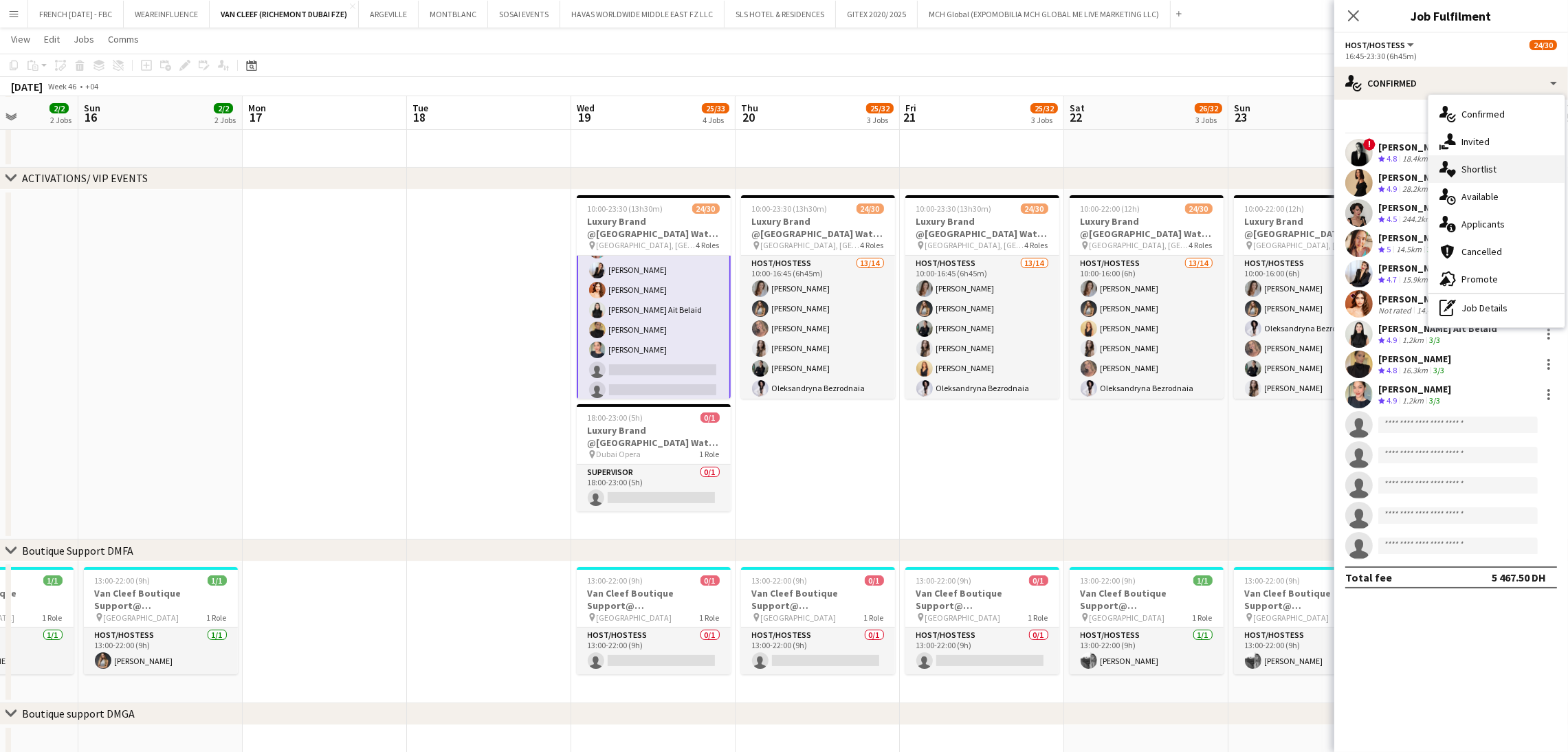
click at [1507, 161] on div "single-neutral-actions-heart Shortlist" at bounding box center [1496, 169] width 136 height 28
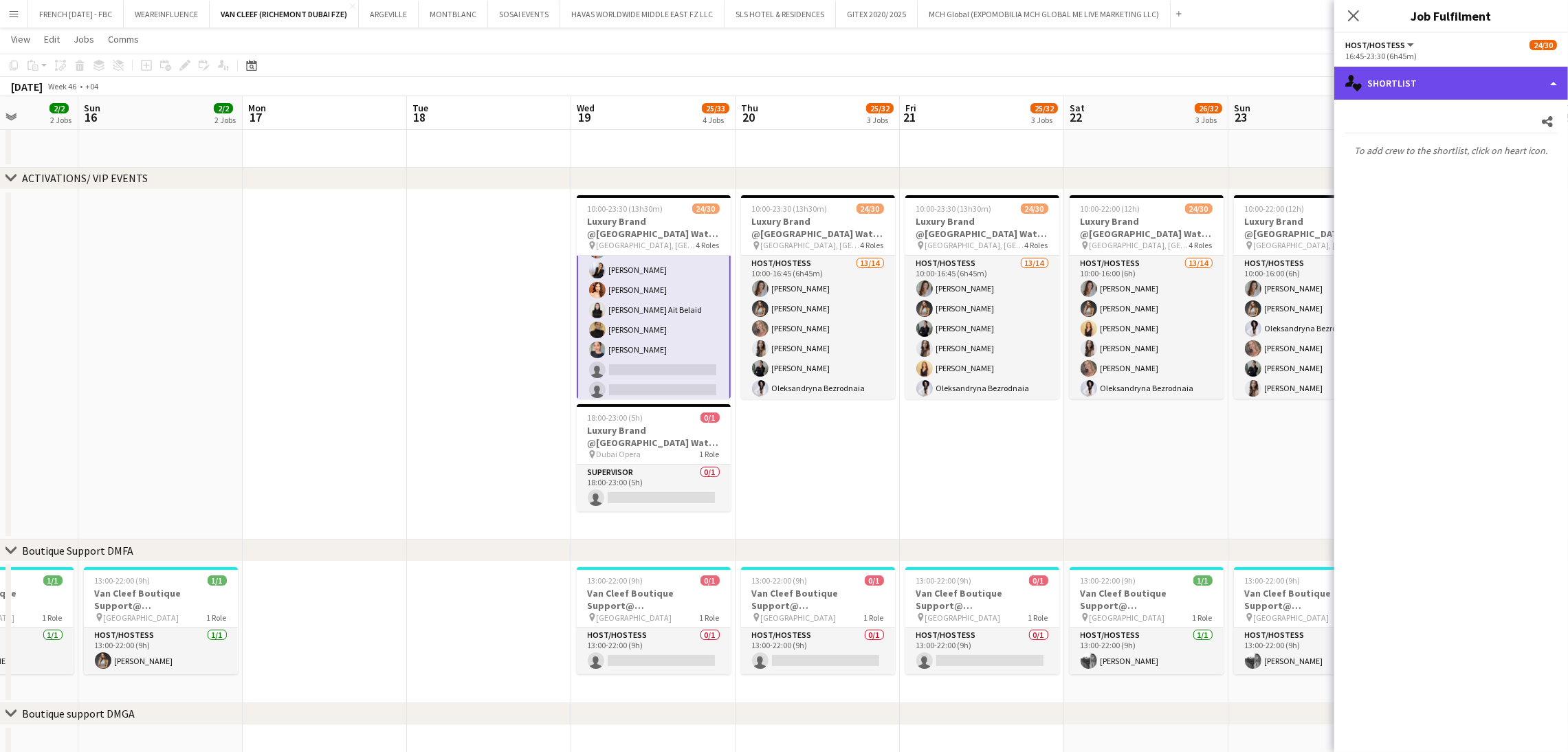
click at [1499, 84] on div "single-neutral-actions-heart Shortlist" at bounding box center [1451, 83] width 234 height 33
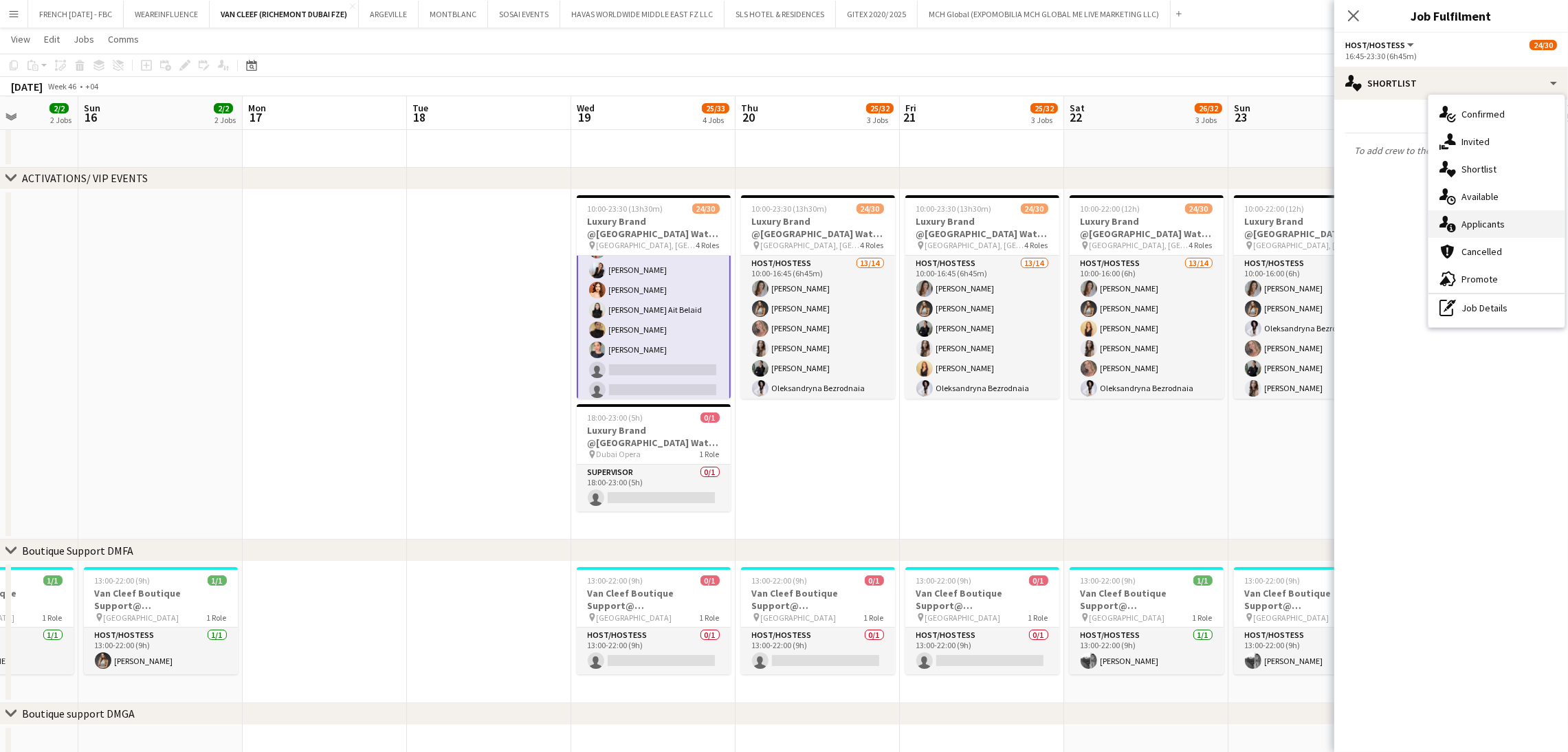
click at [1496, 218] on span "Applicants" at bounding box center [1482, 224] width 43 height 13
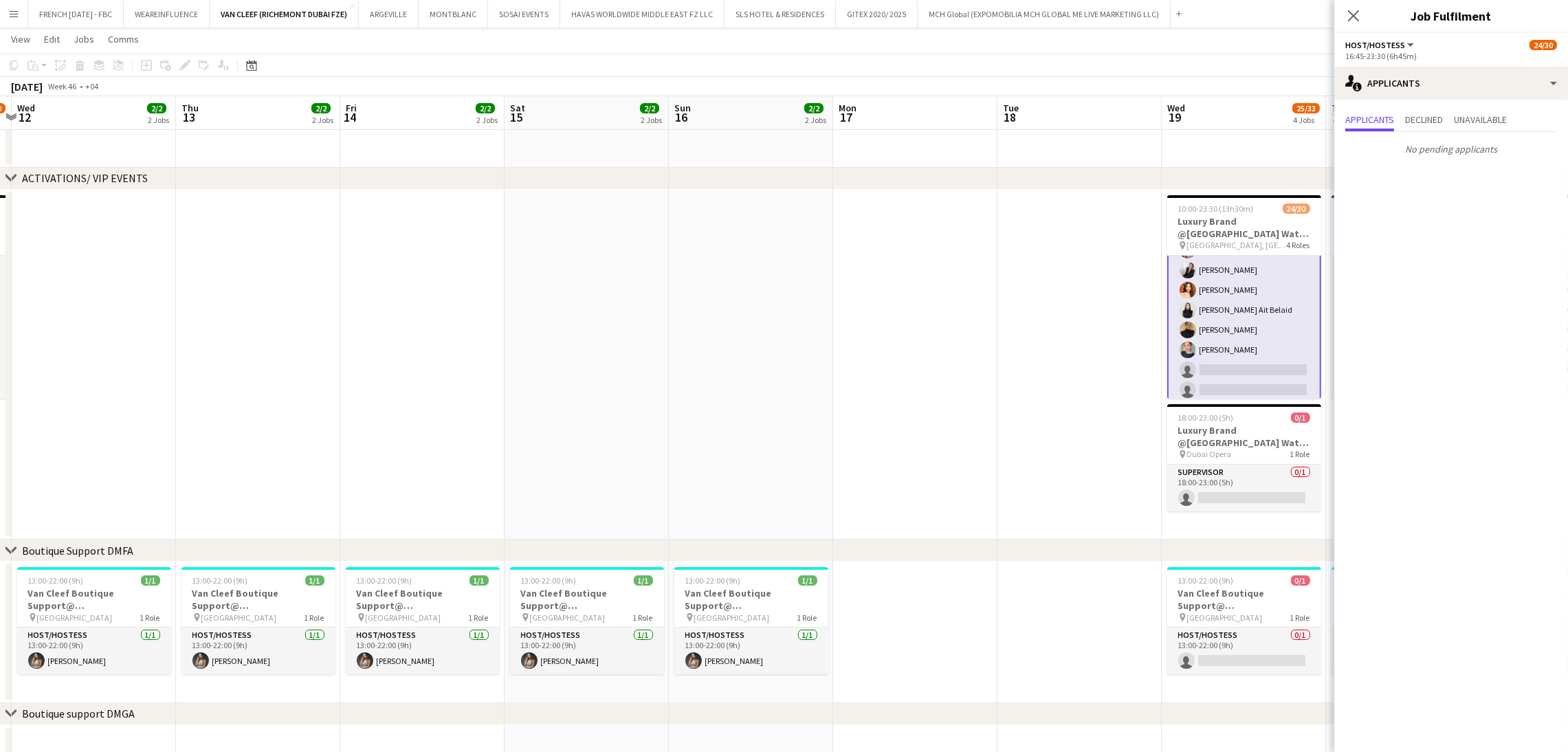
drag, startPoint x: 290, startPoint y: 402, endPoint x: 881, endPoint y: 393, distance: 591.1
click at [881, 393] on app-calendar-viewport "Mon 10 Tue 11 24/30 1 Job Wed 12 2/2 2 Jobs Thu 13 2/2 2 Jobs Fri 14 2/2 2 Jobs…" at bounding box center [784, 580] width 1568 height 1350
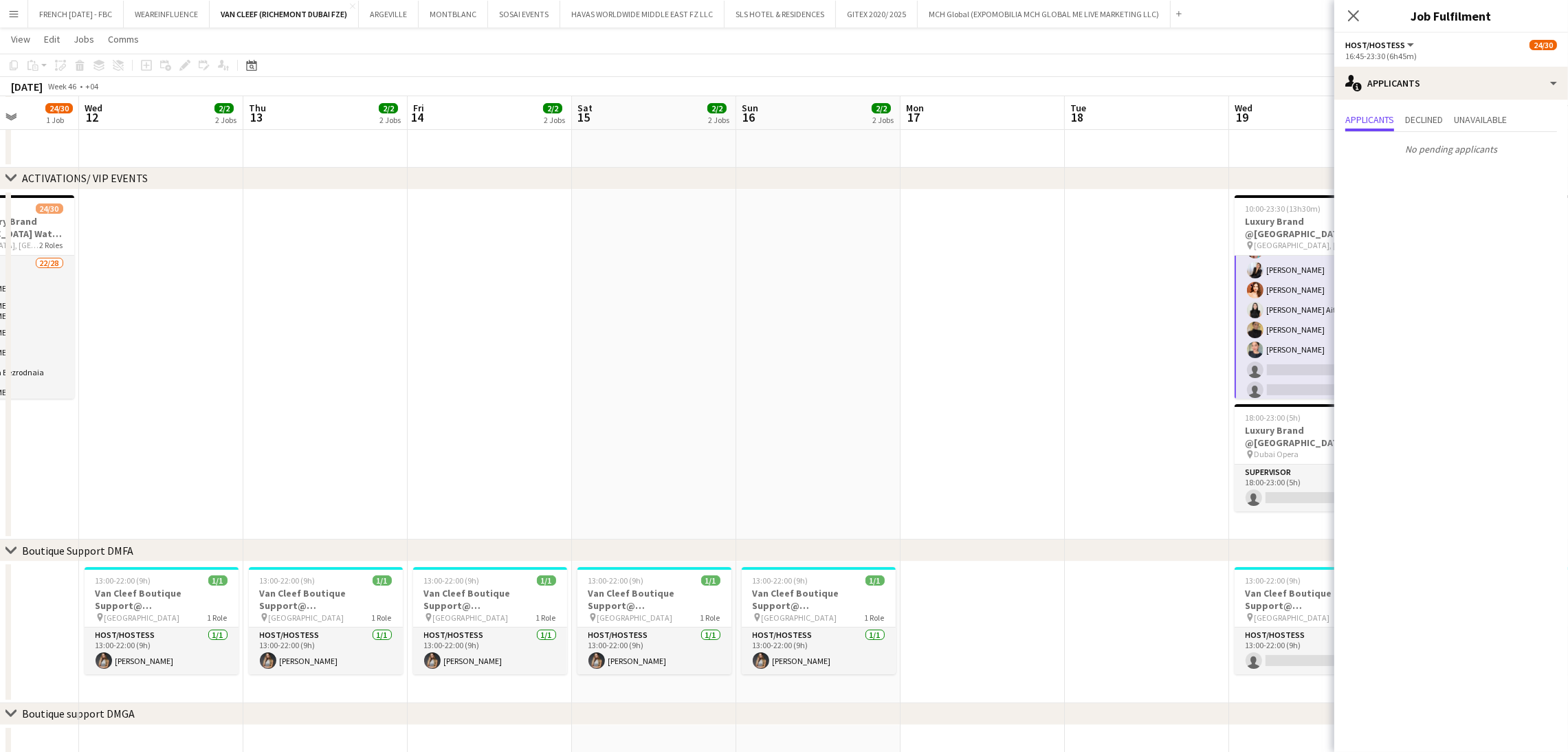
drag, startPoint x: 415, startPoint y: 394, endPoint x: 1041, endPoint y: 377, distance: 626.2
click at [1074, 377] on app-calendar-viewport "Mon 10 Tue 11 24/30 1 Job Wed 12 2/2 2 Jobs Thu 13 2/2 2 Jobs Fri 14 2/2 2 Jobs…" at bounding box center [784, 580] width 1568 height 1350
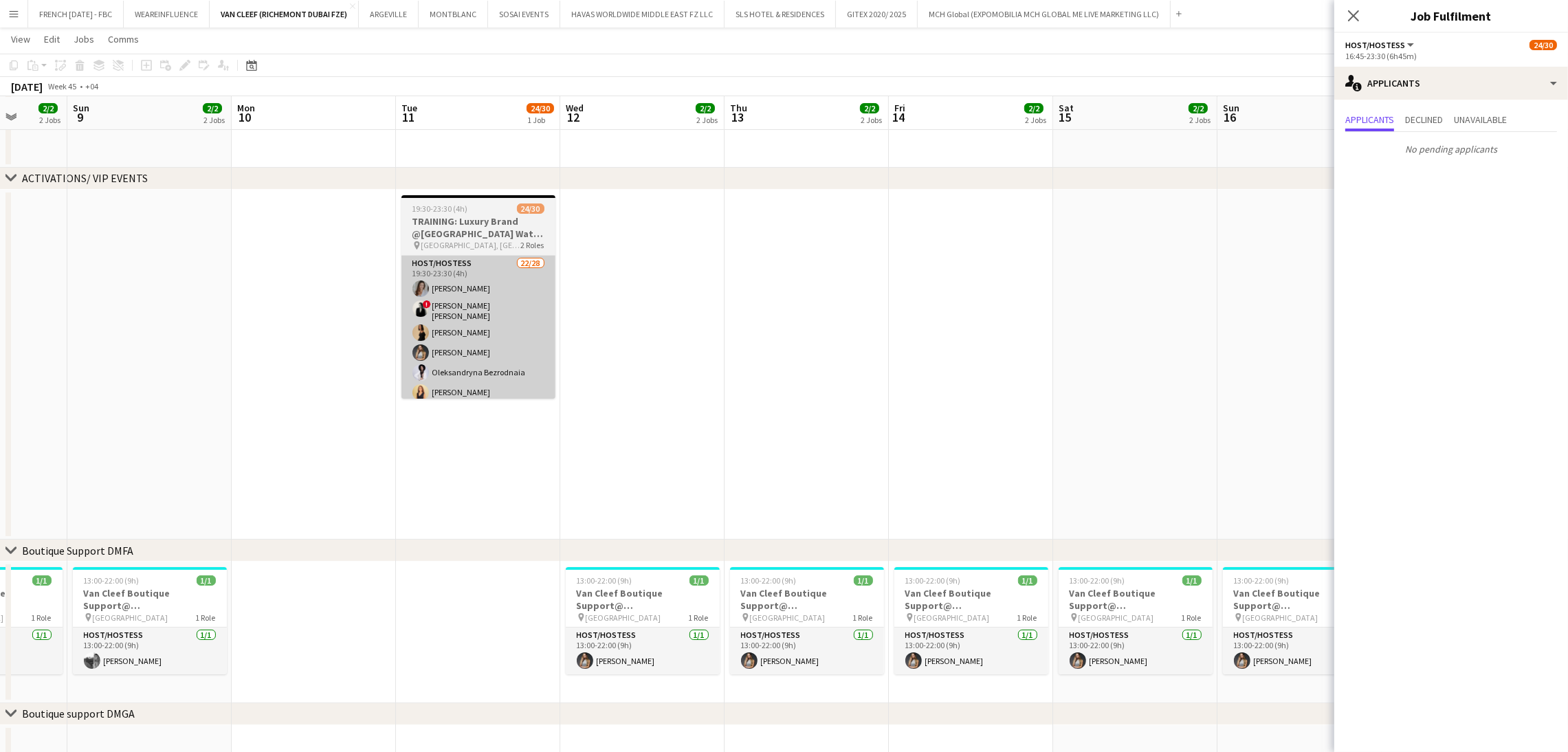
drag, startPoint x: 782, startPoint y: 372, endPoint x: 668, endPoint y: 363, distance: 114.4
click at [781, 372] on app-calendar-viewport "Thu 6 2/2 2 Jobs Fri 7 2/2 2 Jobs Sat 8 2/2 2 Jobs Sun 9 2/2 2 Jobs Mon 10 Tue …" at bounding box center [784, 580] width 1568 height 1350
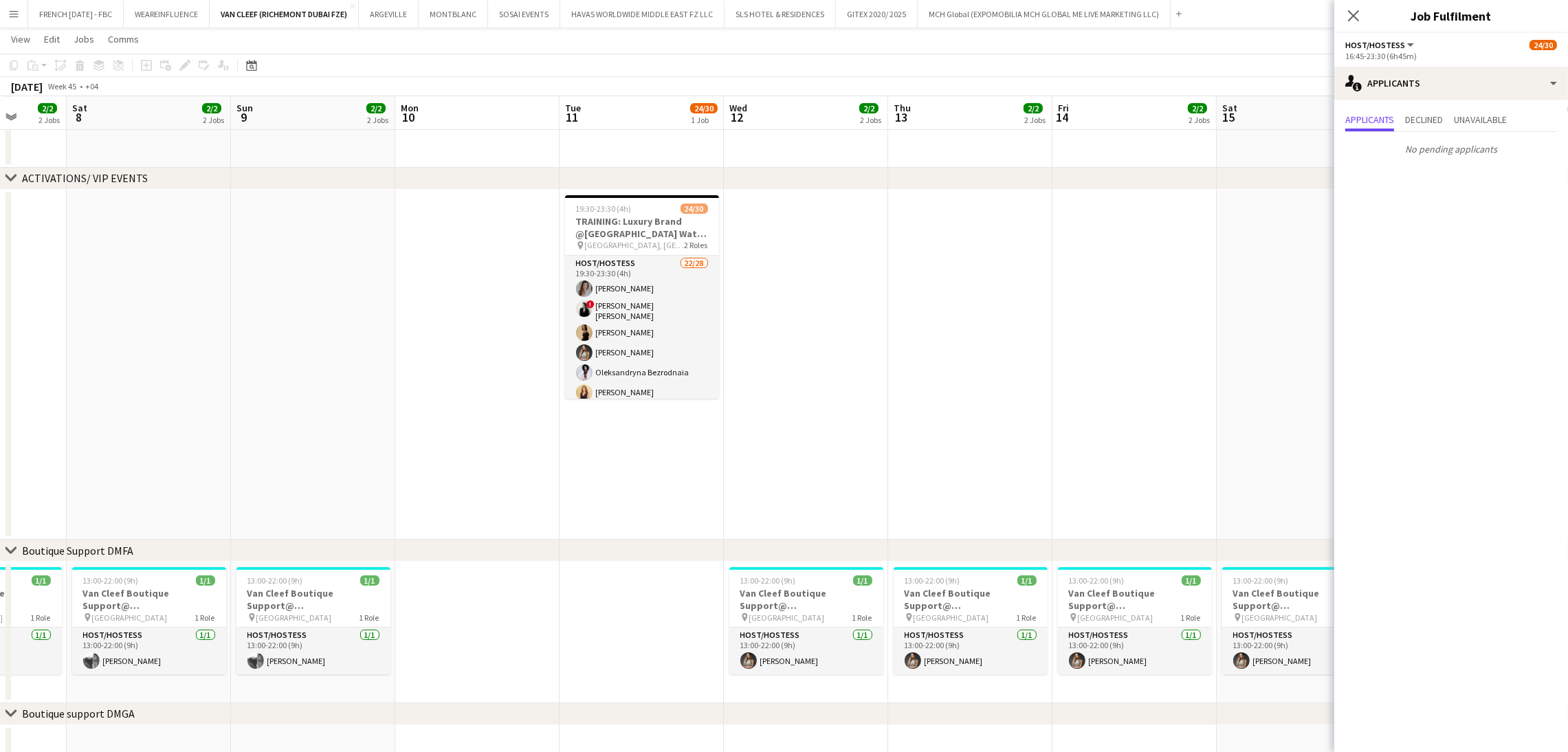
drag, startPoint x: 601, startPoint y: 346, endPoint x: 622, endPoint y: 343, distance: 21.2
click at [607, 346] on app-calendar-viewport "Wed 5 2/2 2 Jobs Thu 6 2/2 2 Jobs Fri 7 2/2 2 Jobs Sat 8 2/2 2 Jobs Sun 9 2/2 2…" at bounding box center [784, 580] width 1568 height 1350
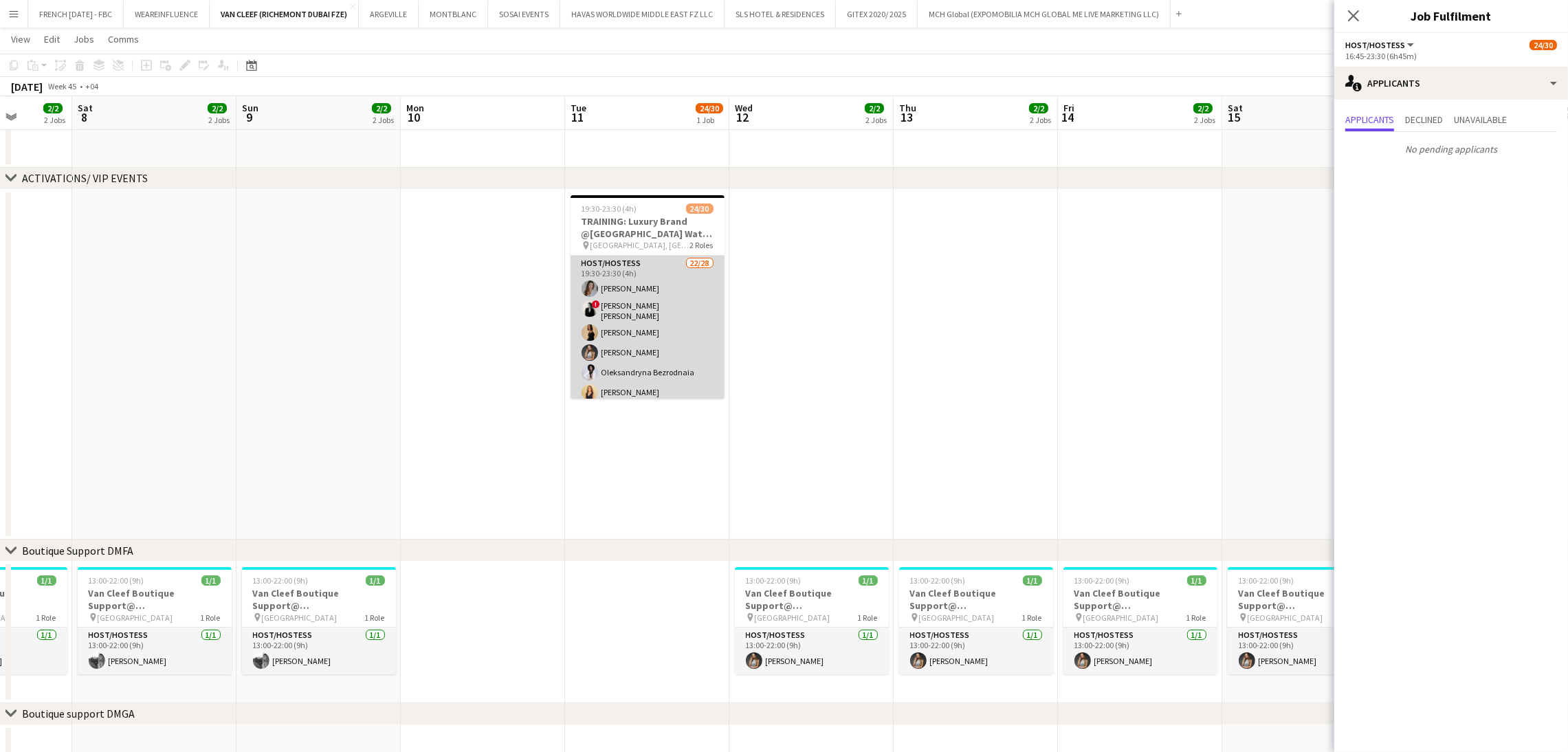
click at [630, 306] on app-card-role "Host/Hostess 22/28 19:30-23:30 (4h) Camila Rossato ! Ana Marija Dekovic Daria S…" at bounding box center [648, 550] width 154 height 589
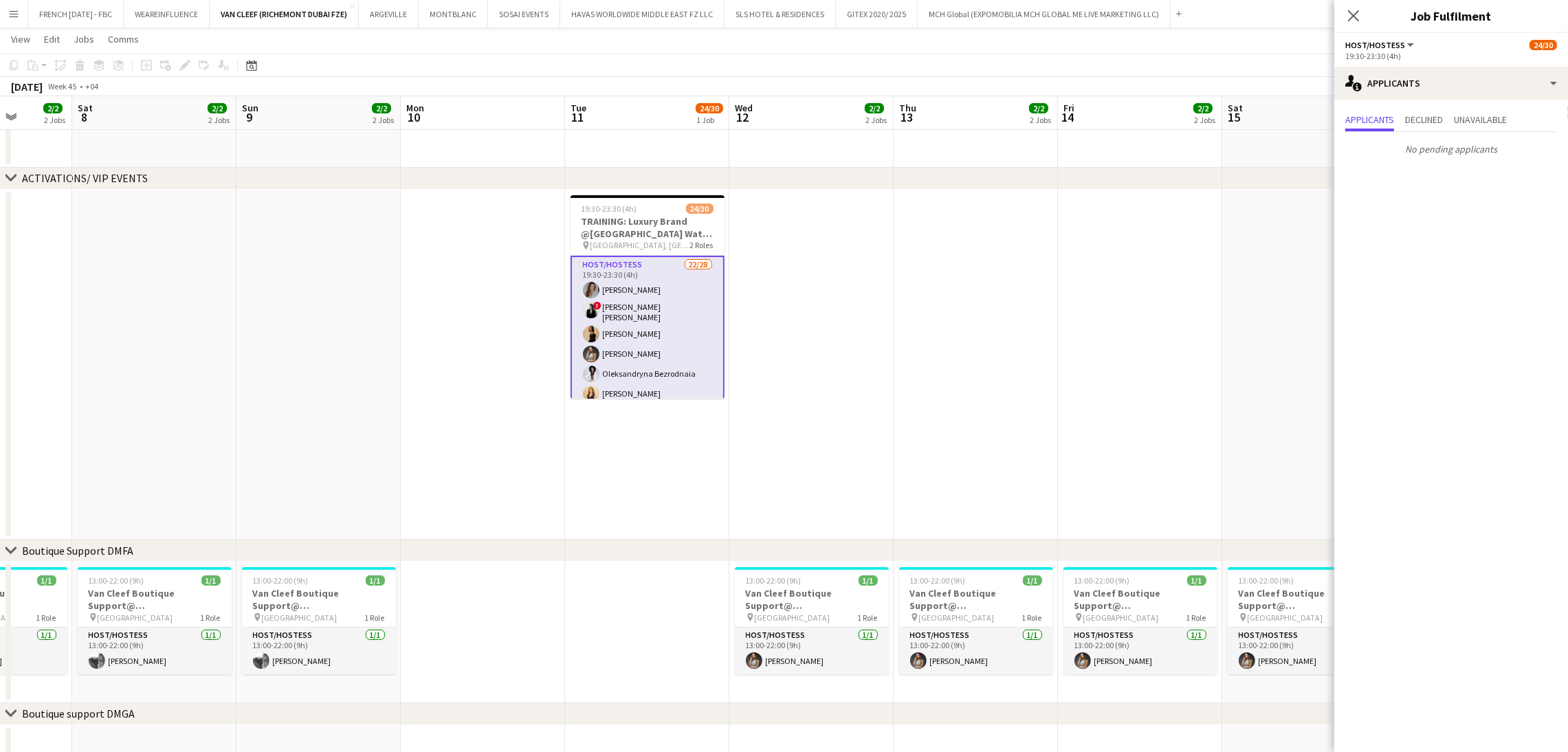
click at [1453, 100] on div "Applicants Declined Unavailable No pending applicants" at bounding box center [1451, 136] width 234 height 72
click at [827, 285] on app-date-cell at bounding box center [811, 365] width 165 height 350
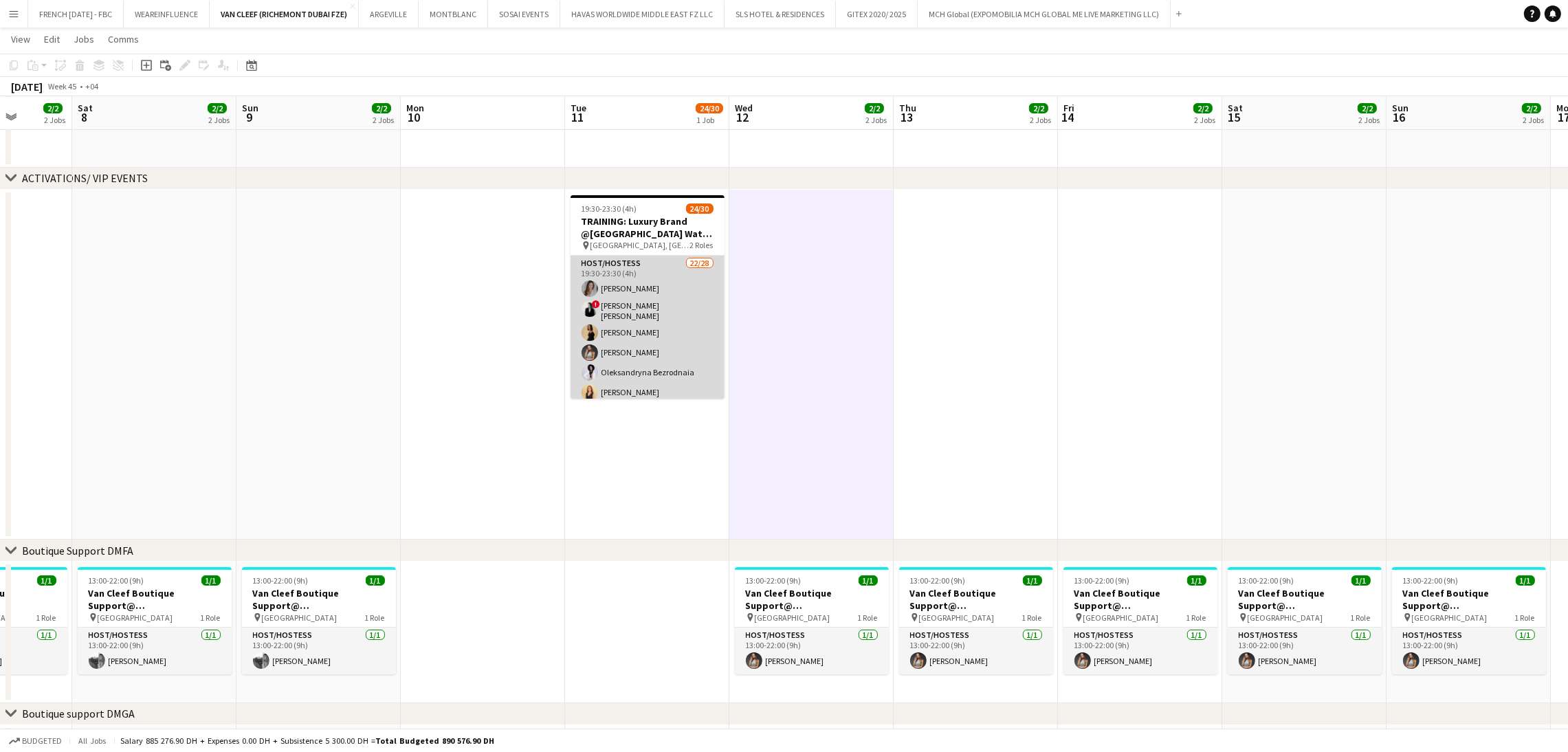
click at [605, 328] on app-card-role "Host/Hostess 22/28 19:30-23:30 (4h) Camila Rossato ! Ana Marija Dekovic Daria S…" at bounding box center [648, 550] width 154 height 589
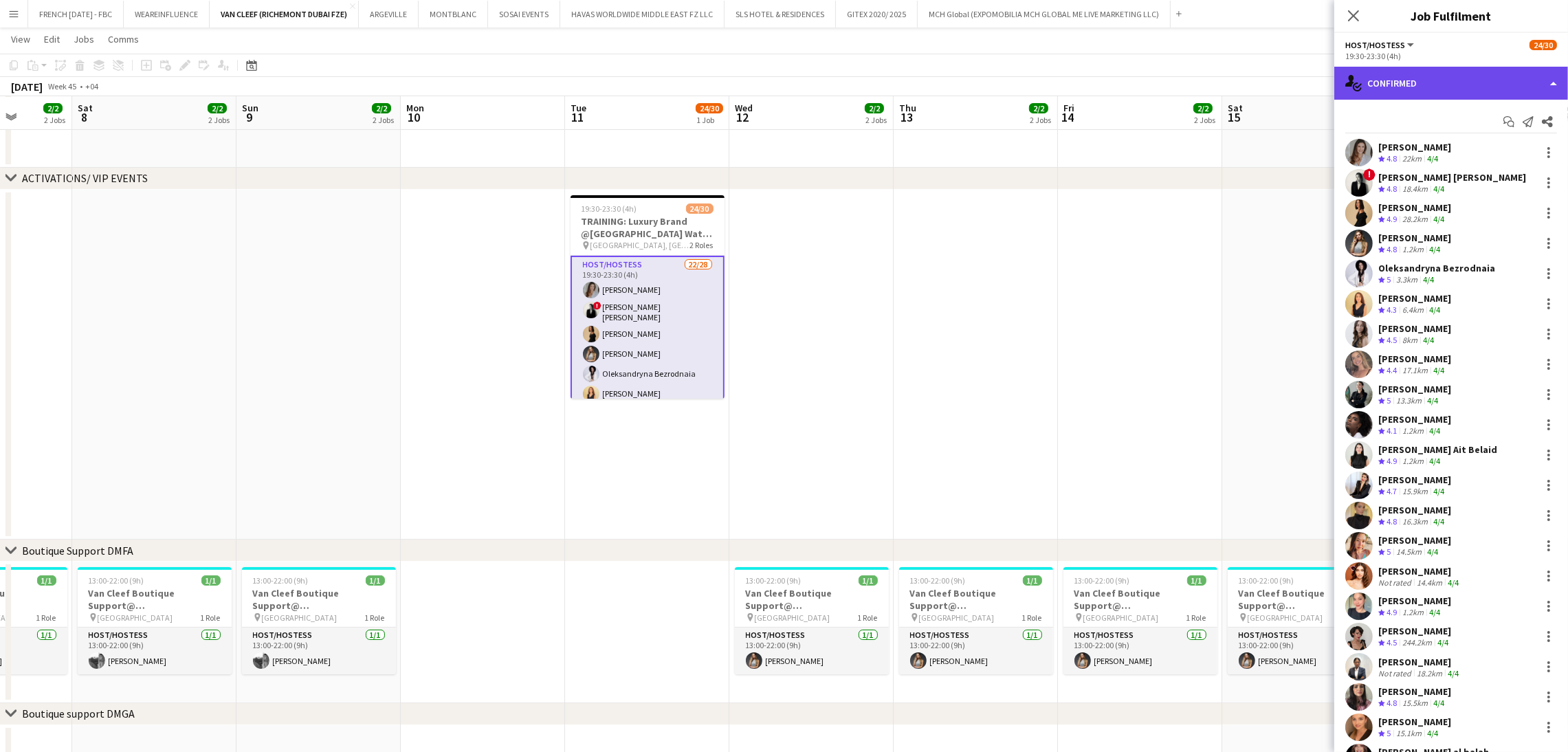
drag, startPoint x: 1397, startPoint y: 88, endPoint x: 1403, endPoint y: 91, distance: 6.7
click at [1400, 87] on div "single-neutral-actions-check-2 Confirmed" at bounding box center [1451, 83] width 234 height 33
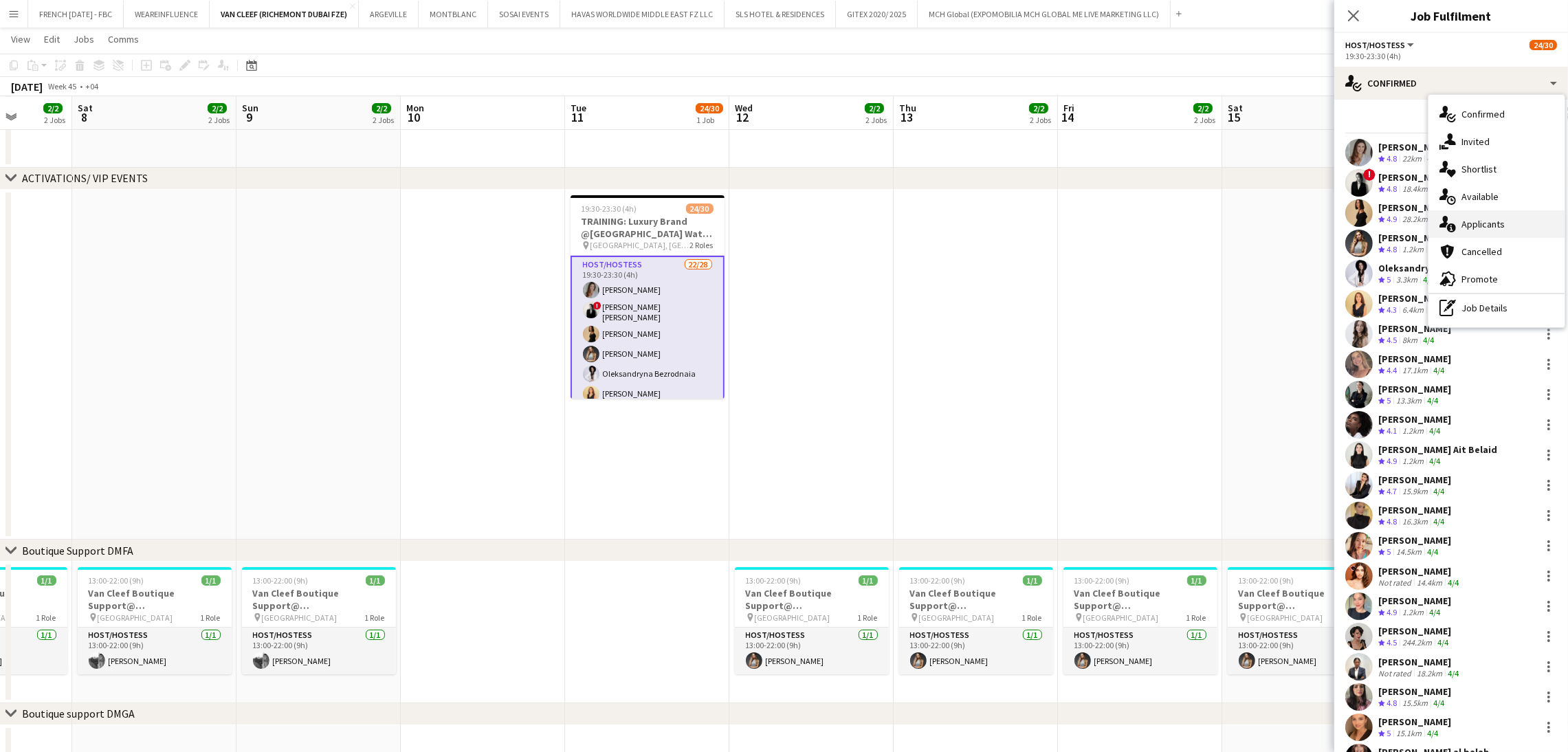
click at [1487, 219] on span "Applicants" at bounding box center [1482, 224] width 43 height 13
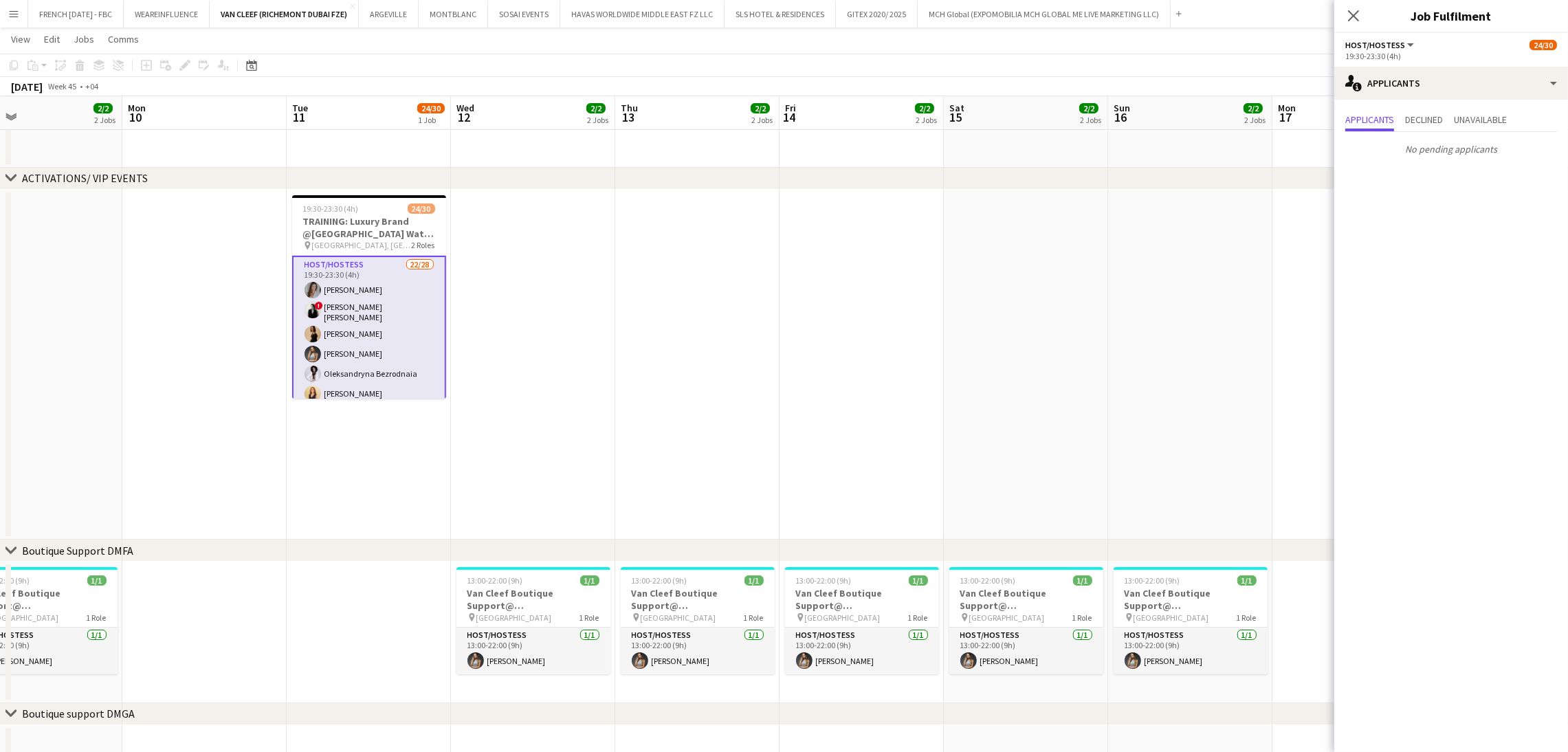
drag, startPoint x: 1204, startPoint y: 359, endPoint x: 646, endPoint y: 343, distance: 558.2
click at [597, 334] on app-calendar-viewport "Thu 6 2/2 2 Jobs Fri 7 2/2 2 Jobs Sat 8 2/2 2 Jobs Sun 9 2/2 2 Jobs Mon 10 Tue …" at bounding box center [784, 580] width 1568 height 1350
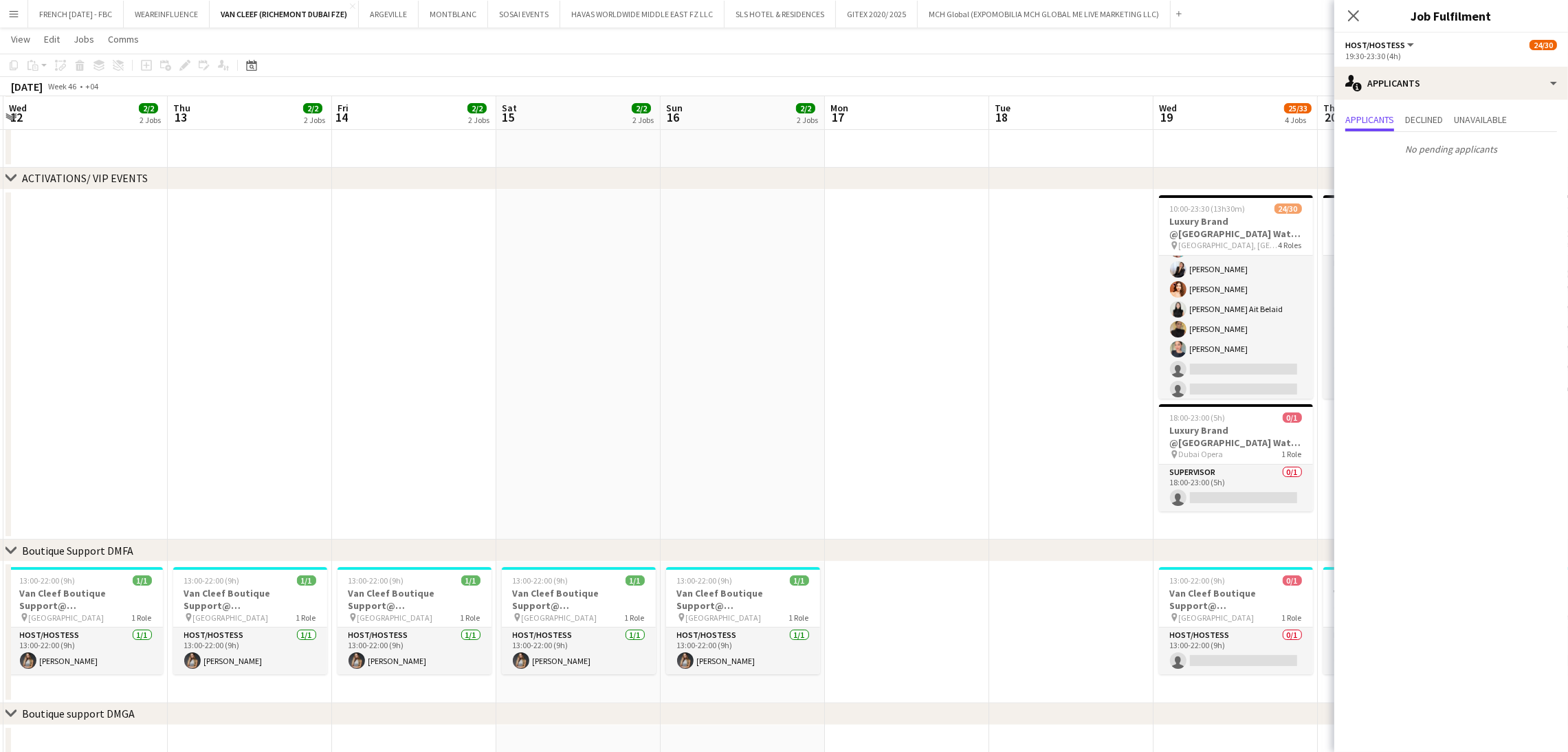
drag, startPoint x: 756, startPoint y: 367, endPoint x: 505, endPoint y: 368, distance: 251.0
click at [505, 368] on app-calendar-viewport "Sun 9 2/2 2 Jobs Mon 10 Tue 11 24/30 1 Job Wed 12 2/2 2 Jobs Thu 13 2/2 2 Jobs …" at bounding box center [784, 580] width 1568 height 1350
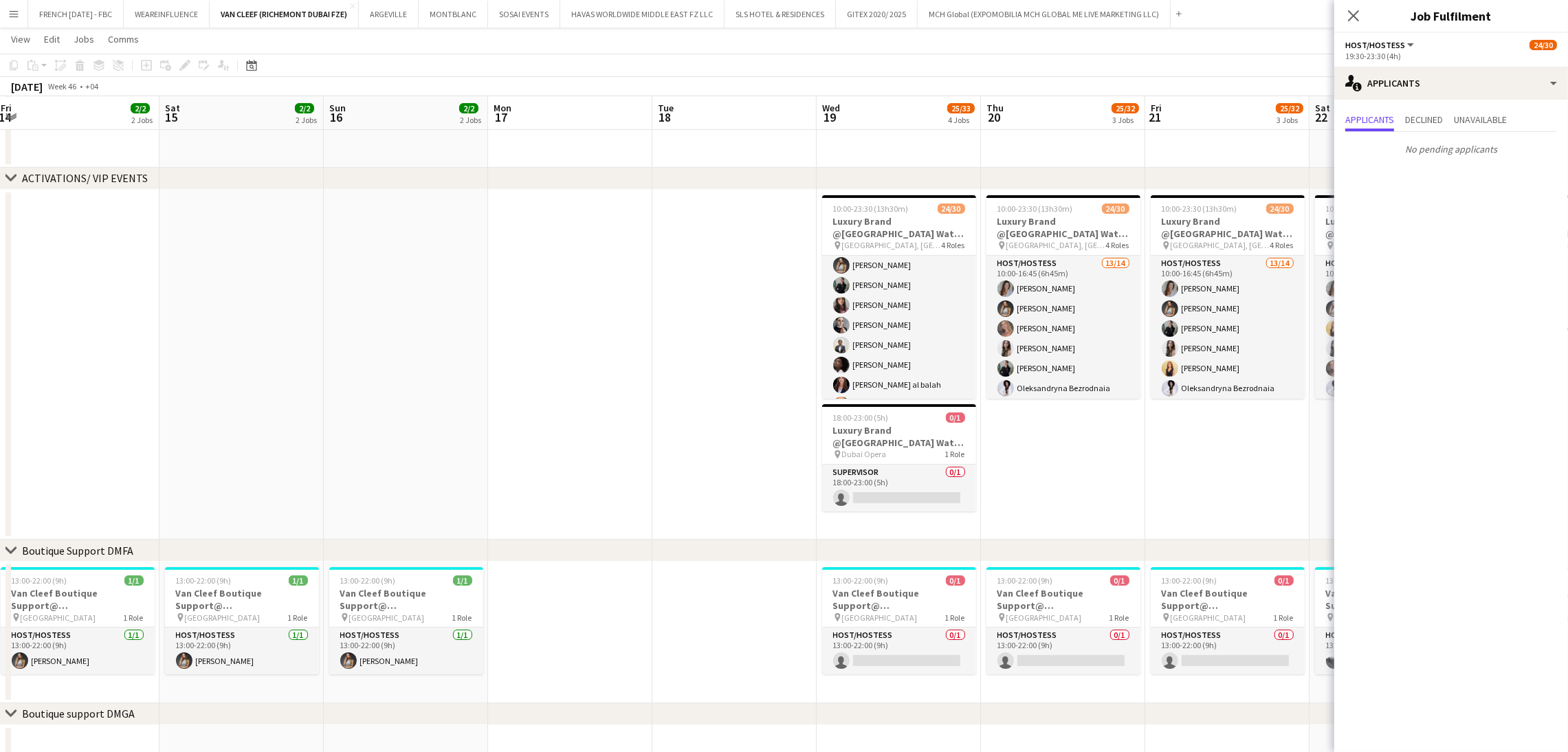
scroll to position [0, 0]
click at [890, 313] on app-card-role "Host/Hostess 56A 13/14 10:00-16:45 (6h45m) Camila Rossato Dorsa Ahmadi Pishkouh…" at bounding box center [899, 409] width 154 height 306
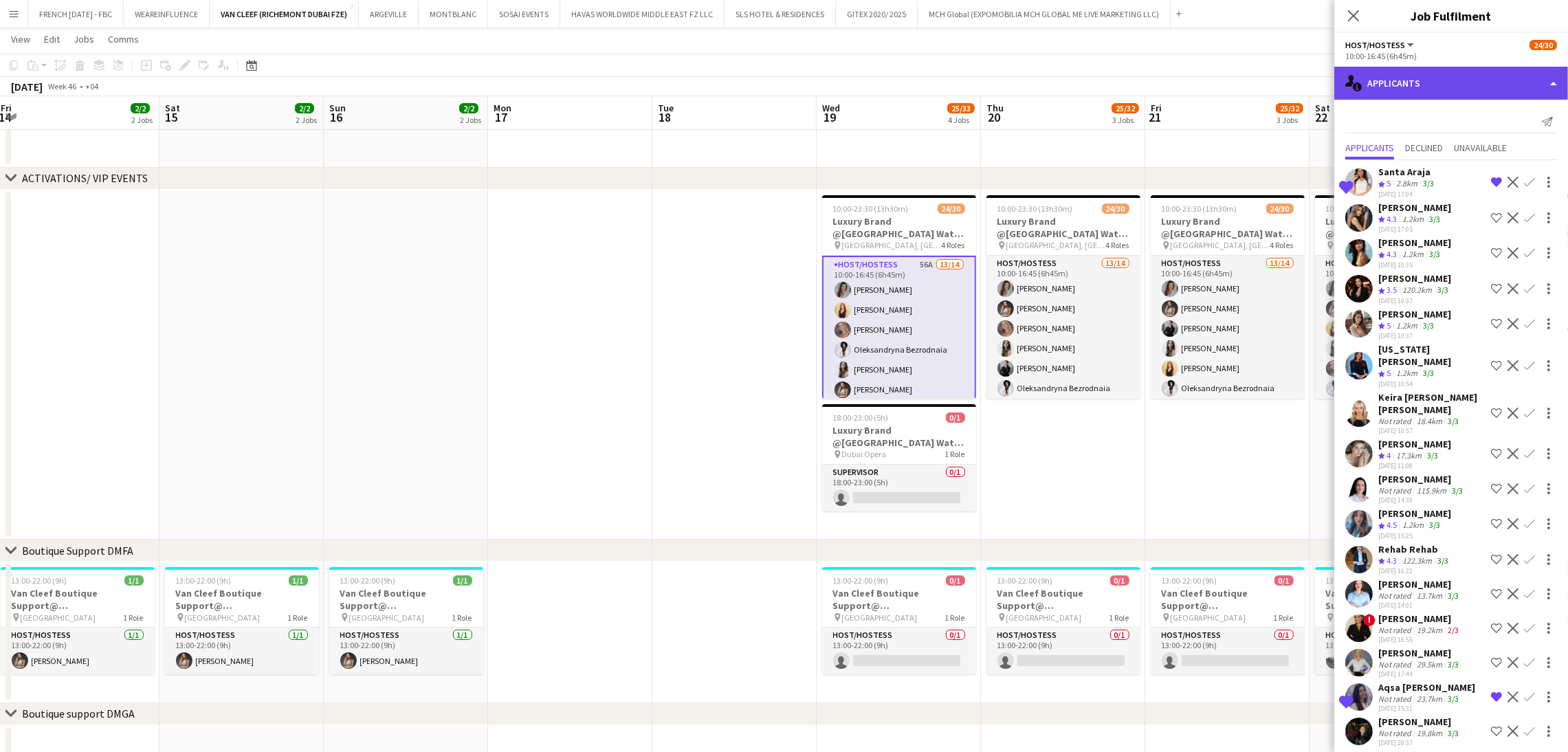
click at [1494, 94] on div "single-neutral-actions-information Applicants" at bounding box center [1451, 83] width 234 height 33
click at [1493, 87] on div "single-neutral-actions-information Applicants" at bounding box center [1451, 83] width 234 height 33
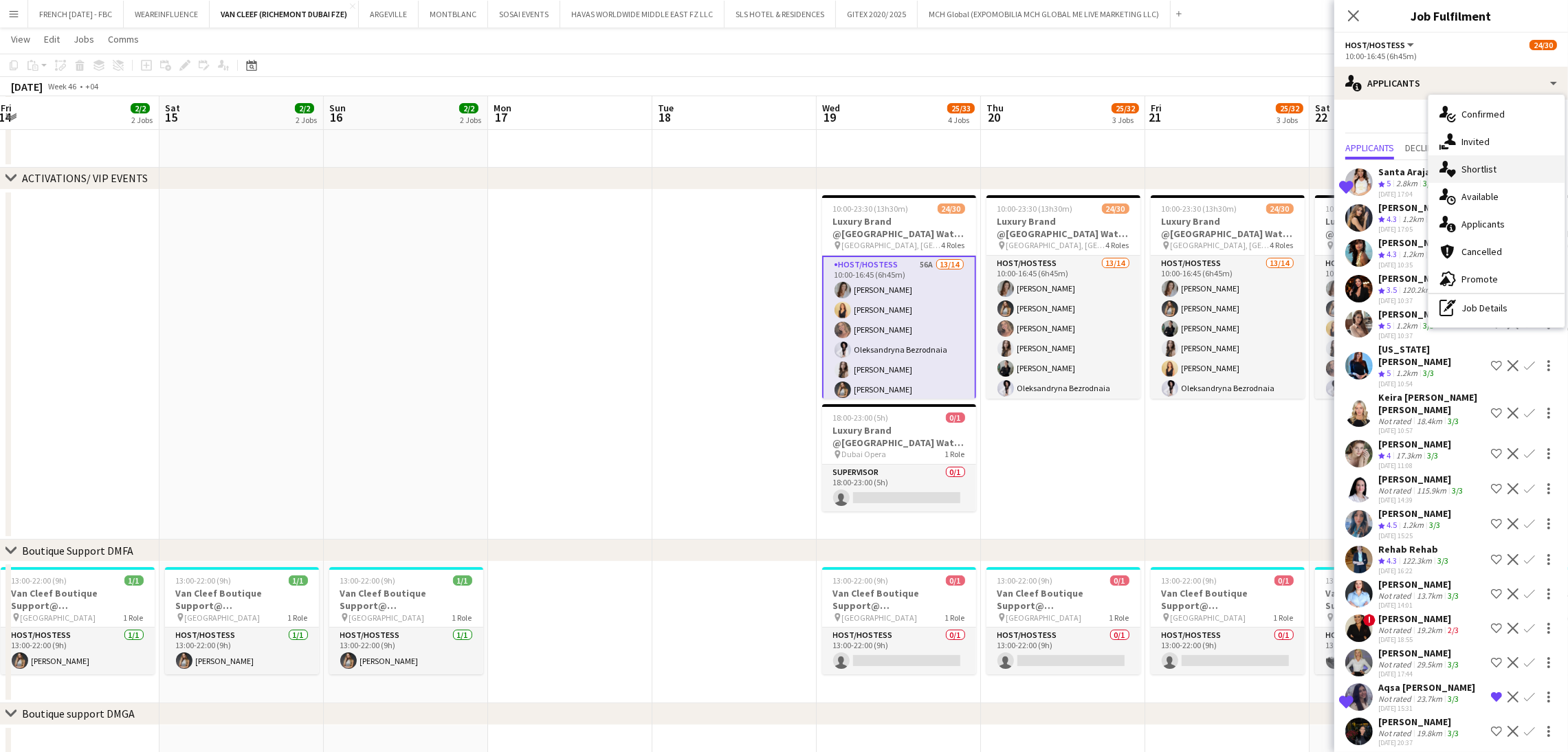
click at [1500, 161] on div "single-neutral-actions-heart Shortlist" at bounding box center [1496, 169] width 136 height 28
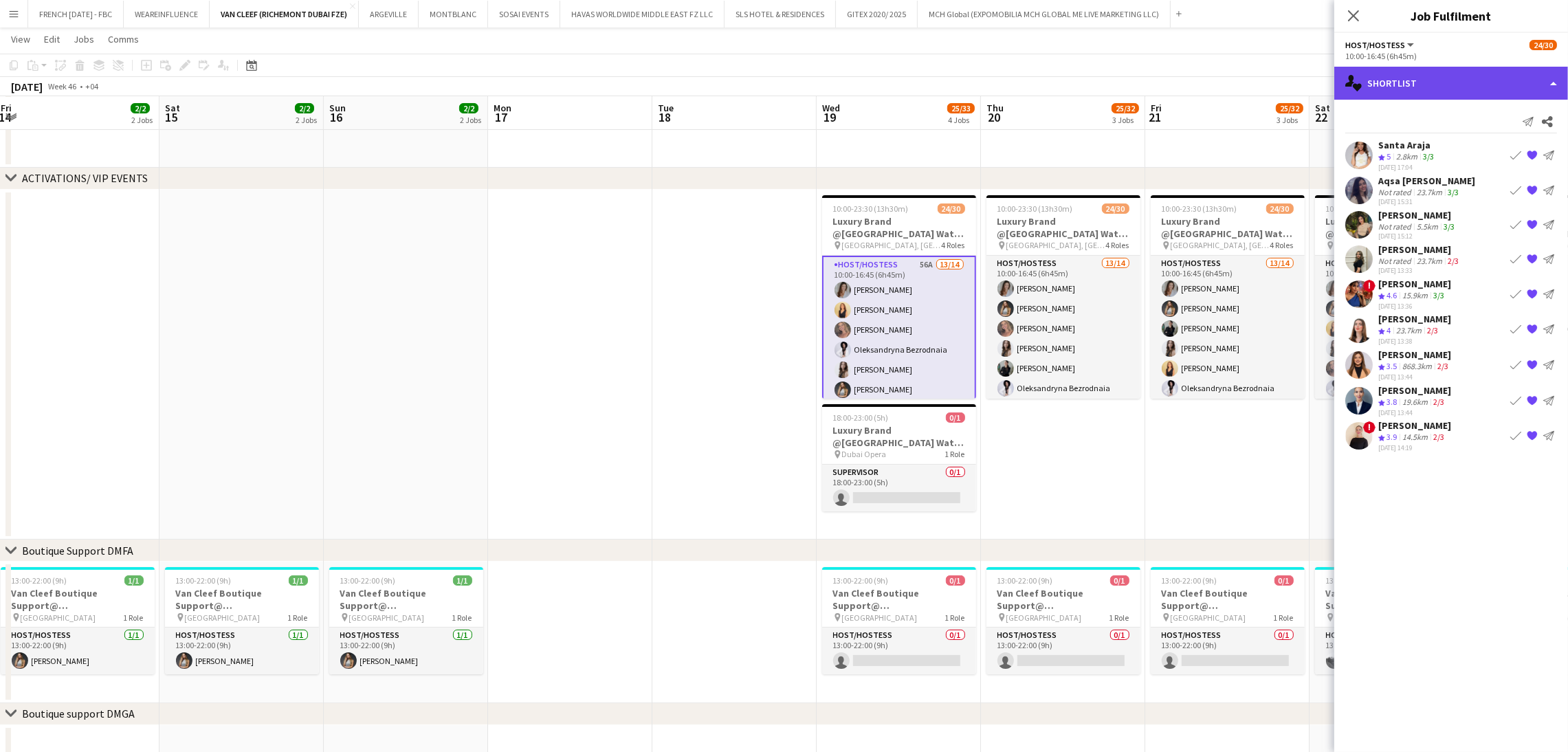
click at [1439, 79] on div "single-neutral-actions-heart Shortlist" at bounding box center [1451, 83] width 234 height 33
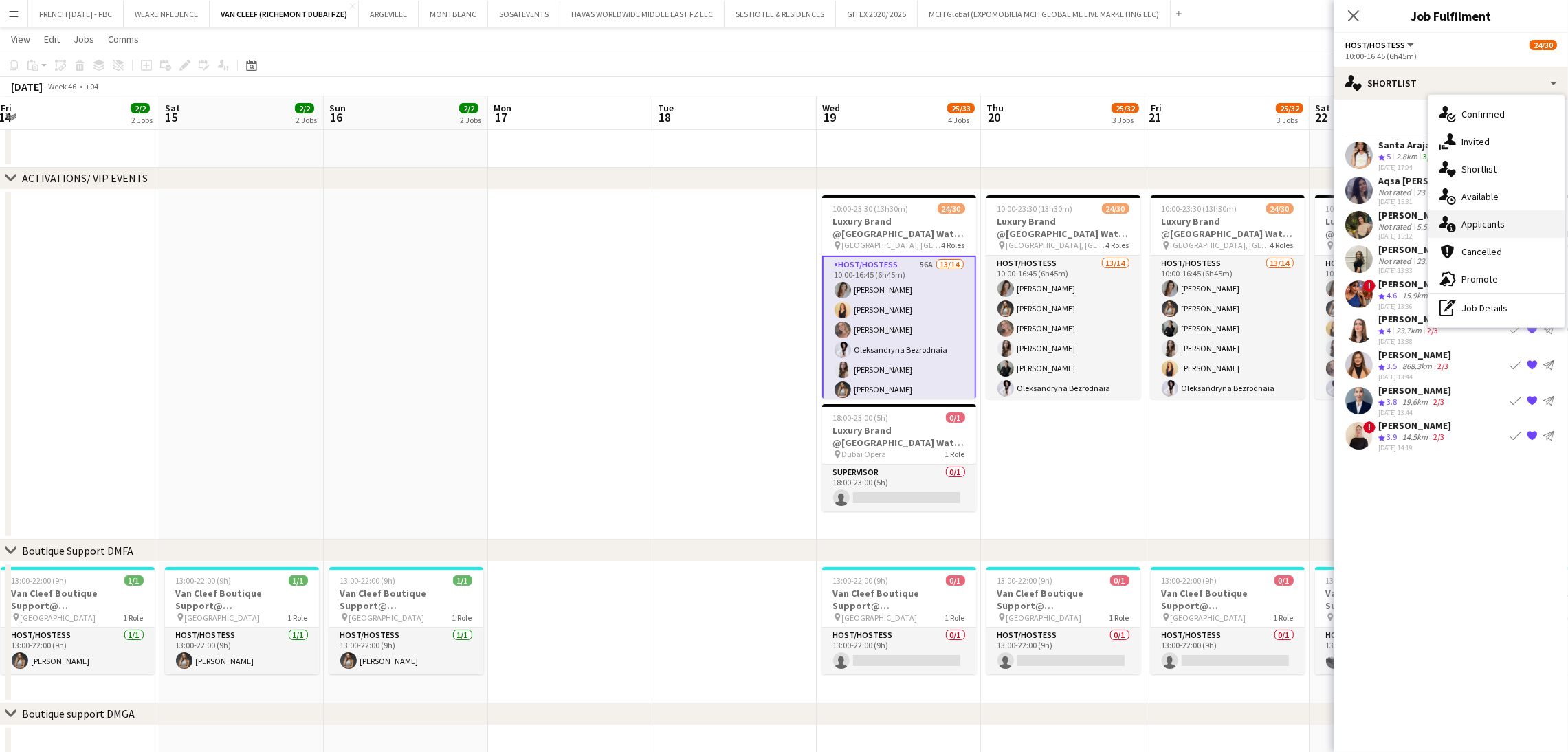
click at [1482, 211] on div "single-neutral-actions-information Applicants" at bounding box center [1496, 224] width 136 height 28
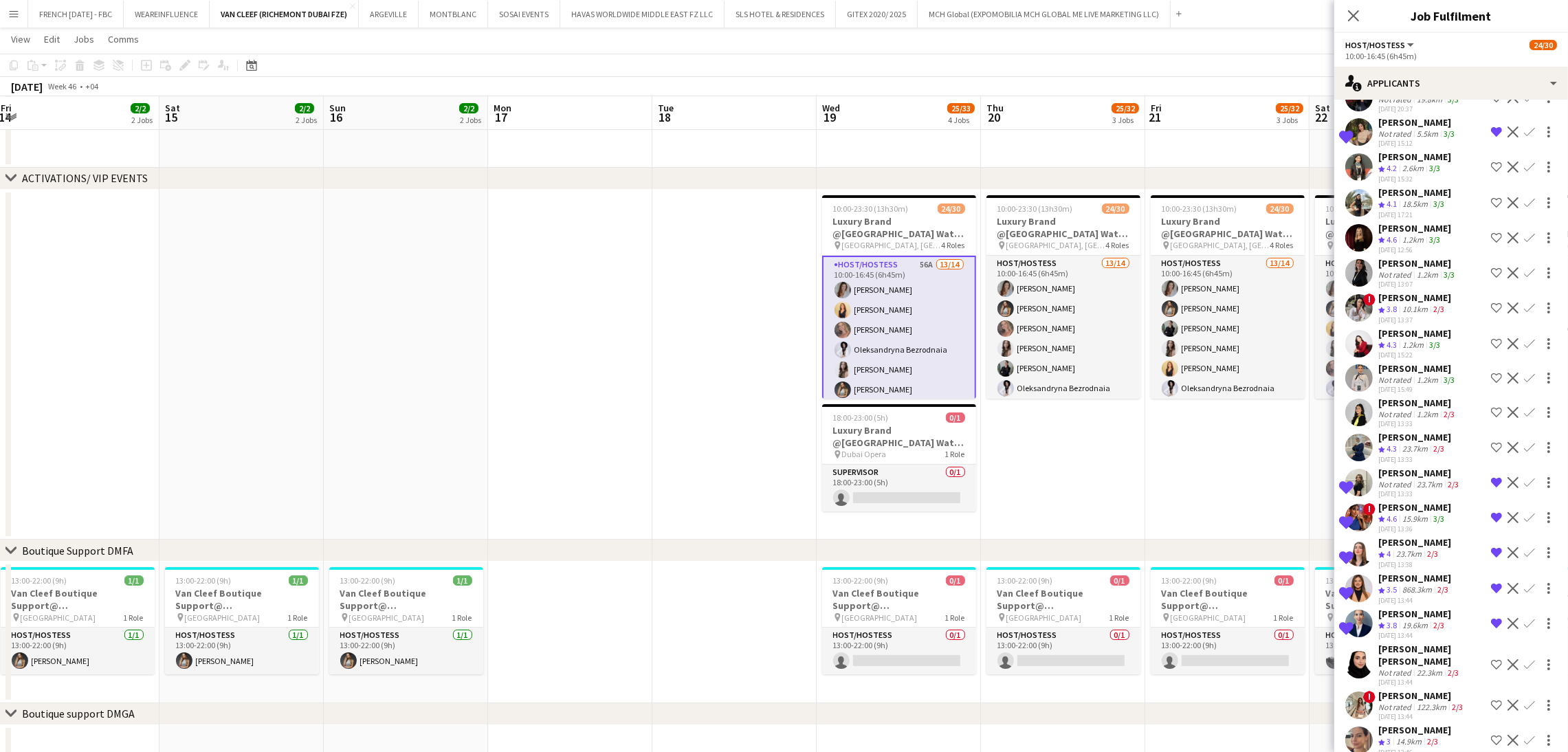
scroll to position [661, 0]
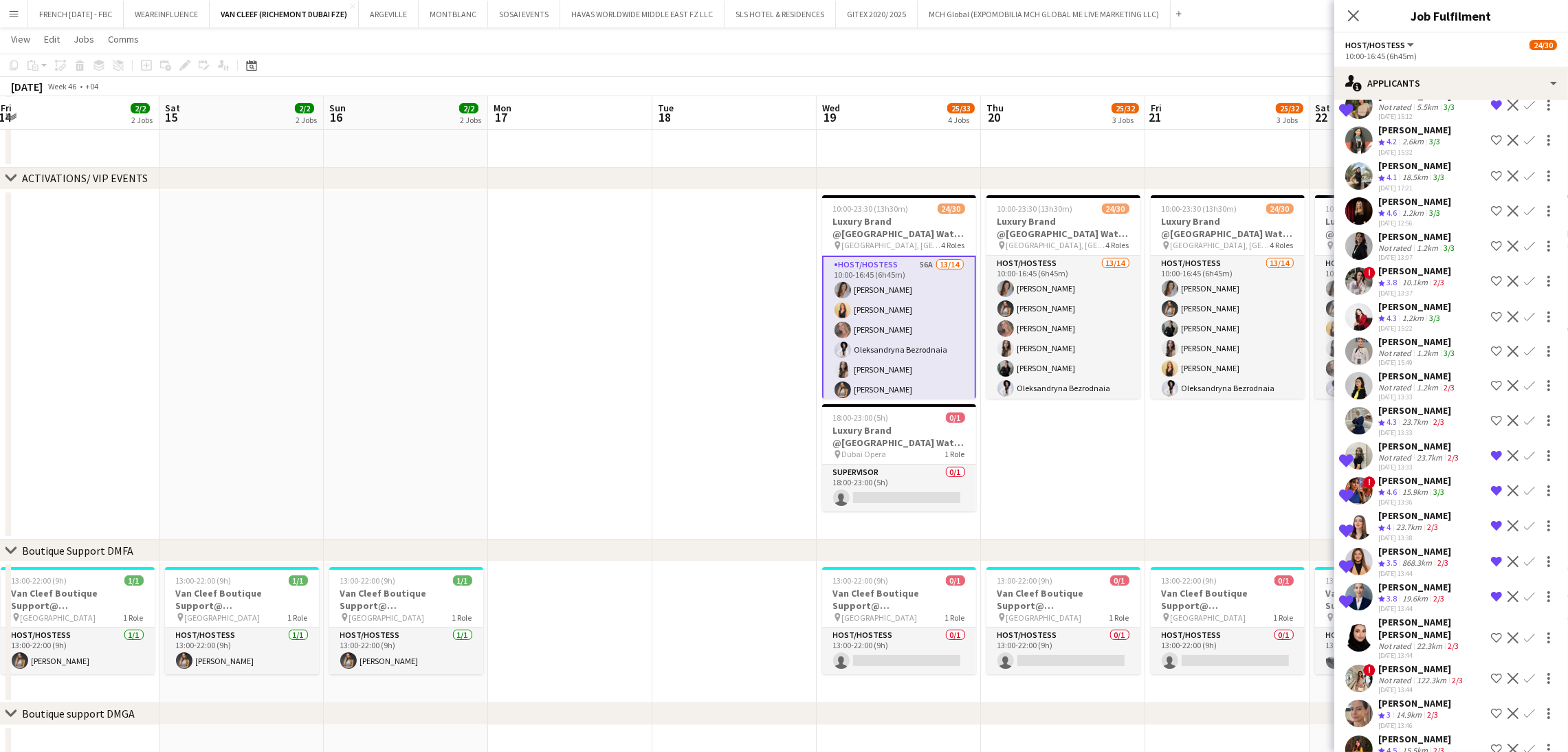
click at [1429, 417] on div "23.7km" at bounding box center [1415, 422] width 31 height 12
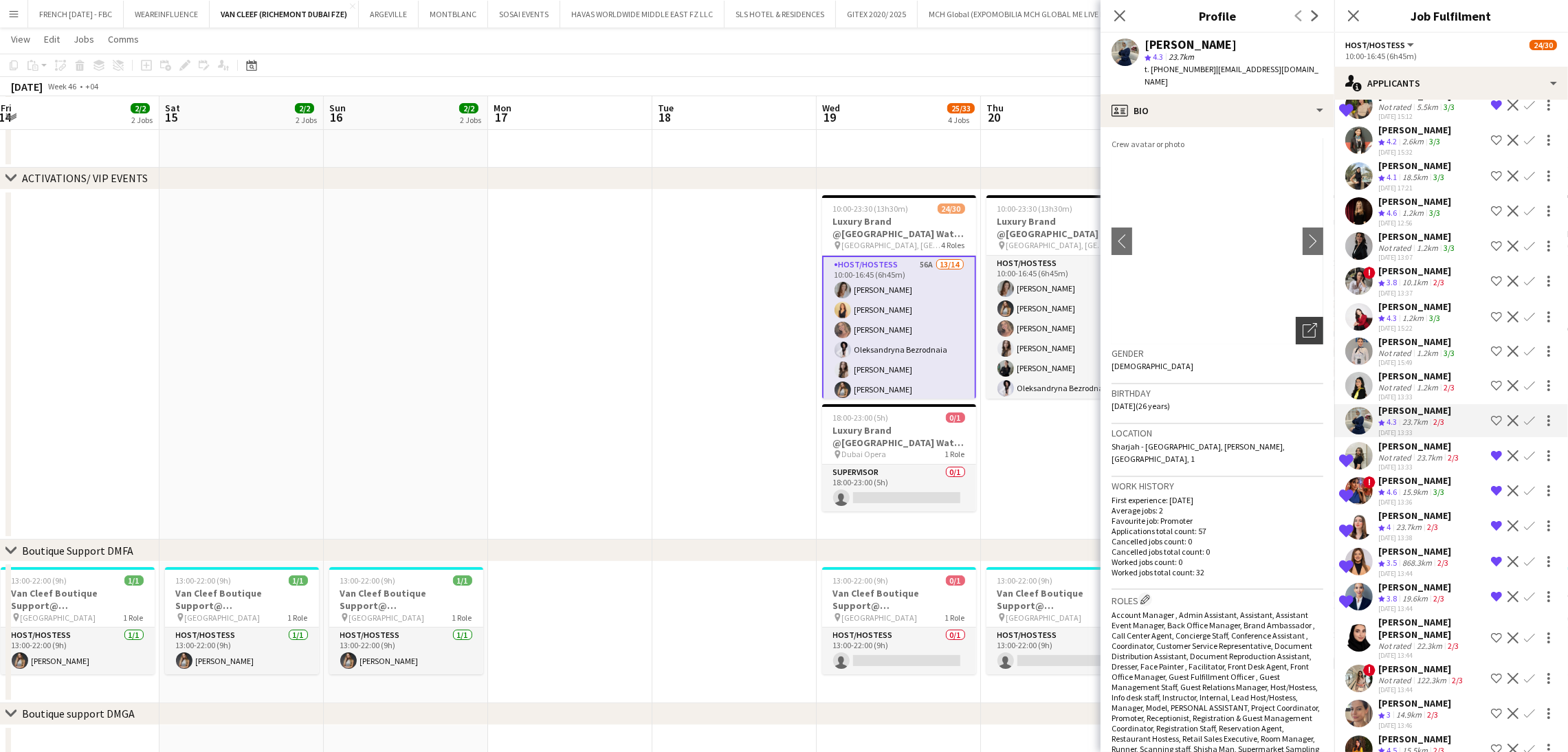
click at [1307, 323] on icon at bounding box center [1312, 328] width 9 height 9
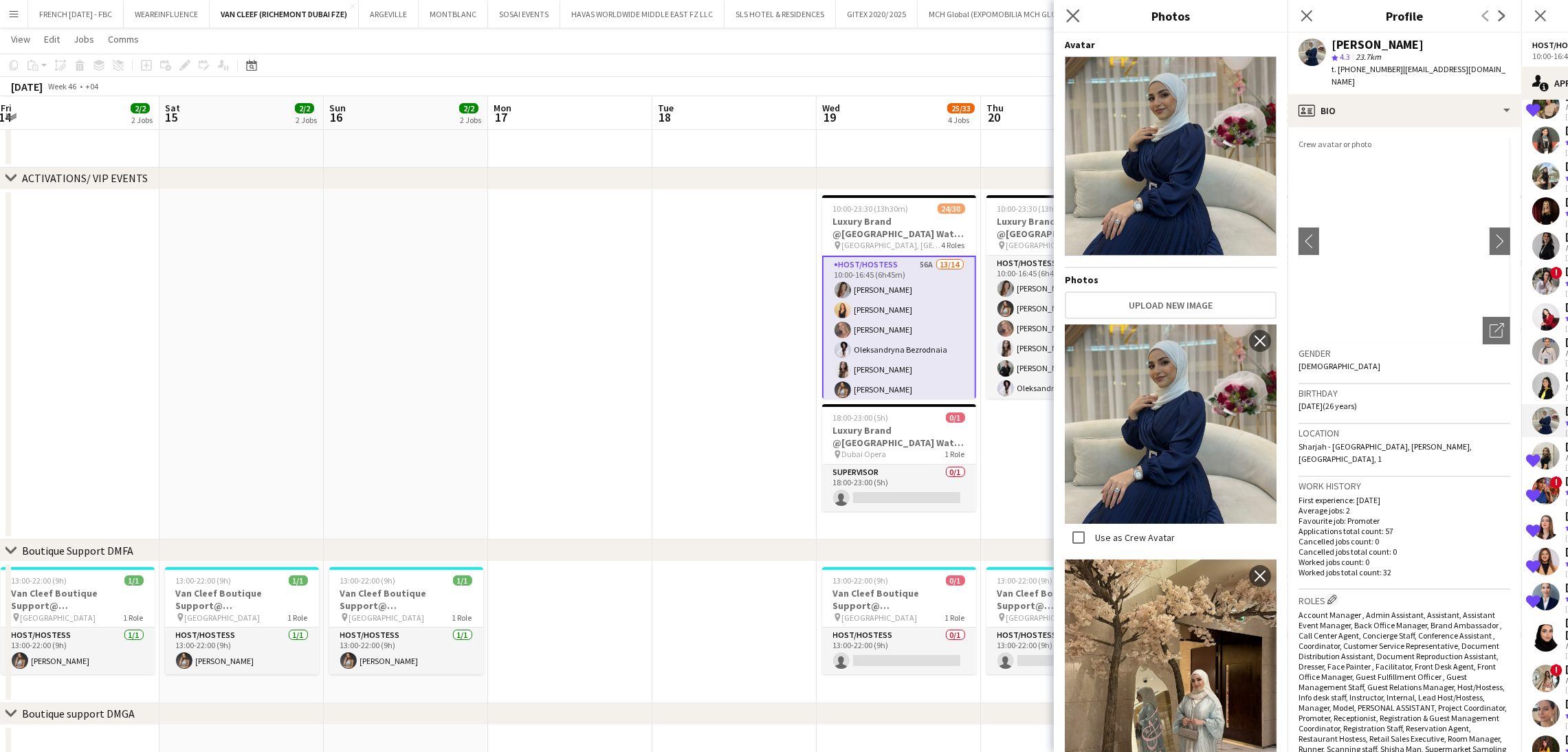
click at [1074, 21] on icon "Close pop-in" at bounding box center [1072, 15] width 13 height 13
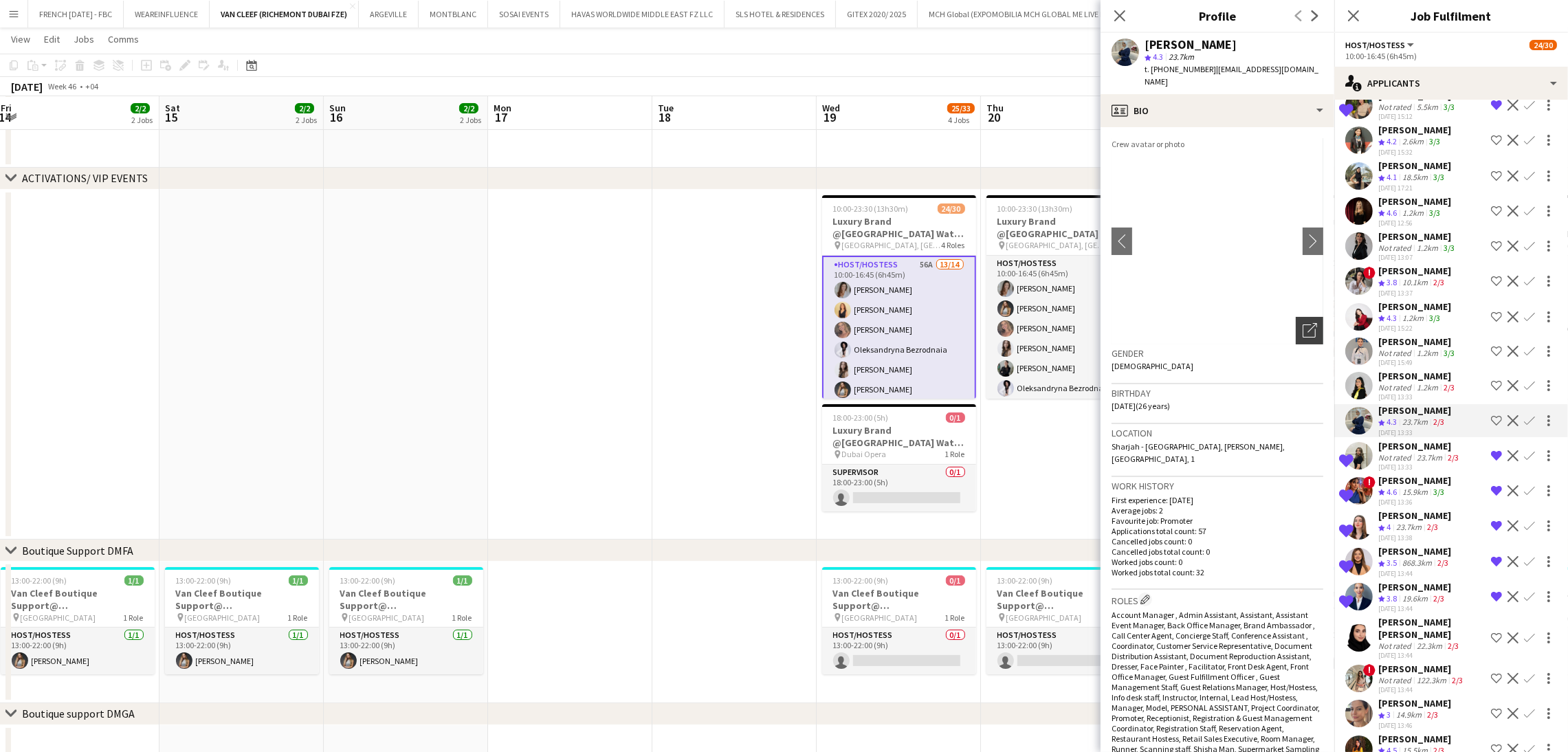
click at [1303, 323] on icon "Open photos pop-in" at bounding box center [1310, 330] width 14 height 14
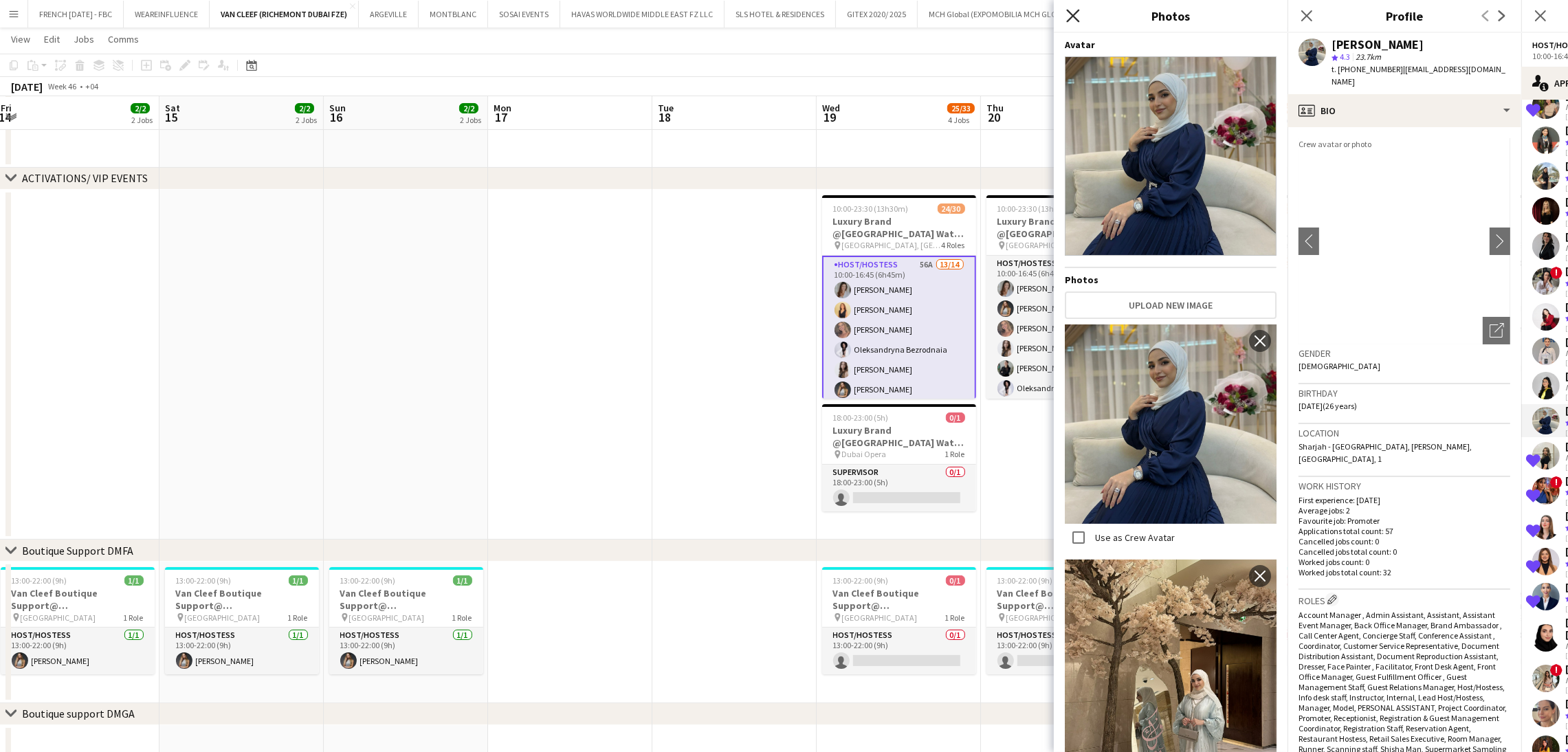
click at [1069, 16] on icon "Close pop-in" at bounding box center [1072, 15] width 13 height 13
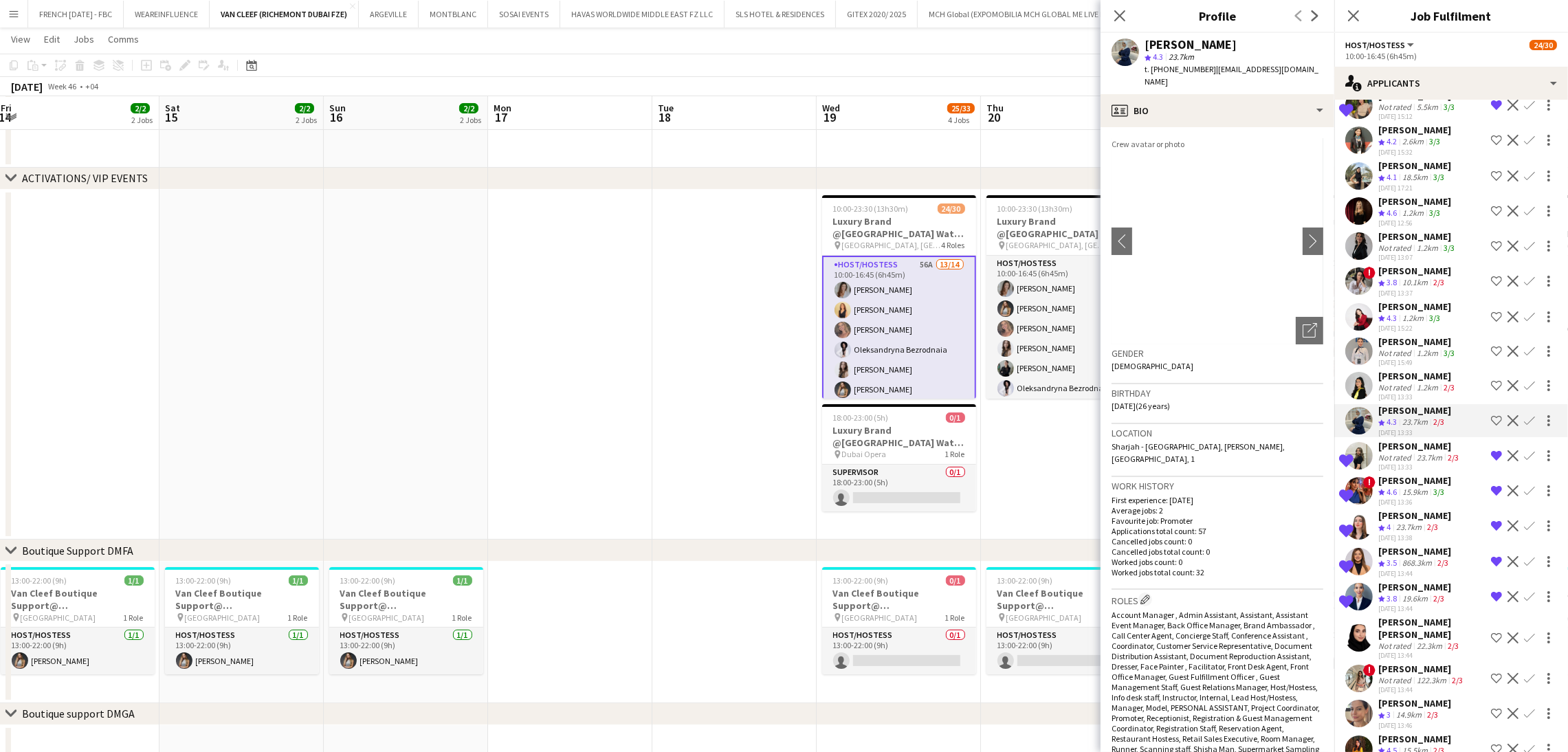
click at [436, 220] on app-date-cell at bounding box center [405, 365] width 165 height 350
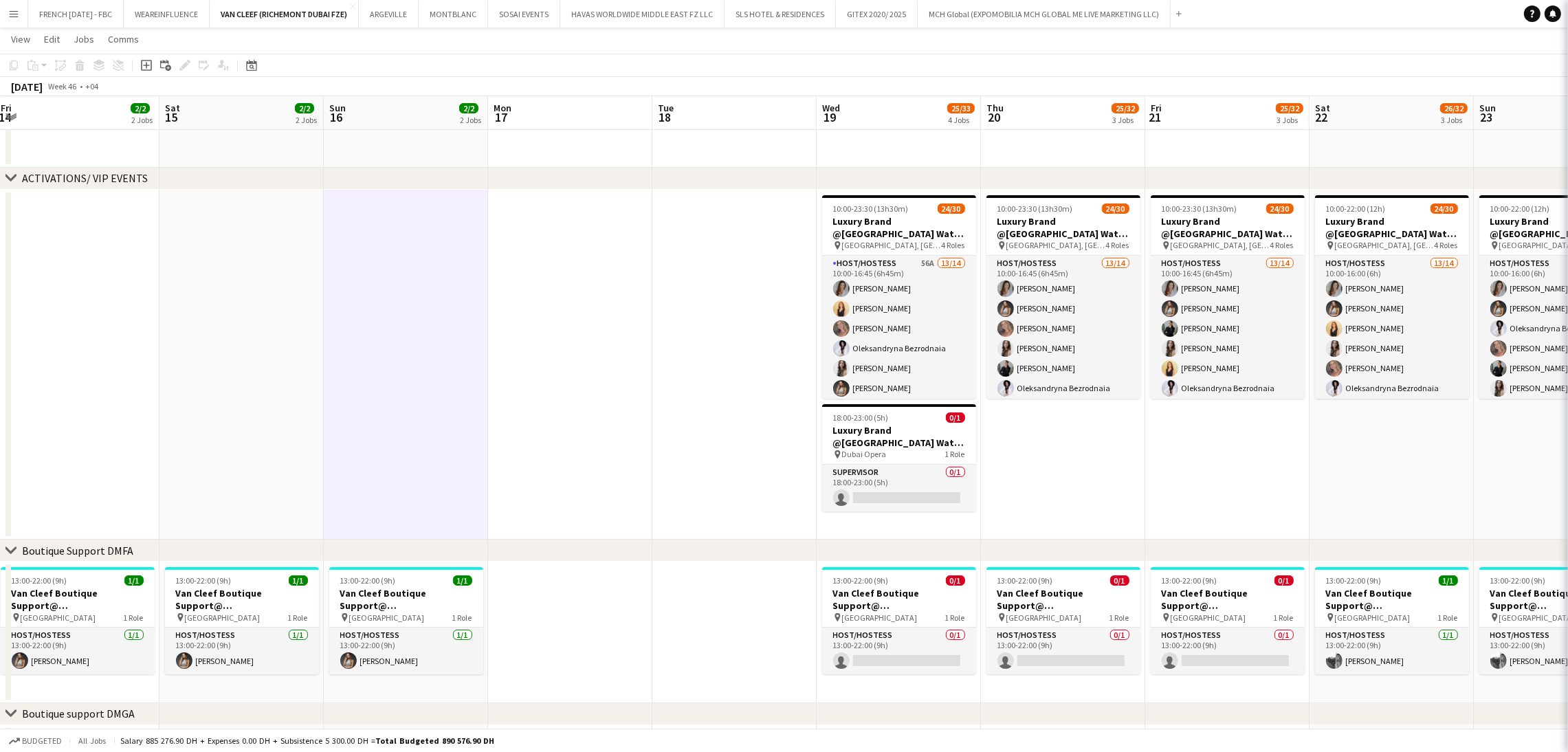
scroll to position [0, 0]
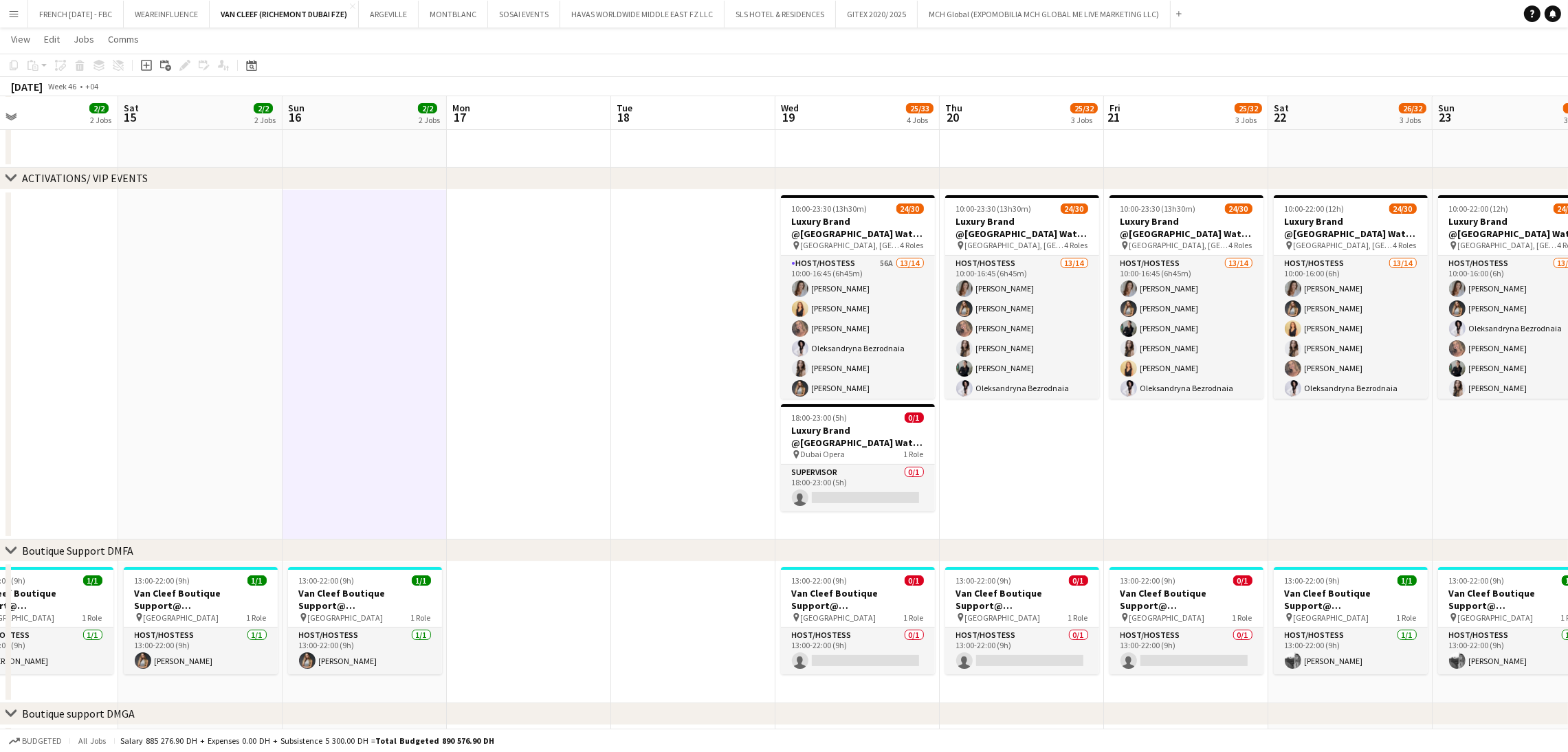
drag, startPoint x: 680, startPoint y: 350, endPoint x: 1304, endPoint y: 346, distance: 624.0
click at [1322, 346] on app-calendar-viewport "Wed 12 2/2 2 Jobs Thu 13 2/2 2 Jobs Fri 14 2/2 2 Jobs Sat 15 2/2 2 Jobs Sun 16 …" at bounding box center [784, 580] width 1568 height 1350
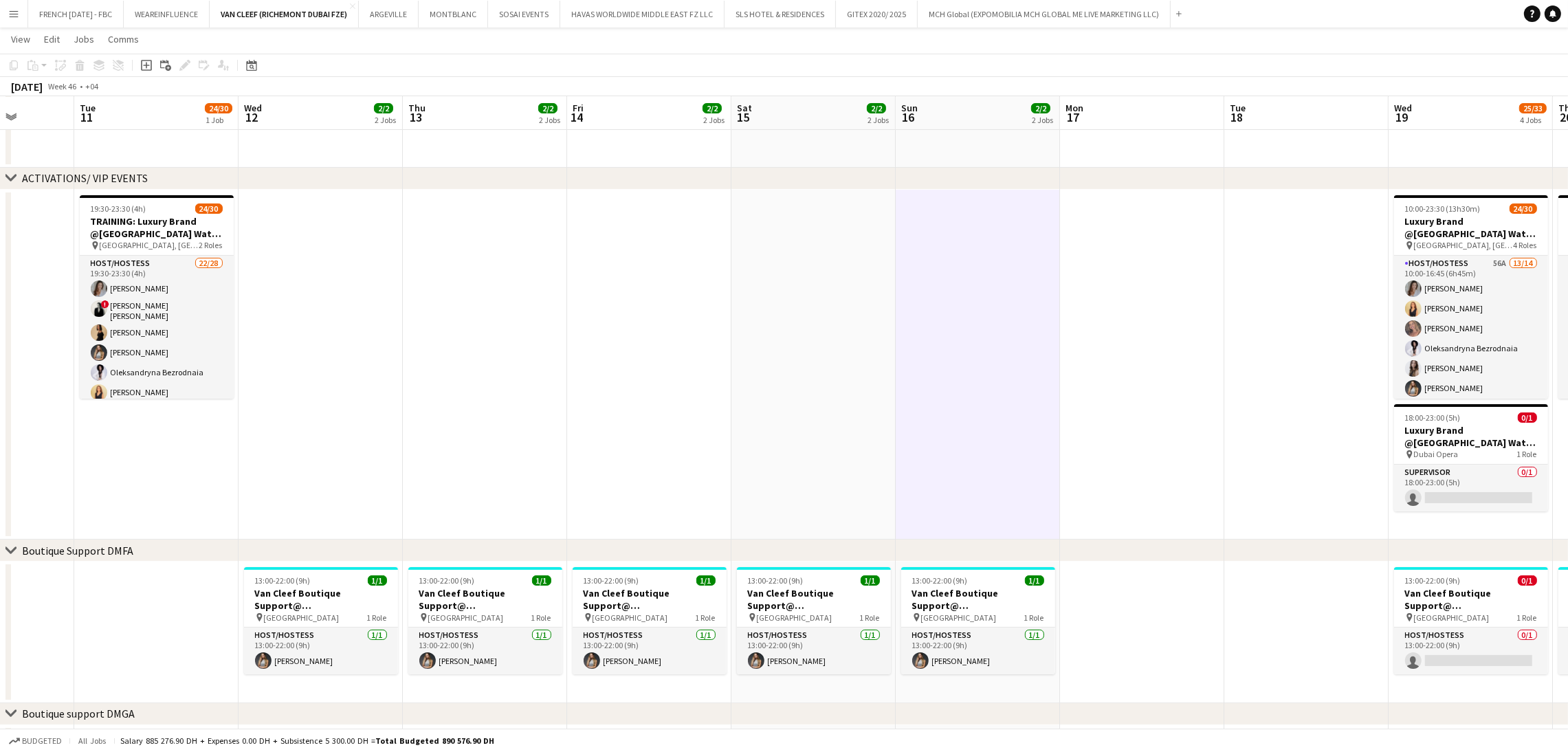
drag, startPoint x: 920, startPoint y: 377, endPoint x: 778, endPoint y: 372, distance: 142.1
click at [1025, 372] on app-calendar-viewport "Sat 8 2/2 2 Jobs Sun 9 2/2 2 Jobs Mon 10 Tue 11 24/30 1 Job Wed 12 2/2 2 Jobs T…" at bounding box center [784, 580] width 1568 height 1350
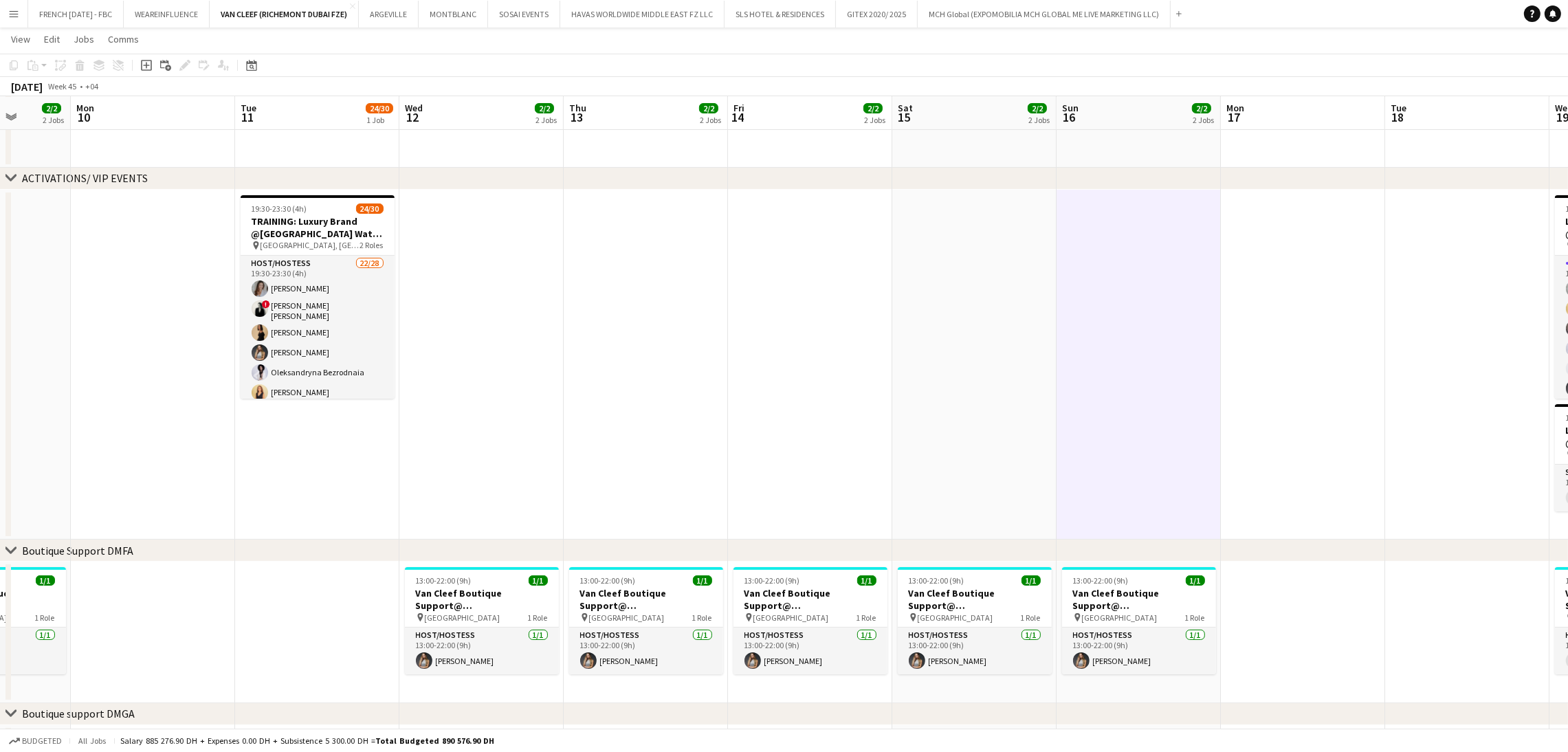
click at [319, 355] on app-card-role "Host/Hostess 22/28 19:30-23:30 (4h) Camila Rossato ! Ana Marija Dekovic Daria S…" at bounding box center [318, 550] width 154 height 589
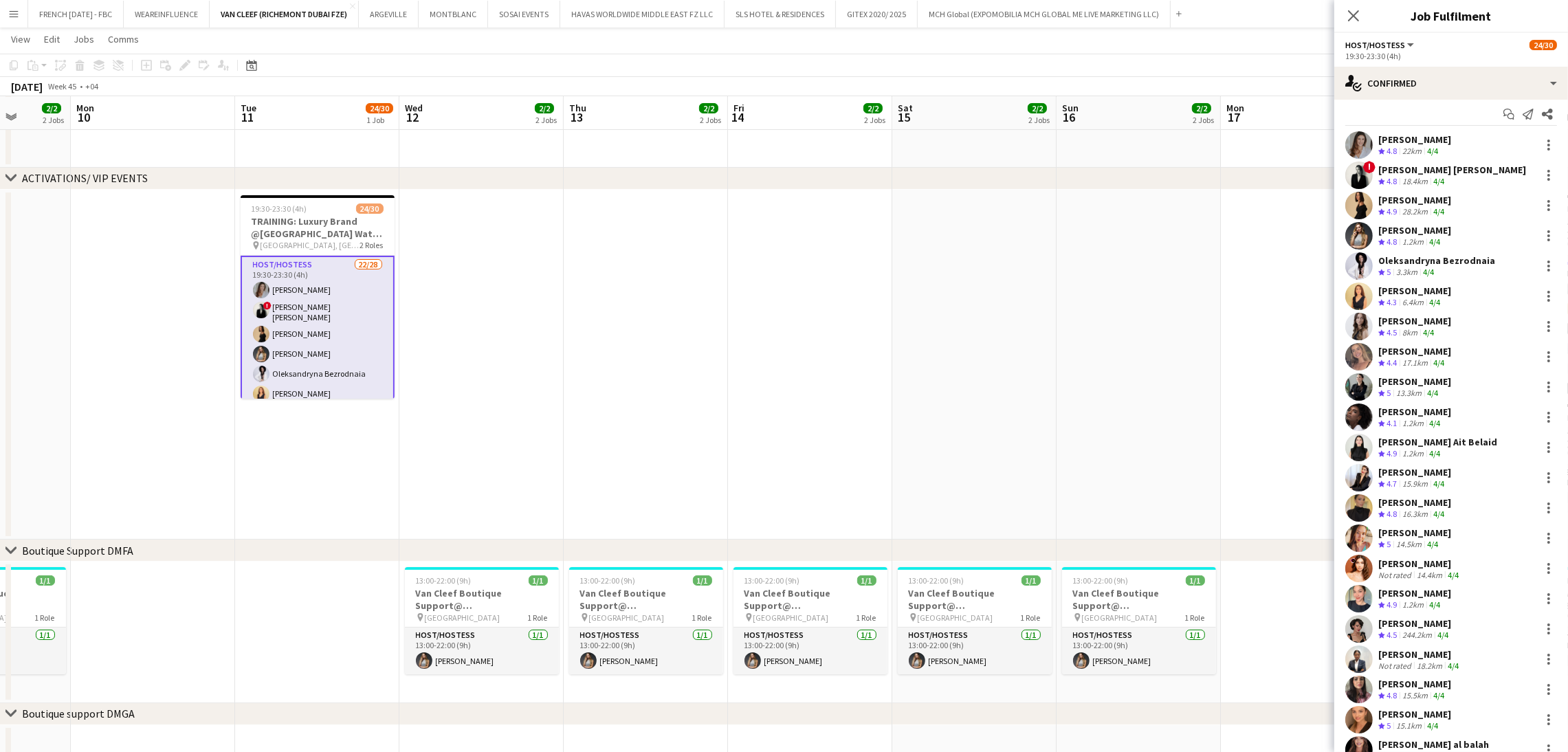
scroll to position [0, 0]
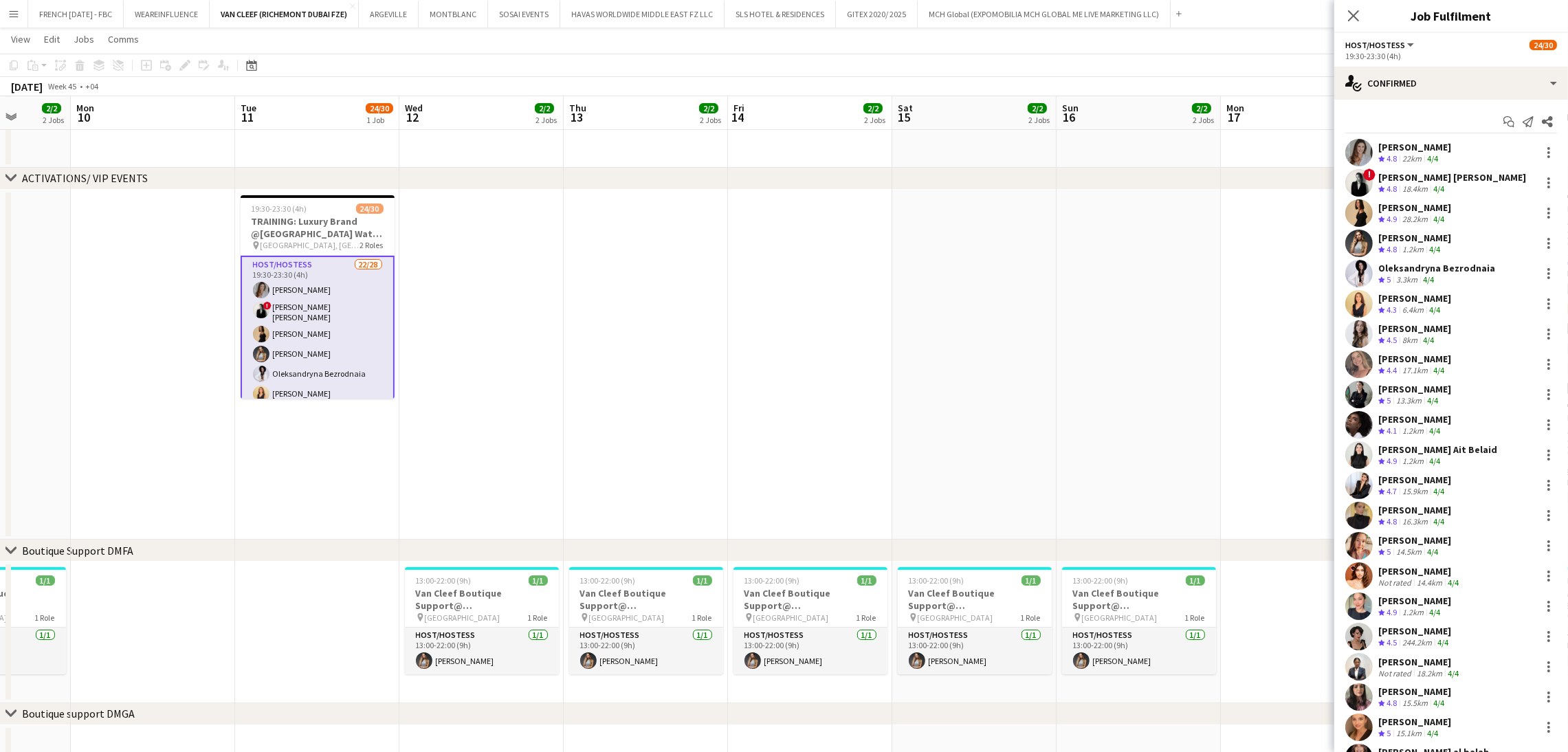
click at [1311, 257] on app-date-cell at bounding box center [1303, 365] width 165 height 350
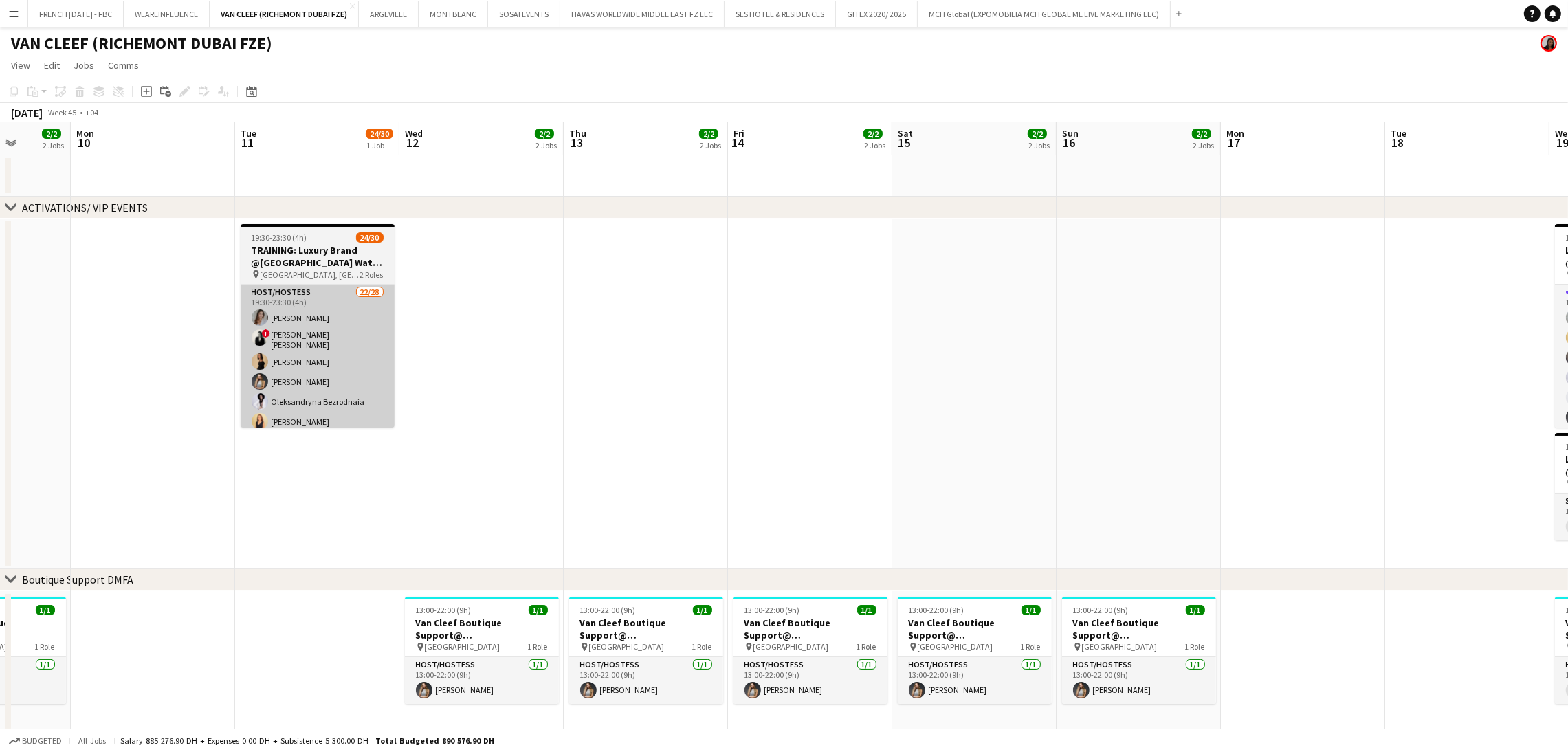
click at [300, 372] on app-card-role "Host/Hostess 22/28 19:30-23:30 (4h) Camila Rossato ! Ana Marija Dekovic Daria S…" at bounding box center [318, 579] width 154 height 589
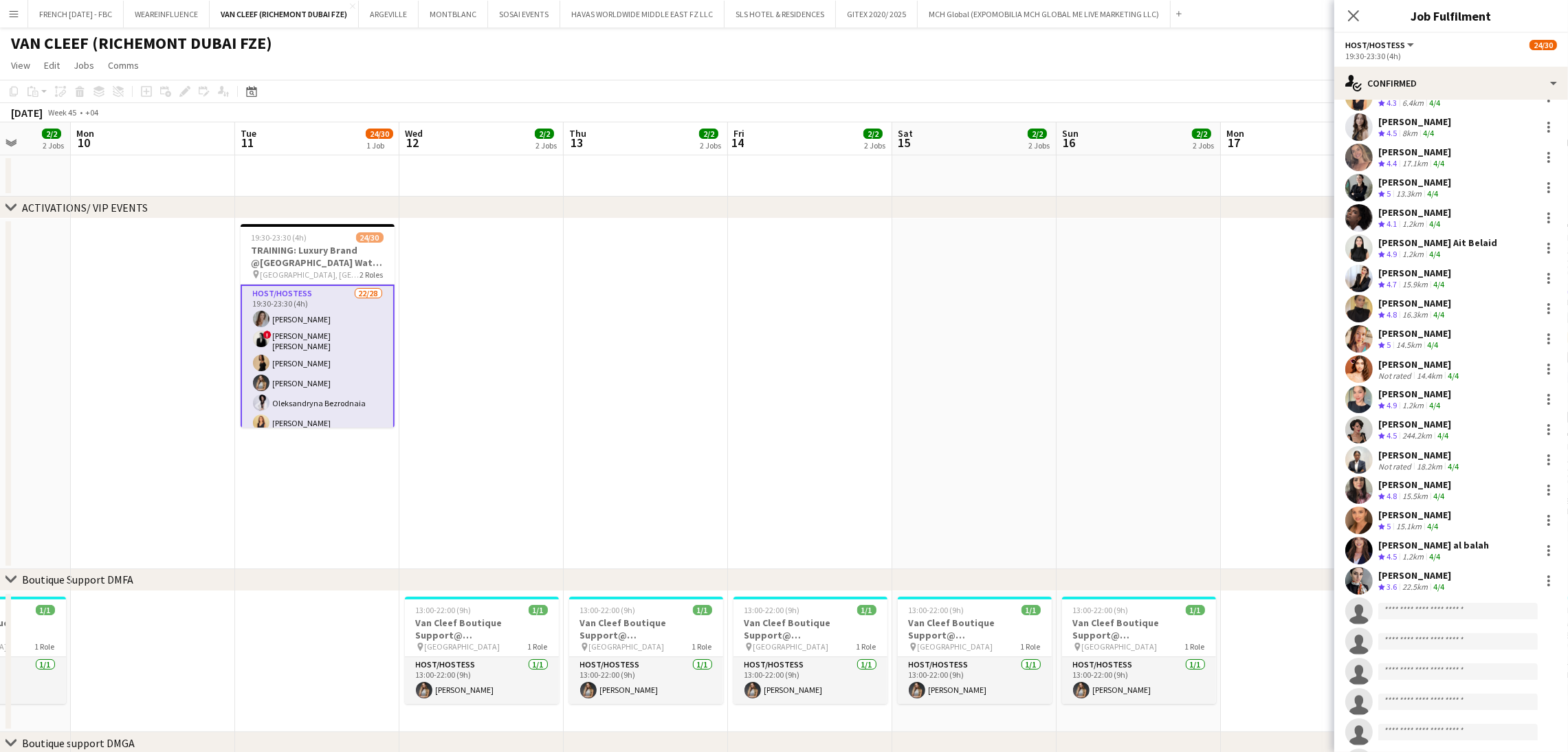
scroll to position [270, 0]
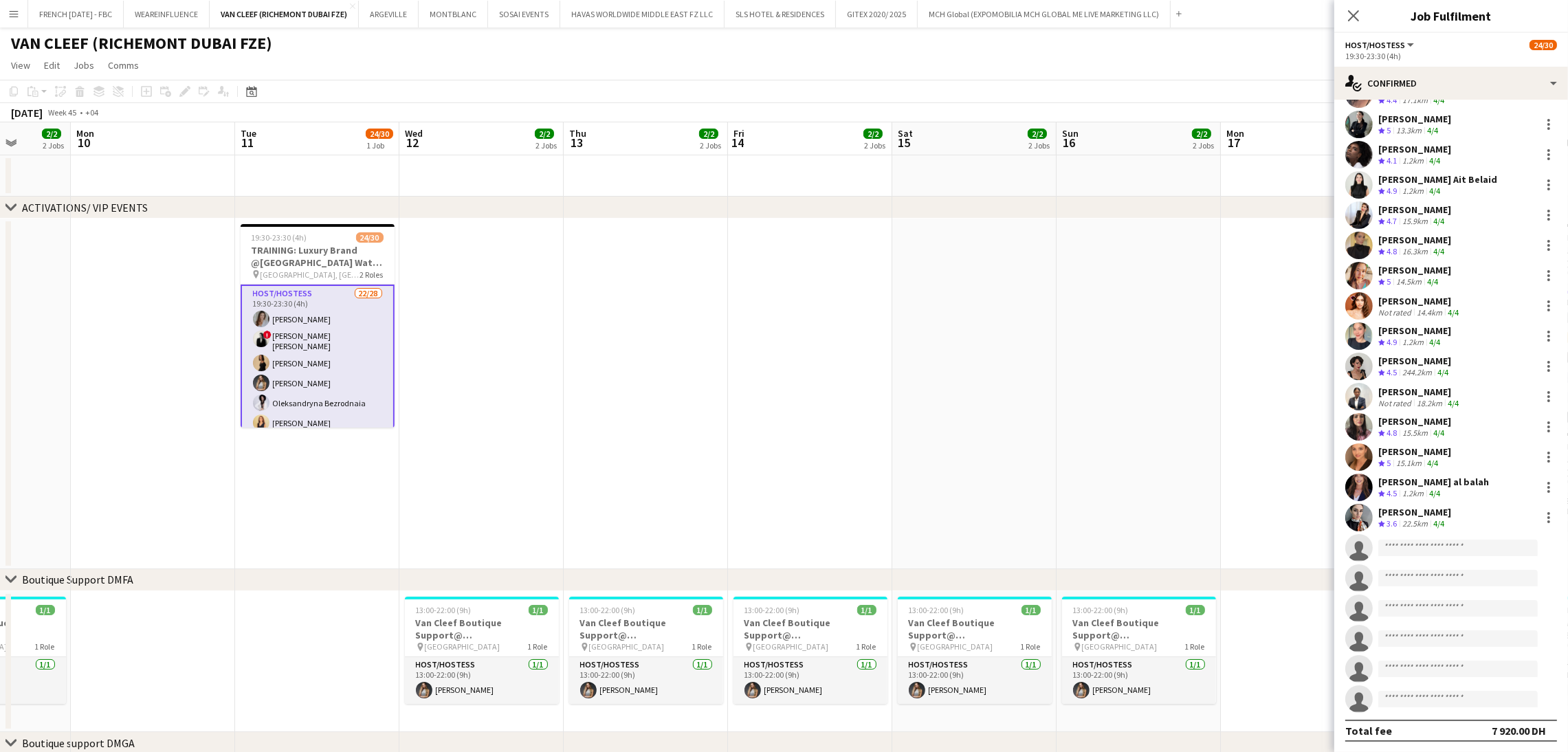
click at [956, 435] on app-date-cell at bounding box center [974, 394] width 165 height 350
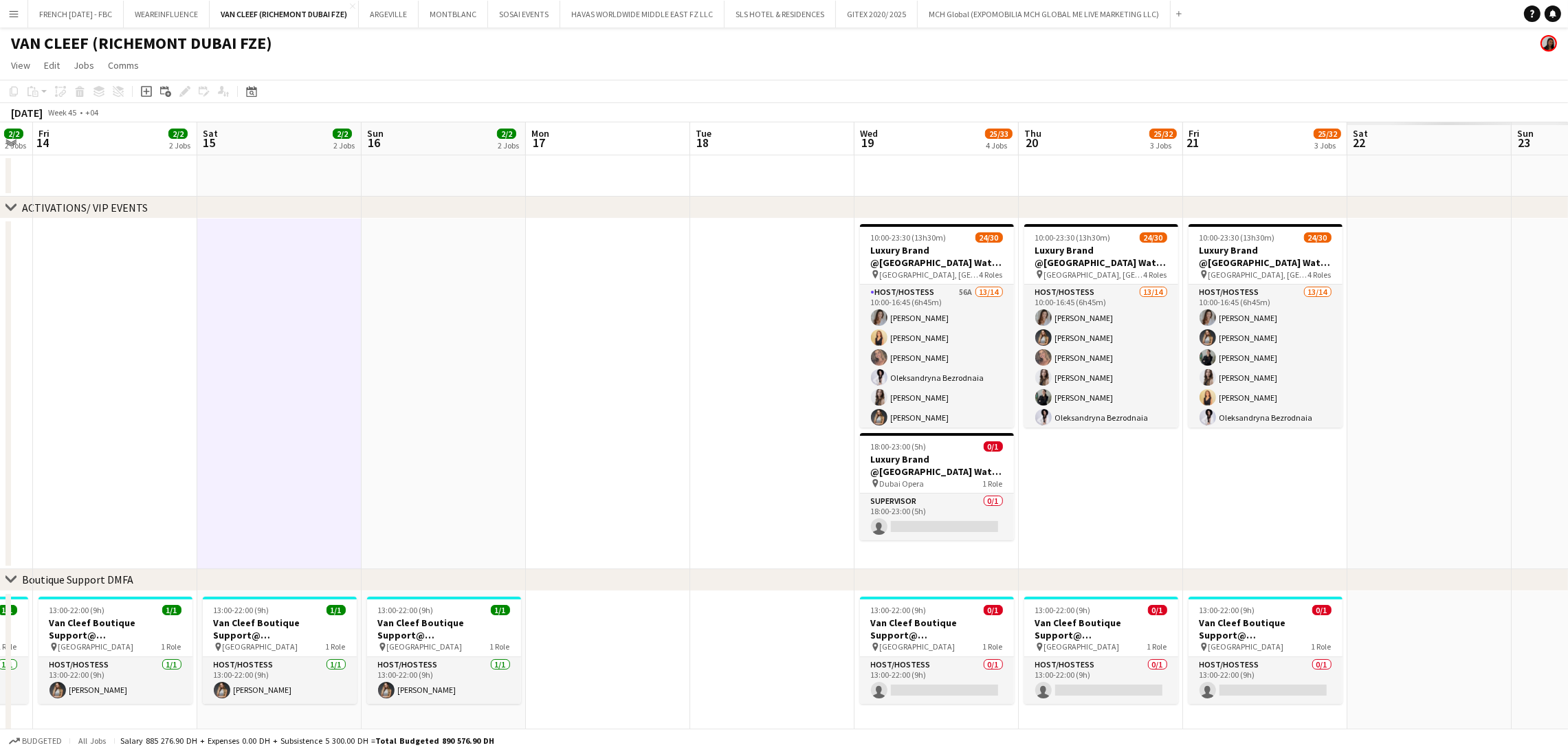
scroll to position [0, 502]
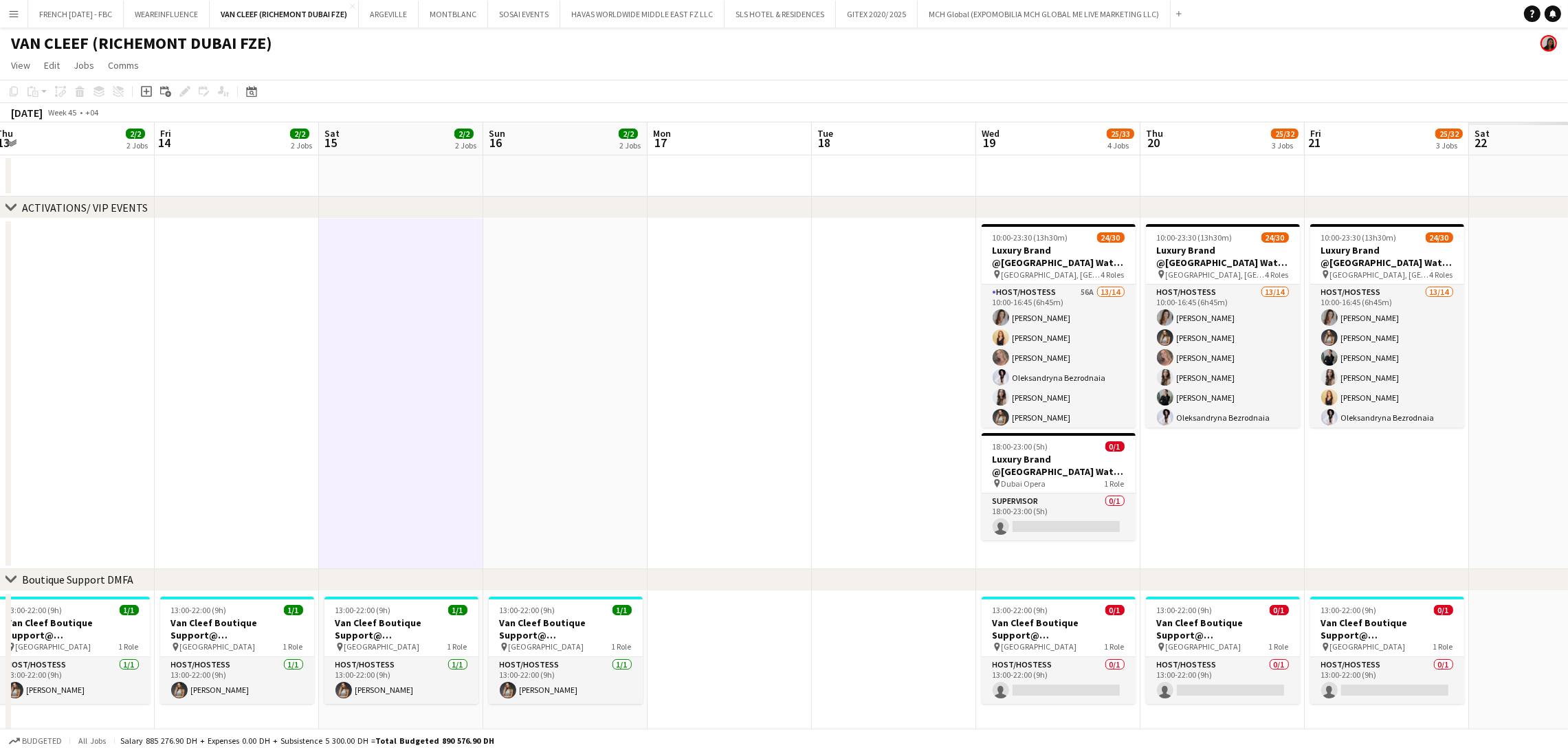
drag, startPoint x: 1074, startPoint y: 432, endPoint x: 508, endPoint y: 424, distance: 566.1
click at [508, 424] on app-calendar-viewport "Mon 10 Tue 11 24/30 1 Job Wed 12 2/2 2 Jobs Thu 13 2/2 2 Jobs Fri 14 2/2 2 Jobs…" at bounding box center [784, 603] width 1568 height 963
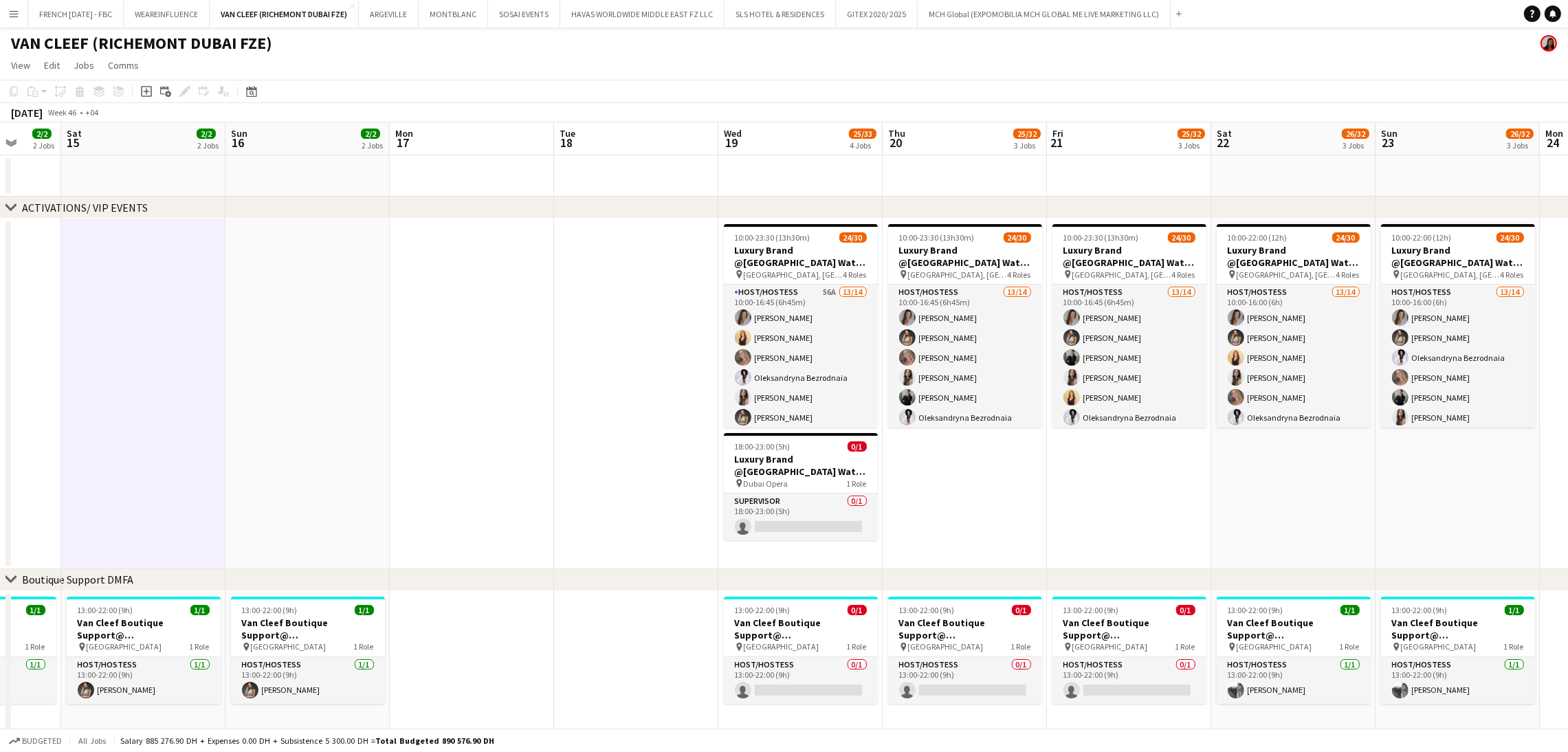
drag, startPoint x: 597, startPoint y: 436, endPoint x: 510, endPoint y: 435, distance: 87.0
click at [510, 435] on app-calendar-viewport "Tue 11 24/30 1 Job Wed 12 2/2 2 Jobs Thu 13 2/2 2 Jobs Fri 14 2/2 2 Jobs Sat 15…" at bounding box center [784, 603] width 1568 height 963
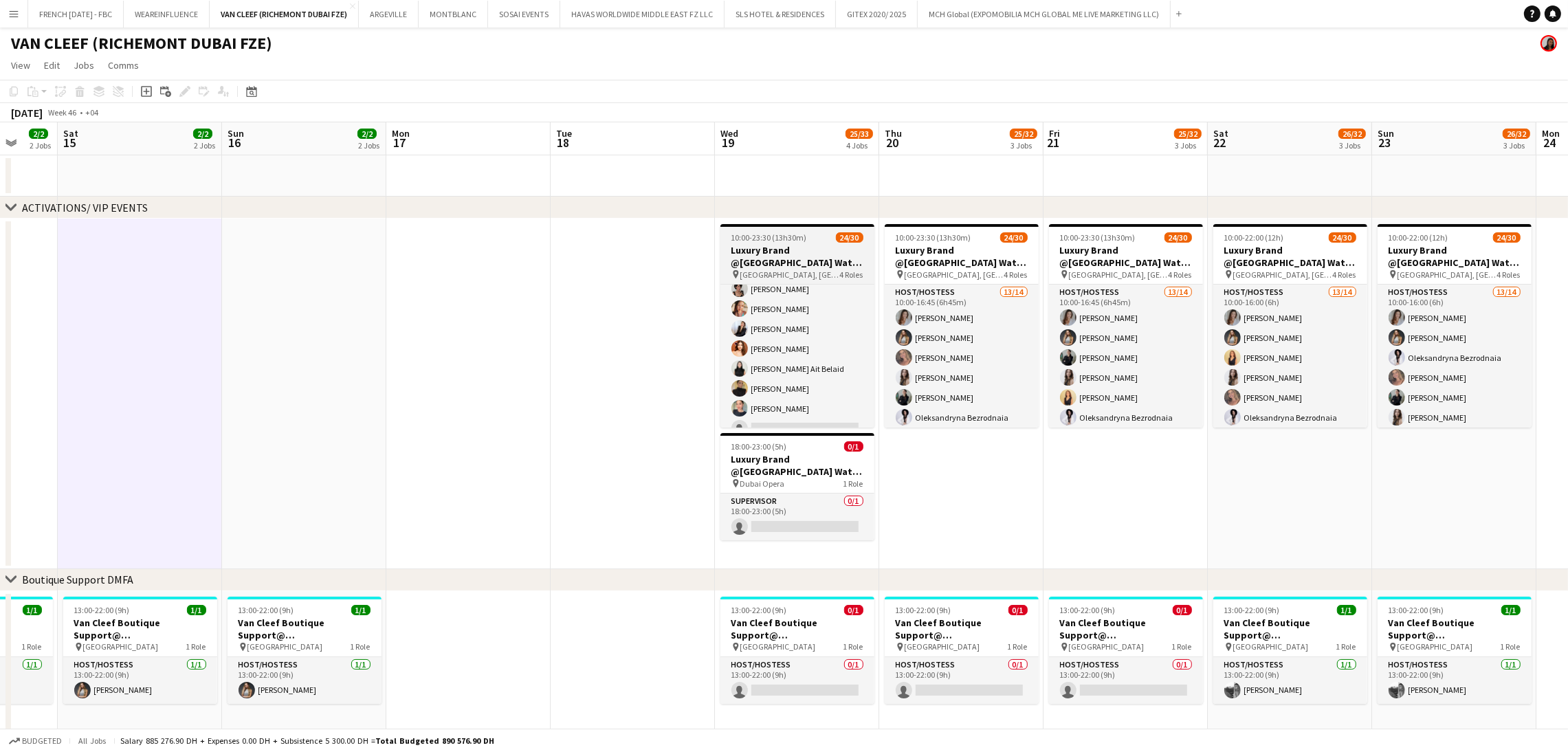
scroll to position [312, 0]
click at [585, 367] on app-date-cell at bounding box center [632, 394] width 165 height 350
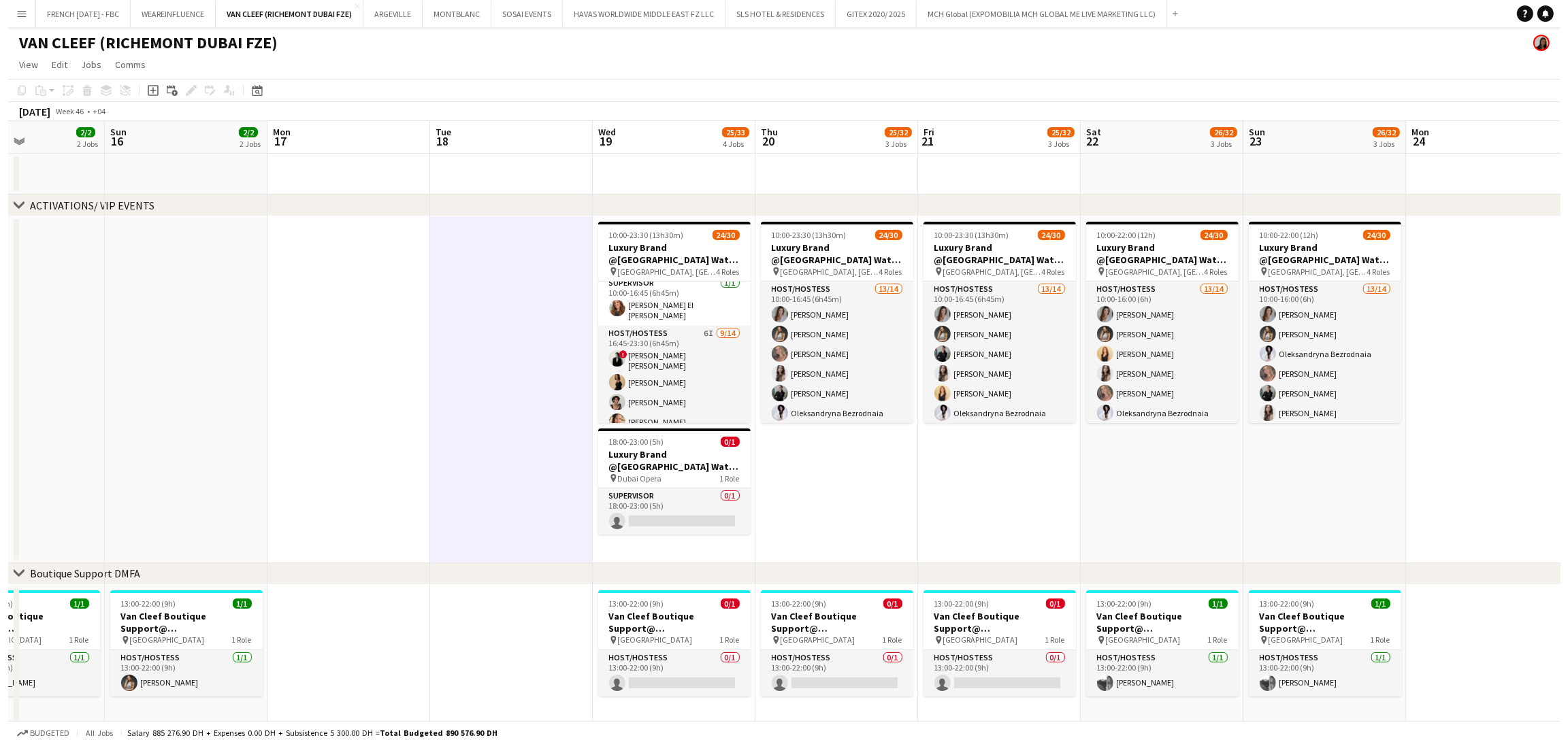
scroll to position [0, 558]
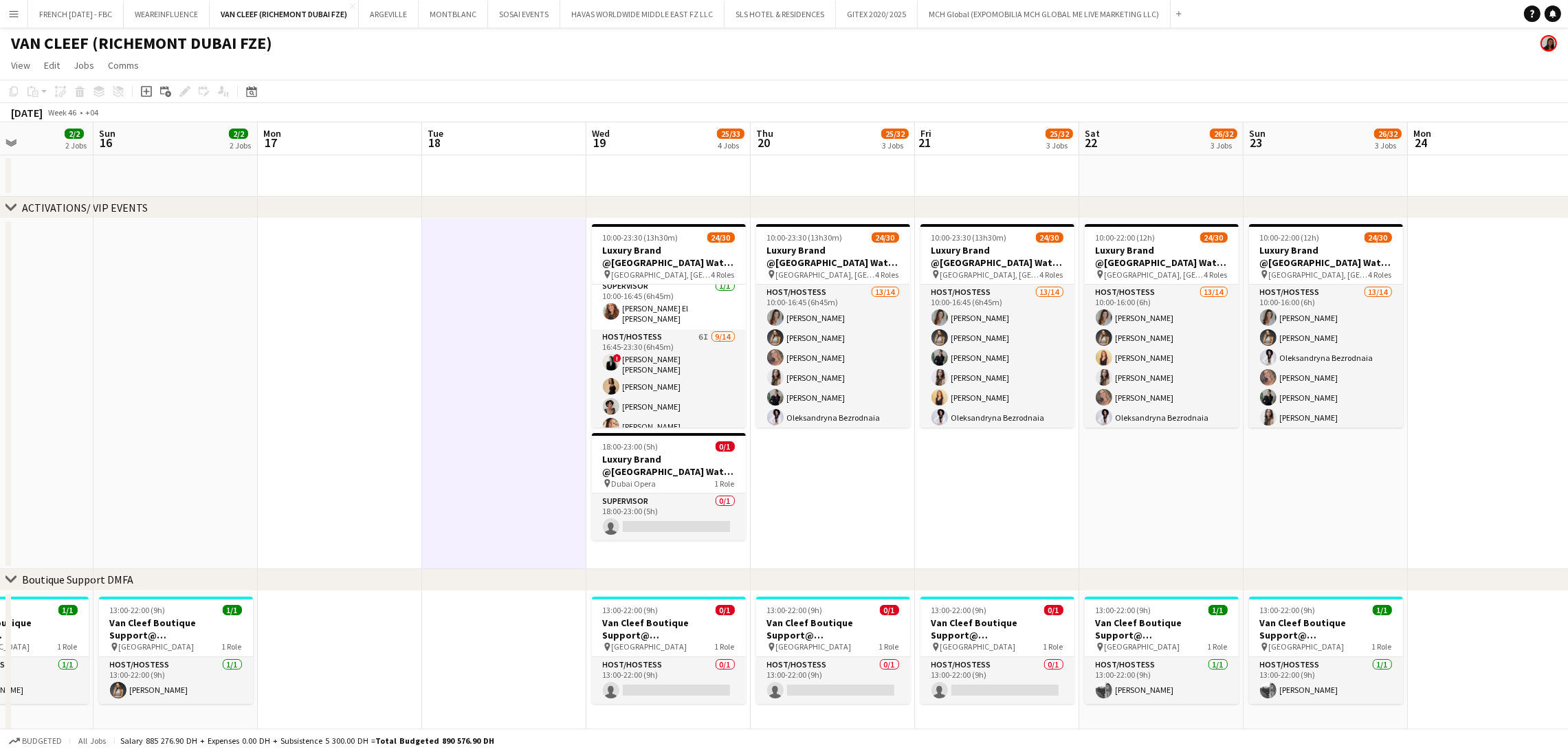
drag, startPoint x: 624, startPoint y: 512, endPoint x: 496, endPoint y: 545, distance: 132.2
click at [496, 545] on app-calendar-viewport "Wed 12 2/2 2 Jobs Thu 13 2/2 2 Jobs Fri 14 2/2 2 Jobs Sat 15 2/2 2 Jobs Sun 16 …" at bounding box center [784, 603] width 1568 height 963
click at [542, 517] on app-date-cell at bounding box center [504, 394] width 165 height 350
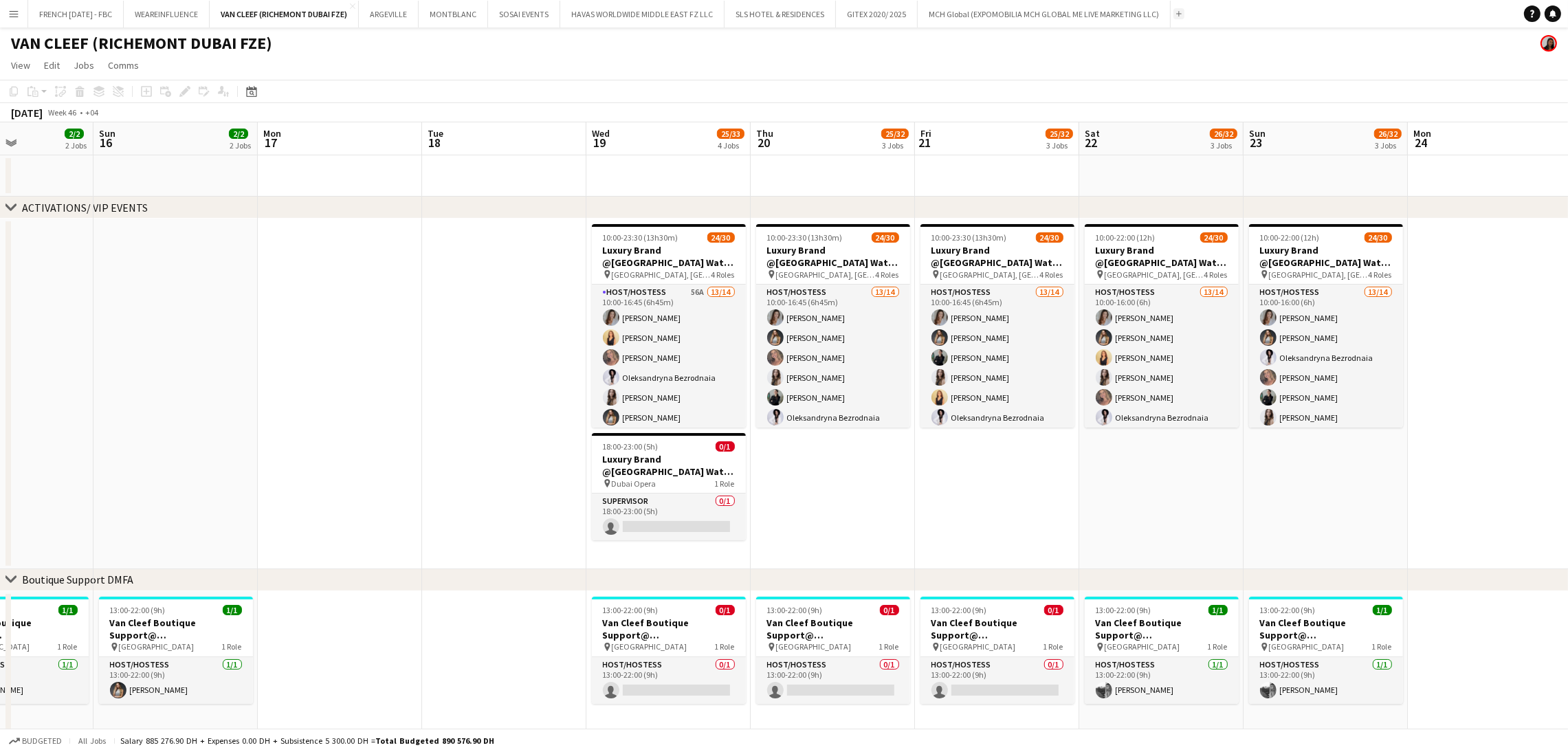
click at [1181, 16] on app-icon "Add" at bounding box center [1178, 13] width 6 height 6
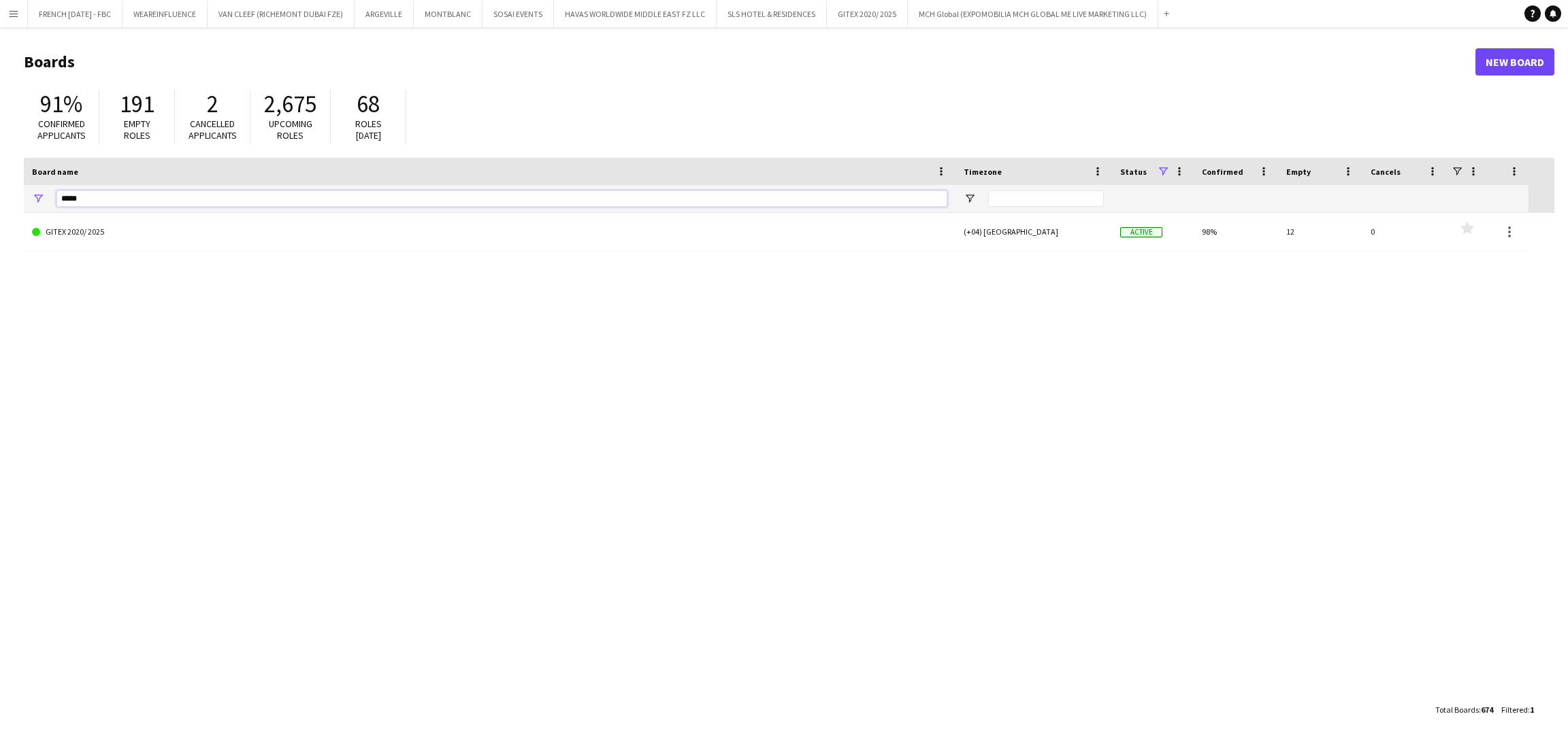
click at [422, 200] on input "*****" at bounding box center [501, 198] width 891 height 16
type input "***"
click at [330, 249] on link "IWC (RICHEMONT DUBAI FZE)" at bounding box center [489, 231] width 915 height 38
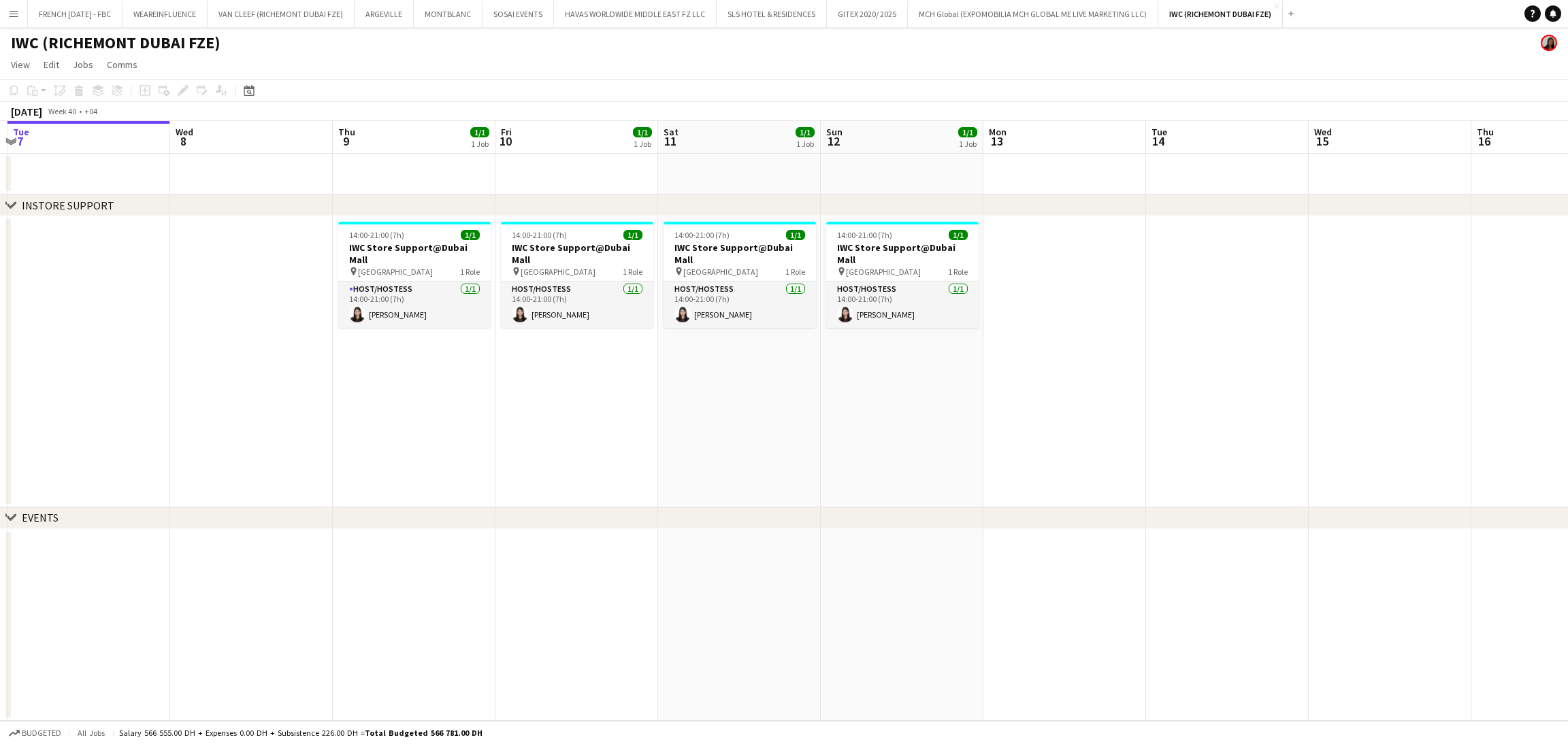
scroll to position [0, 468]
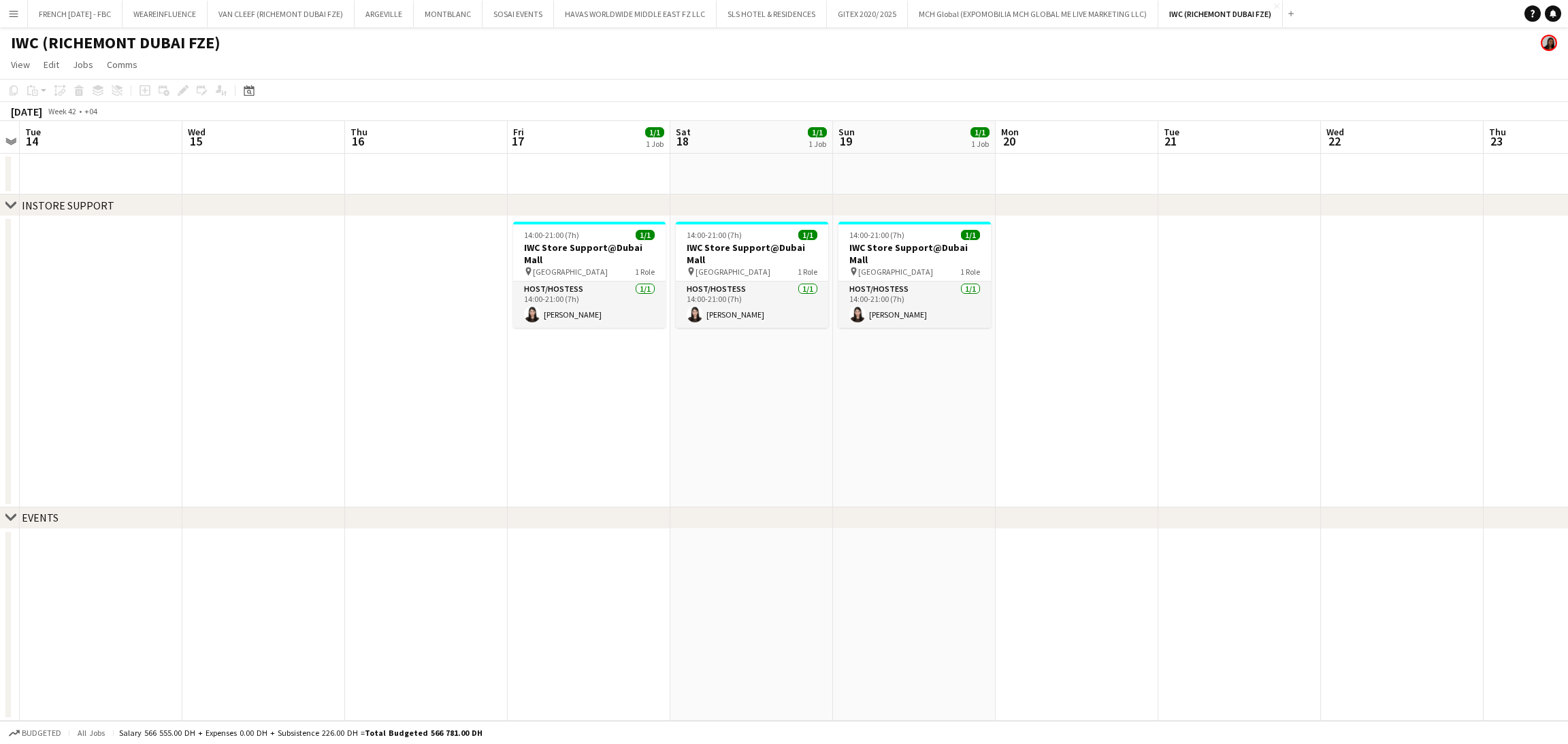
drag, startPoint x: 1427, startPoint y: 433, endPoint x: 145, endPoint y: 400, distance: 1282.4
click at [145, 400] on app-calendar-viewport "Sat 11 1/1 1 Job Sun 12 1/1 1 Job Mon 13 Tue 14 Wed 15 Thu 16 Fri 17 1/1 1 Job …" at bounding box center [784, 421] width 1568 height 600
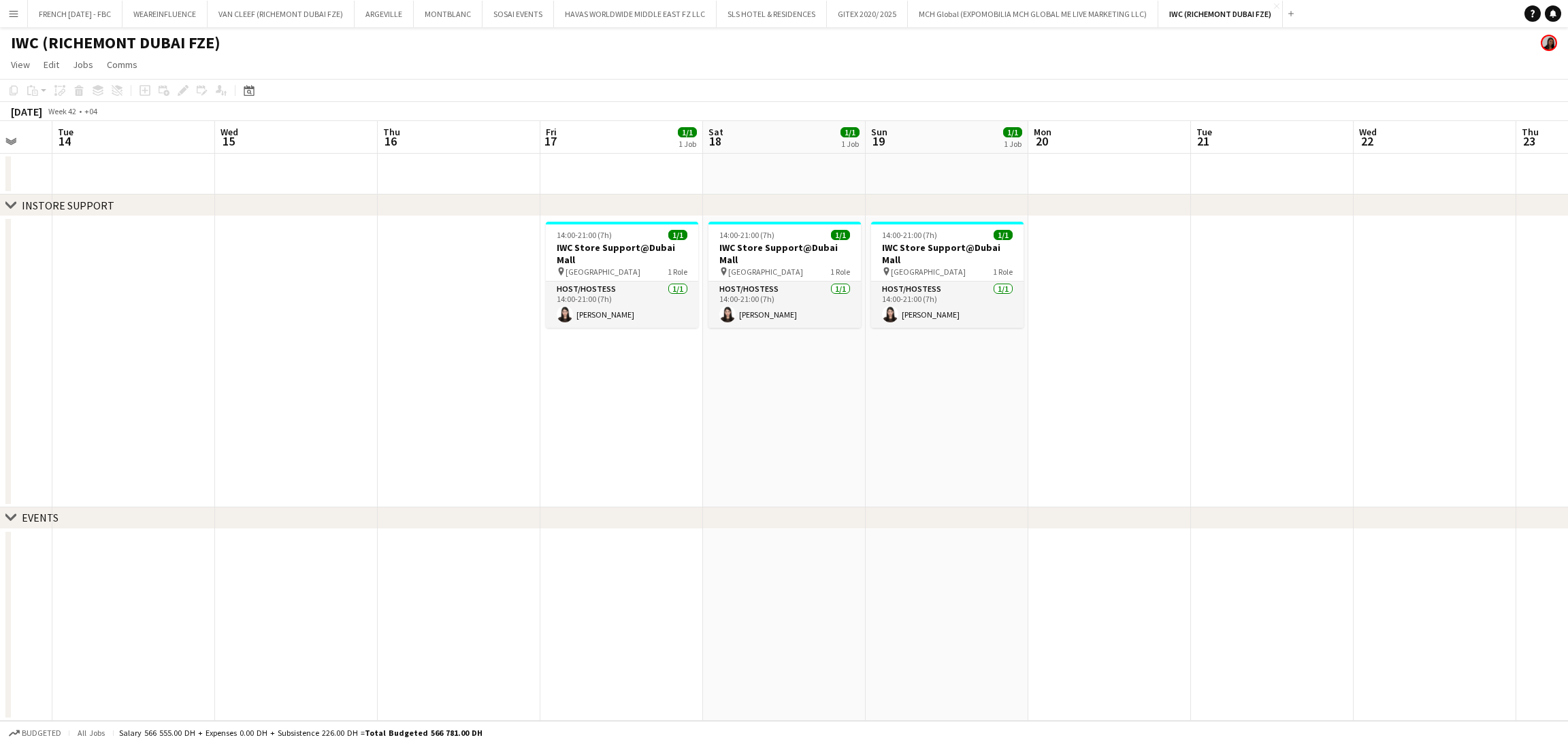
drag, startPoint x: 987, startPoint y: 428, endPoint x: 298, endPoint y: 428, distance: 689.0
click at [267, 428] on app-calendar-viewport "Sat 11 1/1 1 Job Sun 12 1/1 1 Job Mon 13 Tue 14 Wed 15 Thu 16 Fri 17 1/1 1 Job …" at bounding box center [784, 421] width 1568 height 600
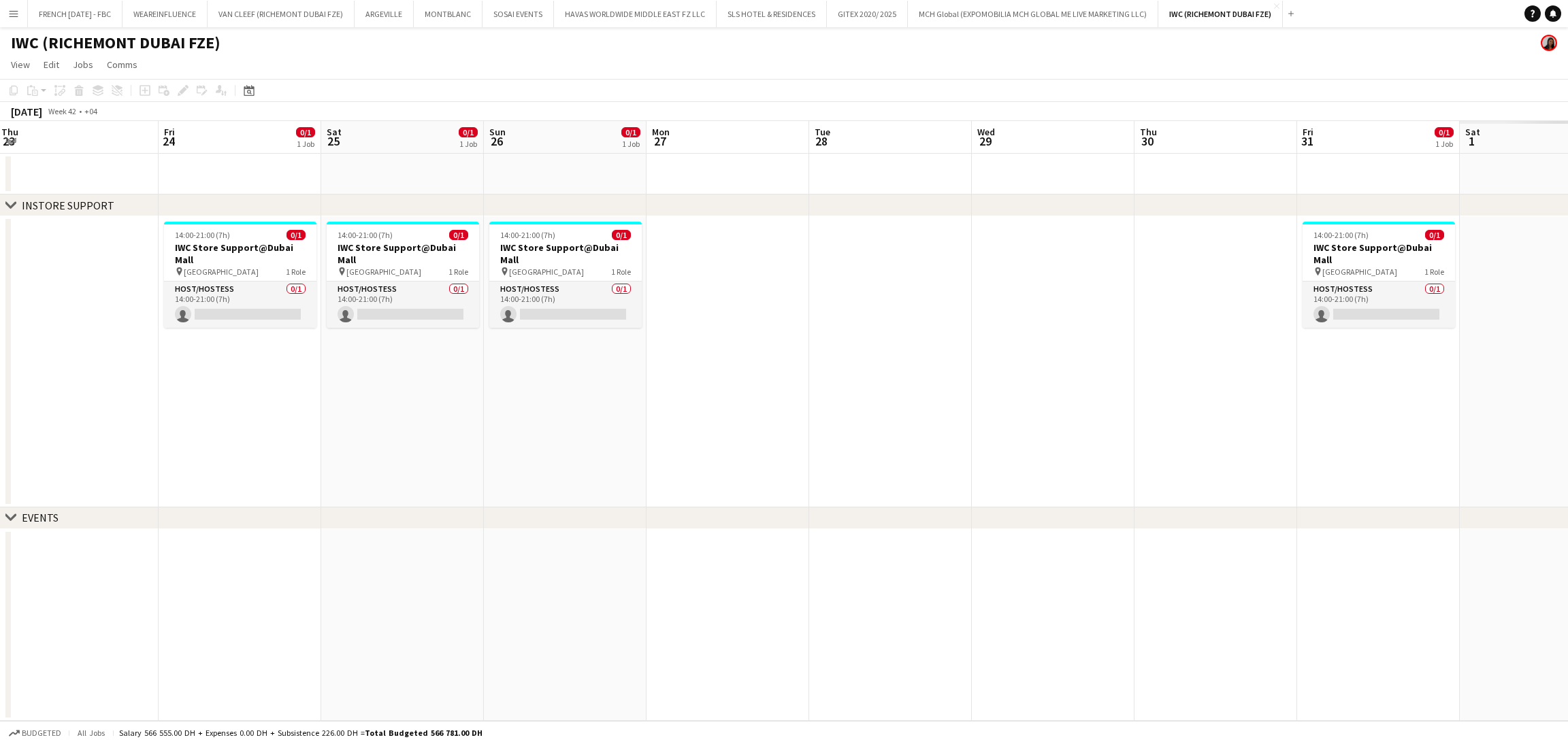
drag, startPoint x: 926, startPoint y: 430, endPoint x: 229, endPoint y: 437, distance: 697.0
click at [217, 437] on app-calendar-viewport "Tue 21 Wed 22 Thu 23 Fri 24 0/1 1 Job Sat 25 0/1 1 Job Sun 26 0/1 1 Job Mon 27 …" at bounding box center [784, 421] width 1568 height 600
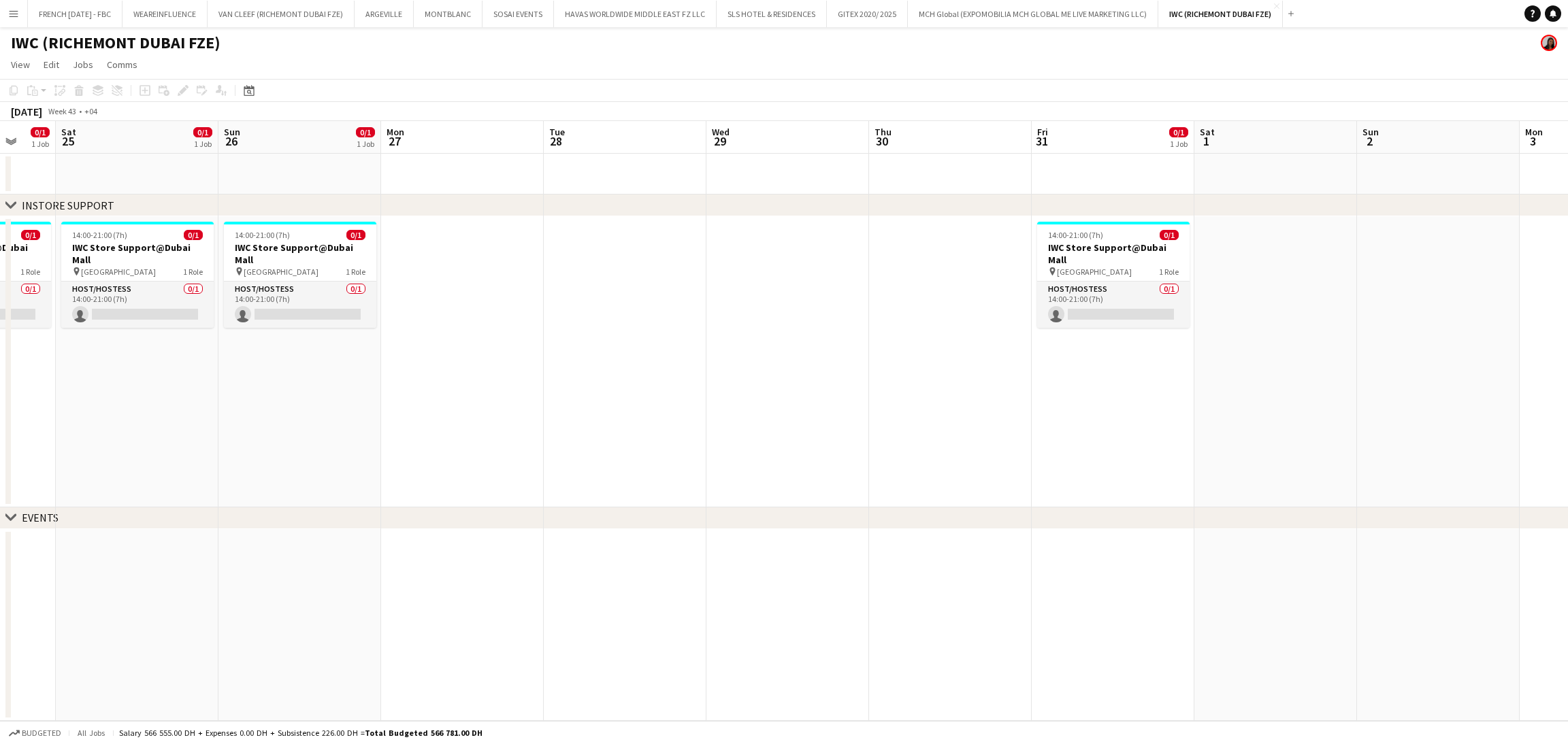
drag, startPoint x: 1234, startPoint y: 445, endPoint x: 387, endPoint y: 441, distance: 847.0
click at [387, 441] on app-calendar-viewport "Tue 21 Wed 22 Thu 23 Fri 24 0/1 1 Job Sat 25 0/1 1 Job Sun 26 0/1 1 Job Mon 27 …" at bounding box center [784, 421] width 1568 height 600
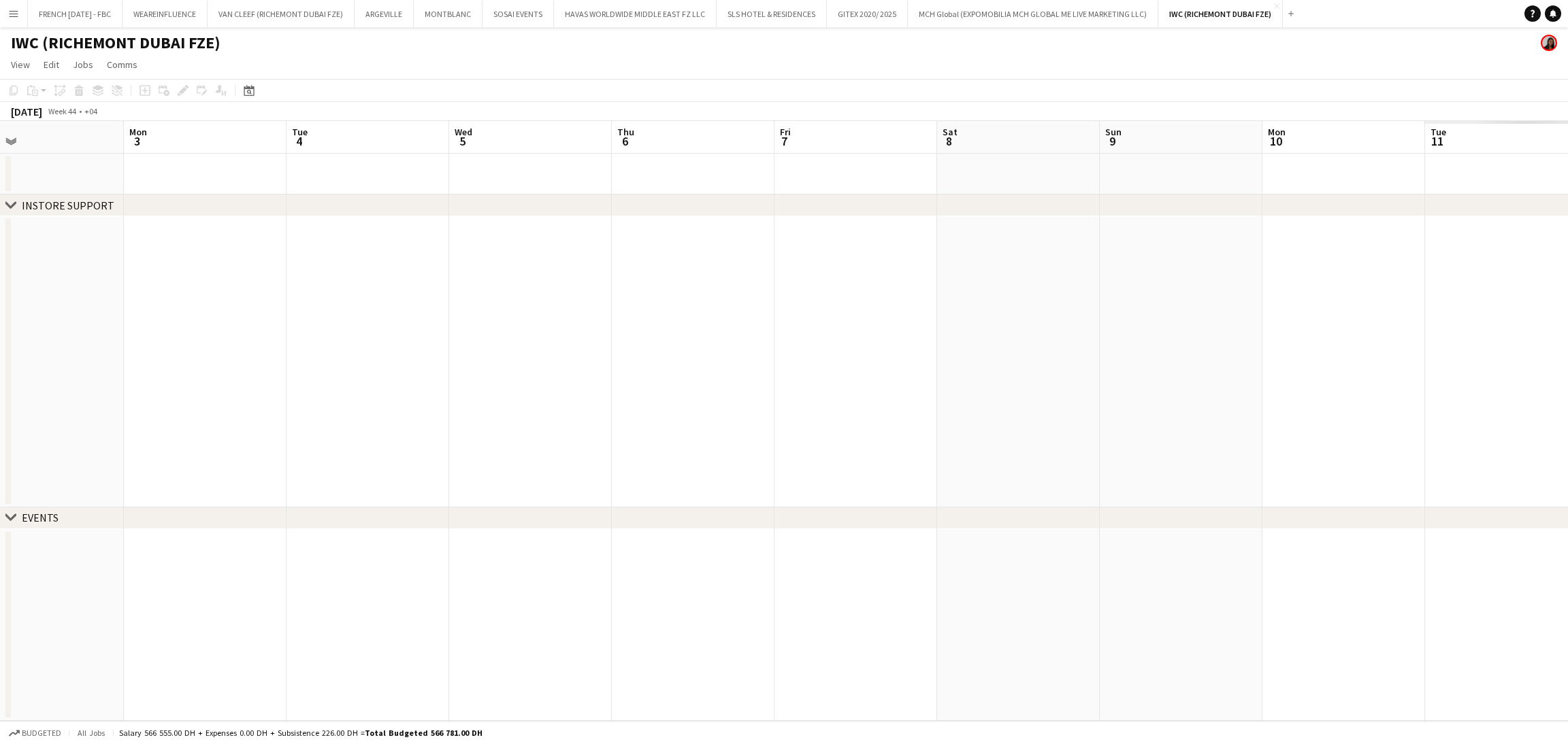
drag, startPoint x: 1034, startPoint y: 449, endPoint x: 371, endPoint y: 421, distance: 663.6
click at [371, 421] on app-calendar-viewport "Fri 31 0/1 1 Job Sat 1 Sun 2 Mon 3 Tue 4 Wed 5 Thu 6 Fri 7 Sat 8 Sun 9 Mon 10 T…" at bounding box center [784, 421] width 1568 height 600
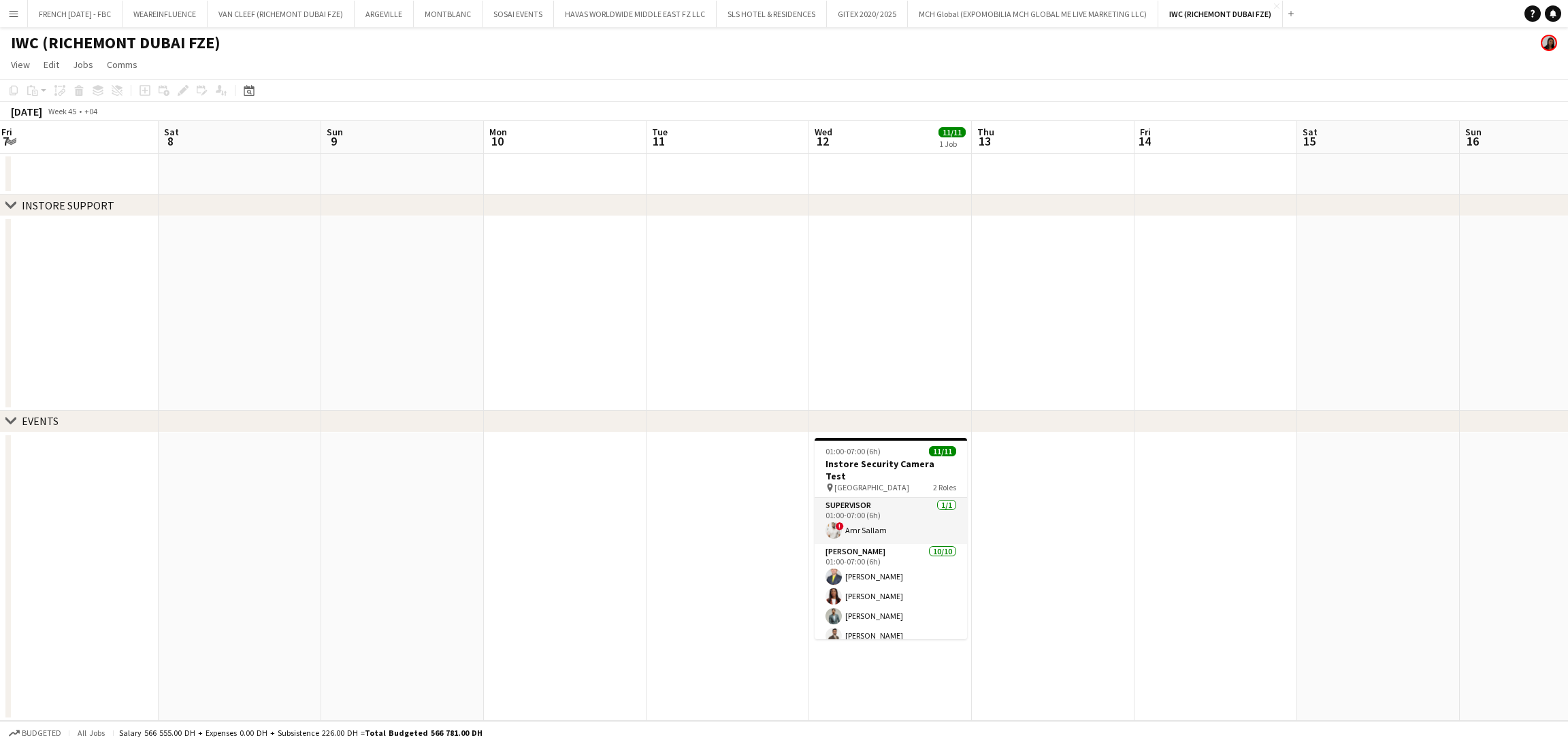
drag, startPoint x: 1412, startPoint y: 357, endPoint x: 1033, endPoint y: 368, distance: 379.2
click at [1033, 368] on app-calendar-viewport "Tue 4 Wed 5 Thu 6 Fri 7 Sat 8 Sun 9 Mon 10 Tue 11 Wed 12 11/11 1 Job Thu 13 Fri…" at bounding box center [784, 421] width 1568 height 600
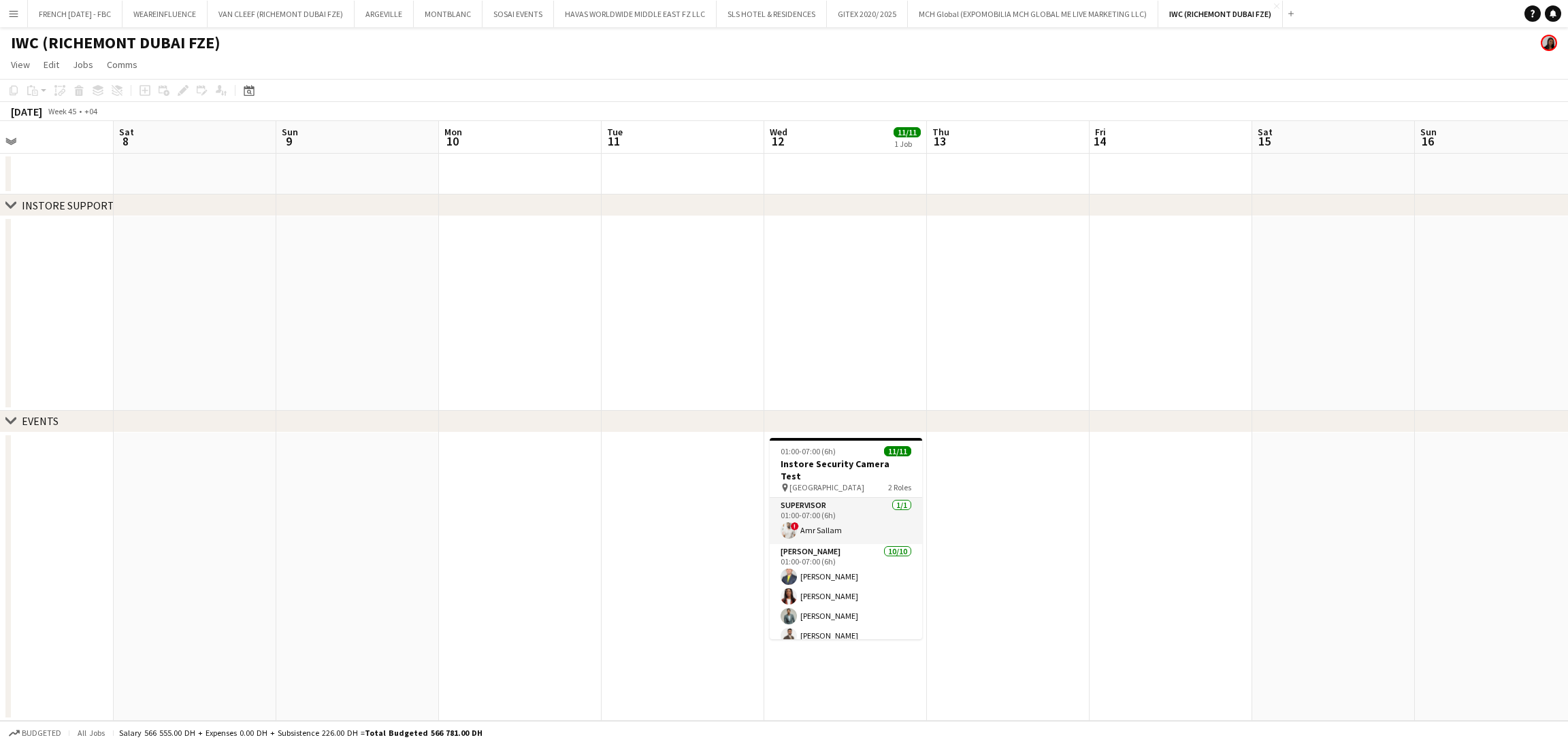
drag, startPoint x: 1060, startPoint y: 353, endPoint x: 1001, endPoint y: 376, distance: 63.3
click at [1007, 357] on app-calendar-viewport "Tue 4 Wed 5 Thu 6 Fri 7 Sat 8 Sun 9 Mon 10 Tue 11 Wed 12 11/11 1 Job Thu 13 Fri…" at bounding box center [784, 421] width 1568 height 600
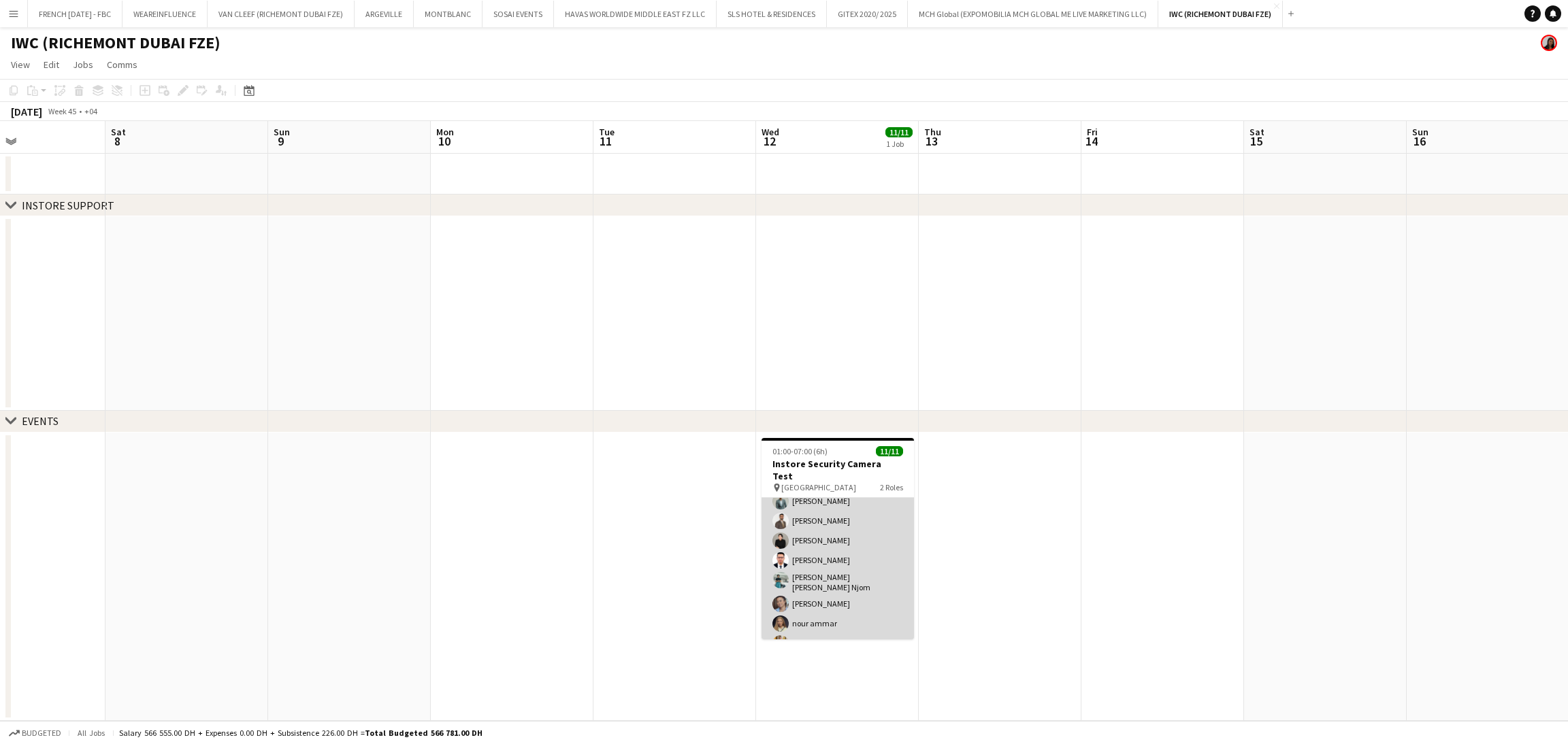
scroll to position [116, 0]
click at [852, 564] on app-card-role "Usher 10/10 01:00-07:00 (6h) Louie Stefan Zambarrano Vivien Ezeji Jefferson Man…" at bounding box center [838, 541] width 153 height 228
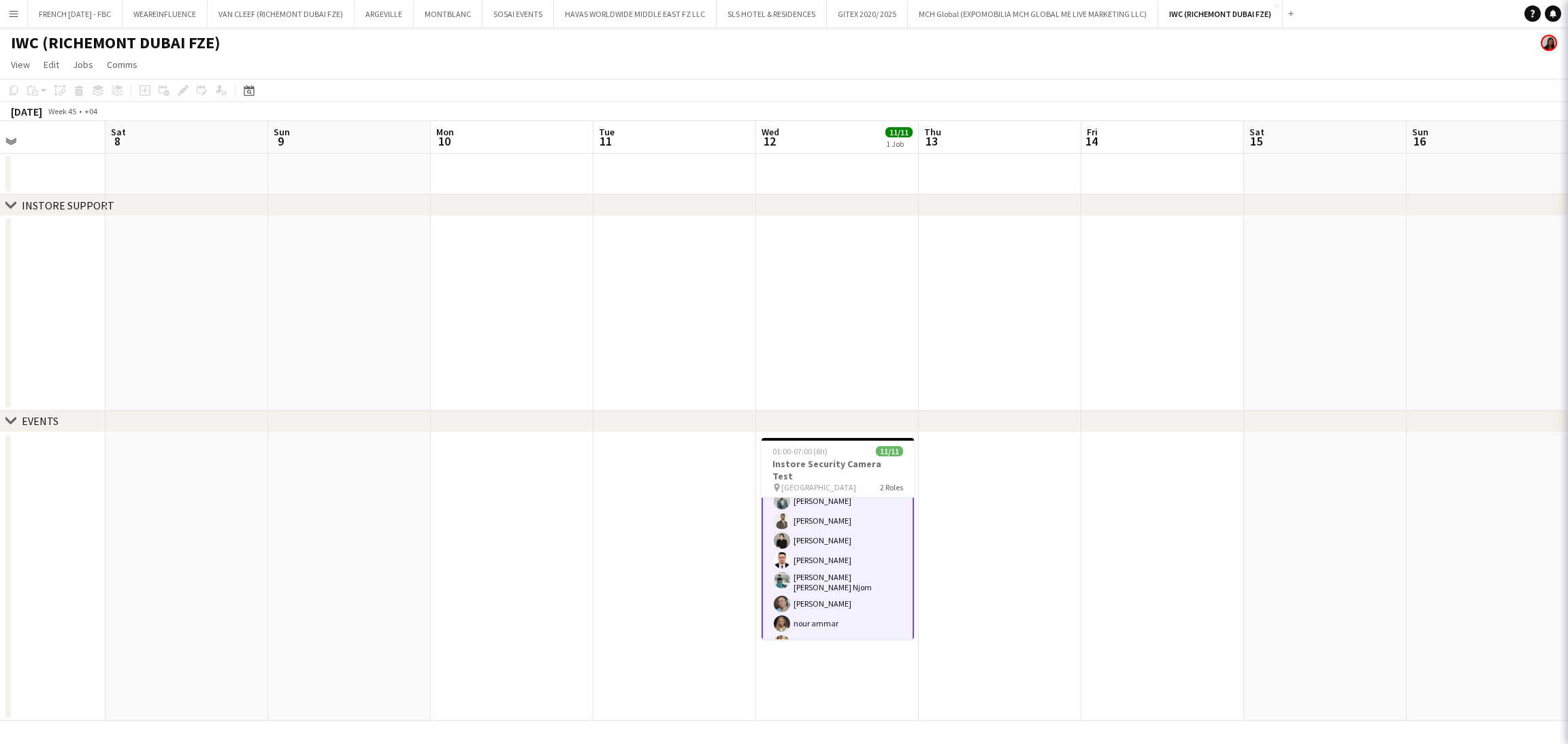
scroll to position [117, 0]
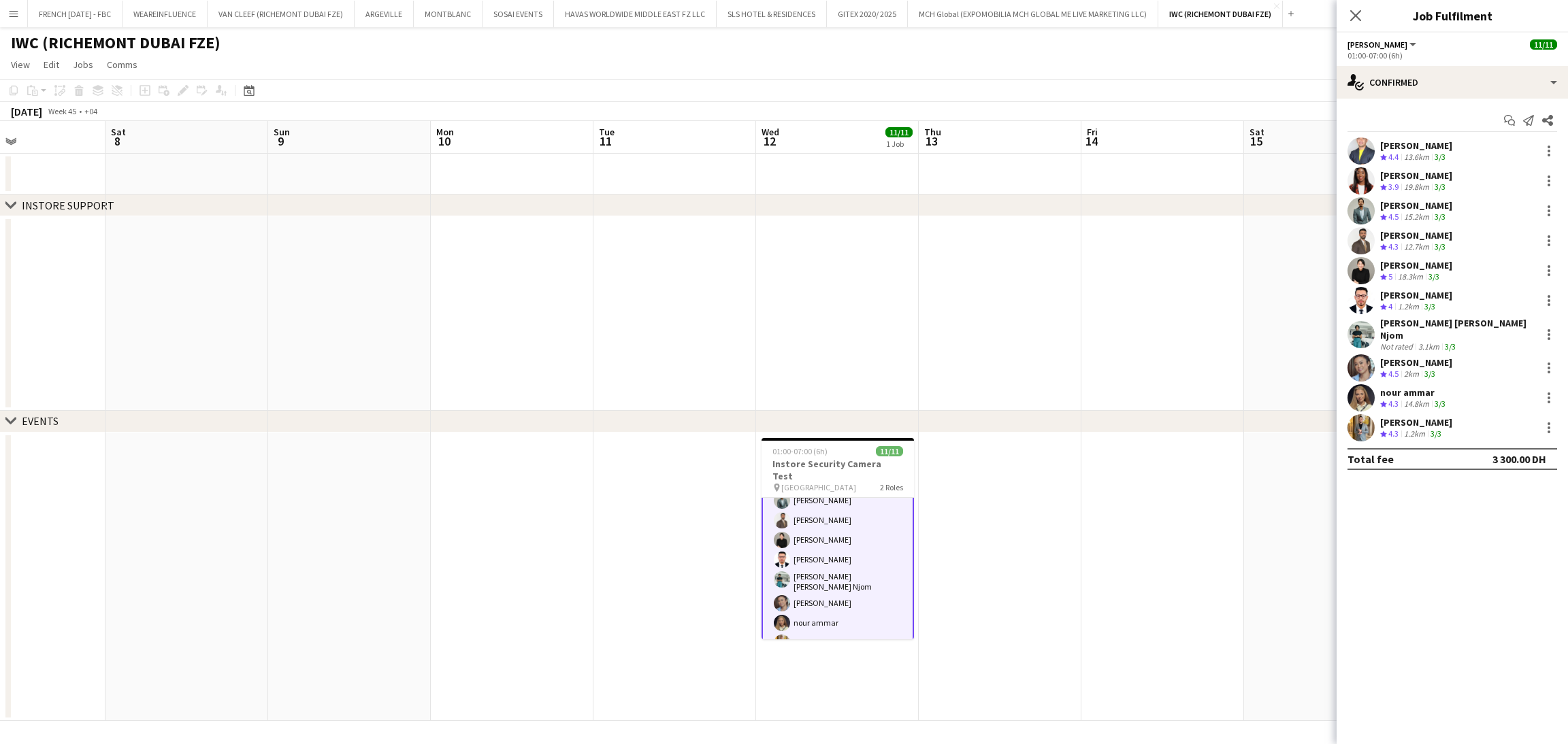
click at [1399, 341] on div "Not rated" at bounding box center [1397, 346] width 35 height 10
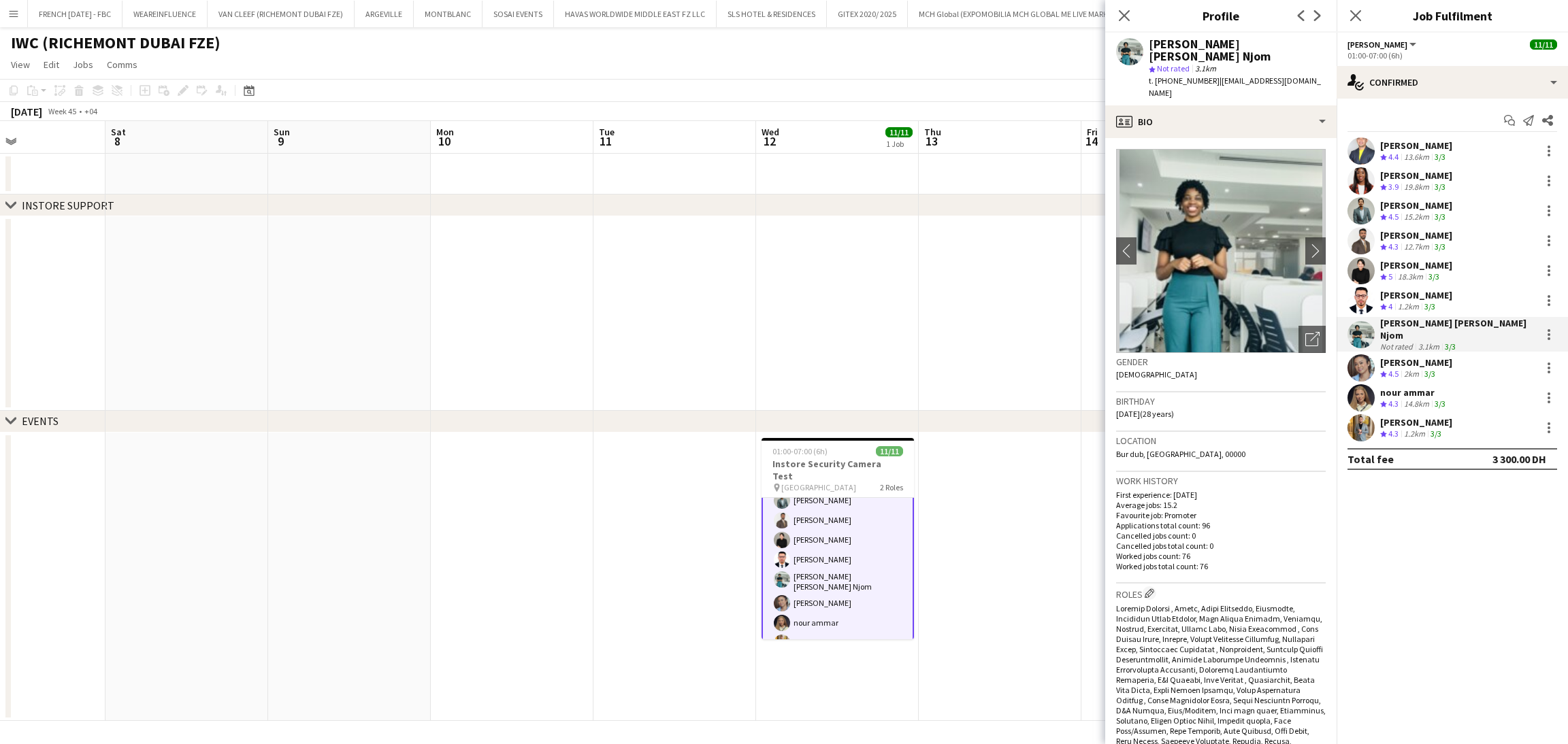
click at [993, 526] on app-date-cell at bounding box center [1000, 577] width 163 height 288
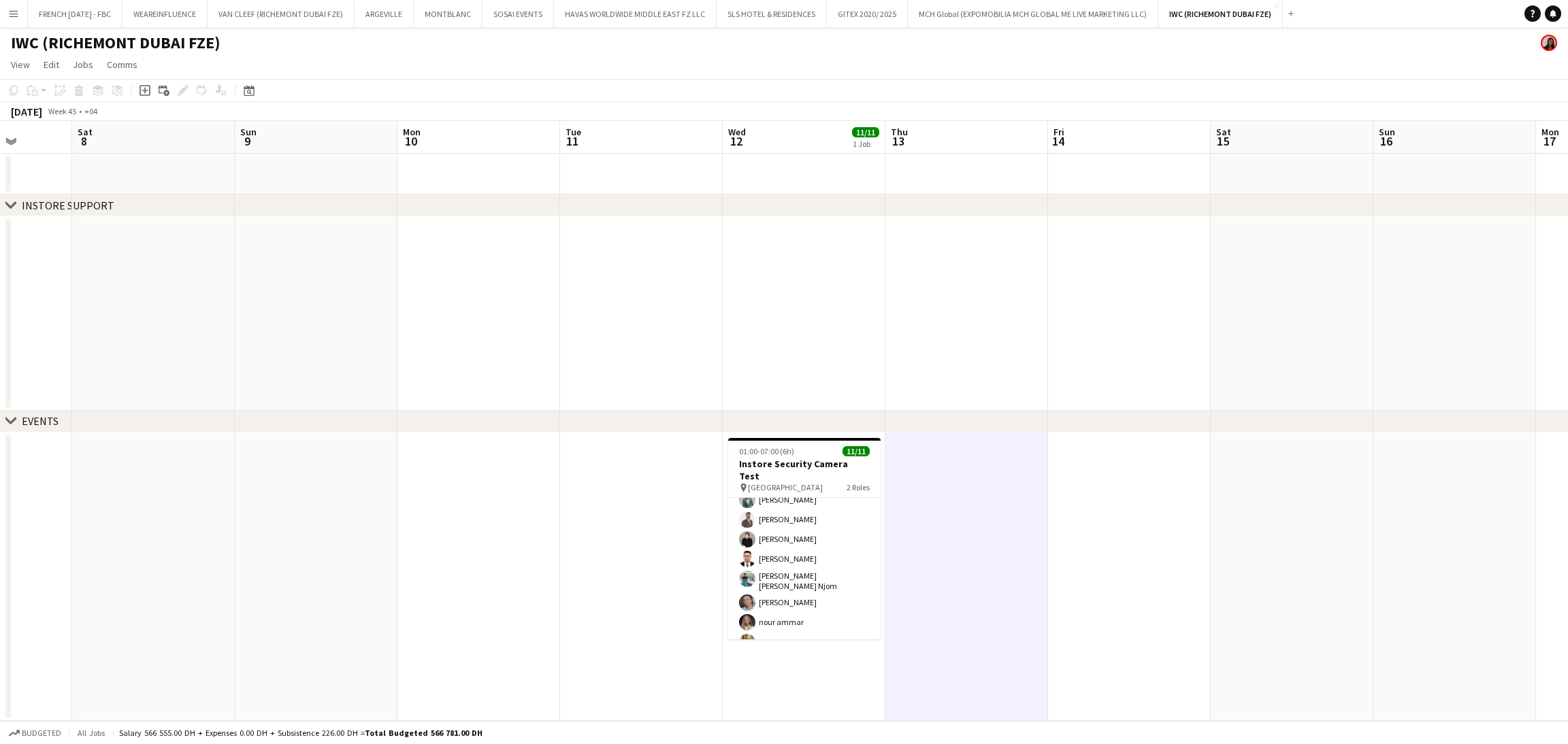
scroll to position [0, 611]
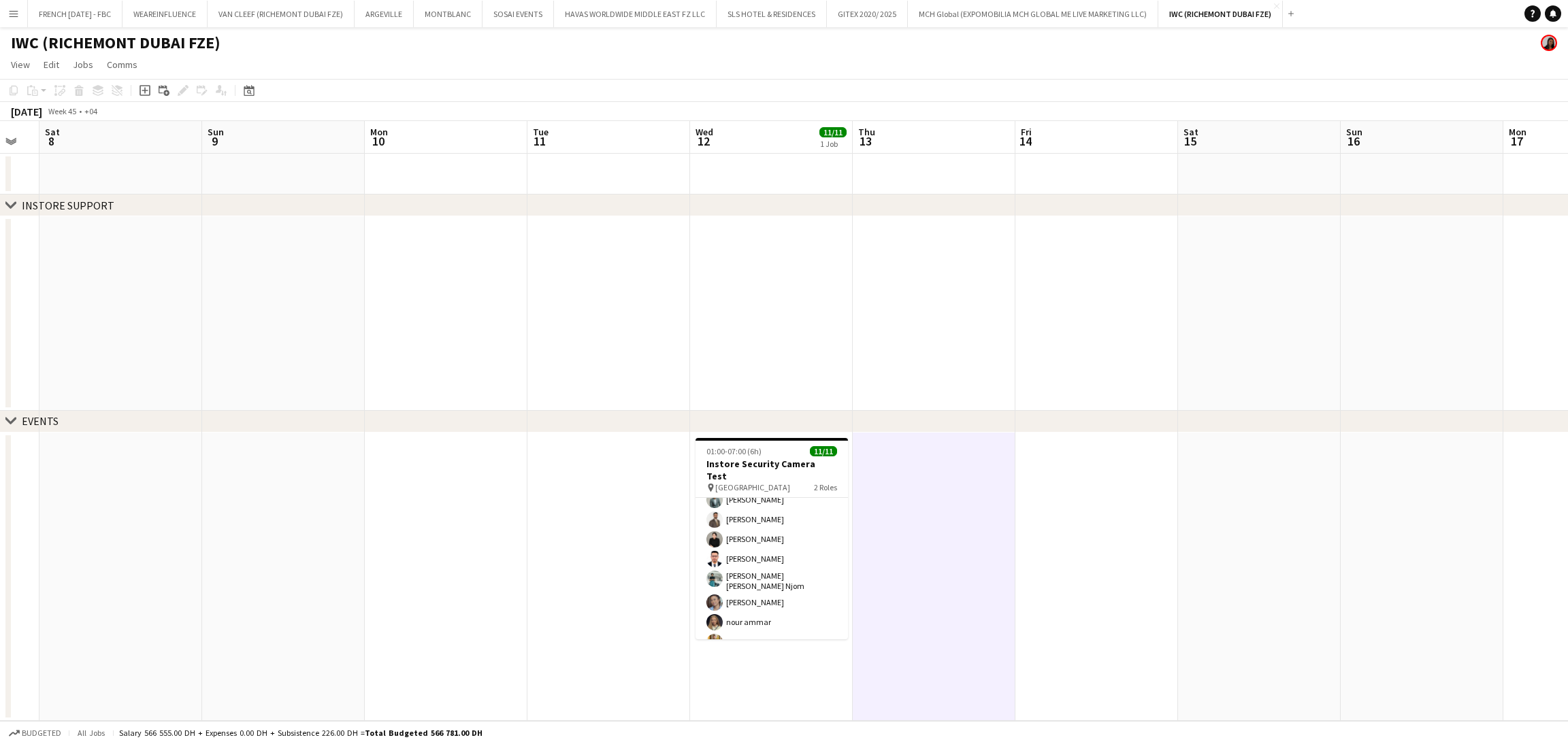
drag, startPoint x: 1254, startPoint y: 526, endPoint x: 1191, endPoint y: 518, distance: 63.5
click at [1191, 518] on app-calendar-viewport "Tue 4 Wed 5 Thu 6 Fri 7 Sat 8 Sun 9 Mon 10 Tue 11 Wed 12 11/11 1 Job Thu 13 Fri…" at bounding box center [784, 421] width 1568 height 600
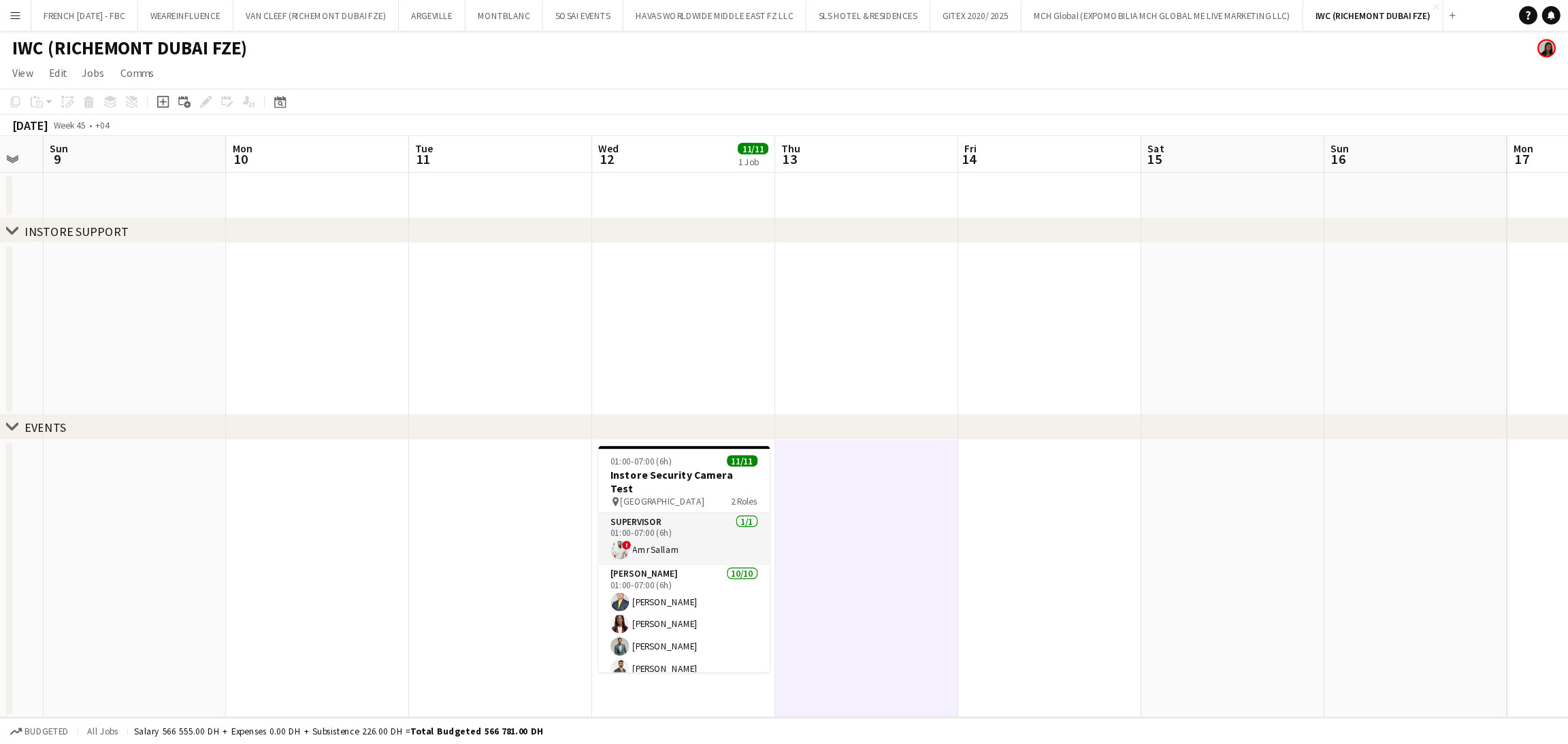
scroll to position [0, 448]
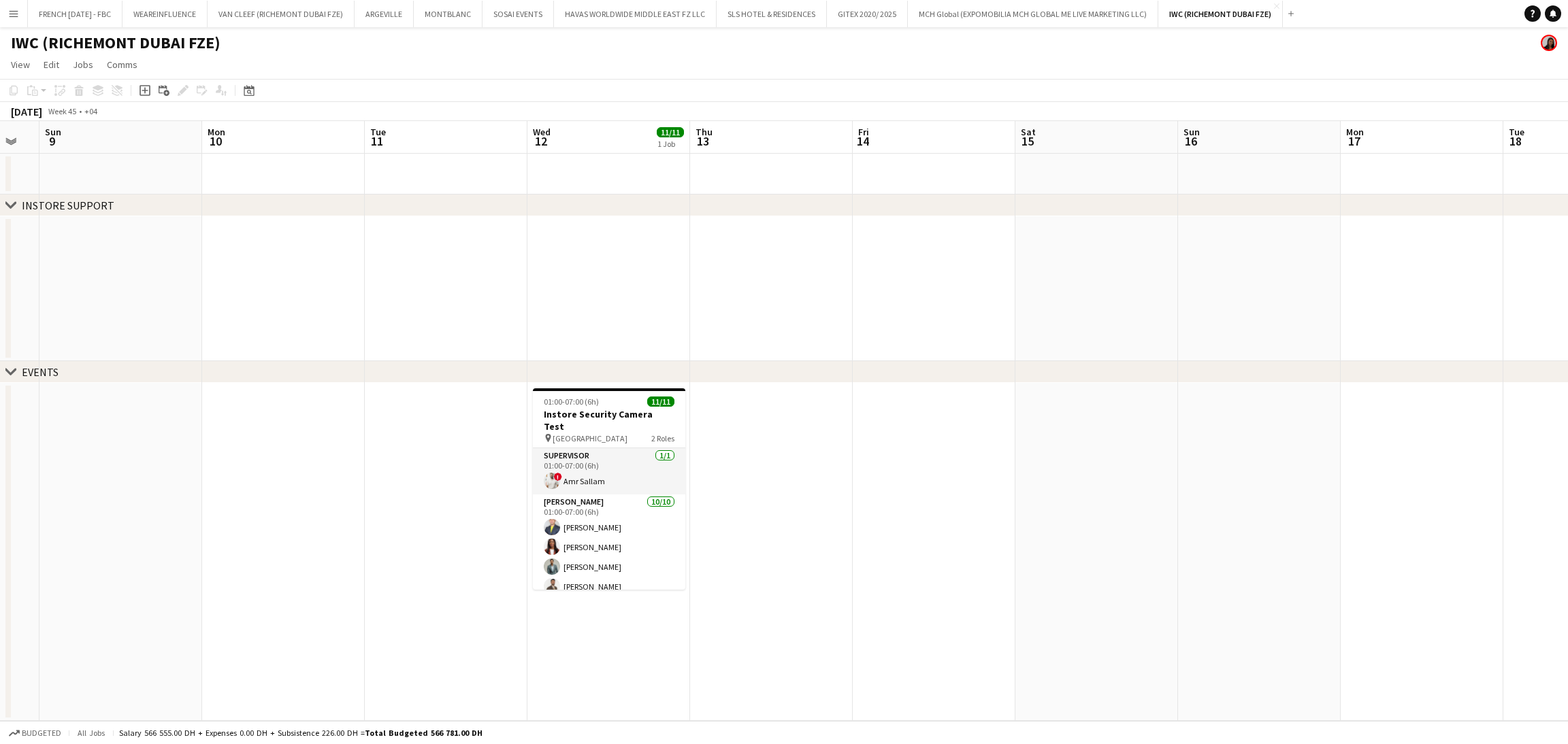
click at [625, 471] on app-card-role "Supervisor 1/1 01:00-07:00 (6h) ! Amr Sallam" at bounding box center [609, 471] width 153 height 46
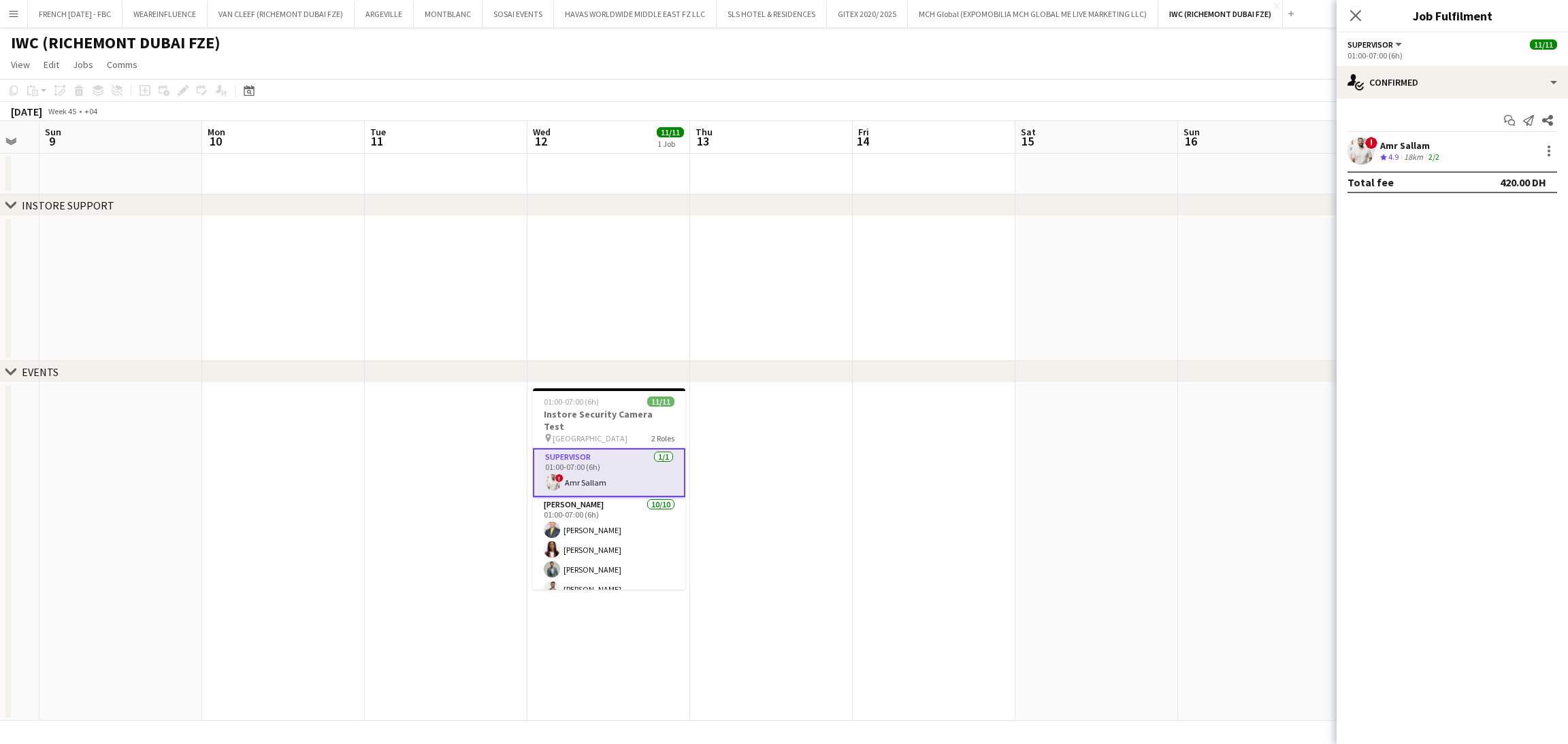
click at [1550, 142] on div "! Amr Sallam Crew rating 4.9 18km 2/2" at bounding box center [1452, 150] width 231 height 27
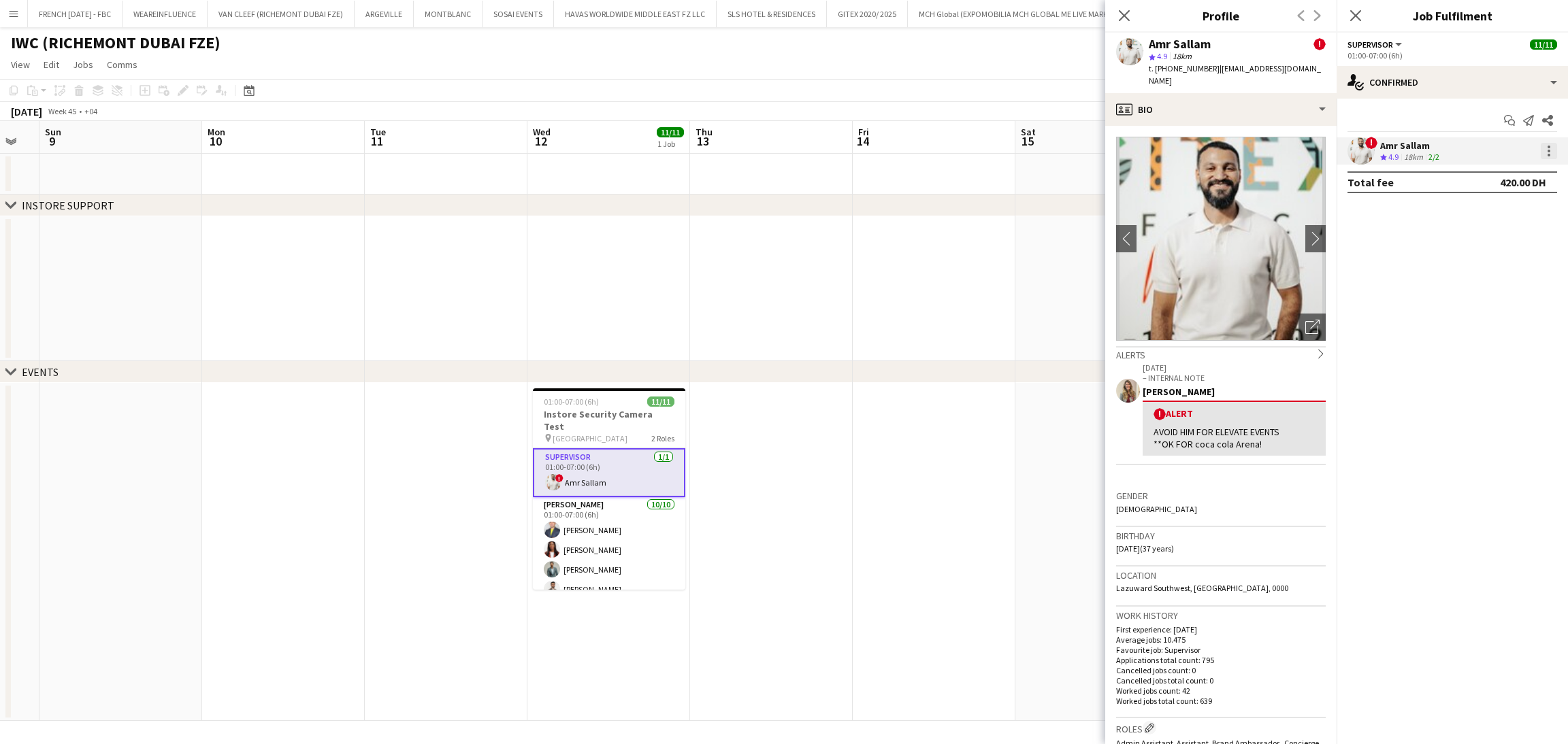
click at [1546, 154] on div at bounding box center [1549, 150] width 16 height 16
click at [1506, 345] on span "Set as supervisor" at bounding box center [1504, 339] width 84 height 12
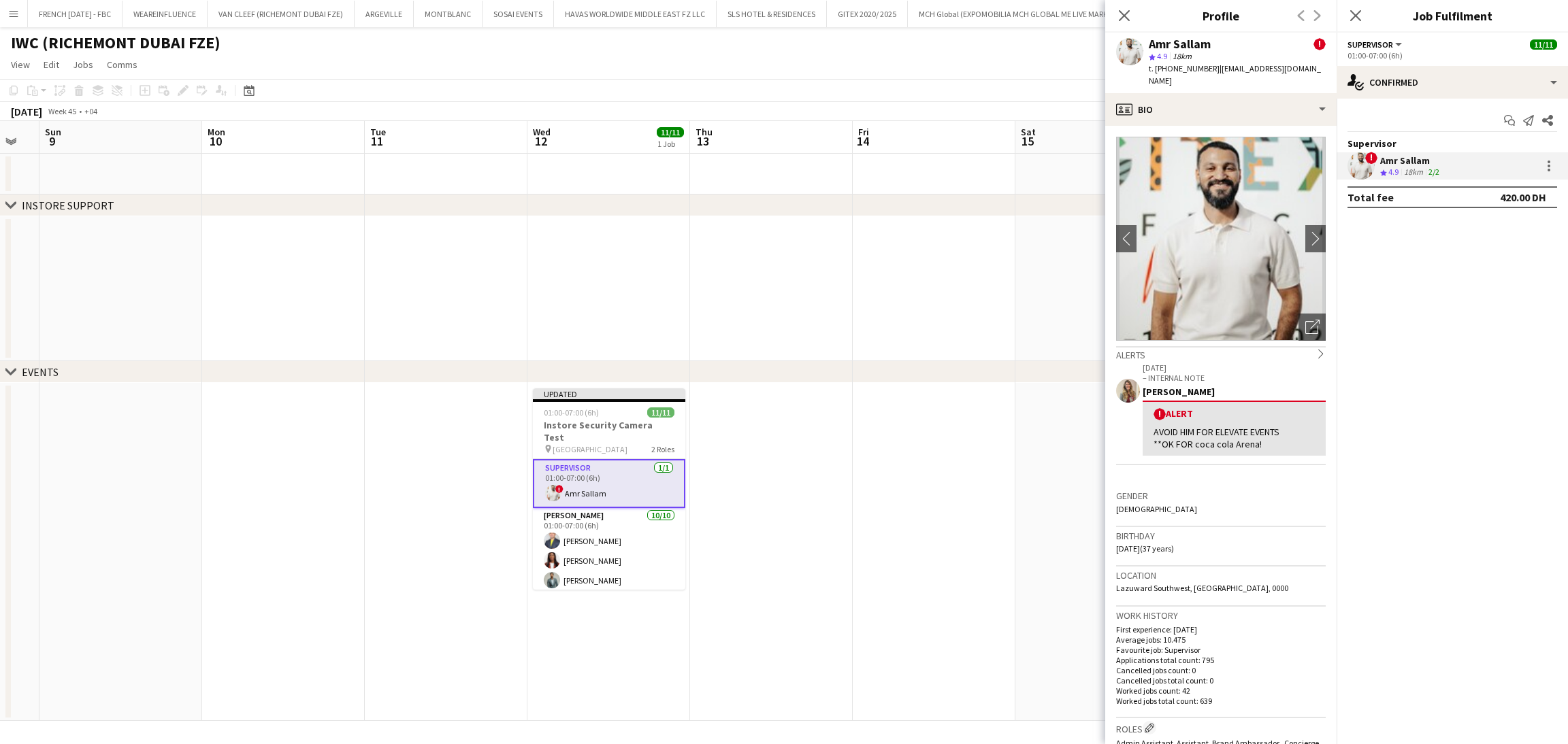
click at [976, 485] on app-date-cell at bounding box center [934, 552] width 163 height 338
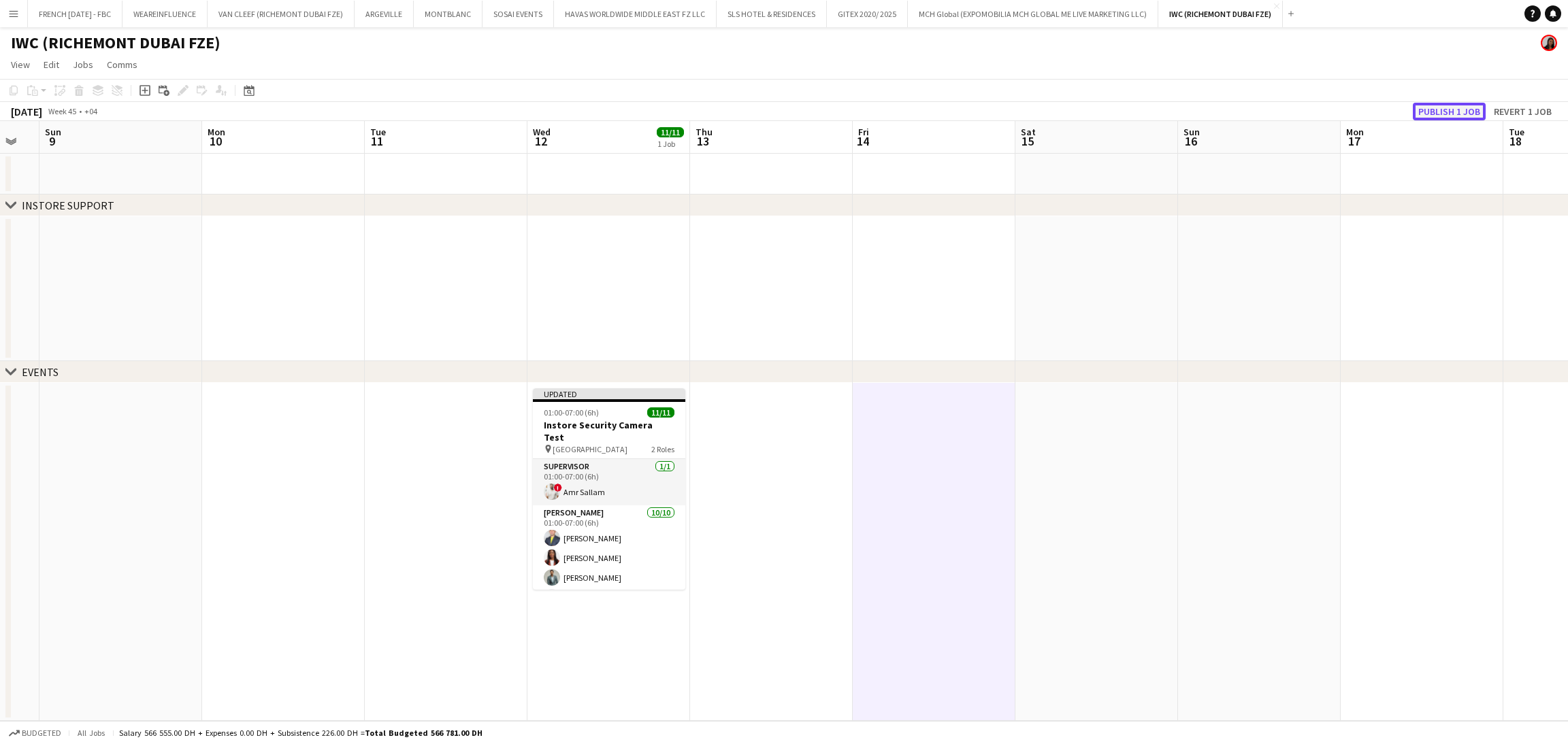
click at [1445, 114] on button "Publish 1 job" at bounding box center [1449, 111] width 72 height 18
click at [437, 25] on button "MONTBLANC Close" at bounding box center [448, 14] width 69 height 26
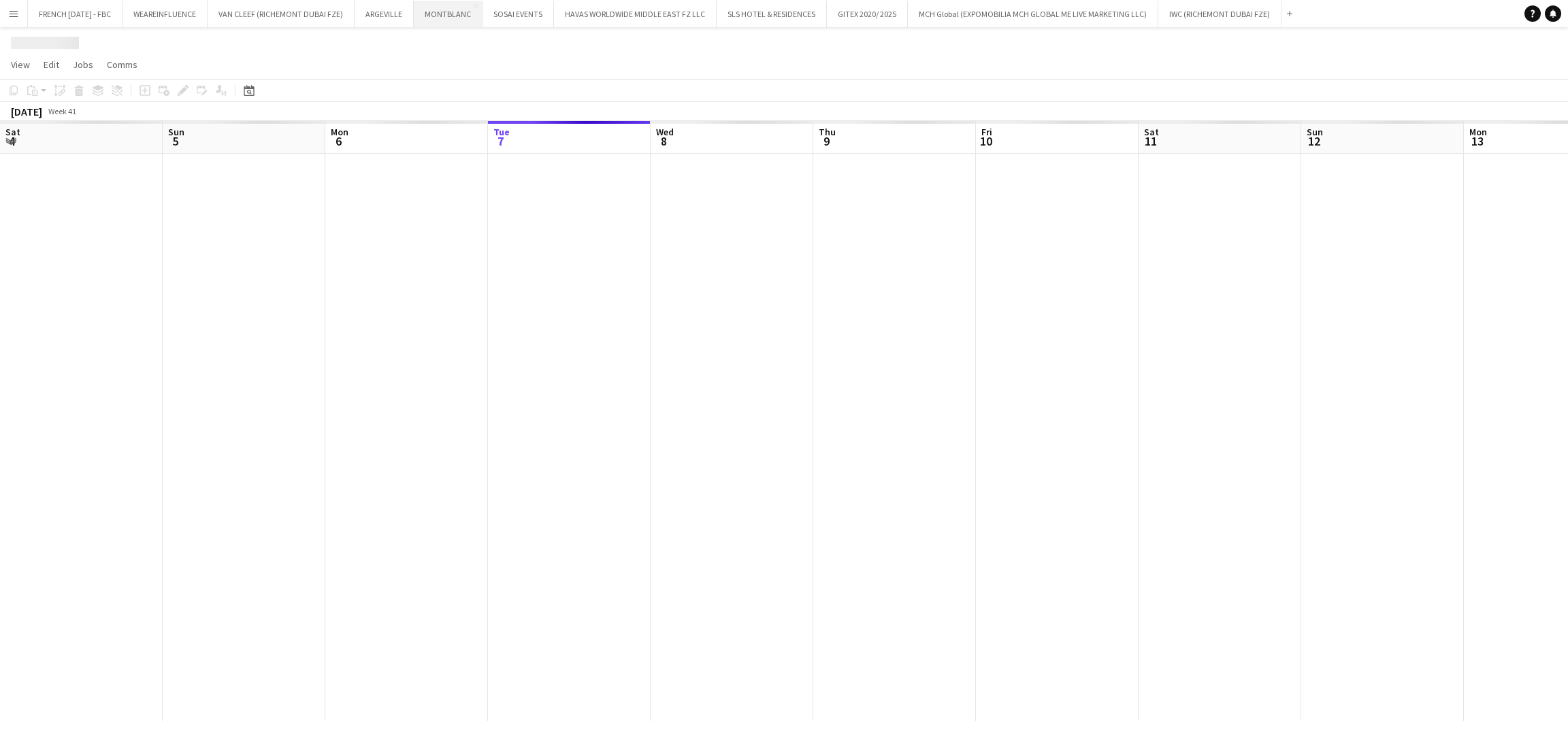
scroll to position [0, 325]
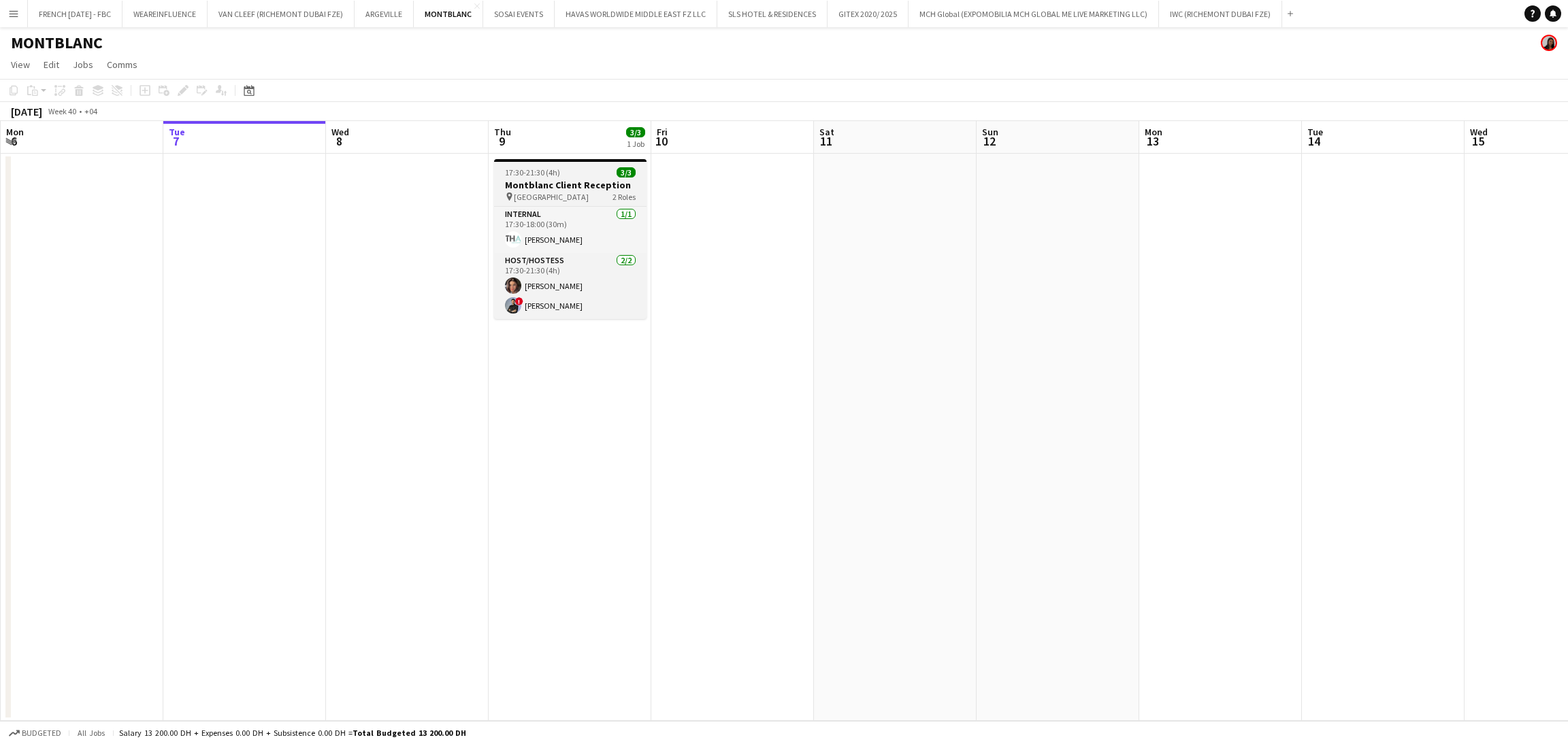
click at [591, 192] on div "pin Dubai Mall 2 Roles" at bounding box center [570, 196] width 153 height 11
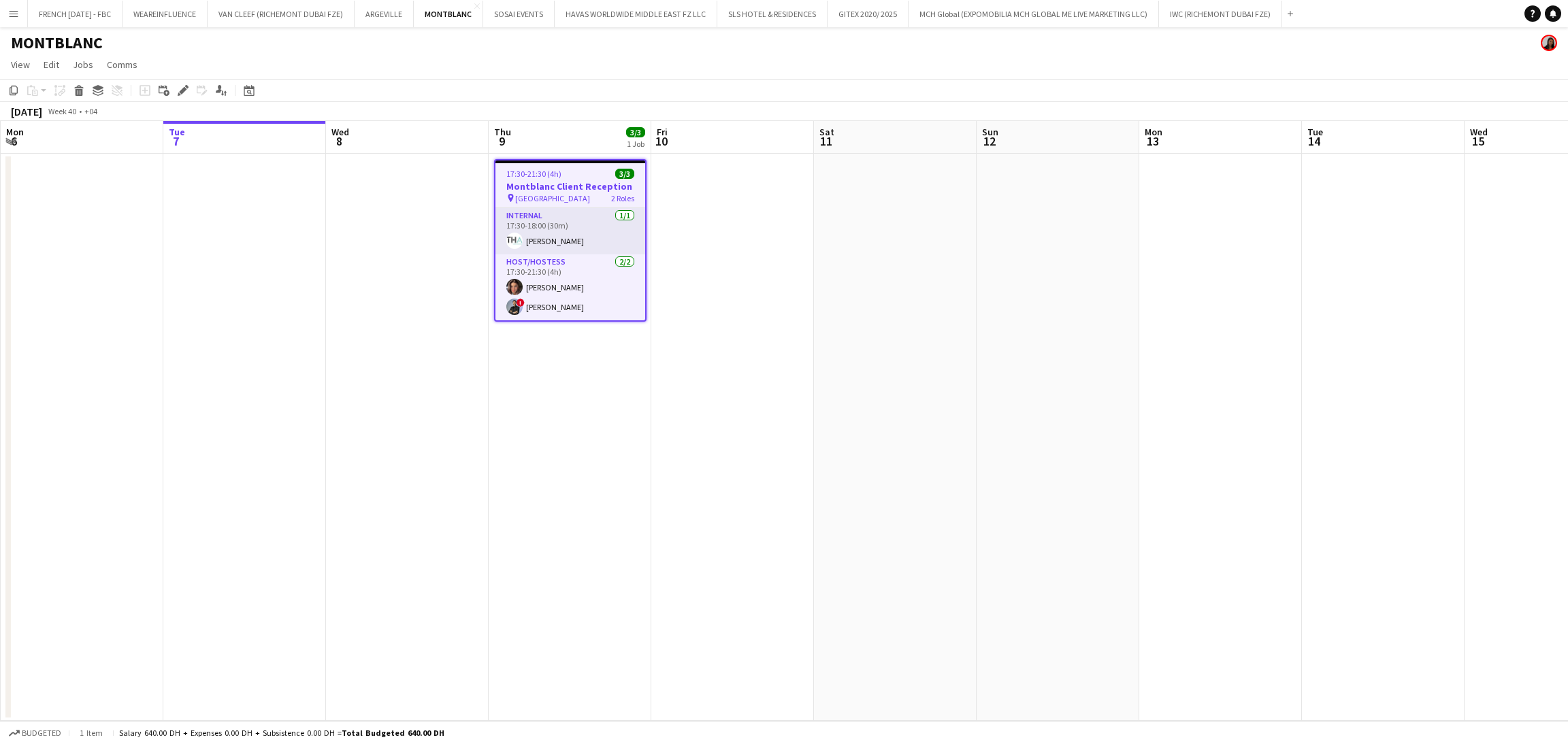
click at [194, 88] on div "Add job Add linked Job Edit Edit linked Job Applicants" at bounding box center [178, 90] width 104 height 16
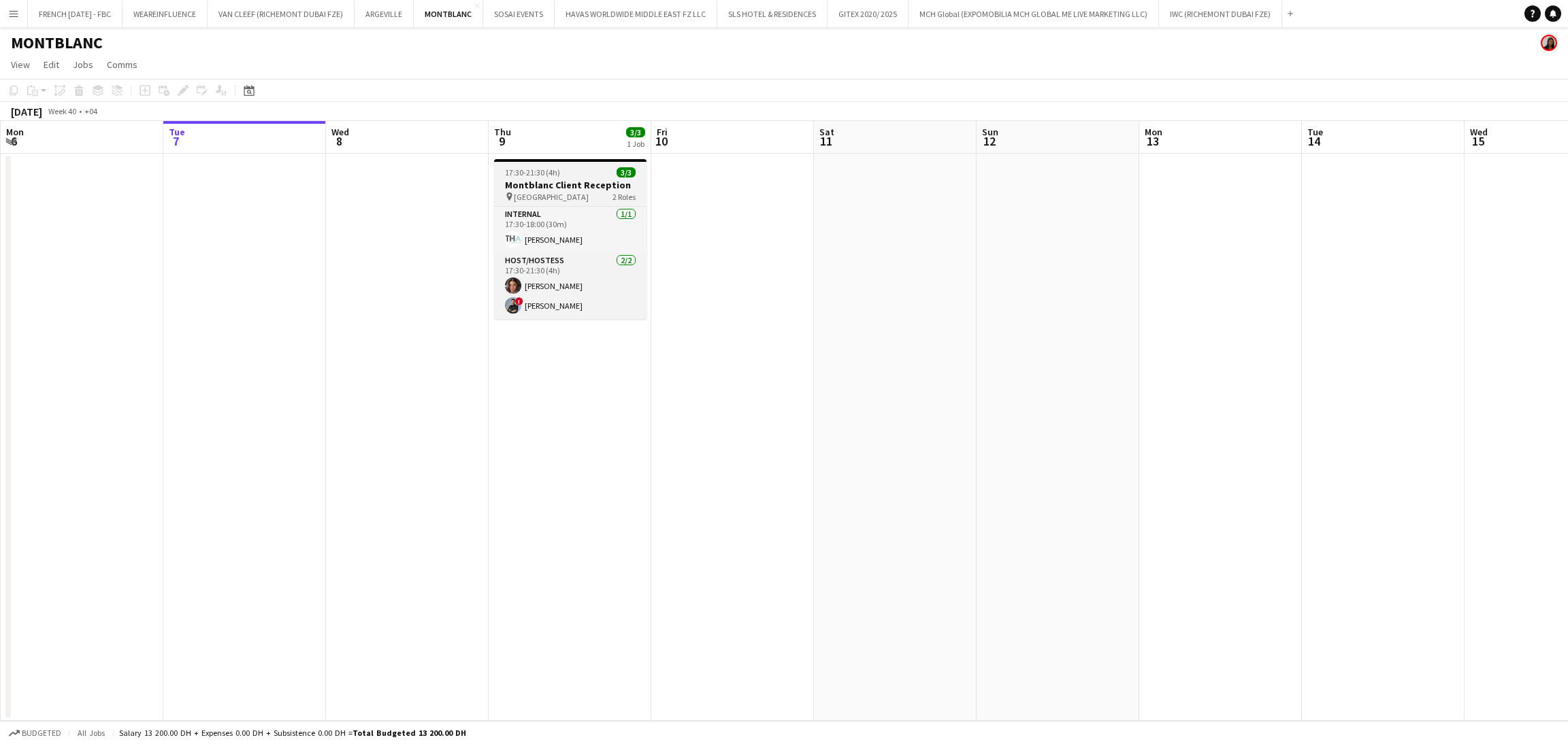
click at [529, 169] on span "17:30-21:30 (4h)" at bounding box center [532, 172] width 55 height 10
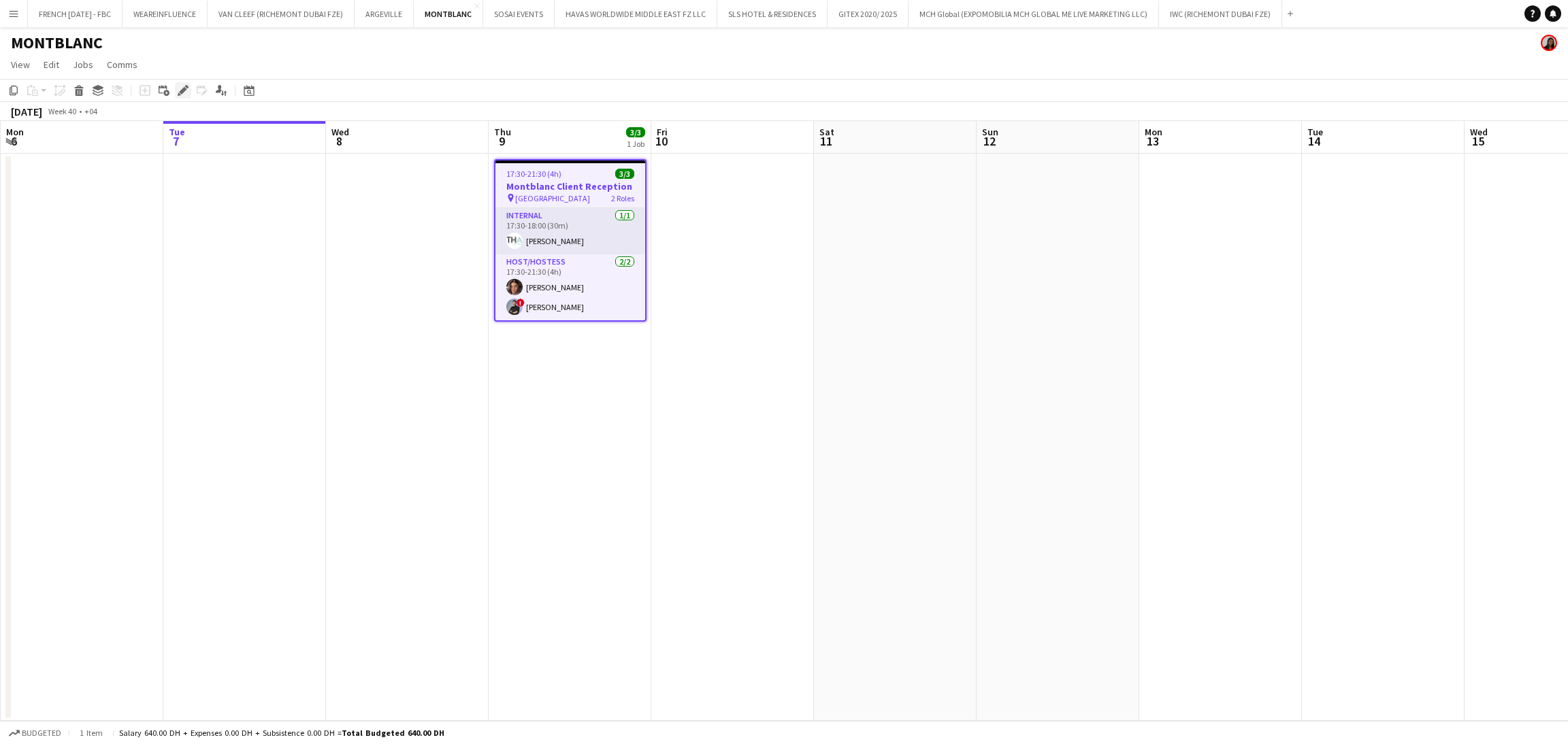
click at [178, 90] on icon "Edit" at bounding box center [183, 90] width 11 height 11
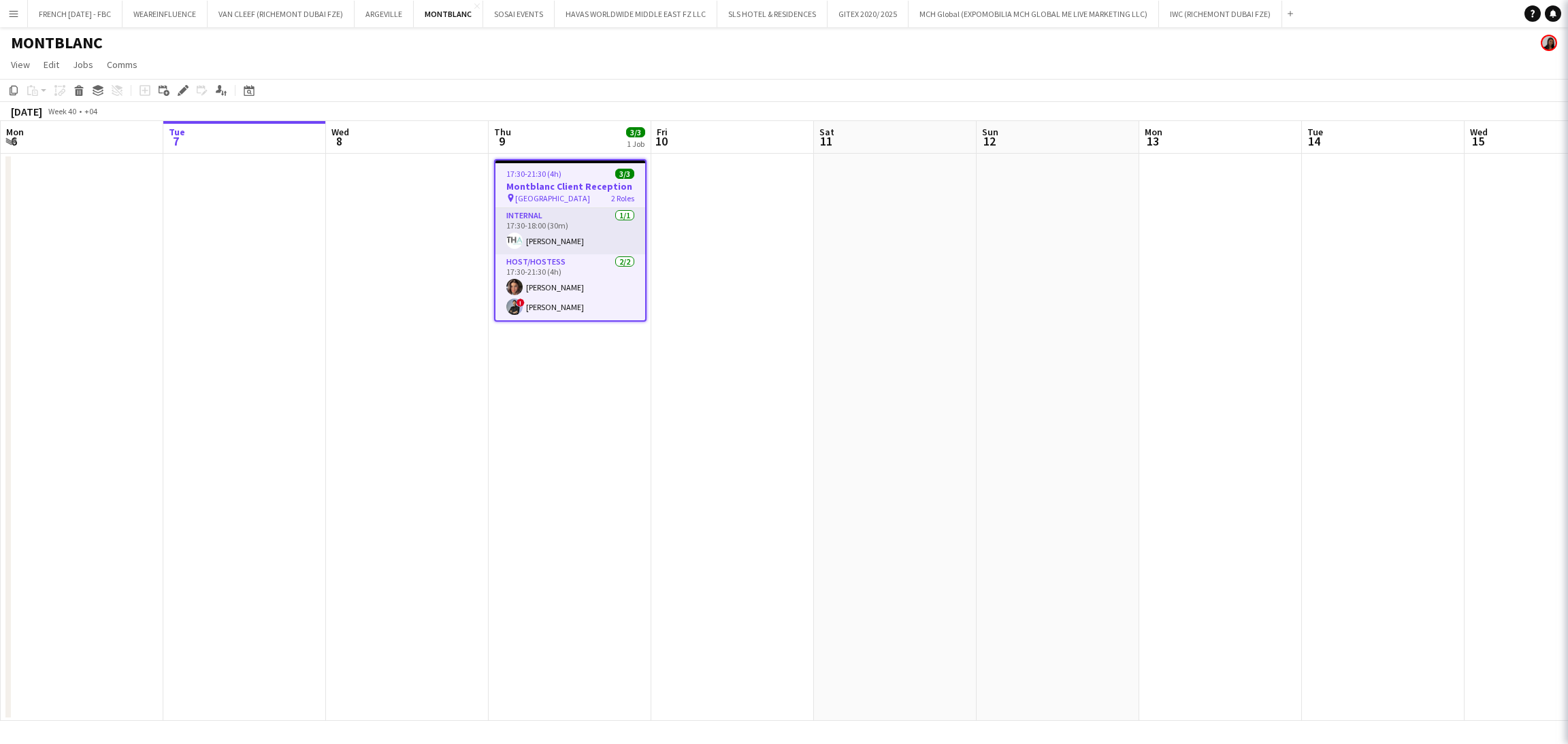
type input "**********"
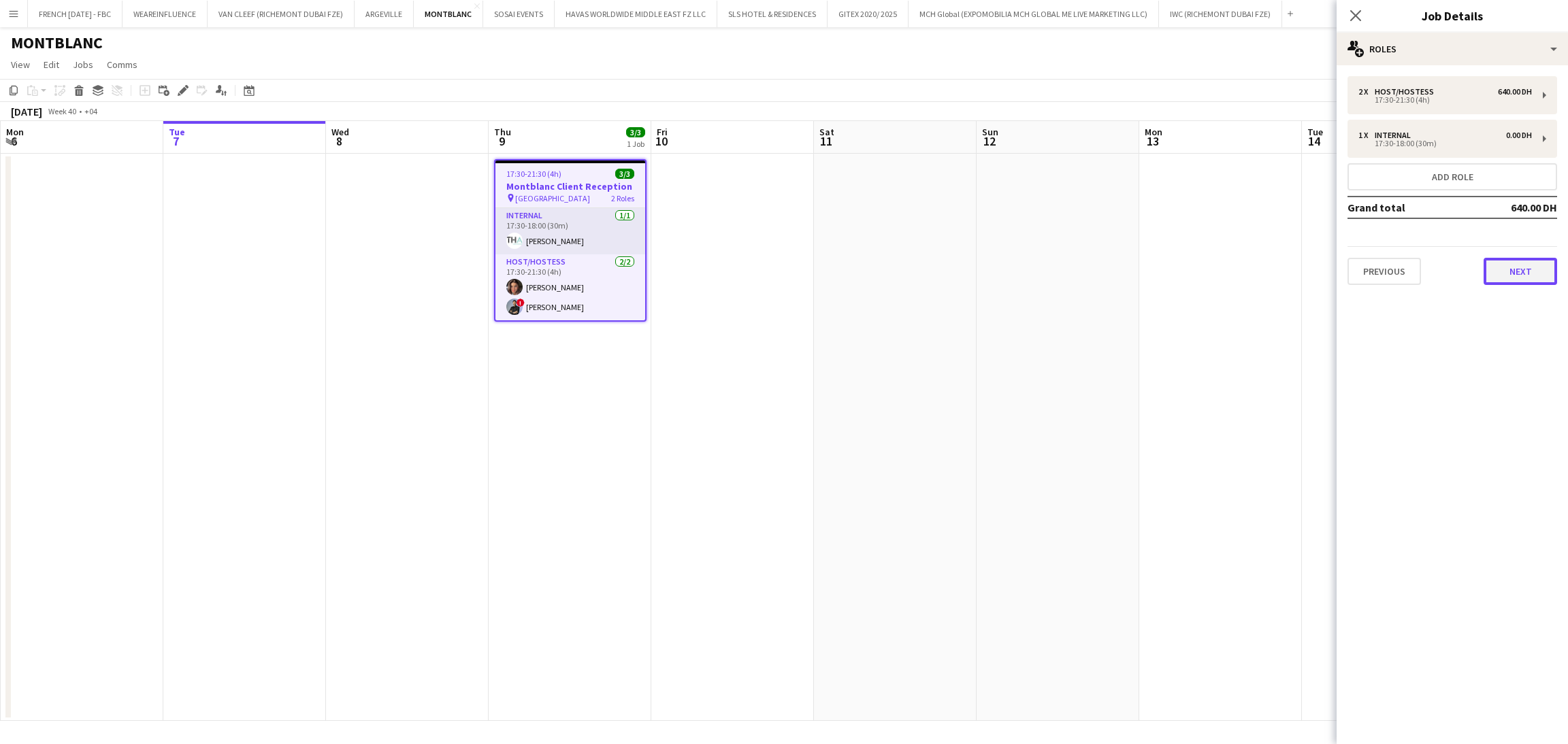
click at [1526, 269] on button "Next" at bounding box center [1520, 271] width 73 height 27
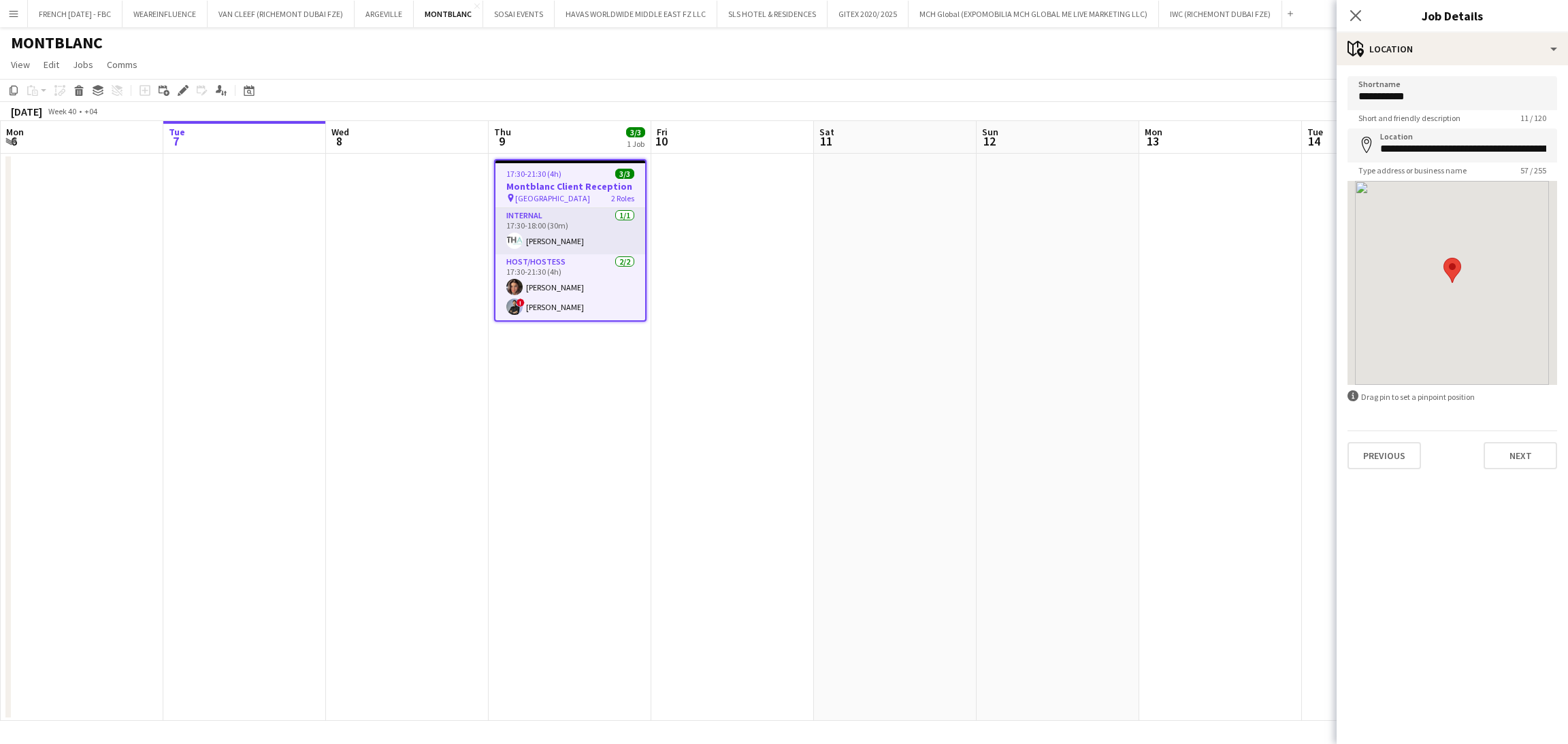
click at [1517, 470] on div "**********" at bounding box center [1452, 273] width 231 height 415
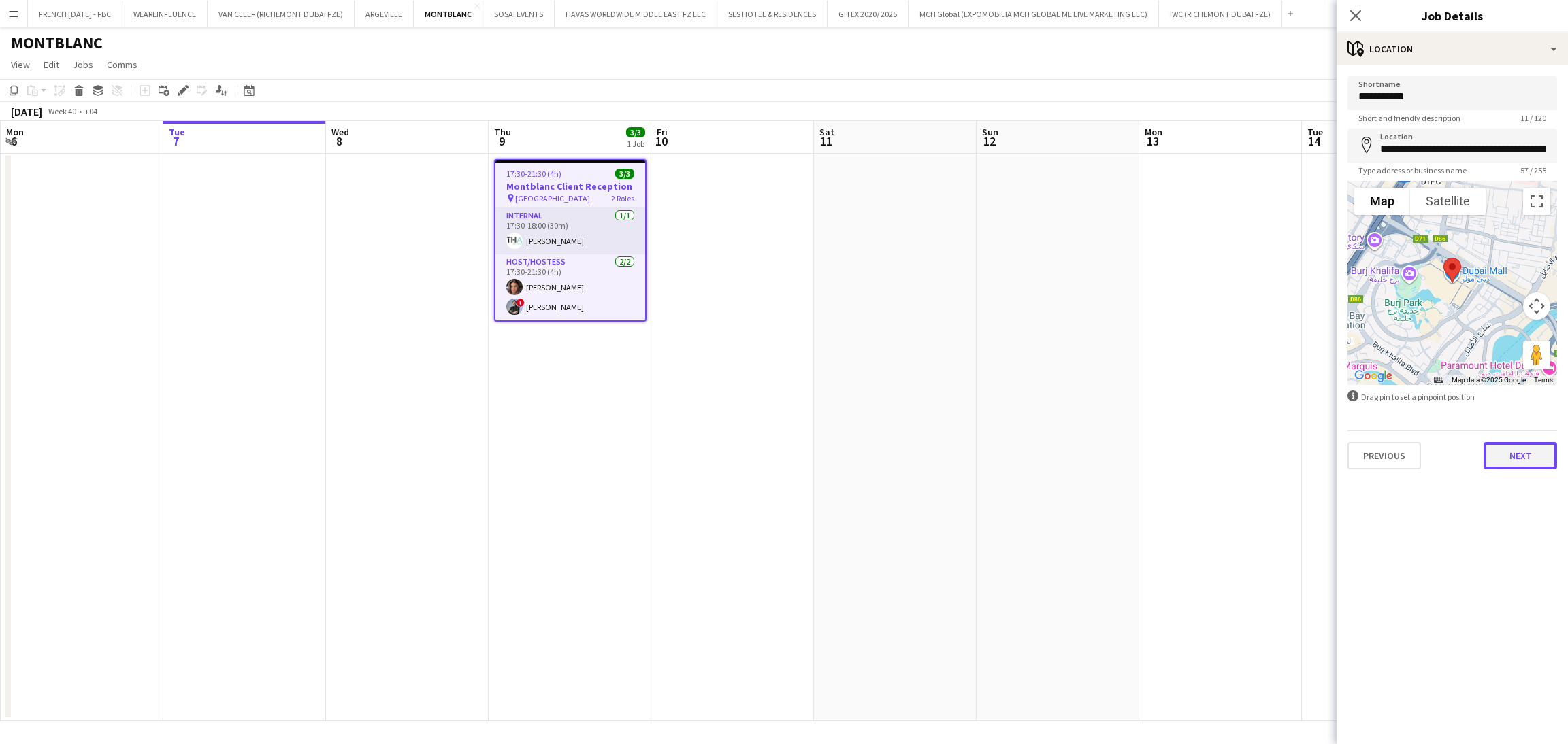
click at [1520, 459] on button "Next" at bounding box center [1520, 456] width 73 height 27
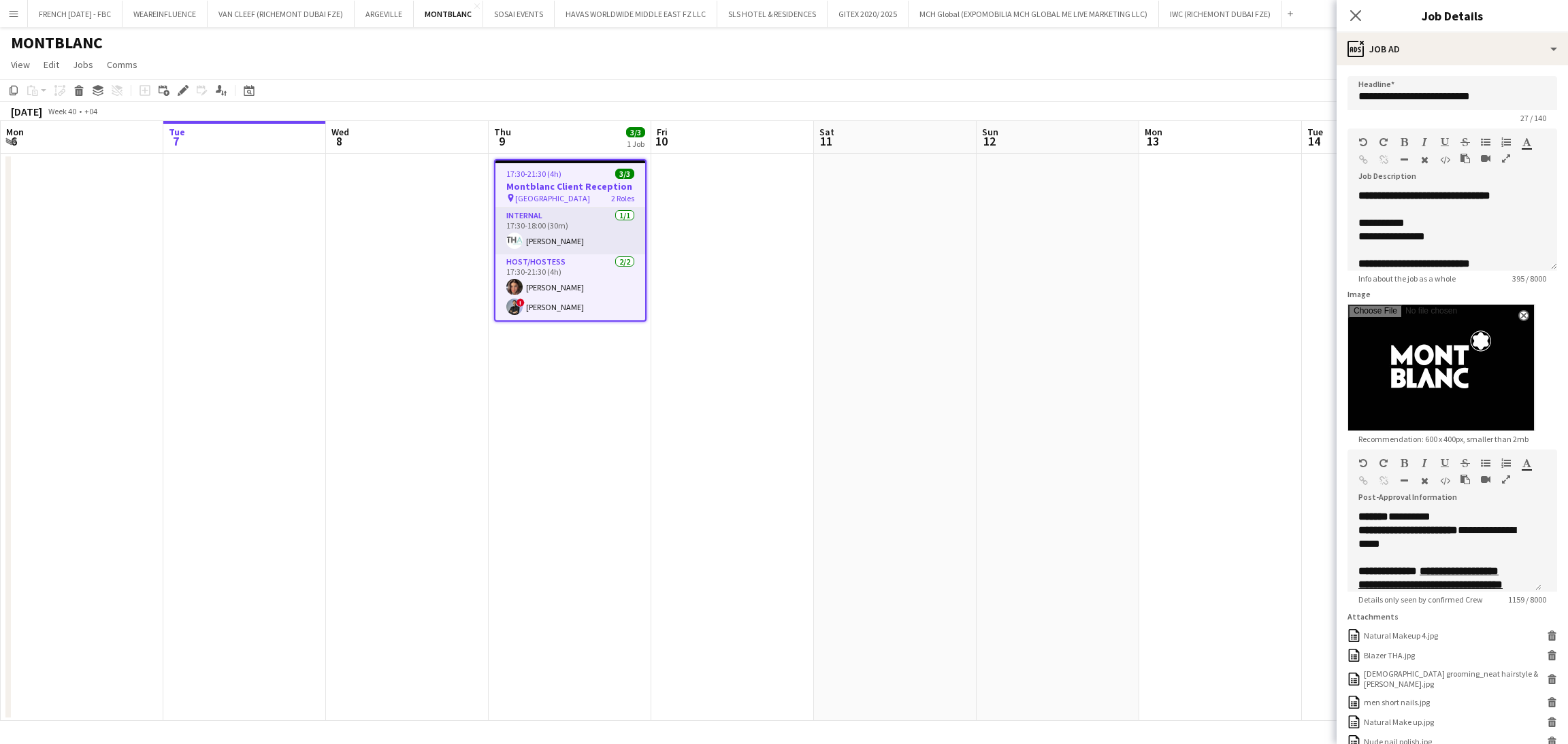
click at [1073, 464] on app-date-cell at bounding box center [1058, 437] width 163 height 567
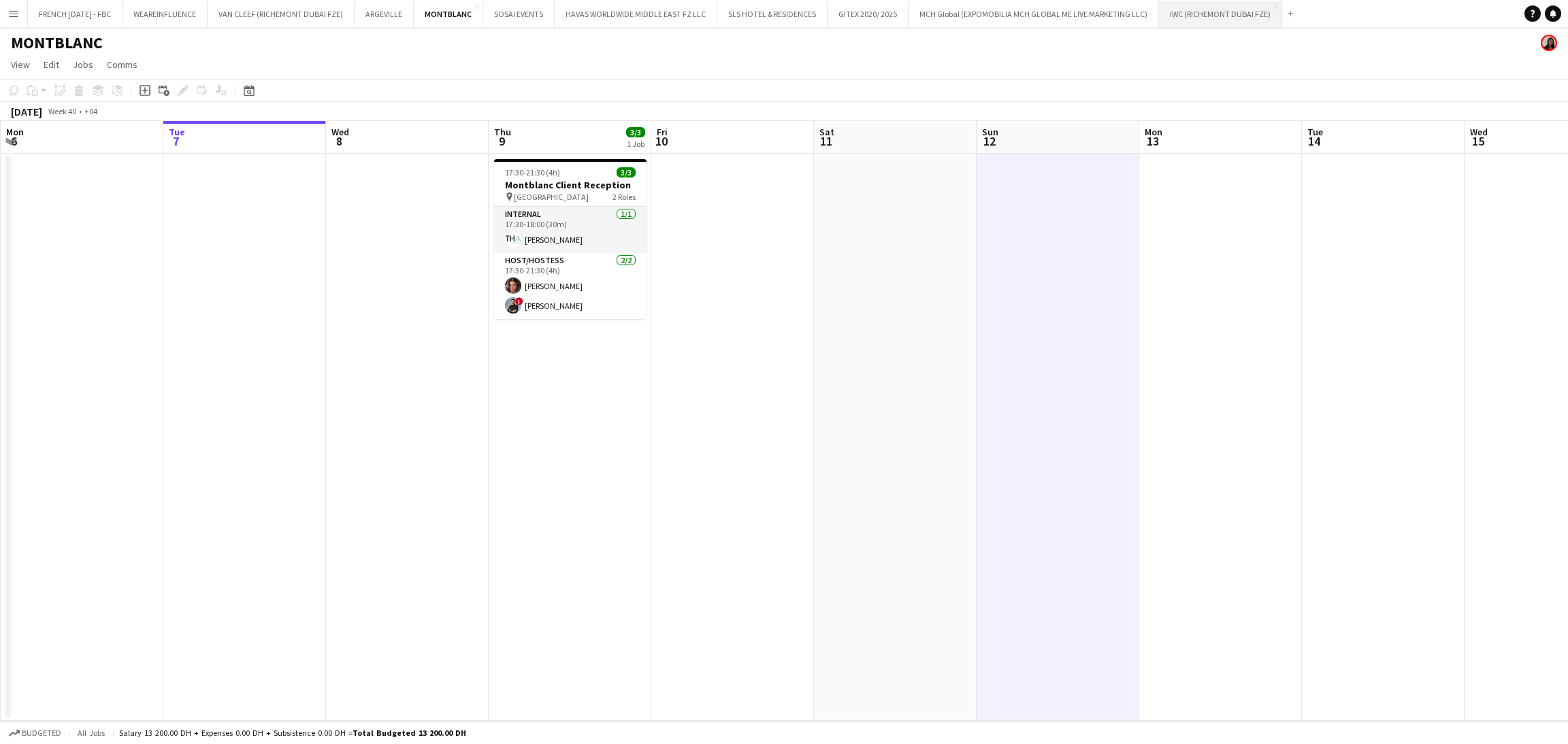
click at [1221, 23] on button "IWC (RICHEMONT DUBAI FZE) Close" at bounding box center [1220, 14] width 123 height 26
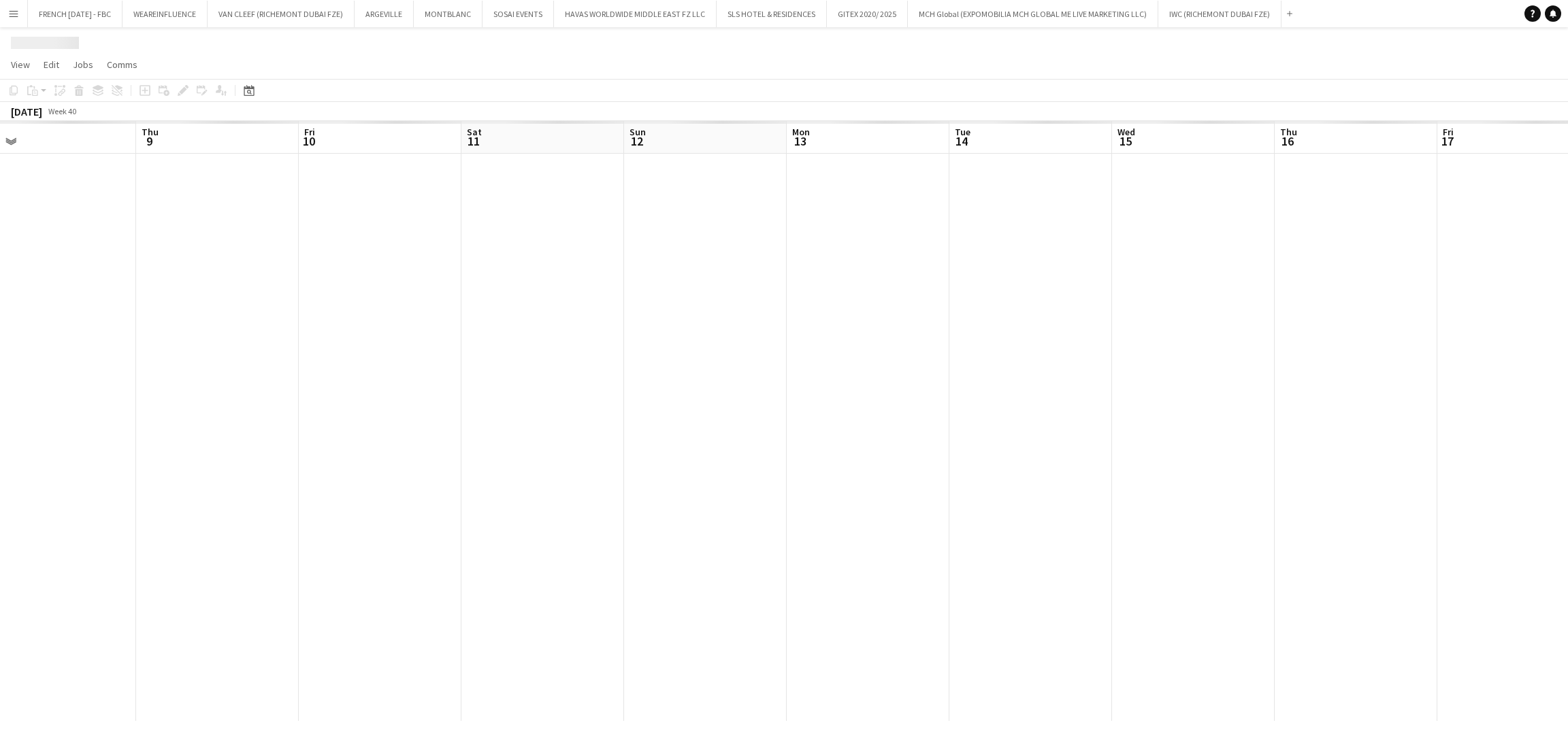
drag, startPoint x: 1213, startPoint y: 383, endPoint x: 228, endPoint y: 437, distance: 986.5
click at [228, 437] on app-calendar-viewport "Mon 6 Tue 7 Wed 8 Thu 9 Fri 10 Sat 11 Sun 12 Mon 13 Tue 14 Wed 15 Thu 16 Fri 17…" at bounding box center [784, 421] width 1568 height 600
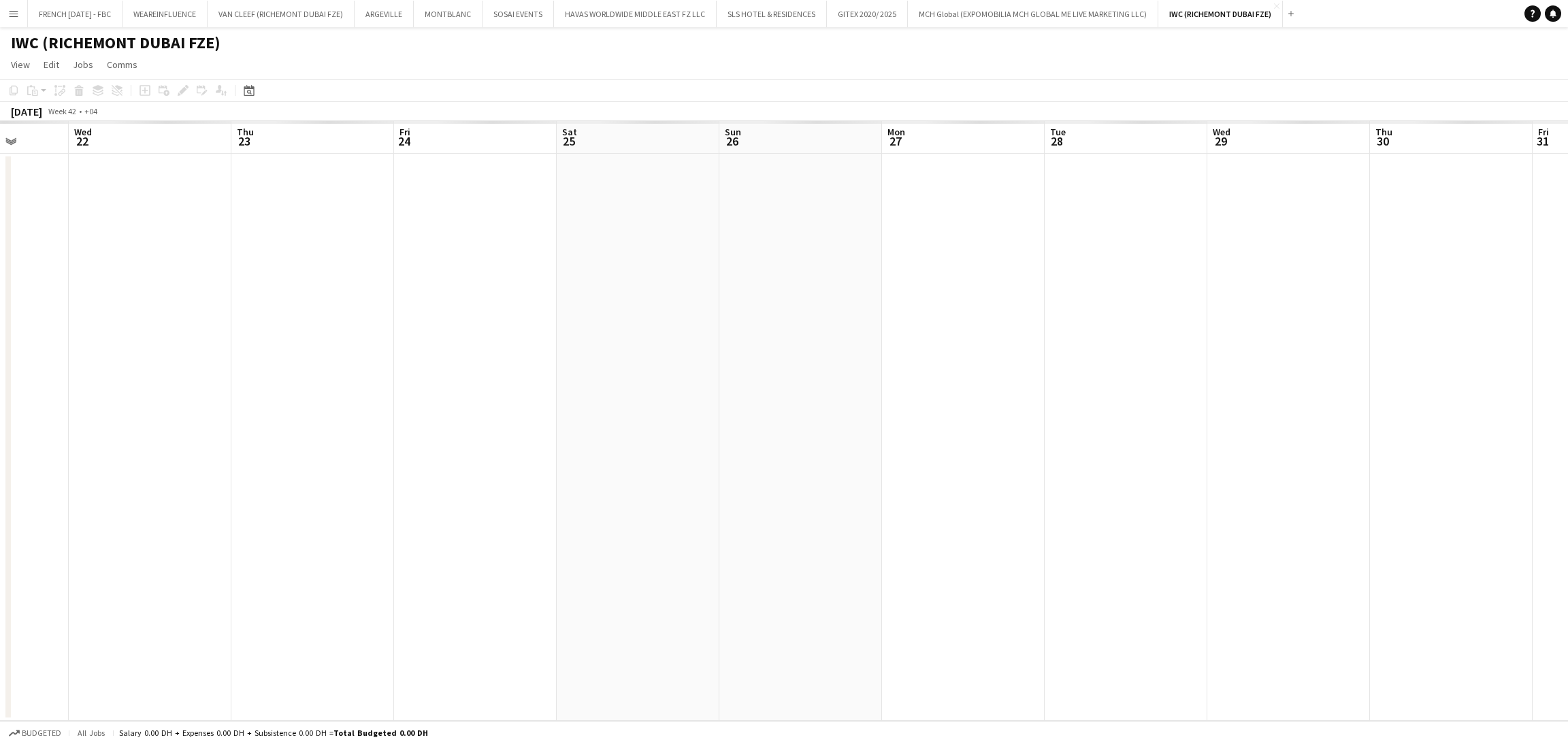
drag, startPoint x: 982, startPoint y: 363, endPoint x: 374, endPoint y: 398, distance: 609.0
click at [283, 398] on app-calendar-viewport "Sat 18 Sun 19 Mon 20 Tue 21 Wed 22 Thu 23 Fri 24 Sat 25 Sun 26 Mon 27 Tue 28 We…" at bounding box center [784, 421] width 1568 height 600
click at [95, 361] on app-calendar-viewport "Sat 18 Sun 19 Mon 20 Tue 21 Wed 22 Thu 23 Fri 24 Sat 25 Sun 26 Mon 27 Tue 28 We…" at bounding box center [784, 421] width 1568 height 600
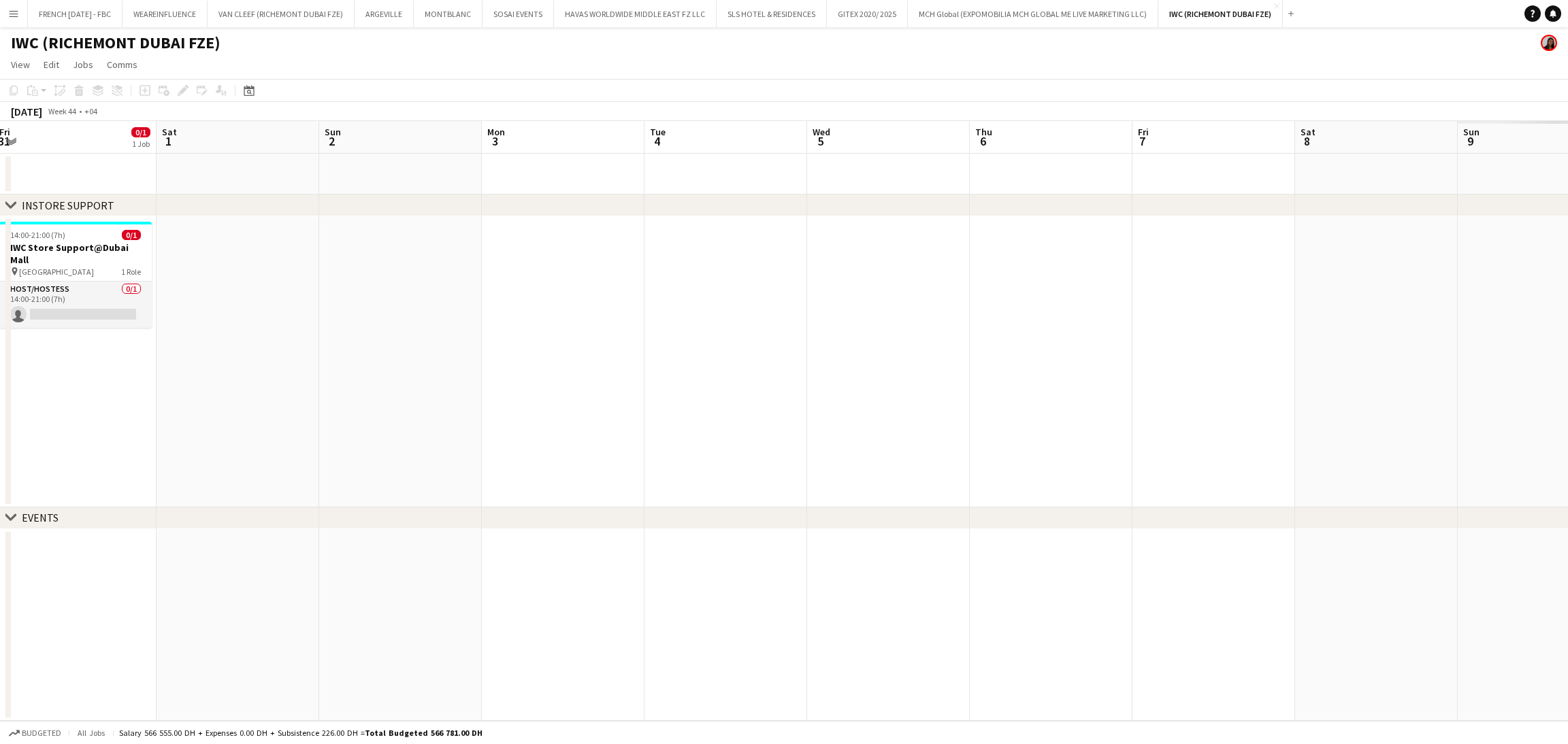
drag, startPoint x: 1252, startPoint y: 359, endPoint x: 210, endPoint y: 387, distance: 1042.4
click at [142, 381] on app-calendar-viewport "Wed 29 Thu 30 Fri 31 0/1 1 Job Sat 1 Sun 2 Mon 3 Tue 4 Wed 5 Thu 6 Fri 7 Sat 8 …" at bounding box center [784, 421] width 1568 height 600
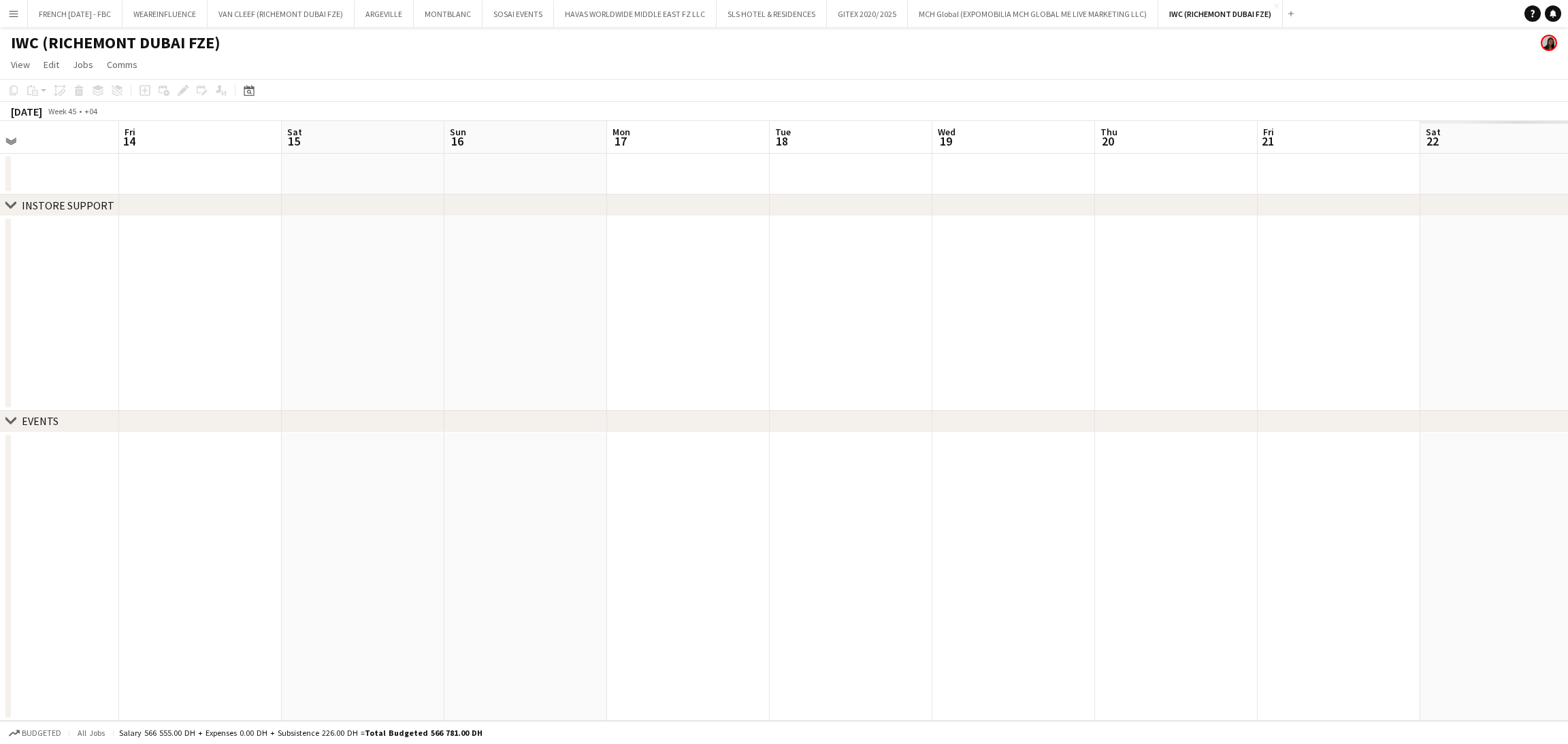
drag, startPoint x: 1520, startPoint y: 329, endPoint x: 400, endPoint y: 389, distance: 1121.6
click at [400, 389] on app-calendar-viewport "Tue 11 Wed 12 11/11 1 Job Thu 13 Fri 14 Sat 15 Sun 16 Mon 17 Tue 18 Wed 19 Thu …" at bounding box center [784, 421] width 1568 height 600
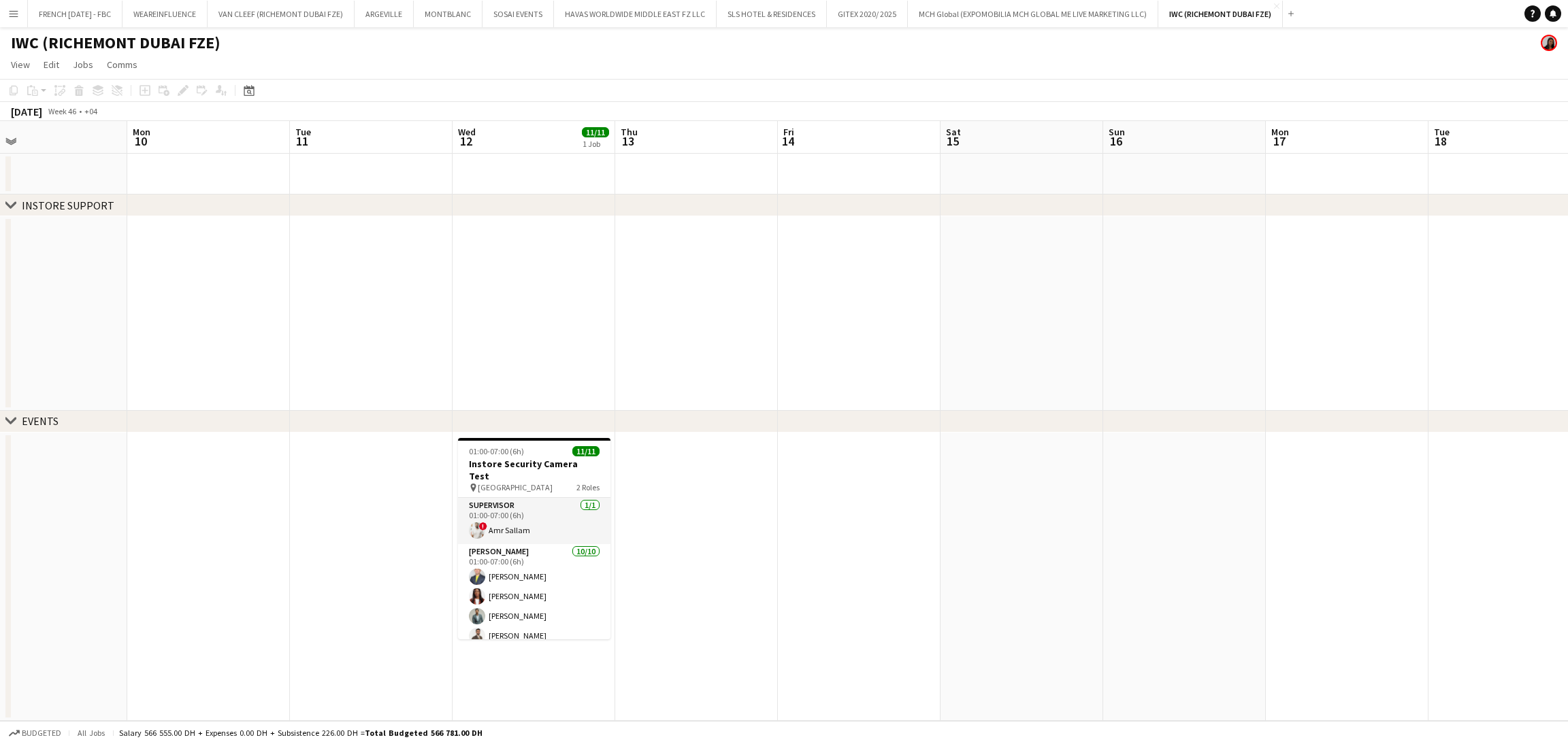
drag, startPoint x: 601, startPoint y: 346, endPoint x: 1095, endPoint y: 336, distance: 494.1
click at [1095, 336] on app-calendar-viewport "Fri 7 Sat 8 Sun 9 Mon 10 Tue 11 Wed 12 11/11 1 Job Thu 13 Fri 14 Sat 15 Sun 16 …" at bounding box center [784, 421] width 1568 height 600
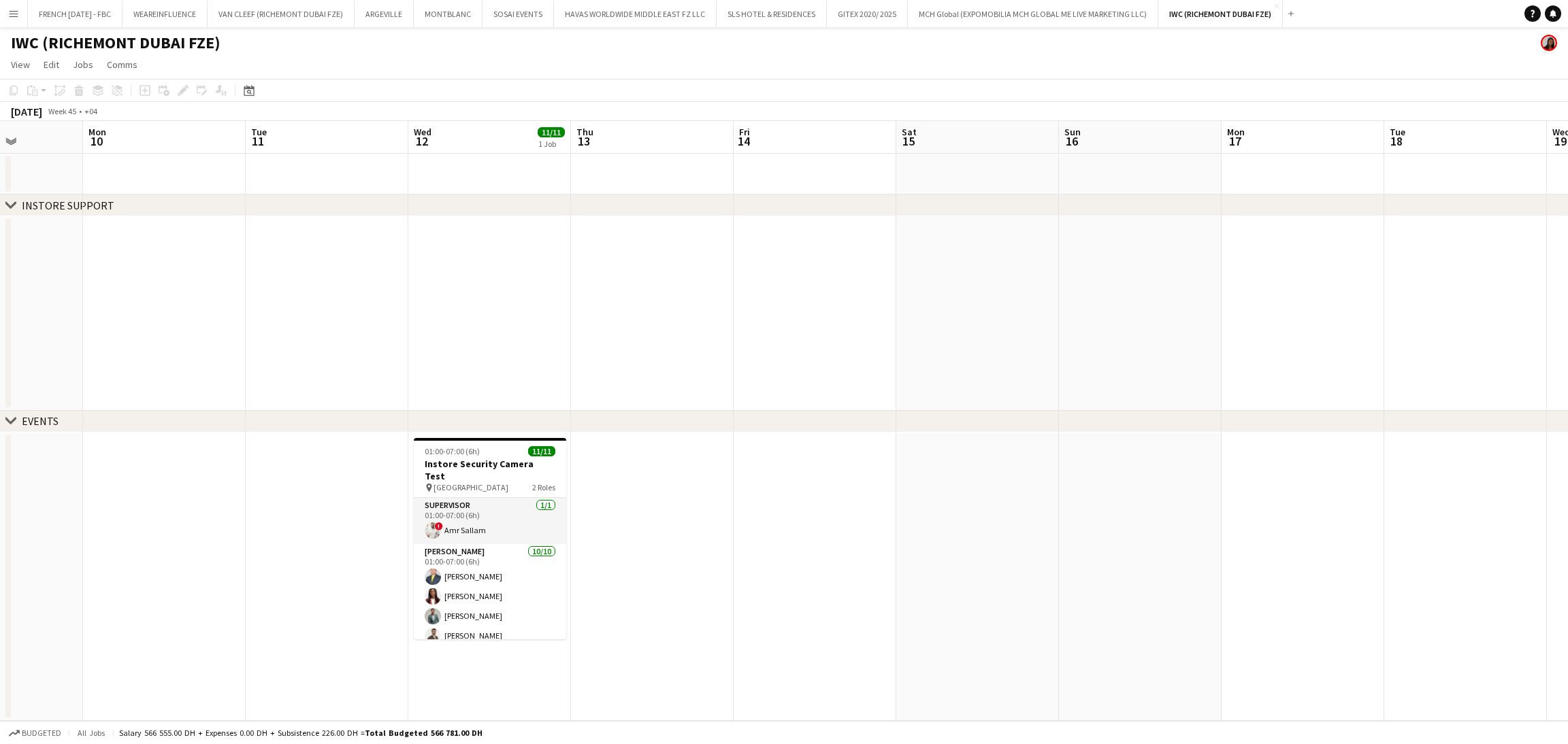
drag, startPoint x: 860, startPoint y: 474, endPoint x: 930, endPoint y: 474, distance: 70.0
click at [930, 474] on app-calendar-viewport "Fri 7 Sat 8 Sun 9 Mon 10 Tue 11 Wed 12 11/11 1 Job Thu 13 Fri 14 Sat 15 Sun 16 …" at bounding box center [784, 421] width 1568 height 600
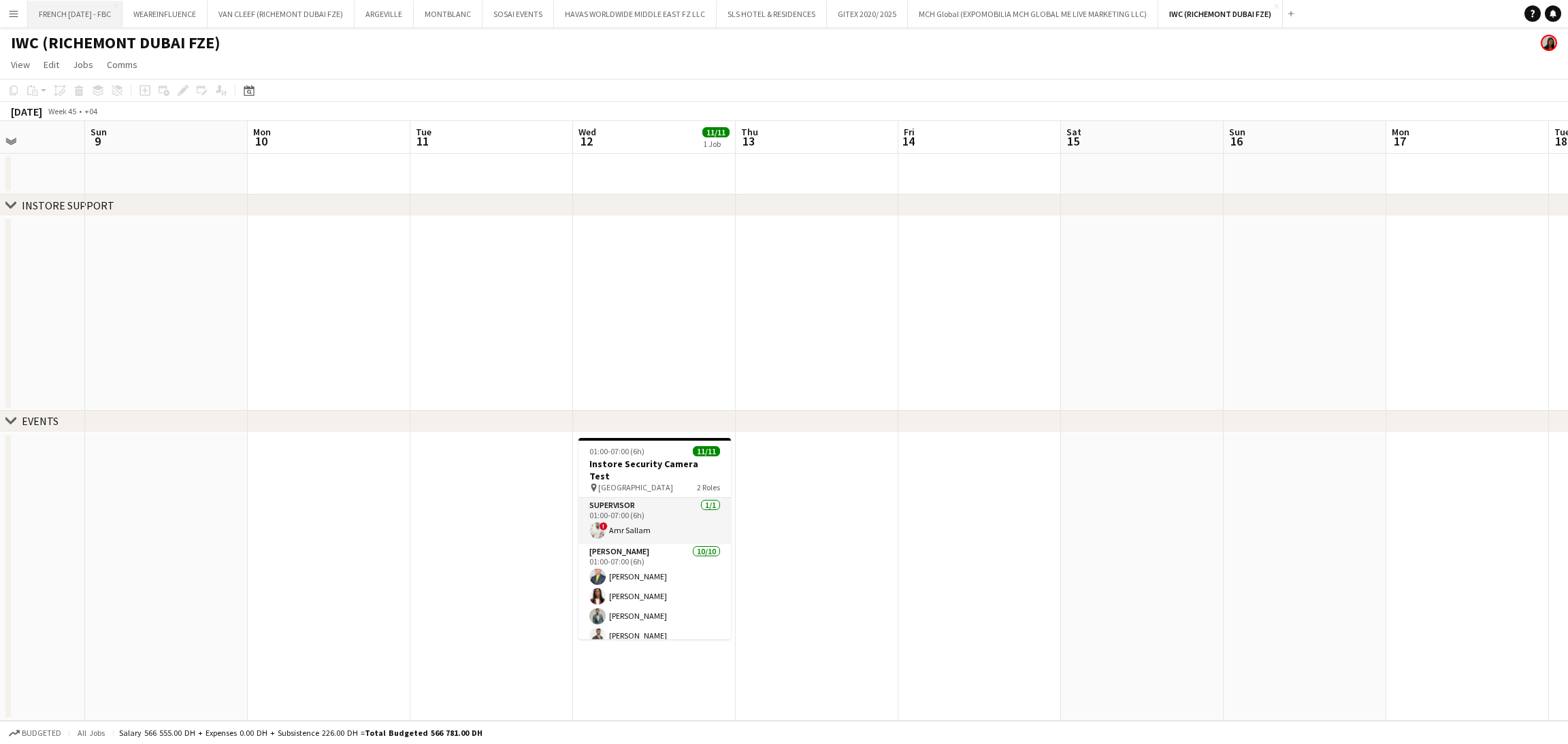
click at [96, 20] on button "FRENCH TUESDAY - FBC Close" at bounding box center [75, 14] width 94 height 26
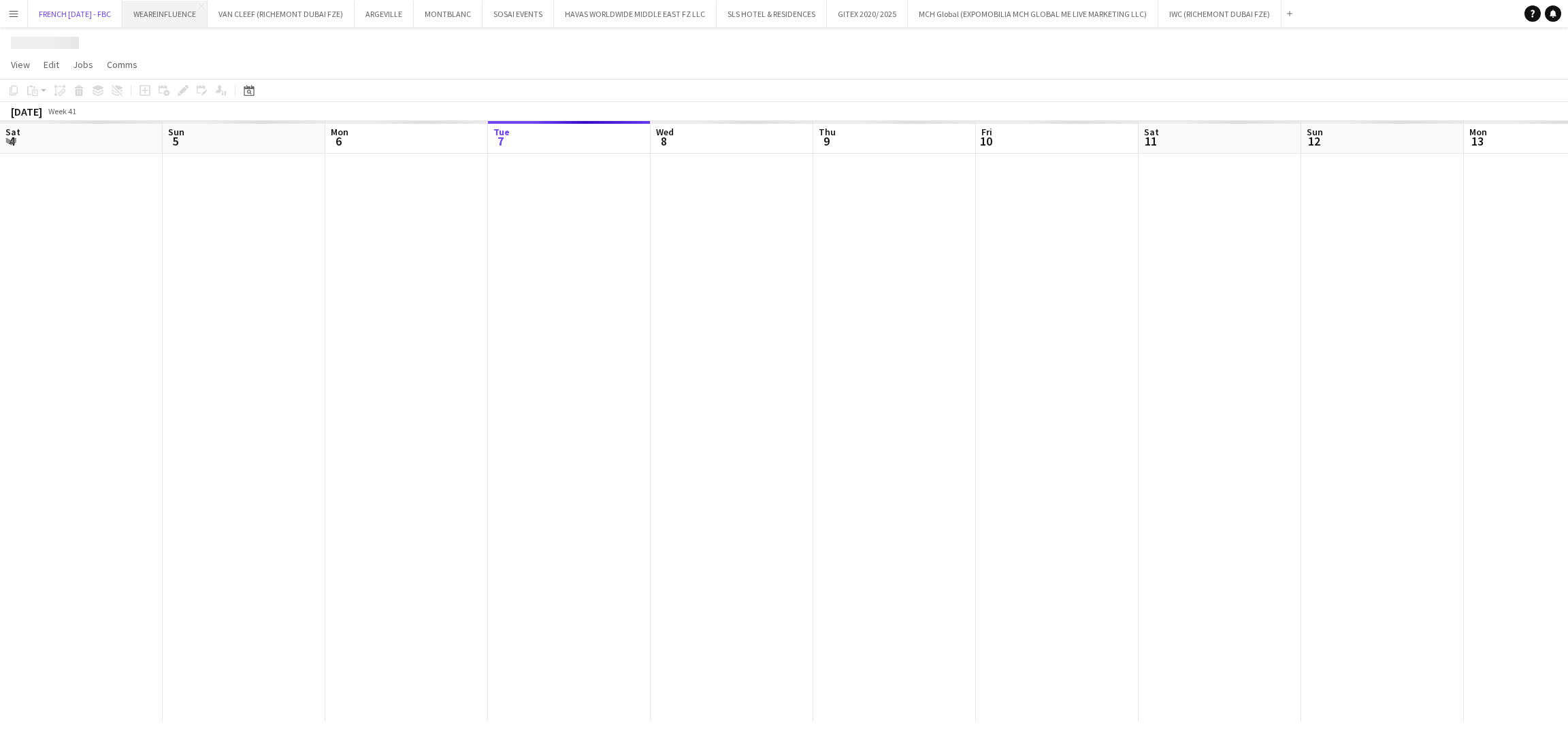
scroll to position [0, 325]
click at [236, 19] on button "VAN CLEEF (RICHEMONT DUBAI FZE) Close" at bounding box center [281, 14] width 147 height 26
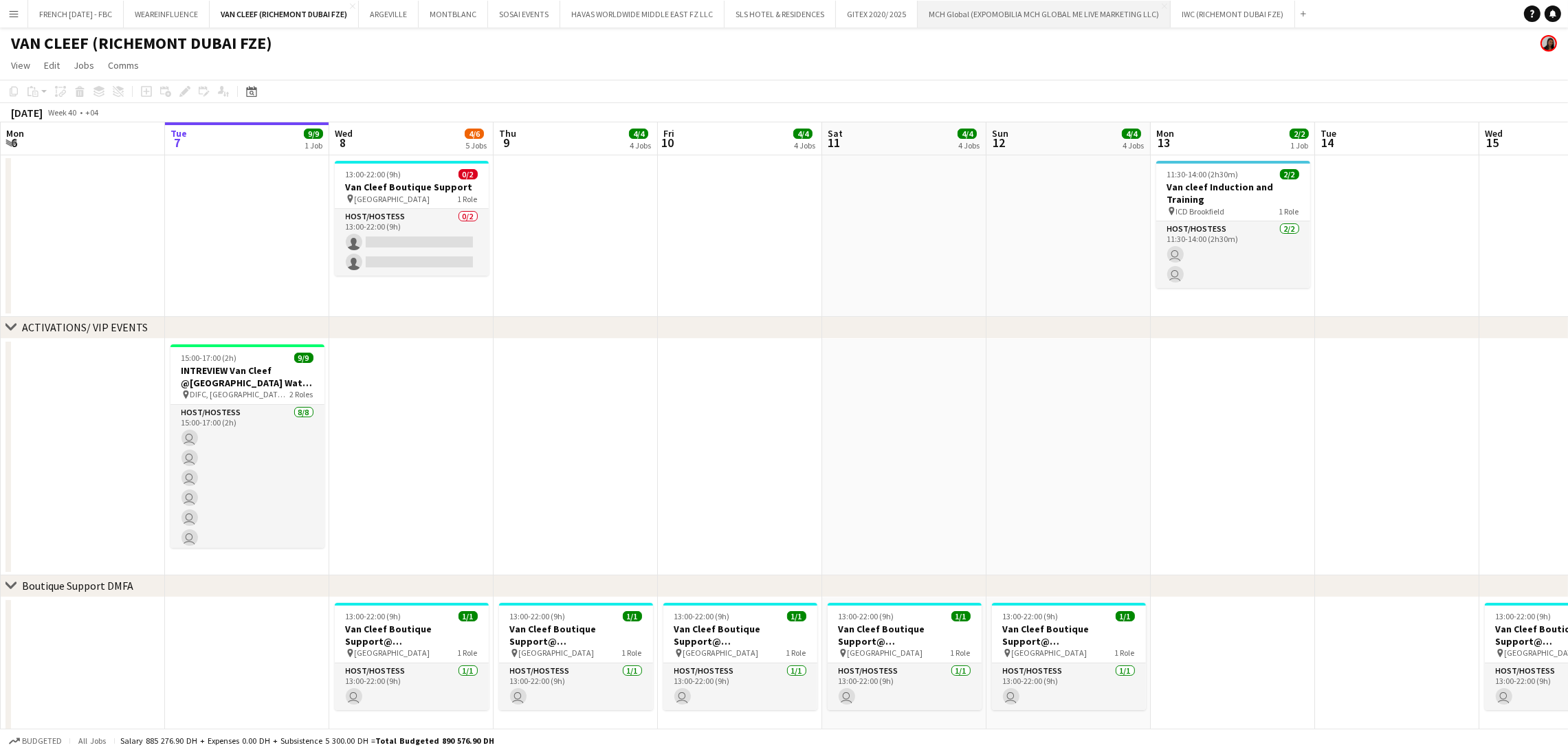
click at [1028, 20] on button "MCH Global (EXPOMOBILIA MCH GLOBAL ME LIVE MARKETING LLC) Close" at bounding box center [1044, 14] width 253 height 27
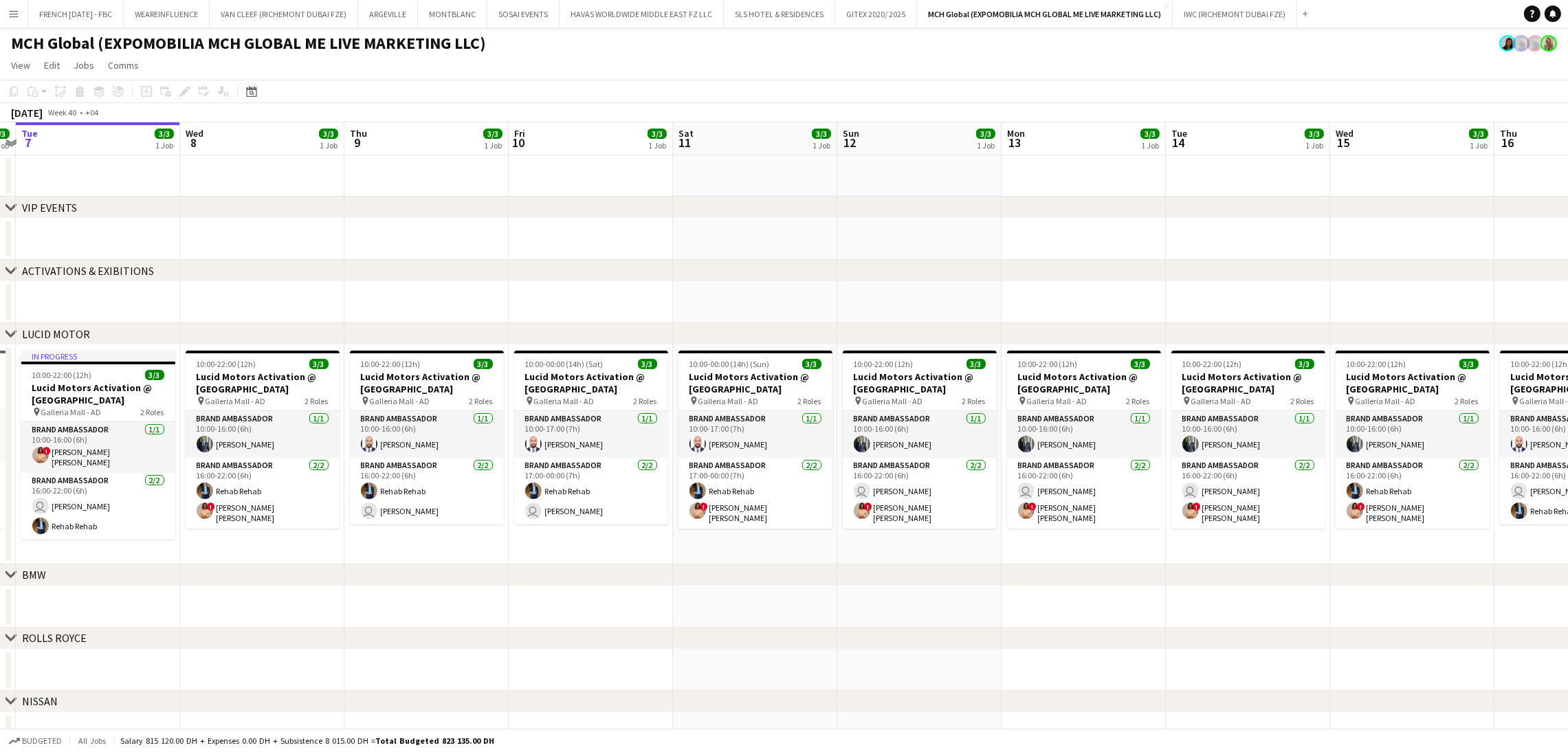
scroll to position [0, 483]
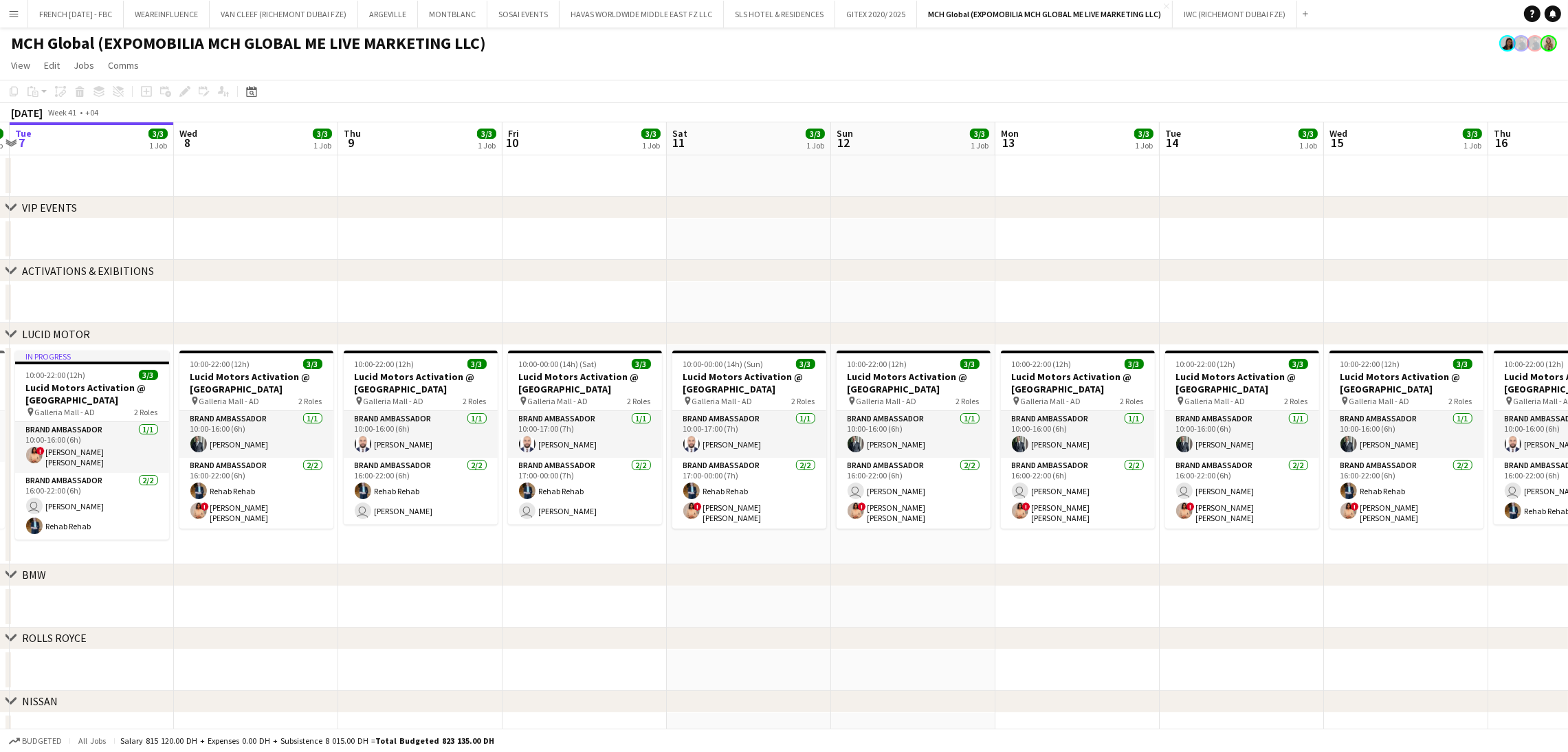
drag, startPoint x: 1098, startPoint y: 322, endPoint x: 921, endPoint y: 324, distance: 177.0
click at [921, 324] on div "chevron-right VIP EVENTS chevron-right ACTIVATIONS & EXIBITIONS chevron-right L…" at bounding box center [784, 469] width 1568 height 695
click at [917, 513] on app-card-role "Brand Ambassador 2/2 16:00-22:00 (6h) user Ibrahim Abudayya ! Aroua Aroua" at bounding box center [914, 494] width 154 height 71
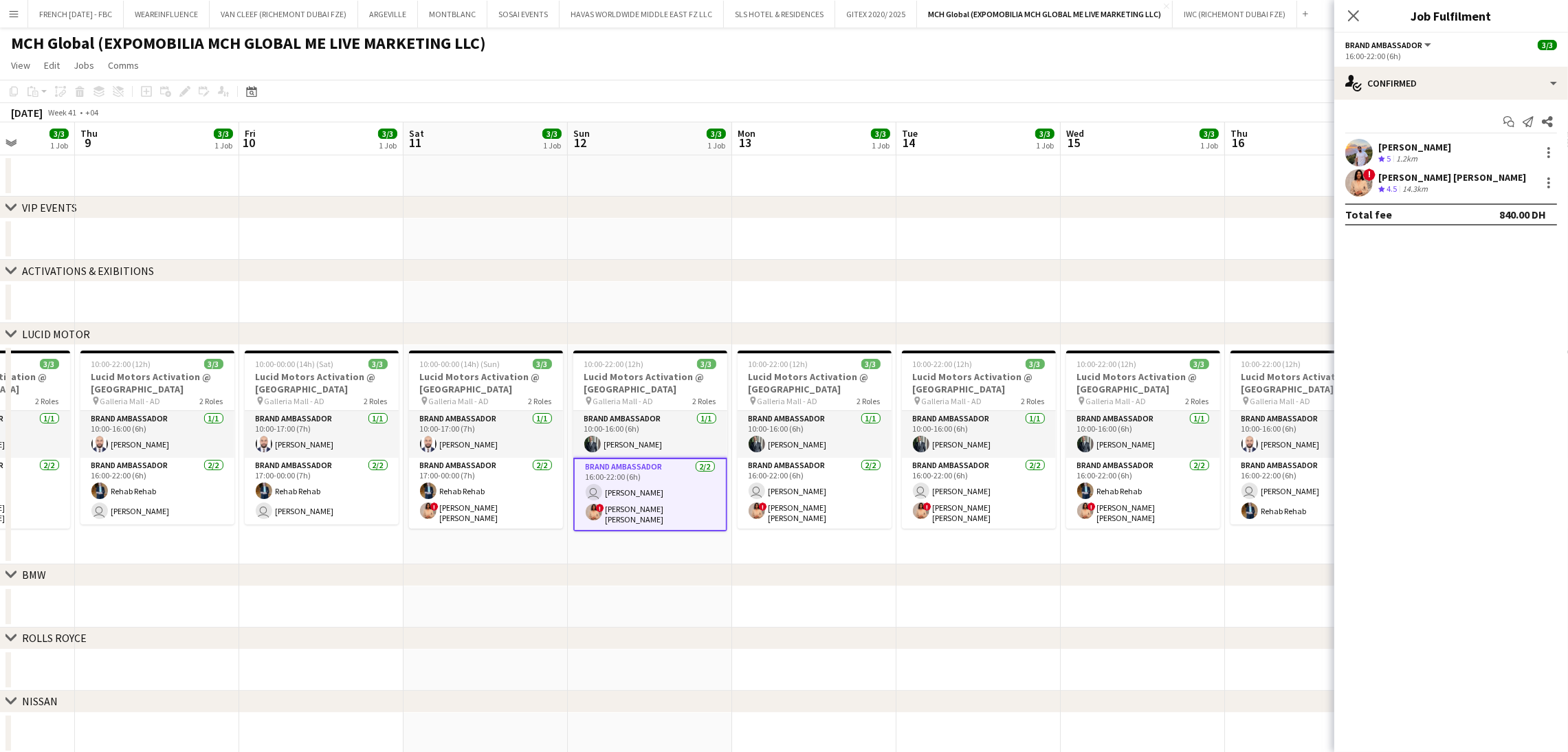
scroll to position [0, 562]
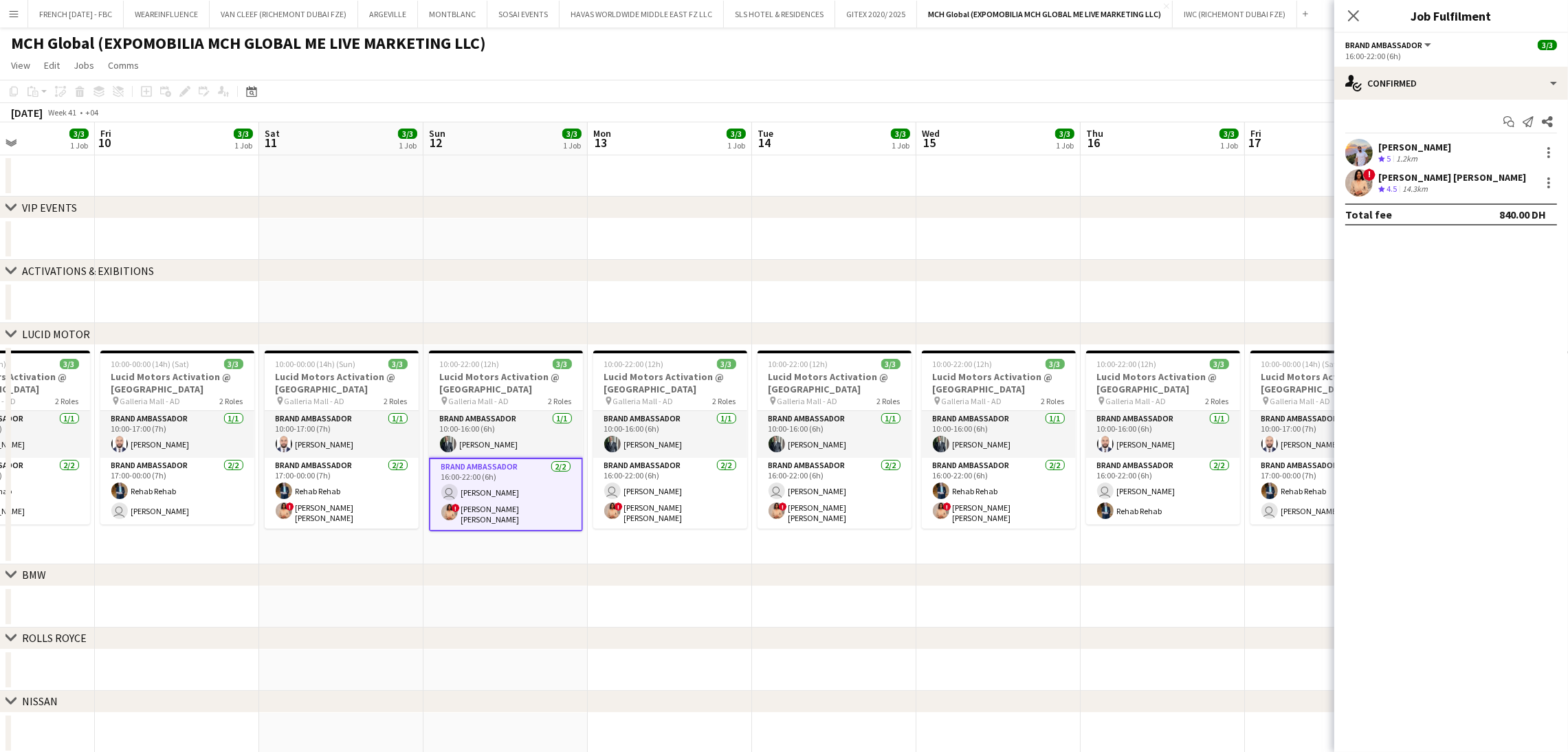
drag, startPoint x: 1037, startPoint y: 309, endPoint x: 773, endPoint y: 305, distance: 264.0
click at [773, 305] on app-calendar-viewport "Mon 6 3/3 1 Job Tue 7 3/3 1 Job Wed 8 3/3 1 Job Thu 9 3/3 1 Job Fri 10 3/3 1 Jo…" at bounding box center [784, 469] width 1568 height 695
click at [1548, 150] on div at bounding box center [1548, 152] width 17 height 17
click at [1519, 203] on button "Switch crew" at bounding box center [1503, 211] width 107 height 33
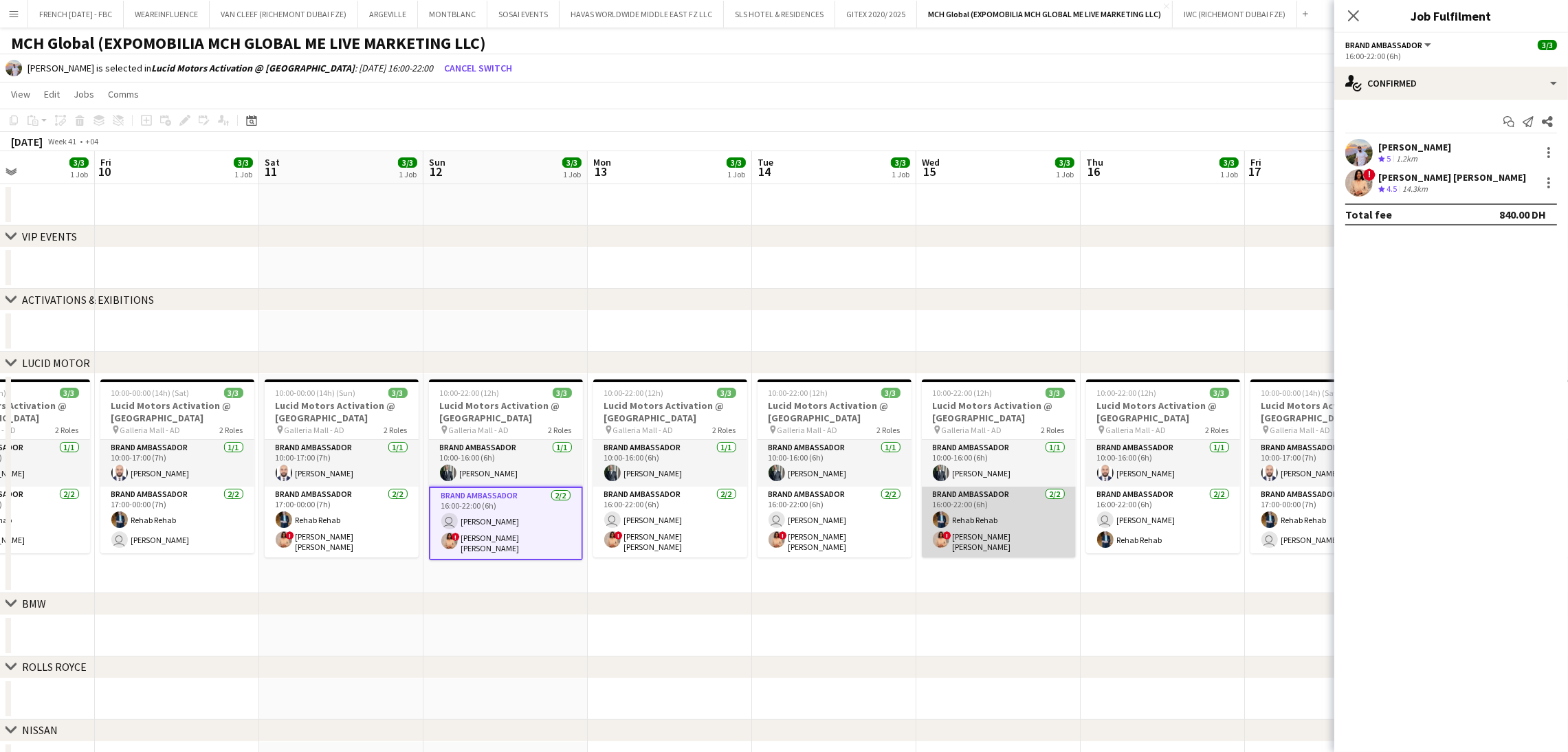
click at [1037, 502] on app-card-role "Brand Ambassador 2/2 16:00-22:00 (6h) Rehab Rehab ! Aroua Aroua" at bounding box center [999, 522] width 154 height 71
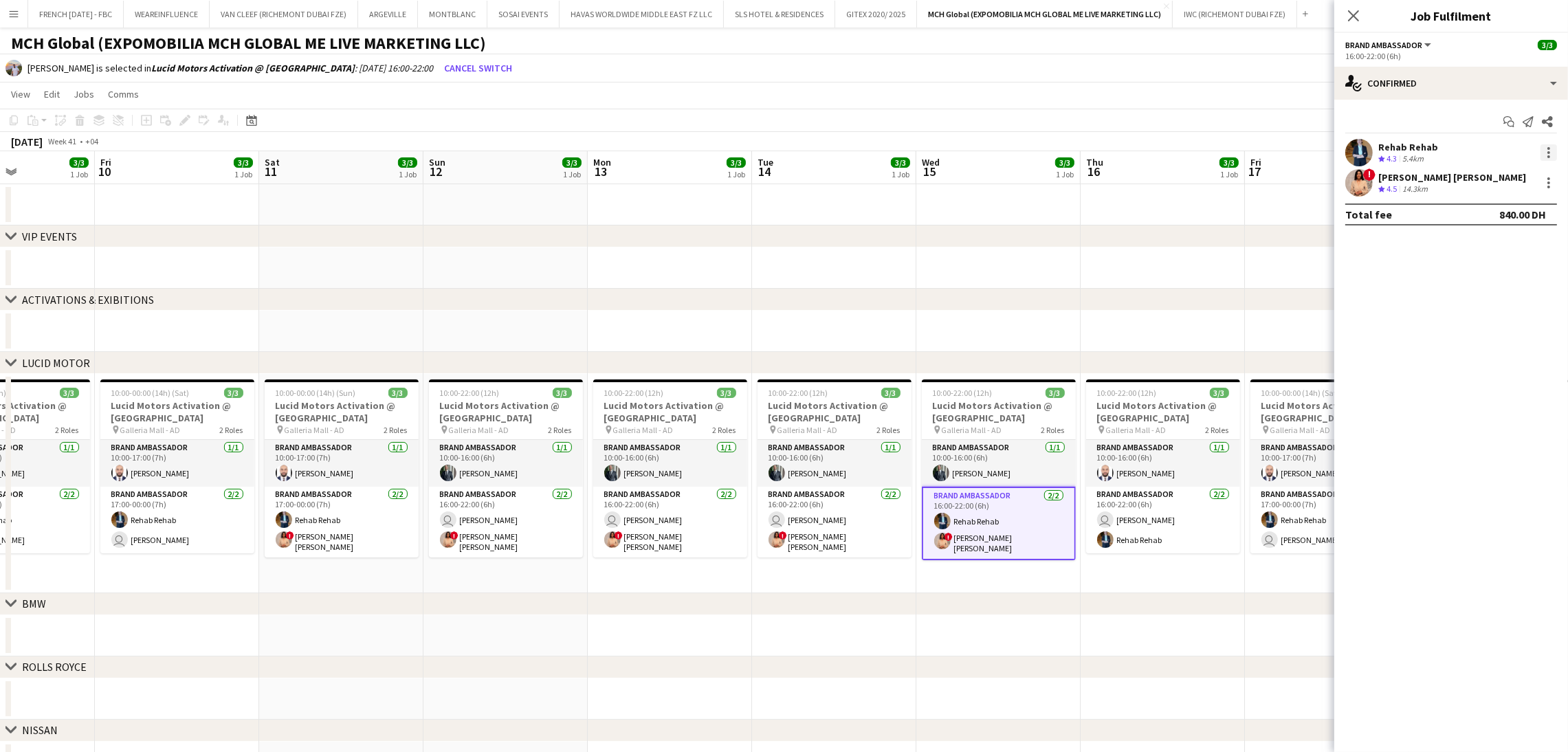
click at [1548, 151] on div at bounding box center [1548, 152] width 2 height 2
click at [1517, 216] on span "Switch with" at bounding box center [1503, 211] width 85 height 13
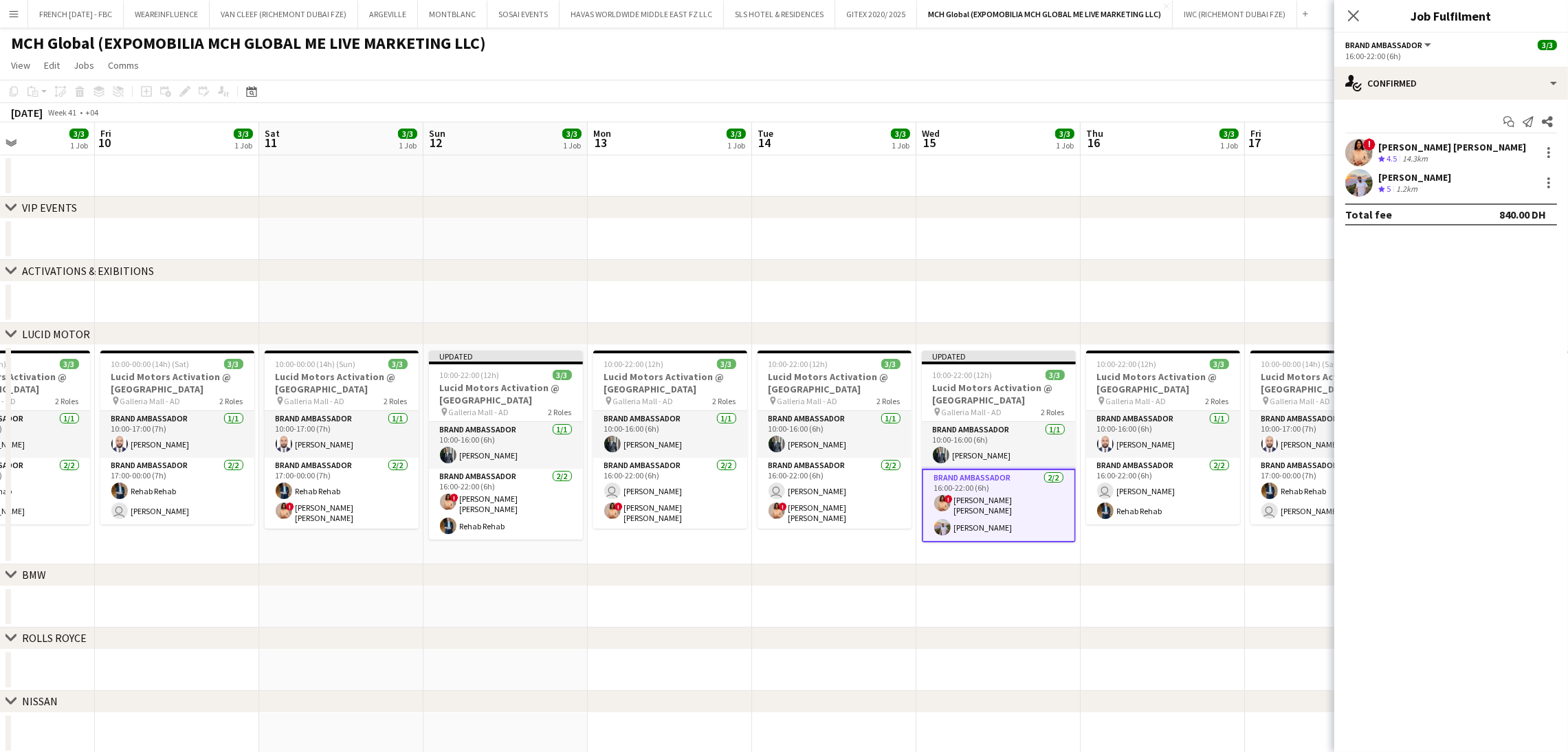
click at [1026, 312] on app-date-cell at bounding box center [998, 302] width 165 height 41
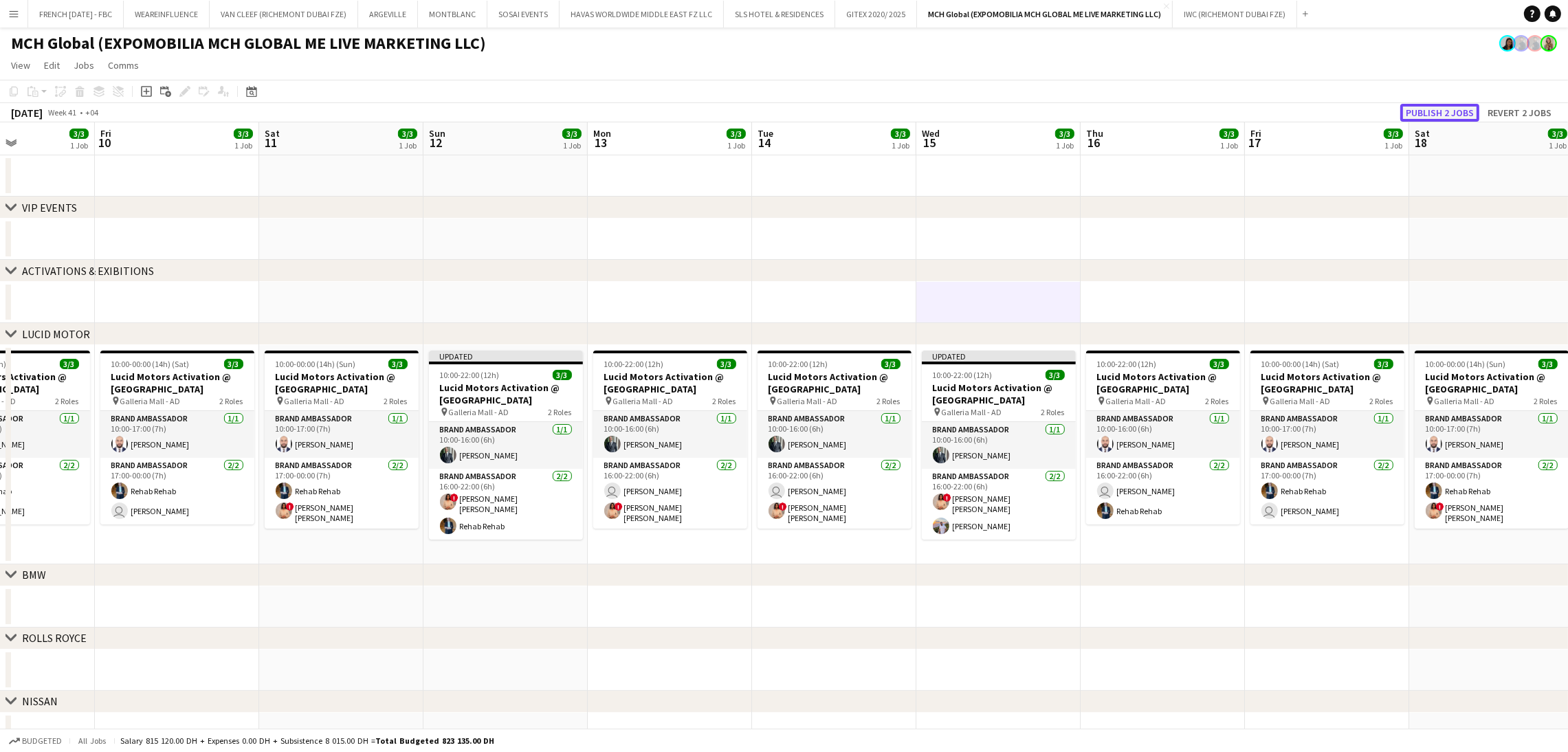
click at [1410, 111] on button "Publish 2 jobs" at bounding box center [1440, 113] width 79 height 18
